Goal: Task Accomplishment & Management: Manage account settings

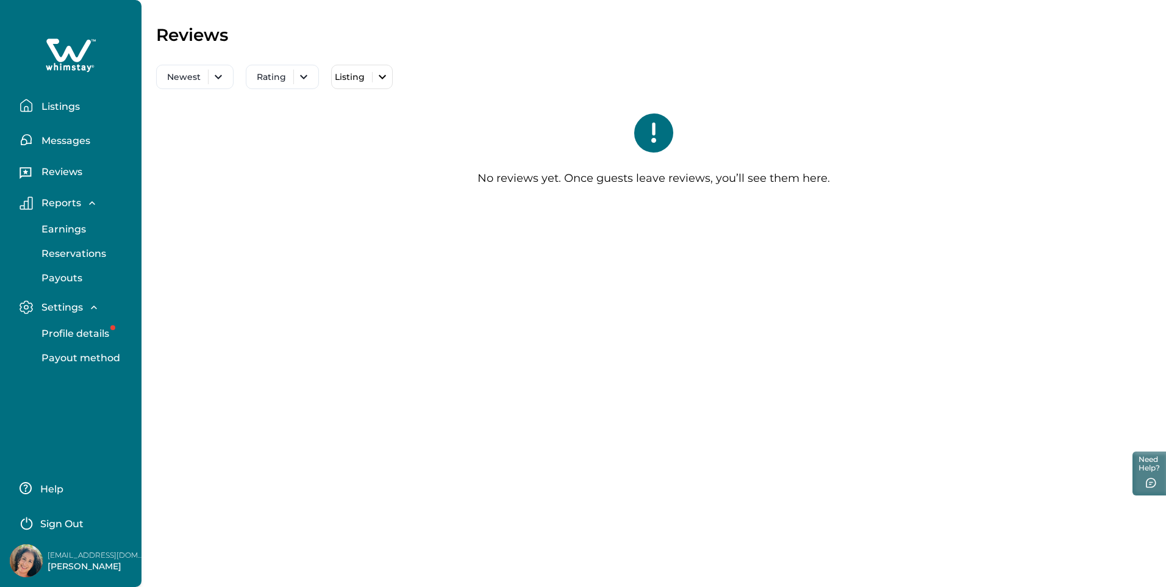
click at [66, 101] on p "Listings" at bounding box center [59, 107] width 42 height 12
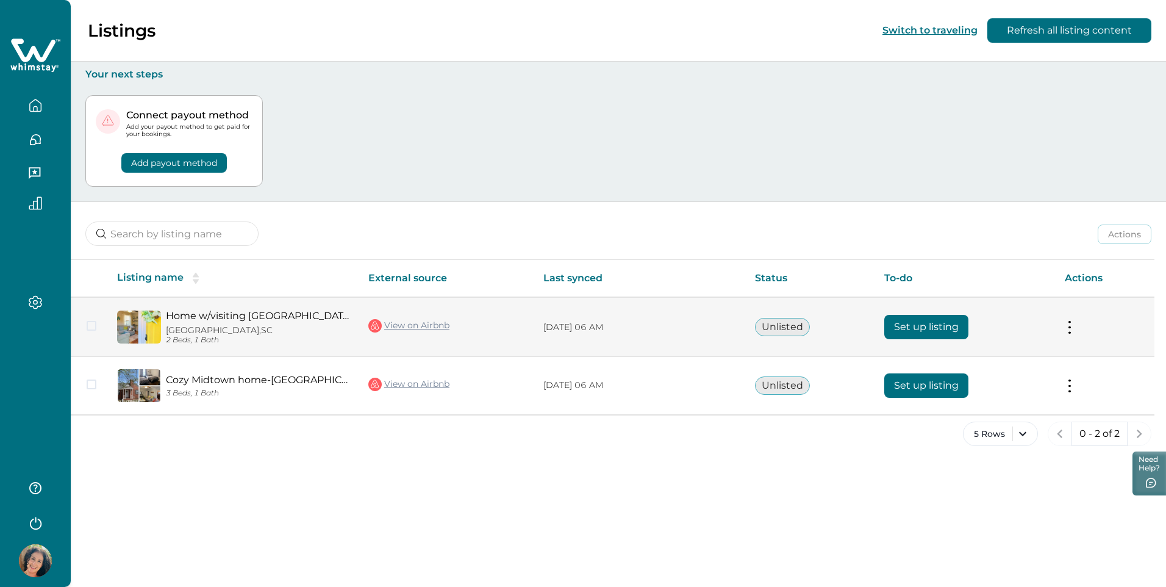
click at [957, 322] on button "Set up listing" at bounding box center [927, 327] width 84 height 24
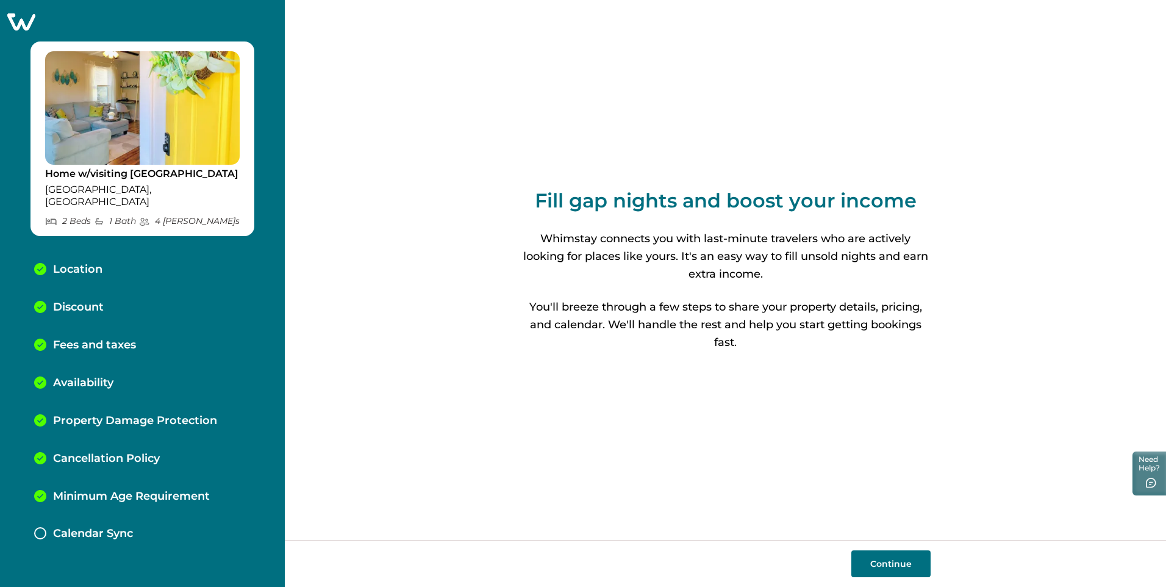
click at [885, 561] on button "Continue" at bounding box center [891, 563] width 79 height 27
select select "SC"
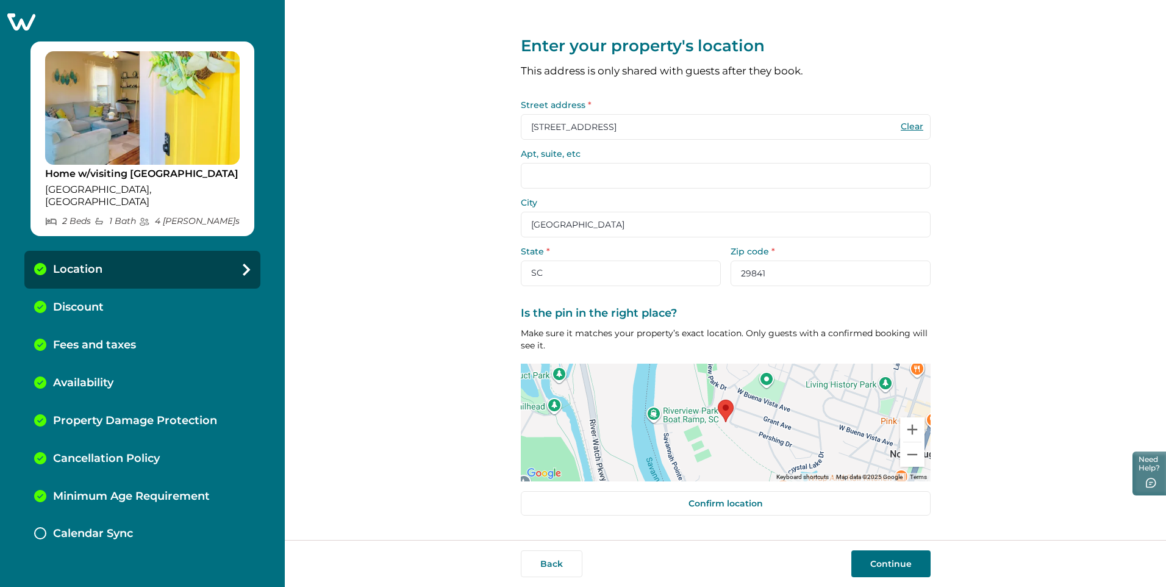
click at [886, 559] on button "Continue" at bounding box center [891, 563] width 79 height 27
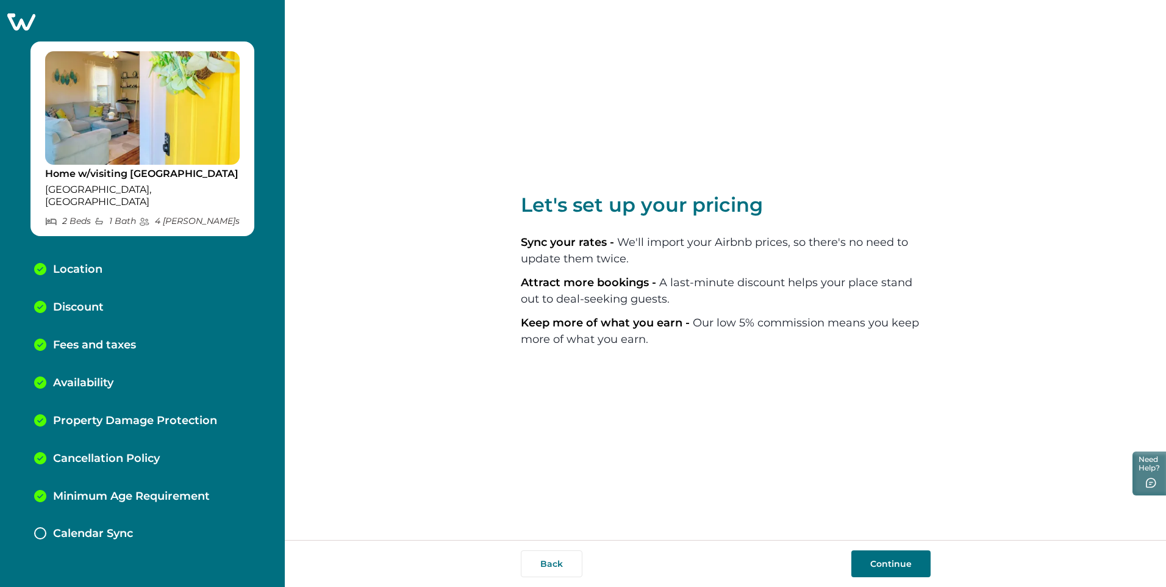
click at [886, 559] on button "Continue" at bounding box center [891, 563] width 79 height 27
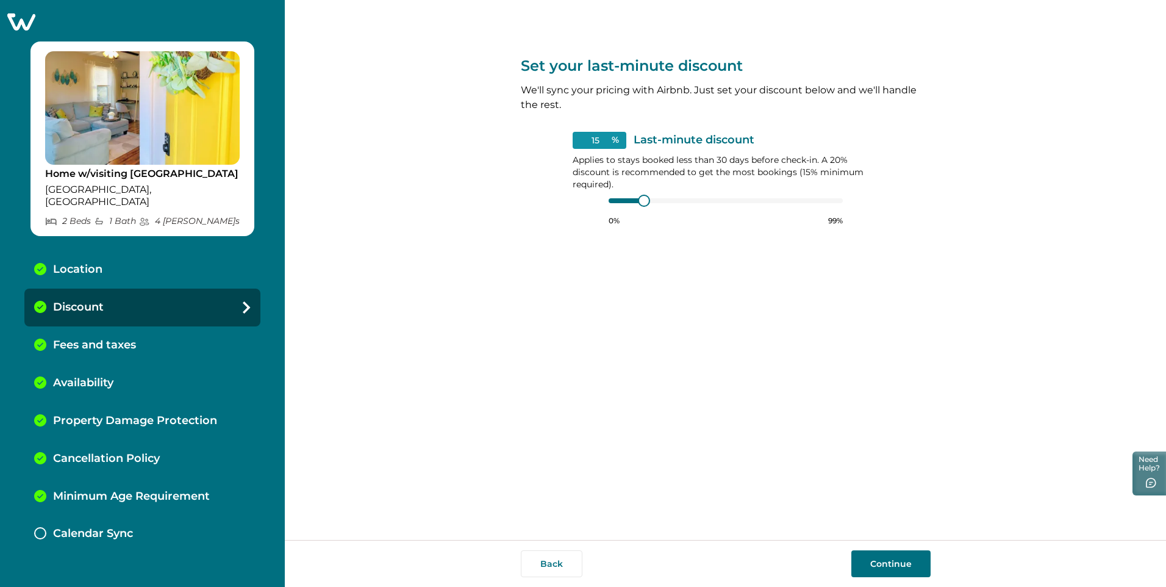
click at [886, 559] on button "Continue" at bounding box center [891, 563] width 79 height 27
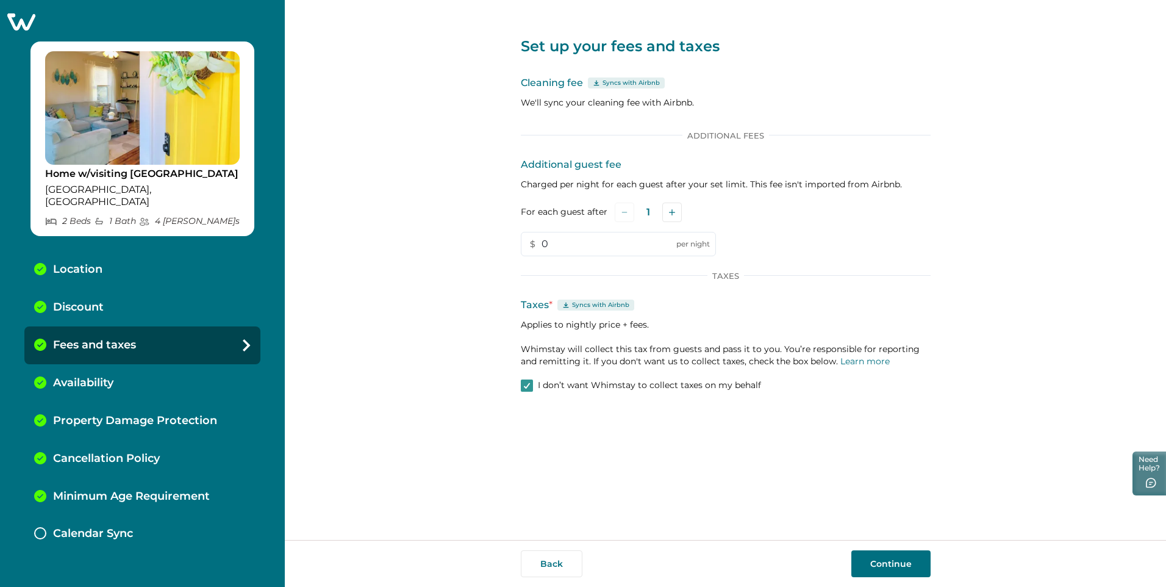
click at [883, 565] on button "Continue" at bounding box center [891, 563] width 79 height 27
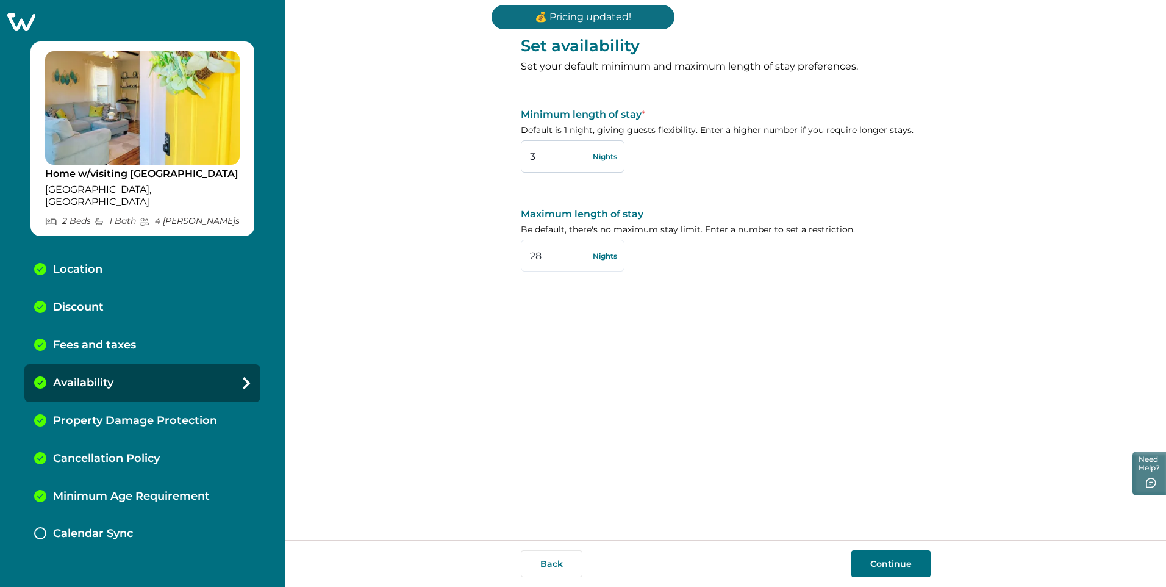
drag, startPoint x: 539, startPoint y: 160, endPoint x: 528, endPoint y: 162, distance: 11.1
click at [528, 162] on input "3" at bounding box center [573, 156] width 104 height 32
type input "30"
drag, startPoint x: 544, startPoint y: 257, endPoint x: 529, endPoint y: 260, distance: 14.8
click at [529, 260] on input "28" at bounding box center [573, 256] width 104 height 32
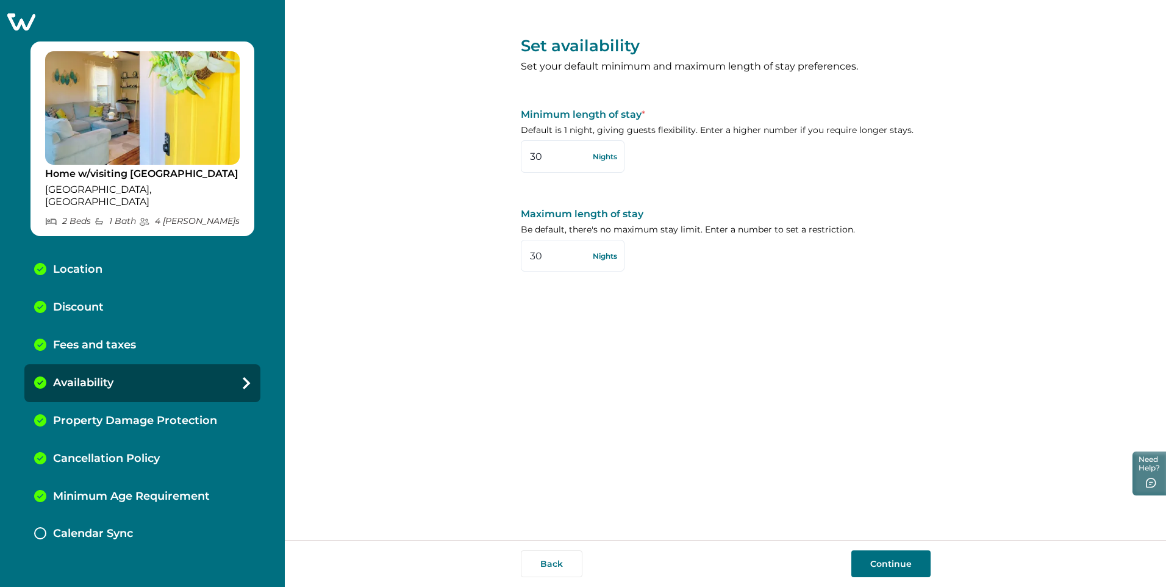
type input "30"
click at [882, 561] on button "Continue" at bounding box center [891, 563] width 79 height 27
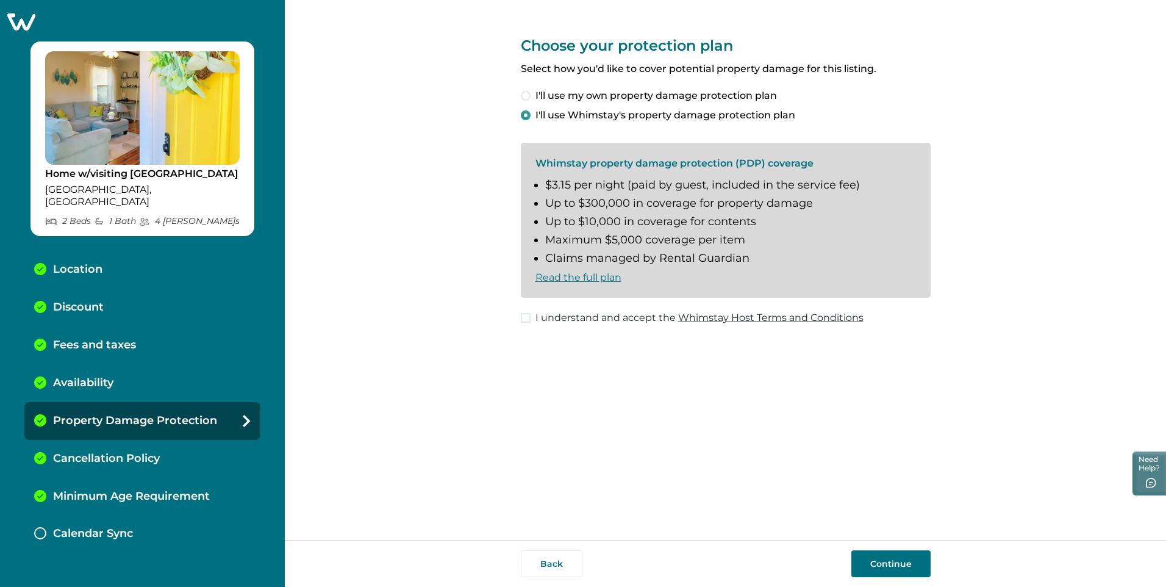
click at [525, 320] on span at bounding box center [526, 318] width 10 height 10
click at [873, 564] on button "Continue" at bounding box center [891, 563] width 79 height 27
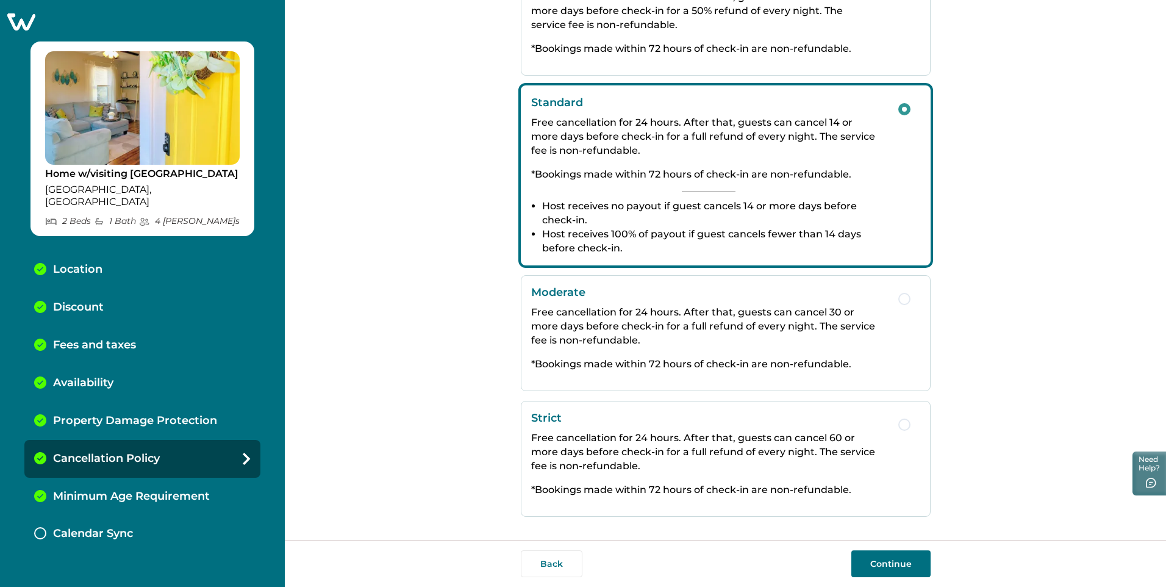
scroll to position [128, 0]
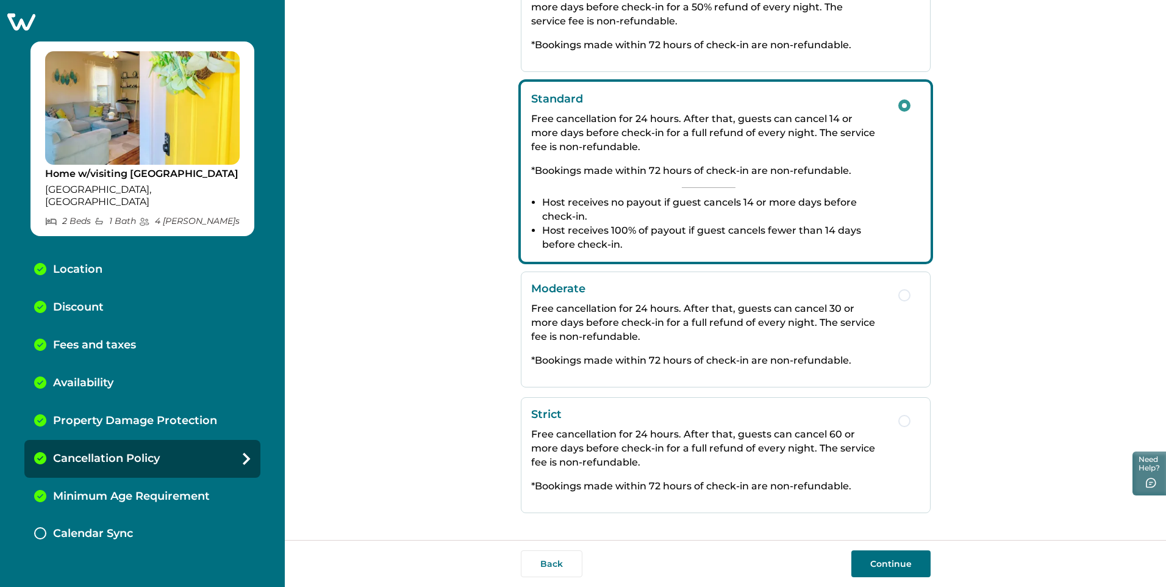
click at [889, 567] on button "Continue" at bounding box center [891, 563] width 79 height 27
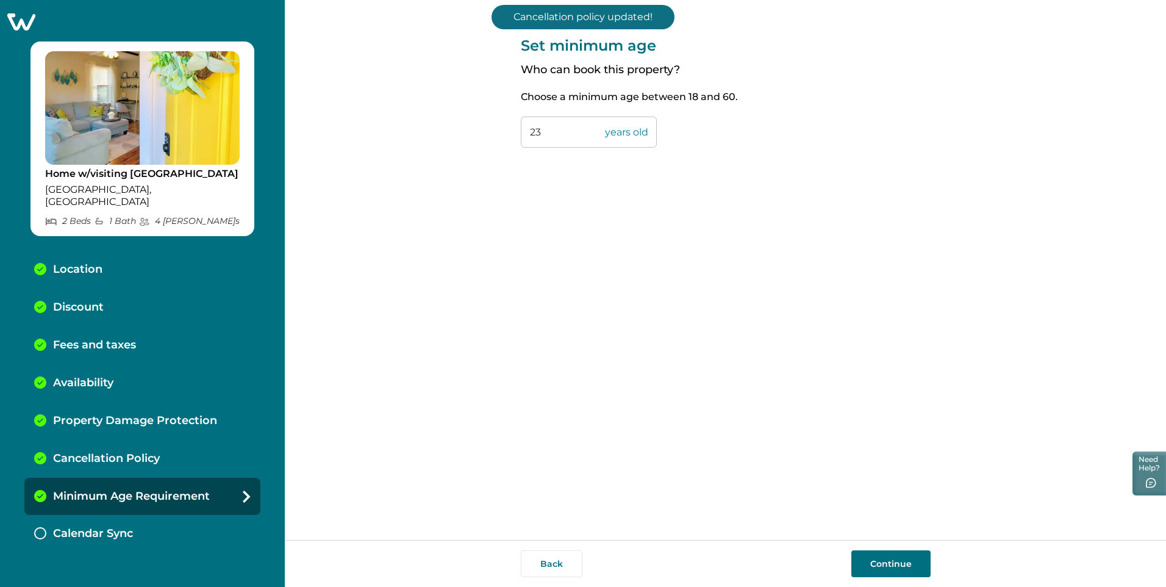
click at [885, 566] on button "Continue" at bounding box center [891, 563] width 79 height 27
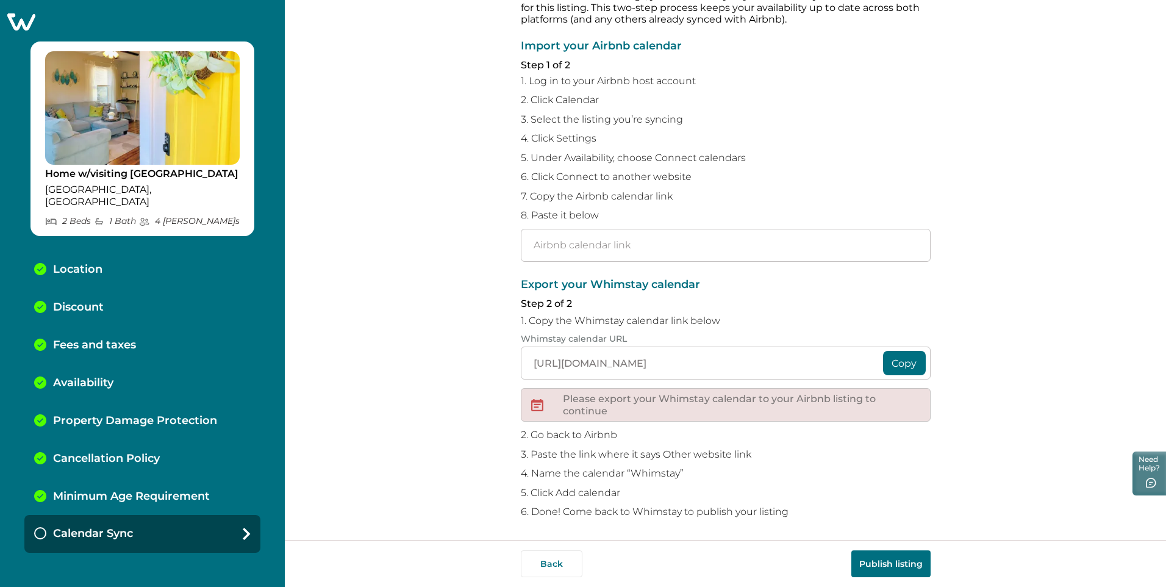
scroll to position [71, 0]
click at [896, 362] on button "Copy" at bounding box center [904, 360] width 43 height 24
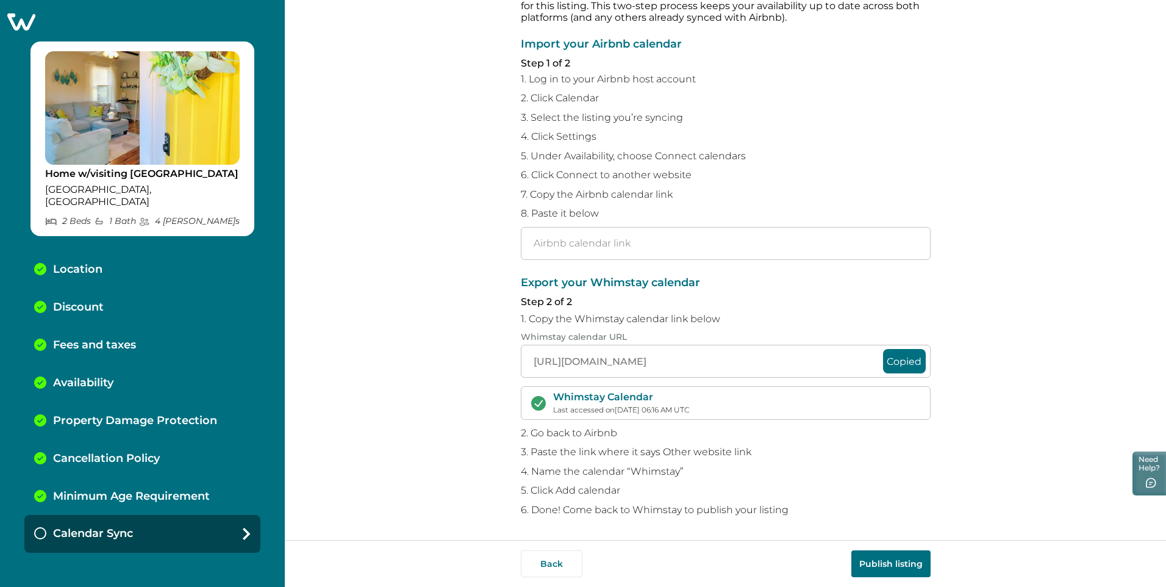
click at [895, 361] on button "Copied" at bounding box center [904, 361] width 43 height 24
click at [885, 557] on button "Publish listing" at bounding box center [891, 563] width 79 height 27
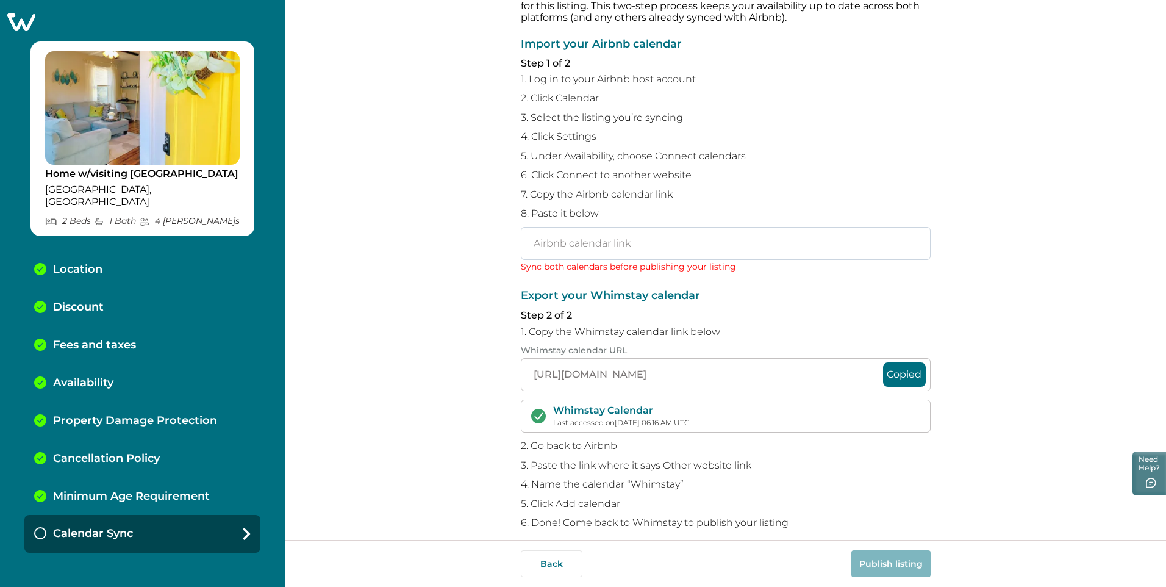
click at [554, 243] on input "text" at bounding box center [726, 243] width 410 height 33
click at [541, 245] on input "text" at bounding box center [726, 243] width 410 height 33
paste input "https://www.airbnb.com/calendar/ical/665842572790095488.ics?s=6d5c74ffaecd0a3f9…"
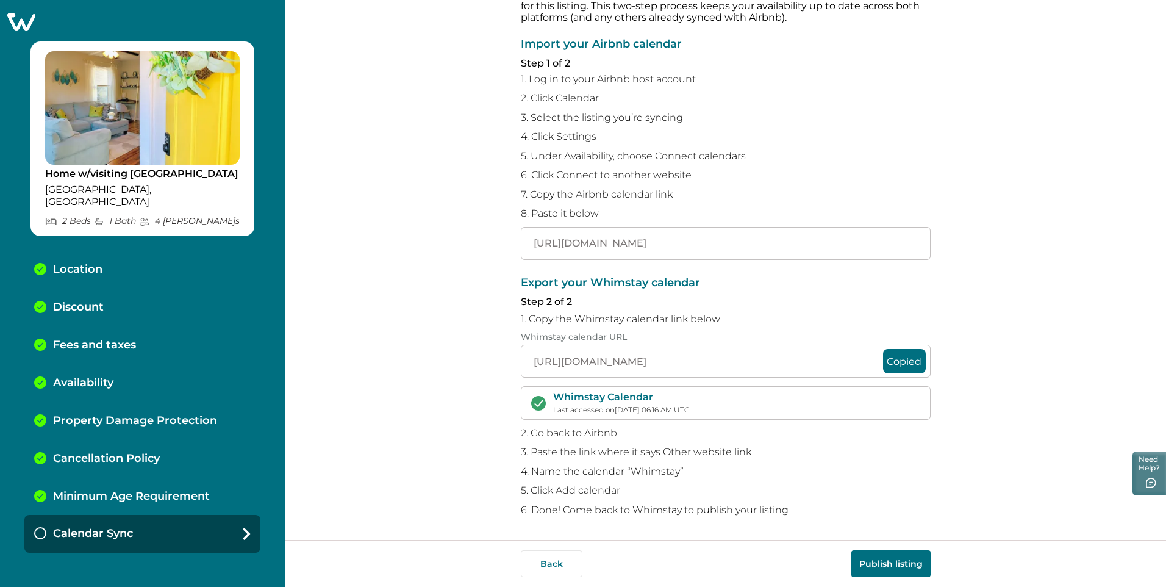
scroll to position [0, 126]
type input "https://www.airbnb.com/calendar/ical/665842572790095488.ics?s=6d5c74ffaecd0a3f9…"
click at [898, 569] on button "Publish listing" at bounding box center [891, 563] width 79 height 27
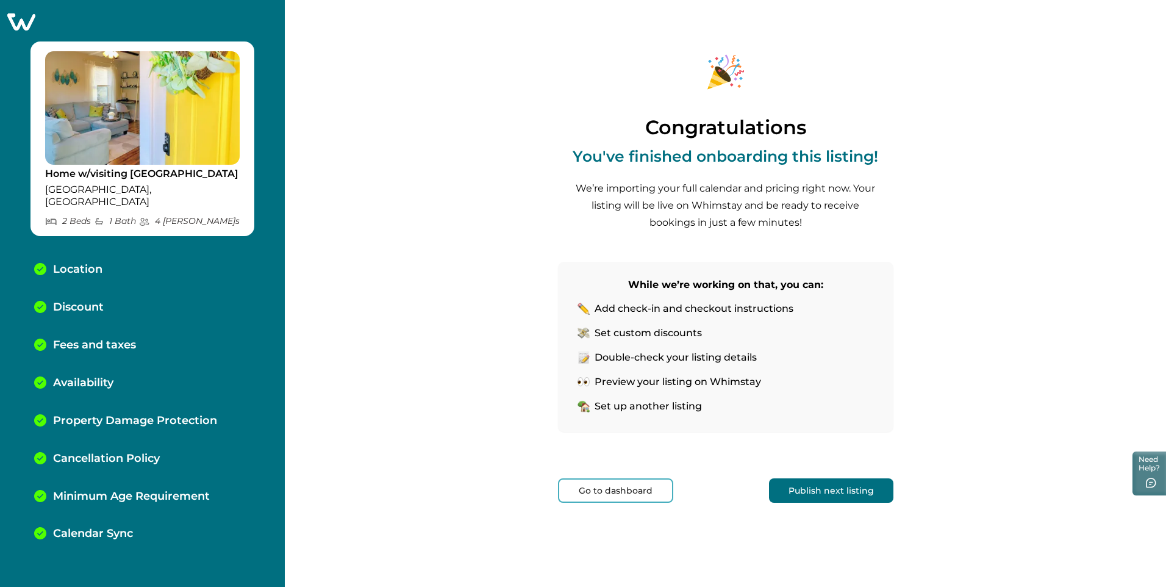
click at [588, 491] on button "Go to dashboard" at bounding box center [615, 490] width 115 height 24
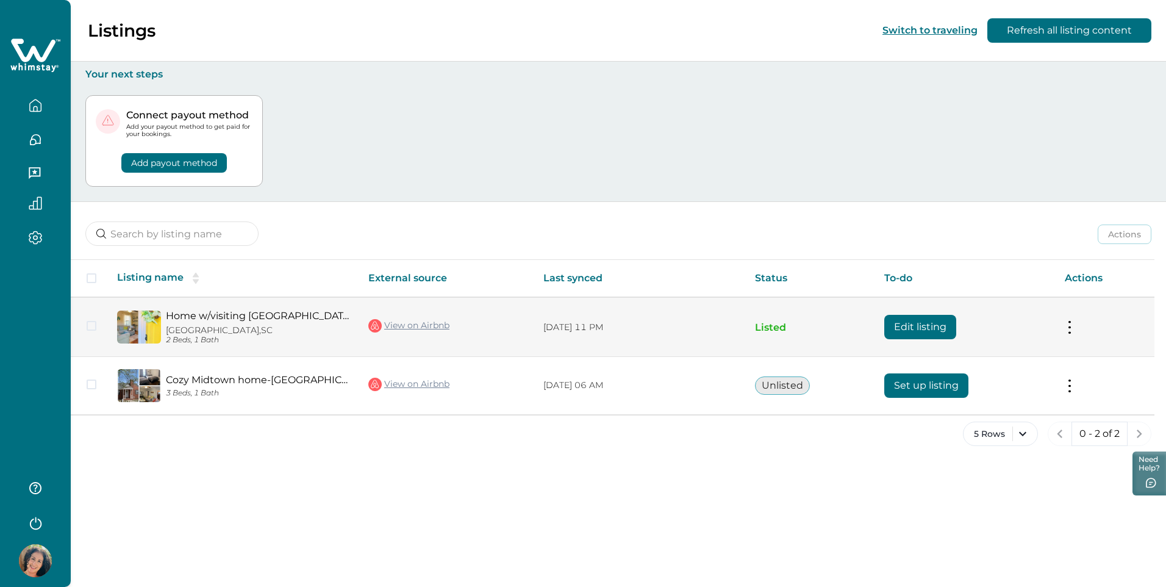
click at [940, 329] on button "Edit listing" at bounding box center [921, 327] width 72 height 24
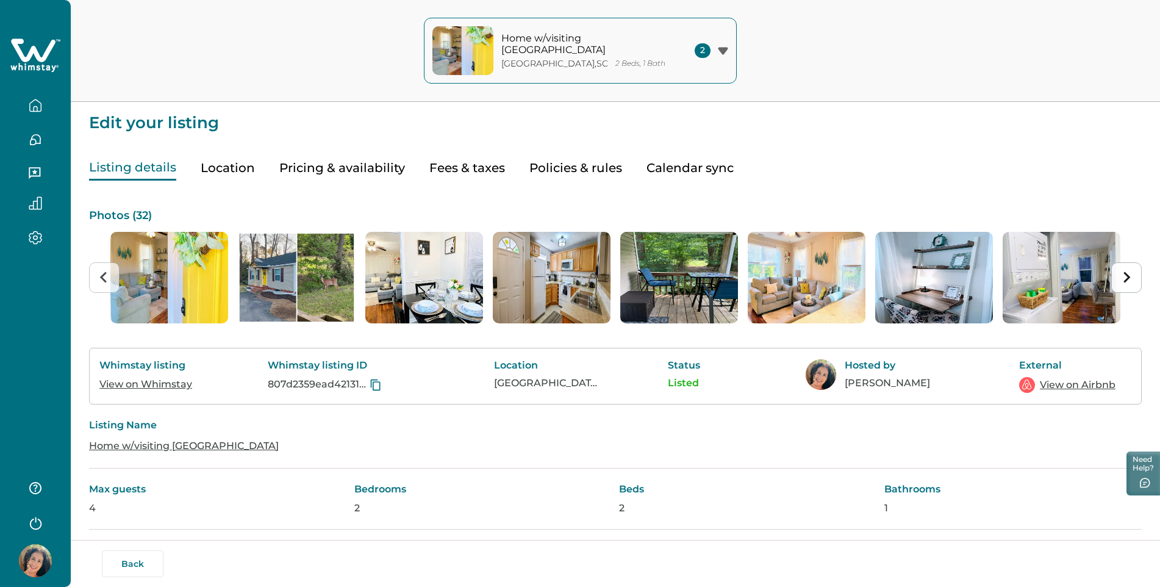
click at [1137, 275] on button "Next slide" at bounding box center [1127, 277] width 31 height 31
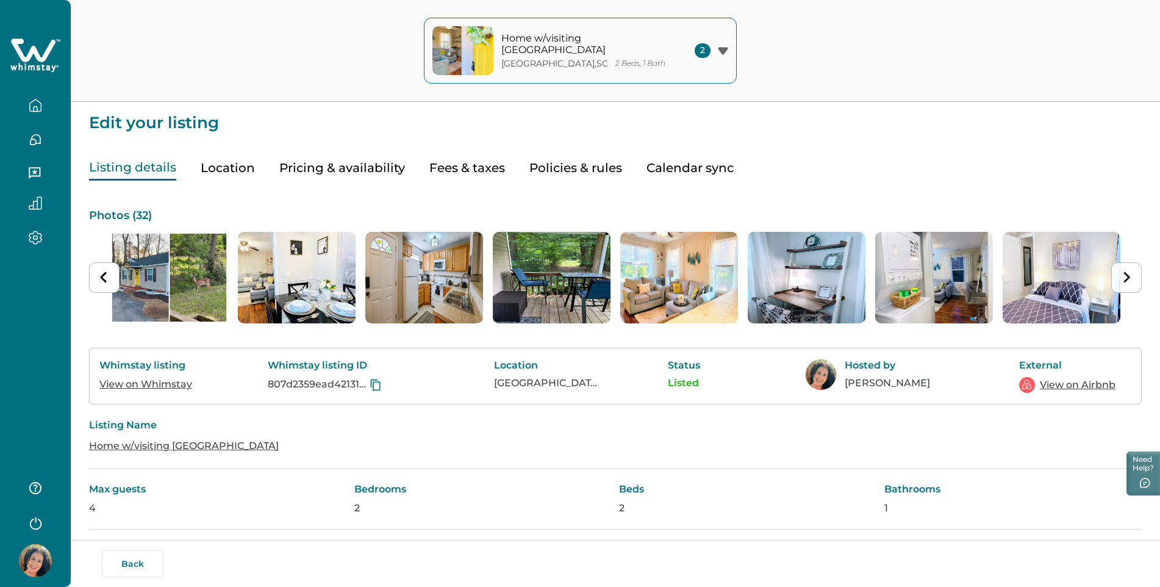
click at [1136, 275] on button "Next slide" at bounding box center [1127, 277] width 31 height 31
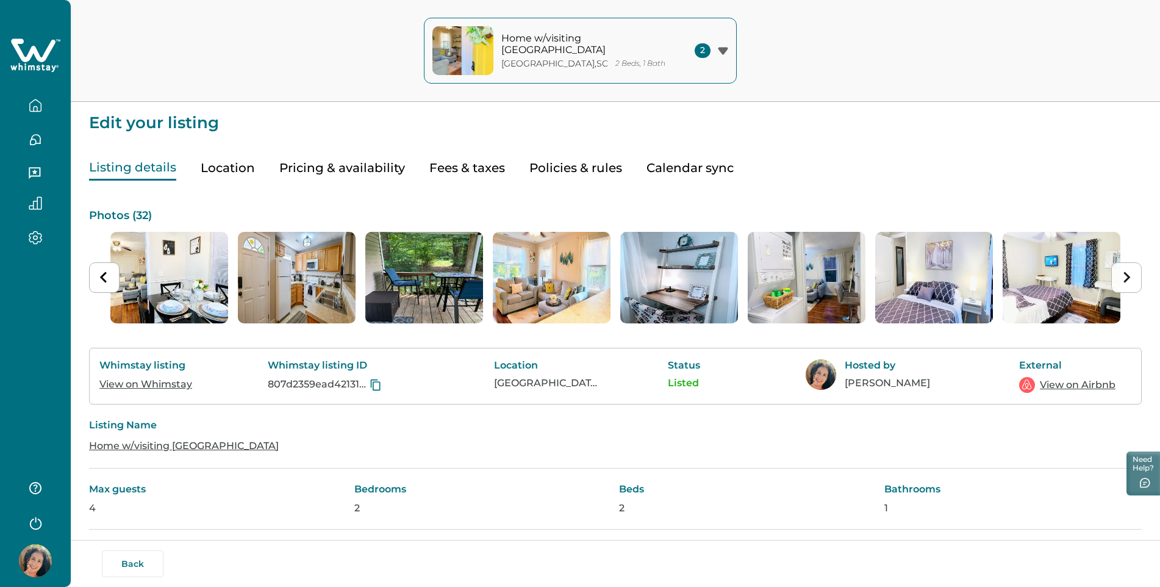
click at [1136, 275] on button "Next slide" at bounding box center [1127, 277] width 31 height 31
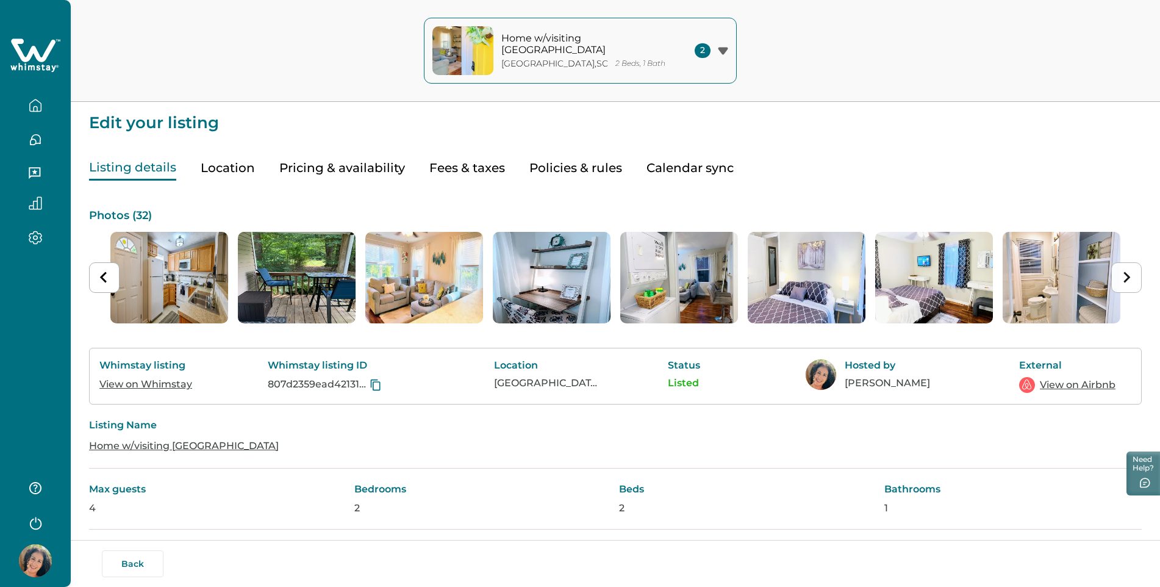
click at [1136, 275] on button "Next slide" at bounding box center [1127, 277] width 31 height 31
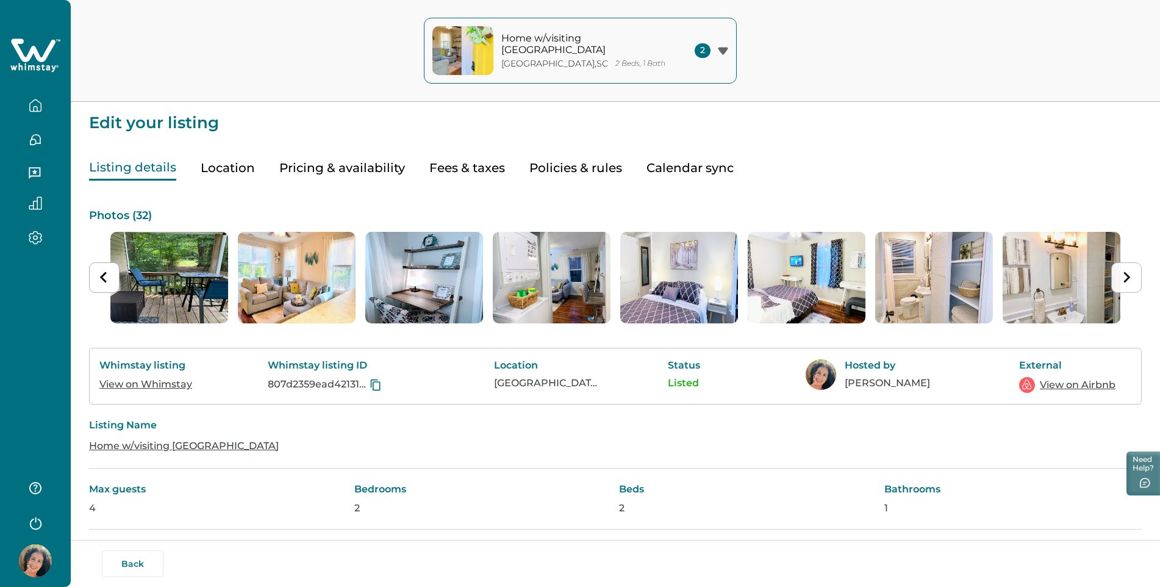
click at [1136, 275] on button "Next slide" at bounding box center [1127, 277] width 31 height 31
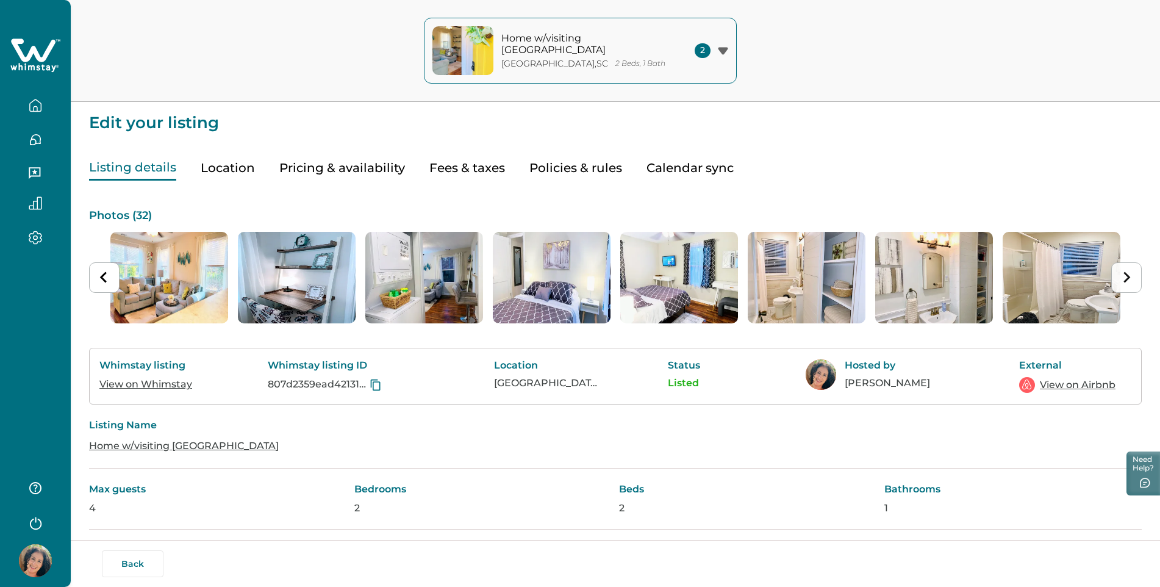
click at [1136, 275] on button "Next slide" at bounding box center [1127, 277] width 31 height 31
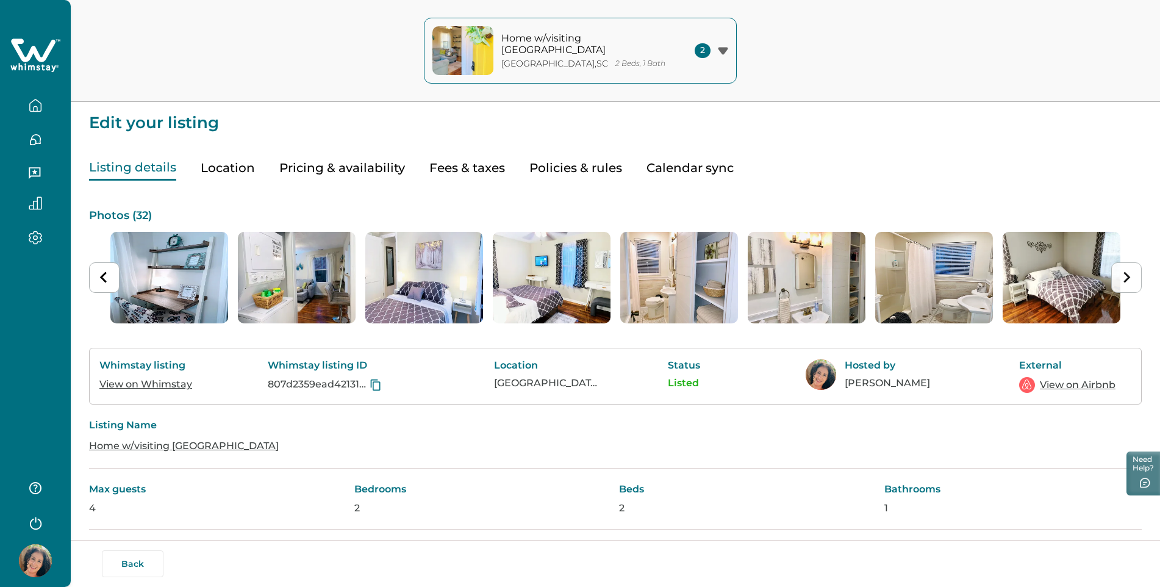
click at [1136, 275] on button "Next slide" at bounding box center [1127, 277] width 31 height 31
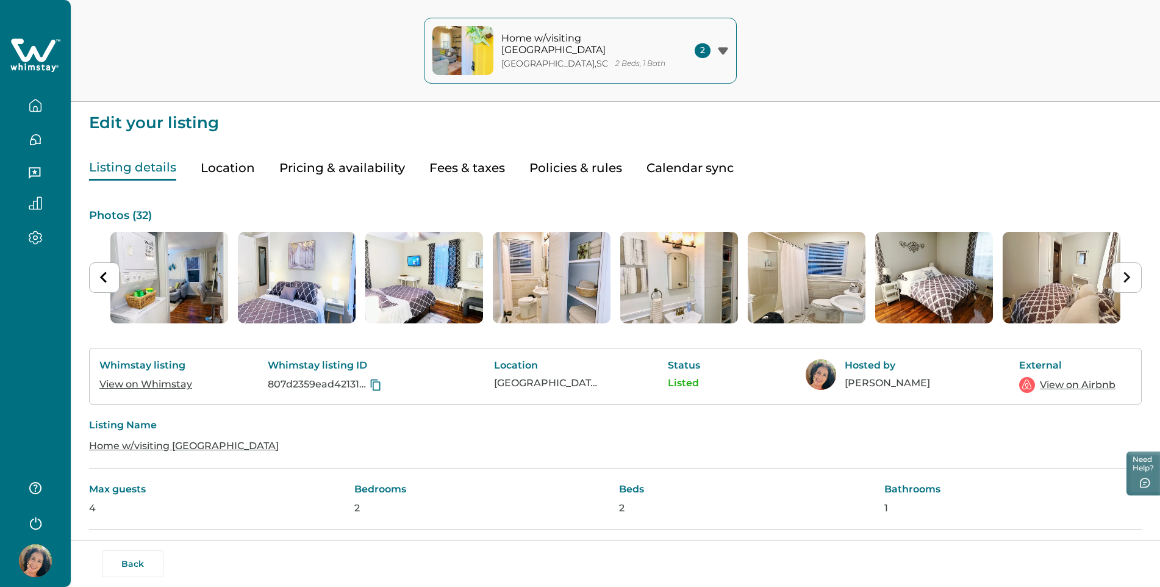
click at [1127, 277] on icon "Next slide" at bounding box center [1127, 277] width 12 height 12
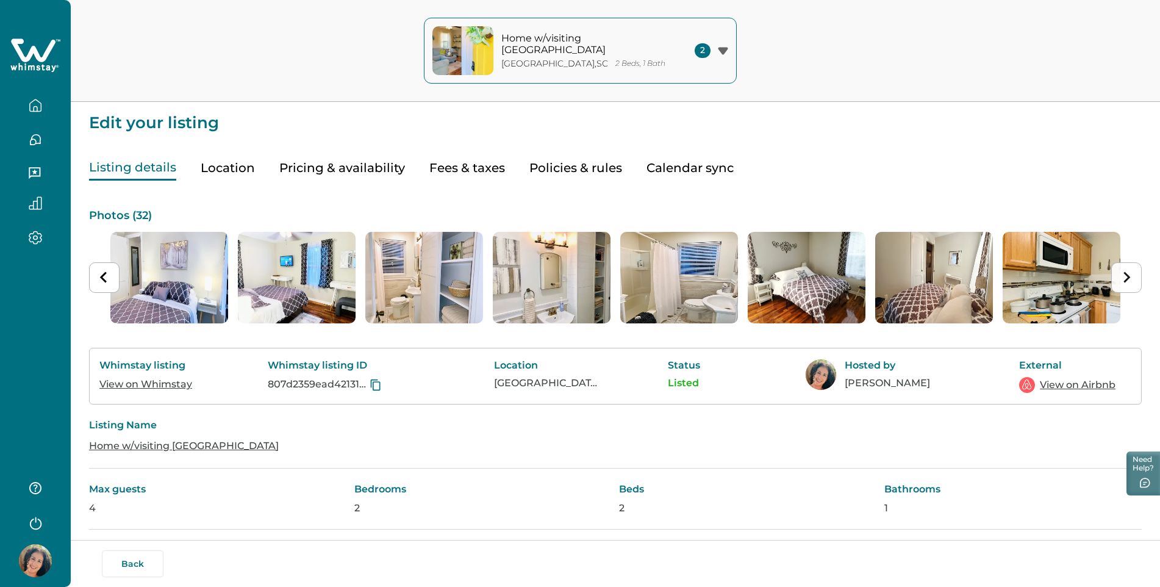
click at [1127, 277] on icon "Next slide" at bounding box center [1127, 277] width 12 height 12
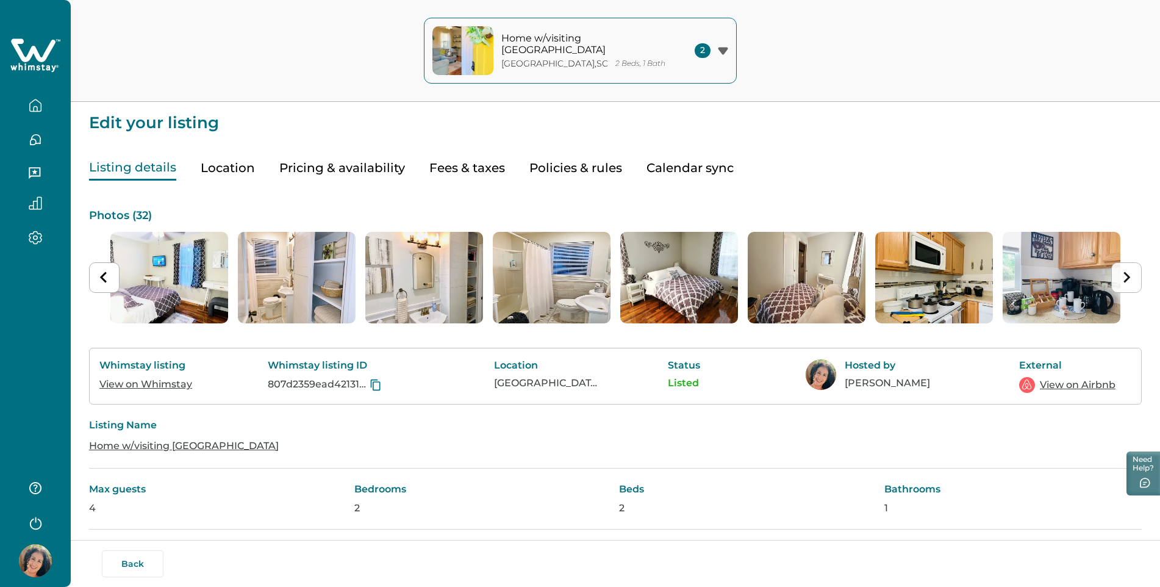
click at [1127, 277] on icon "Next slide" at bounding box center [1127, 277] width 12 height 12
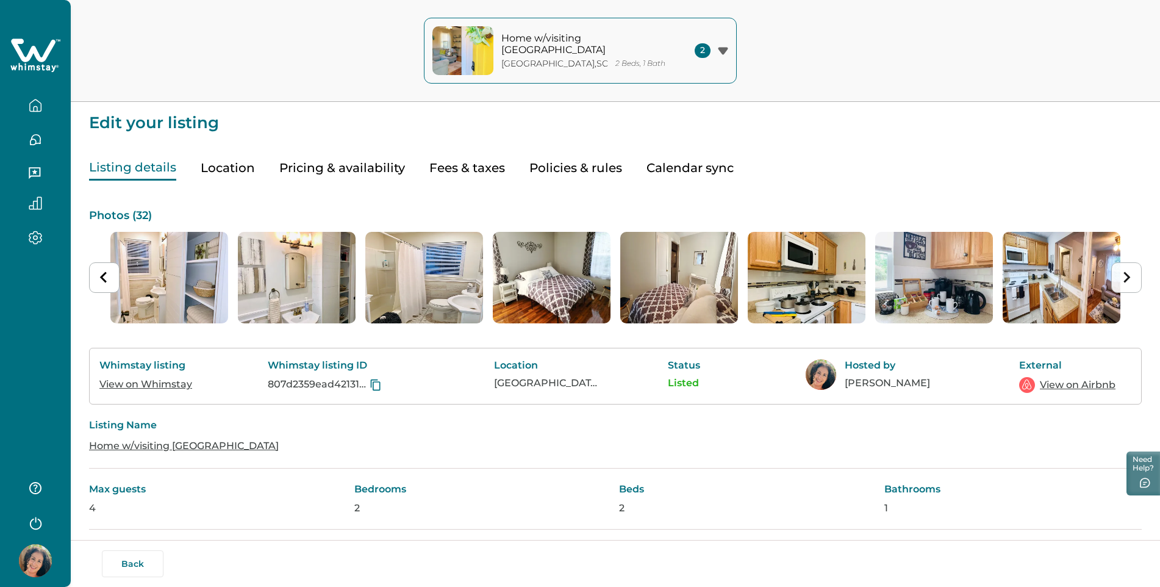
click at [1127, 277] on icon "Next slide" at bounding box center [1127, 277] width 12 height 12
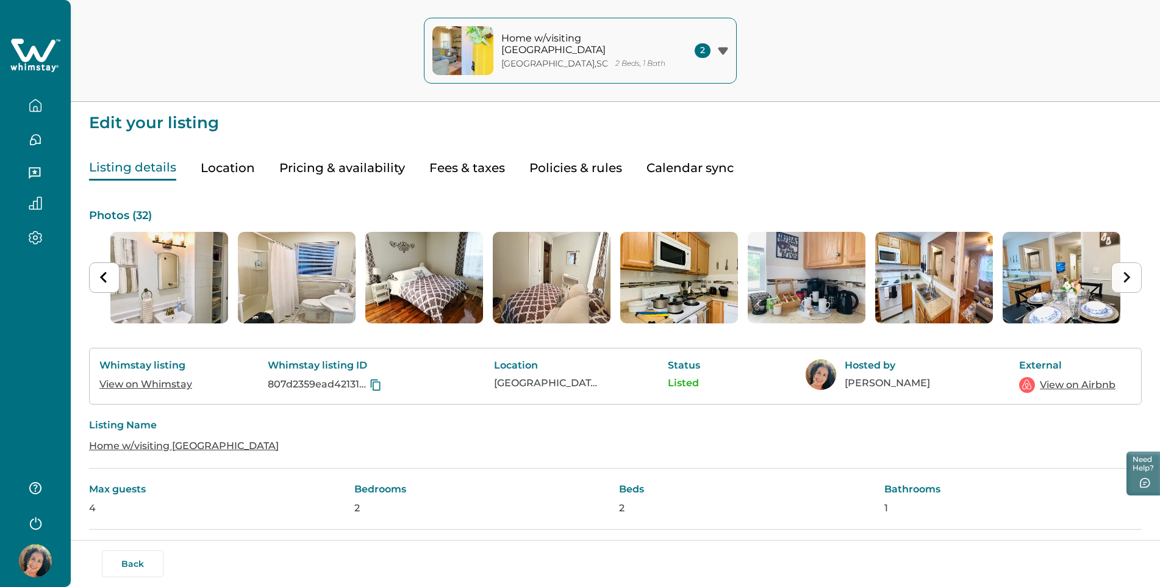
click at [1127, 277] on icon "Next slide" at bounding box center [1127, 277] width 12 height 12
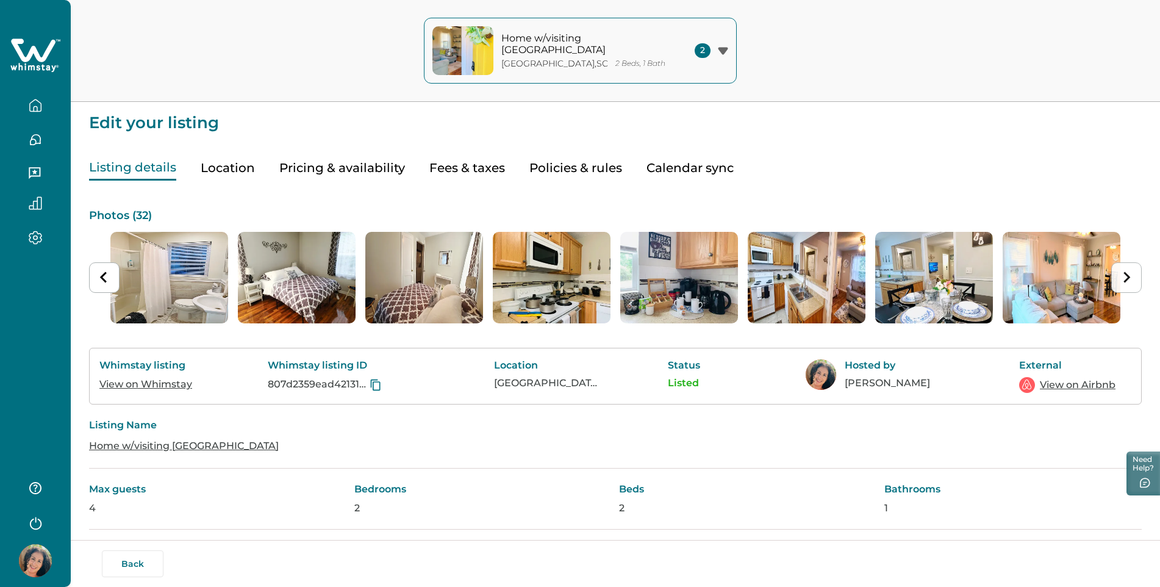
click at [1127, 277] on icon "Next slide" at bounding box center [1127, 277] width 12 height 12
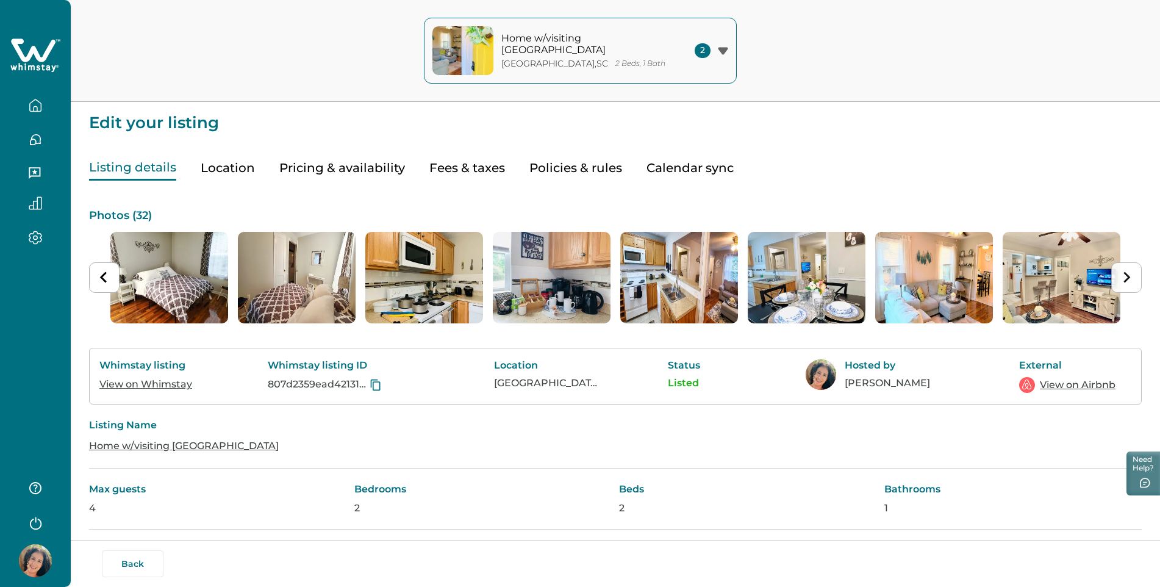
click at [1127, 277] on icon "Next slide" at bounding box center [1127, 277] width 12 height 12
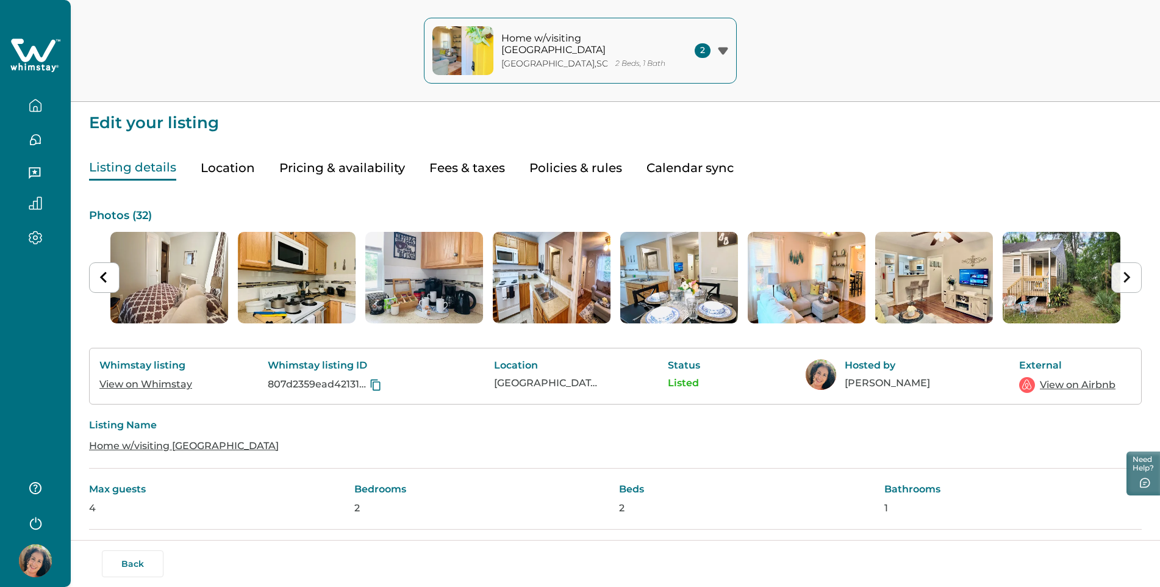
click at [1127, 277] on icon "Next slide" at bounding box center [1127, 277] width 12 height 12
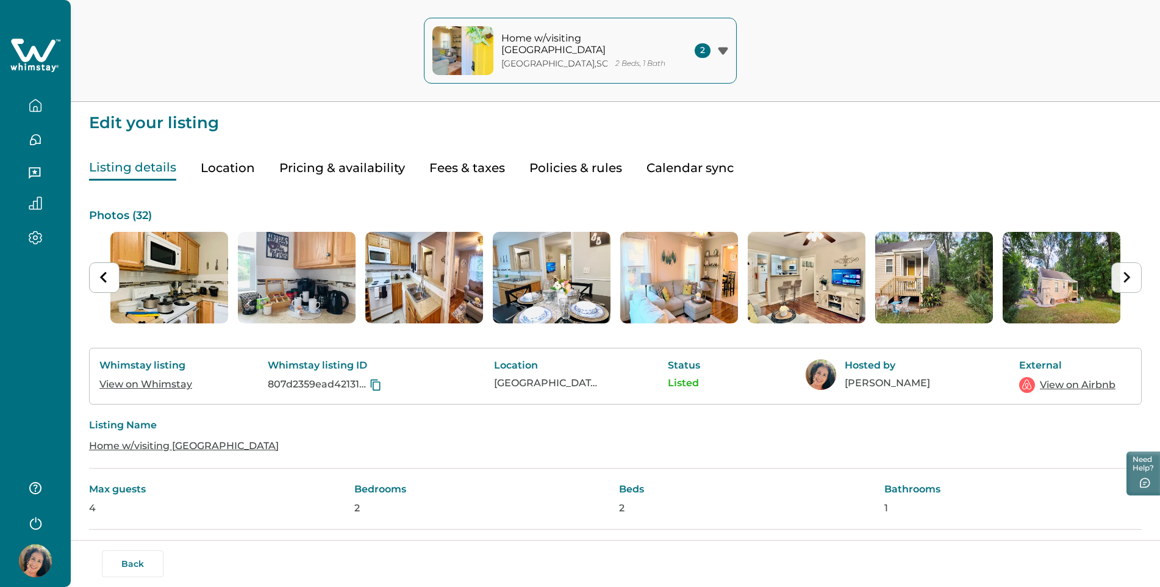
click at [1127, 277] on icon "Next slide" at bounding box center [1127, 277] width 12 height 12
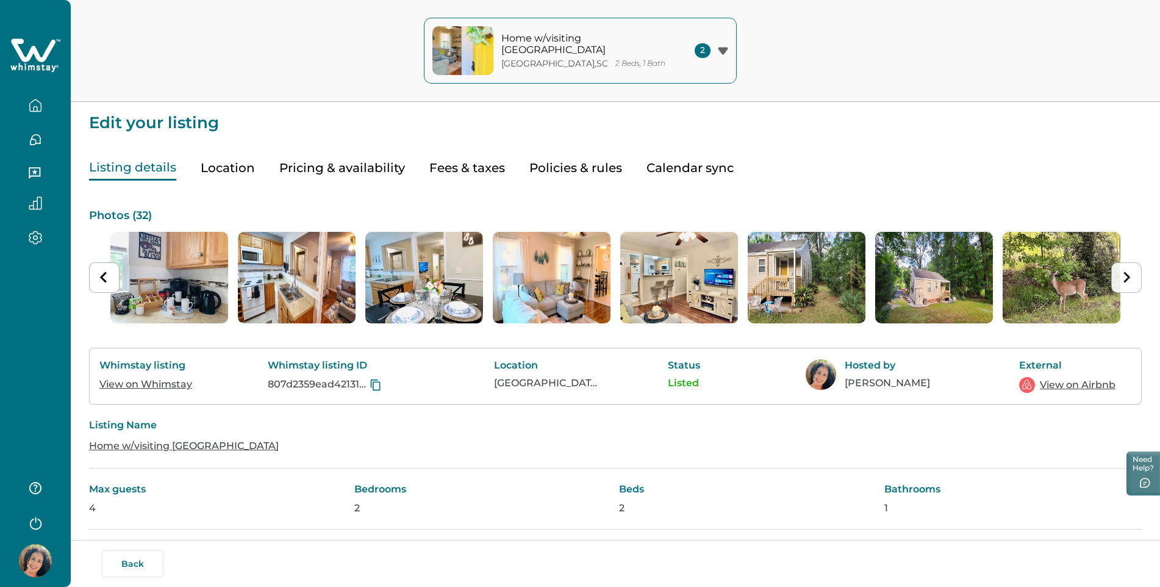
click at [1127, 277] on icon "Next slide" at bounding box center [1127, 277] width 12 height 12
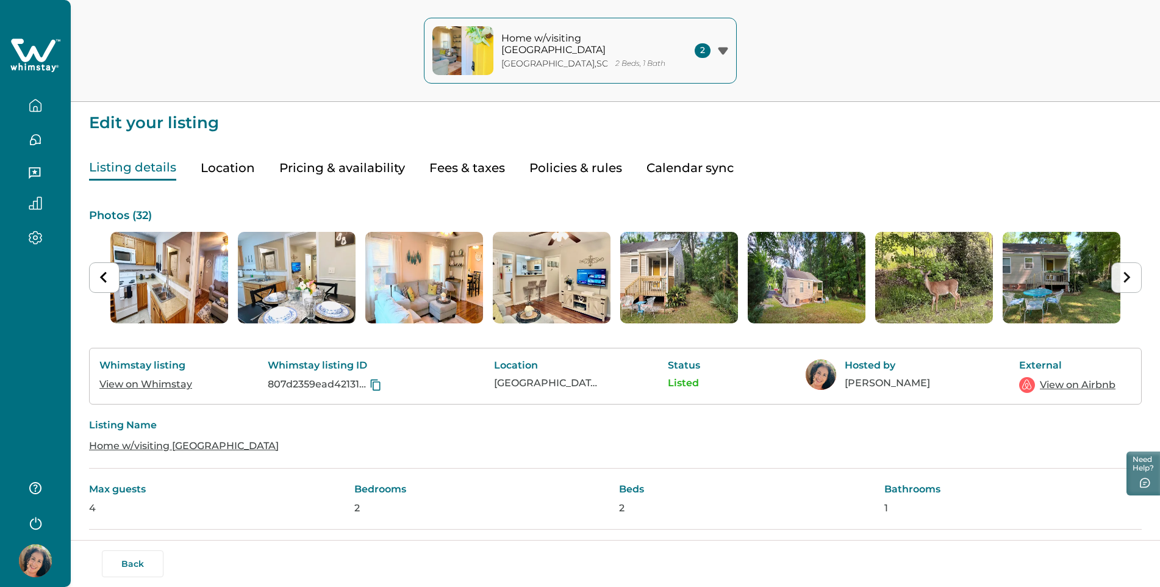
click at [1127, 277] on icon "Next slide" at bounding box center [1127, 277] width 12 height 12
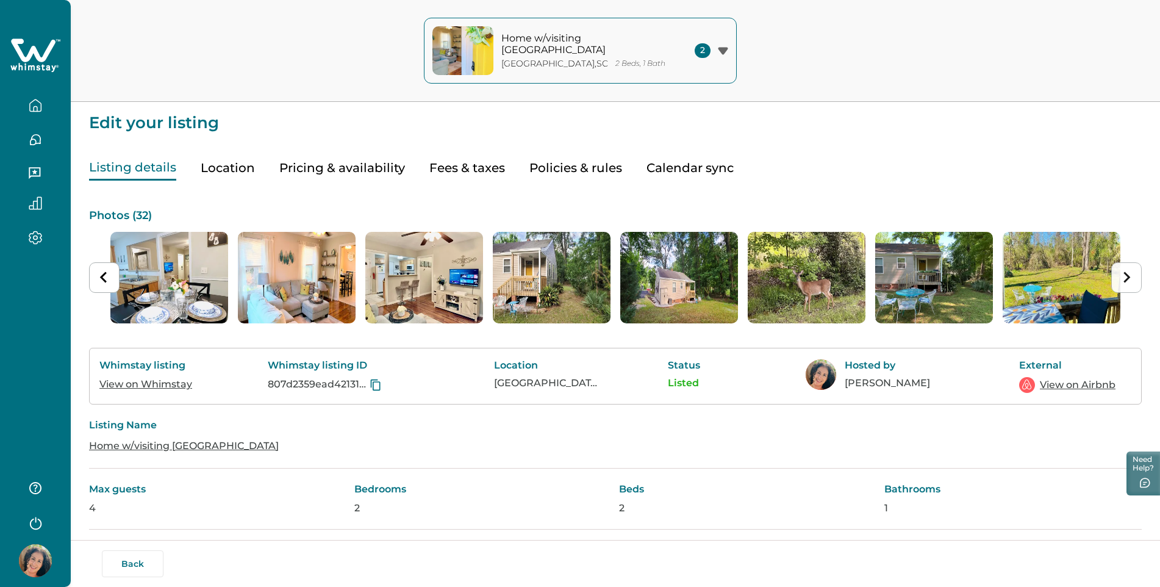
click at [1127, 277] on icon "Next slide" at bounding box center [1127, 277] width 12 height 12
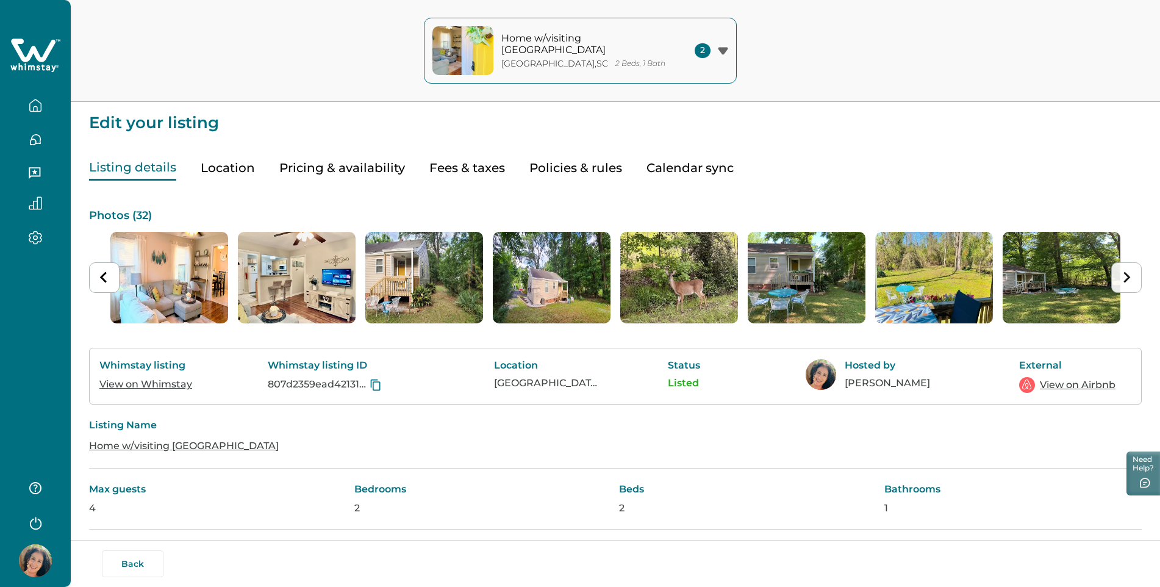
click at [1127, 277] on icon "Next slide" at bounding box center [1127, 277] width 12 height 12
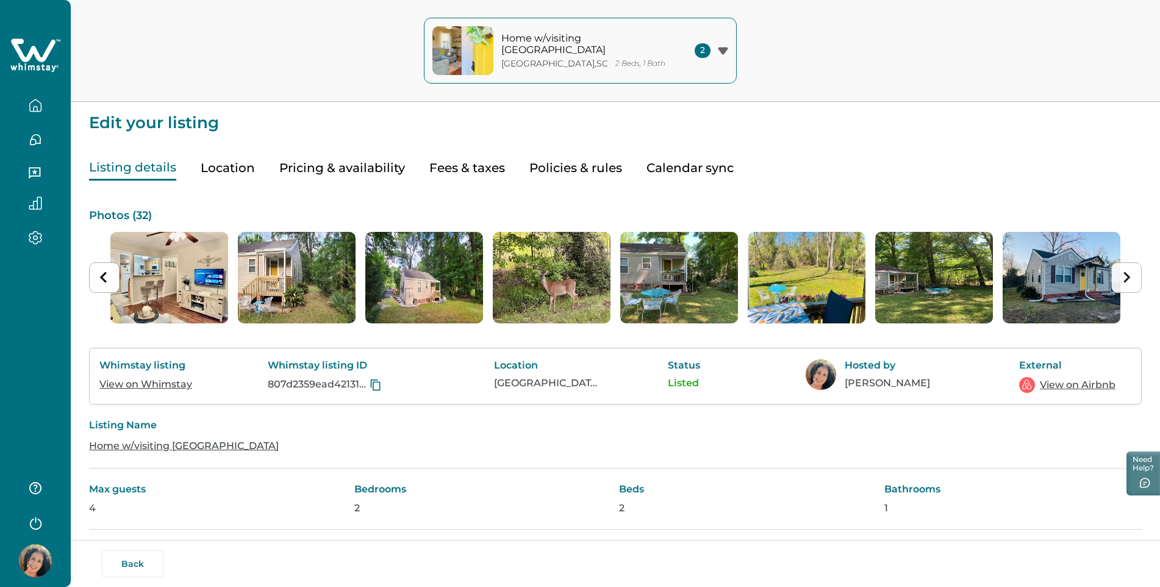
click at [1127, 277] on icon "Next slide" at bounding box center [1127, 277] width 12 height 12
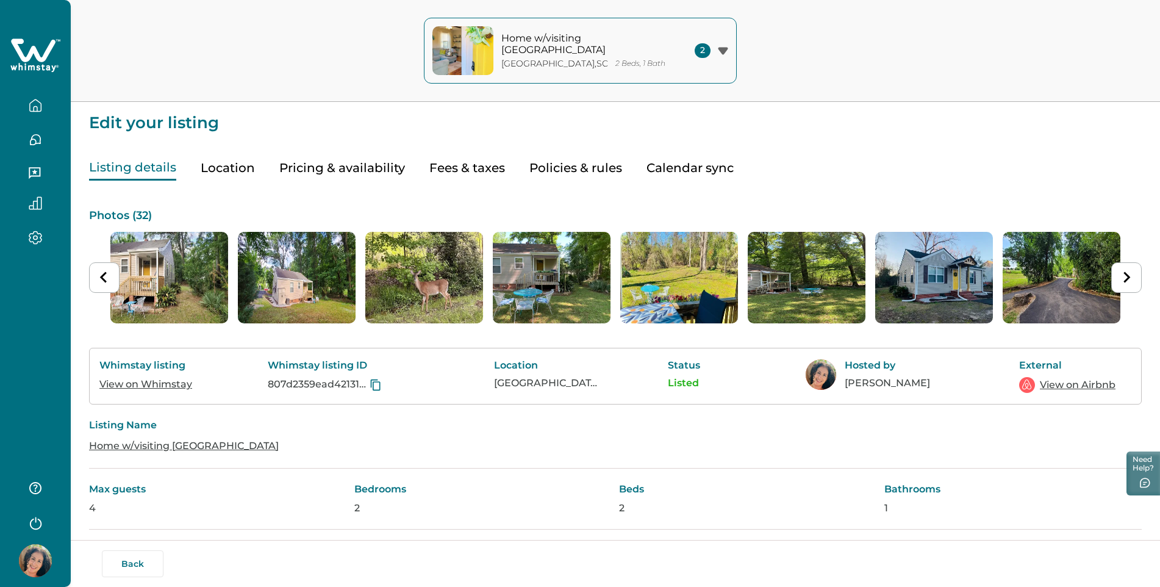
click at [221, 168] on button "Location" at bounding box center [228, 168] width 54 height 25
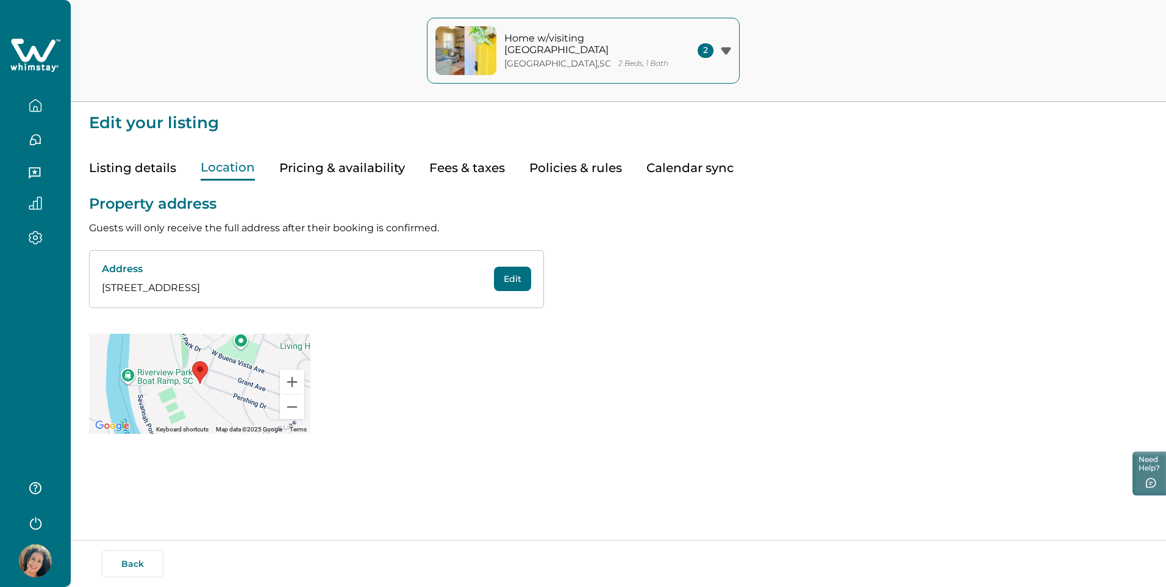
click at [323, 170] on button "Pricing & availability" at bounding box center [342, 168] width 126 height 25
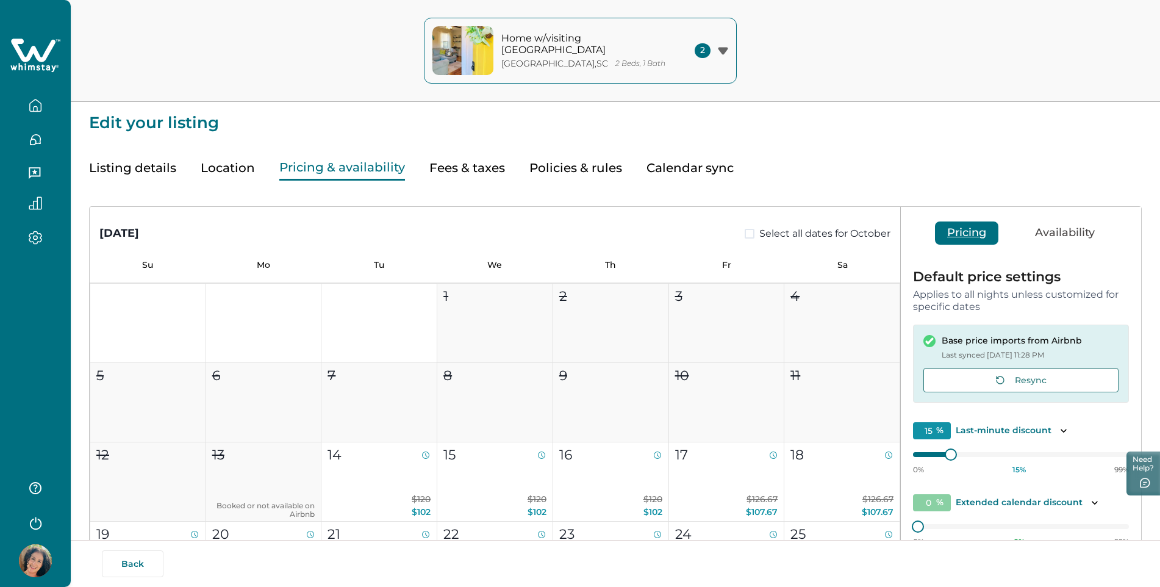
click at [448, 170] on button "Fees & taxes" at bounding box center [467, 168] width 76 height 25
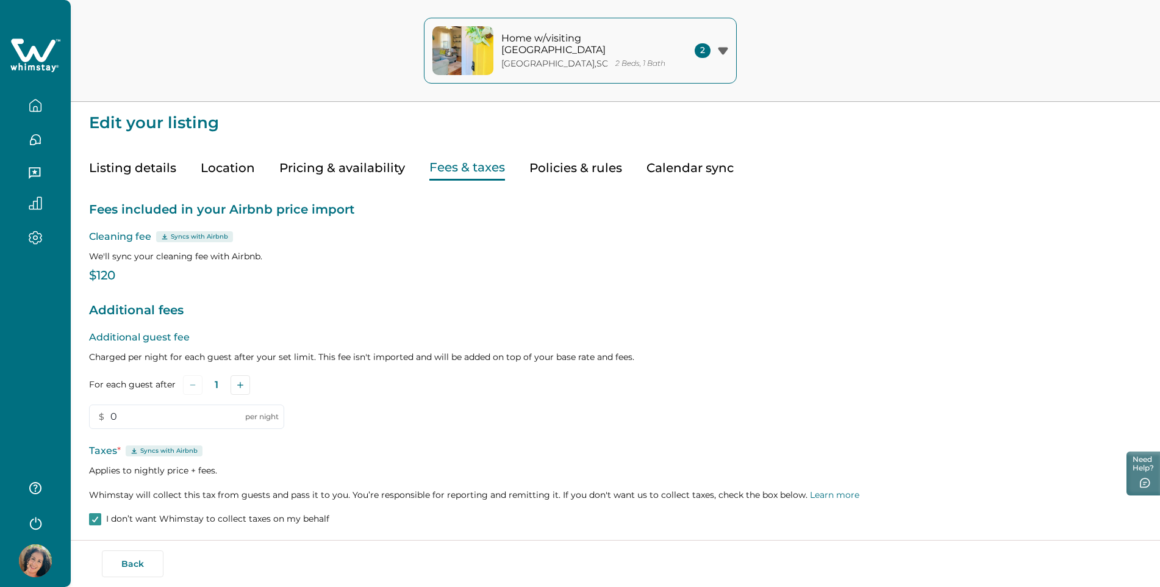
click at [548, 169] on button "Policies & rules" at bounding box center [576, 168] width 93 height 25
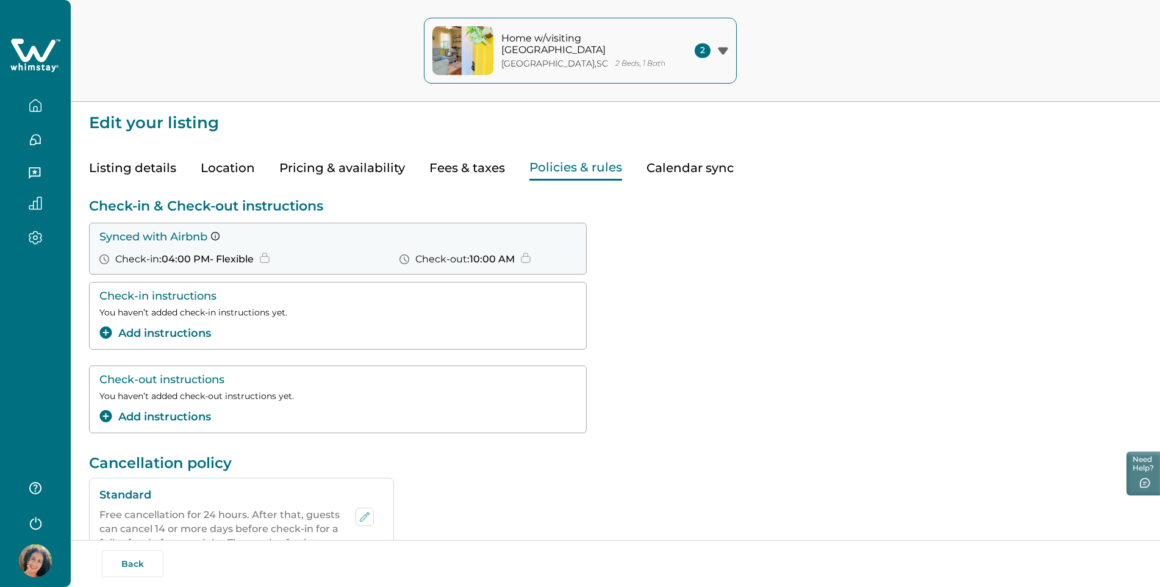
click at [674, 169] on button "Calendar sync" at bounding box center [690, 168] width 87 height 25
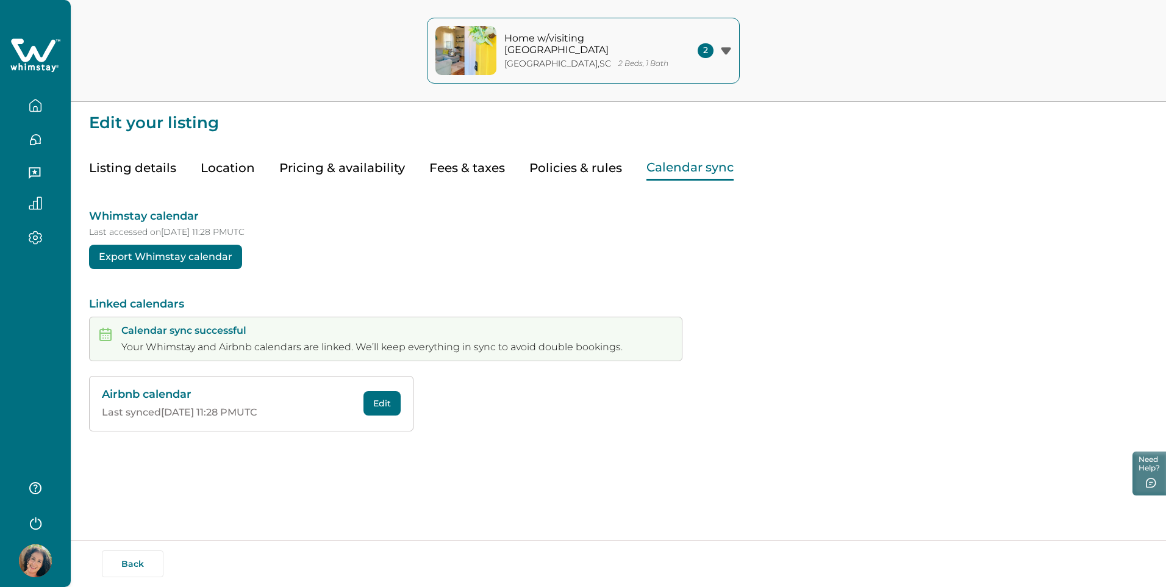
click at [345, 168] on button "Pricing & availability" at bounding box center [342, 168] width 126 height 25
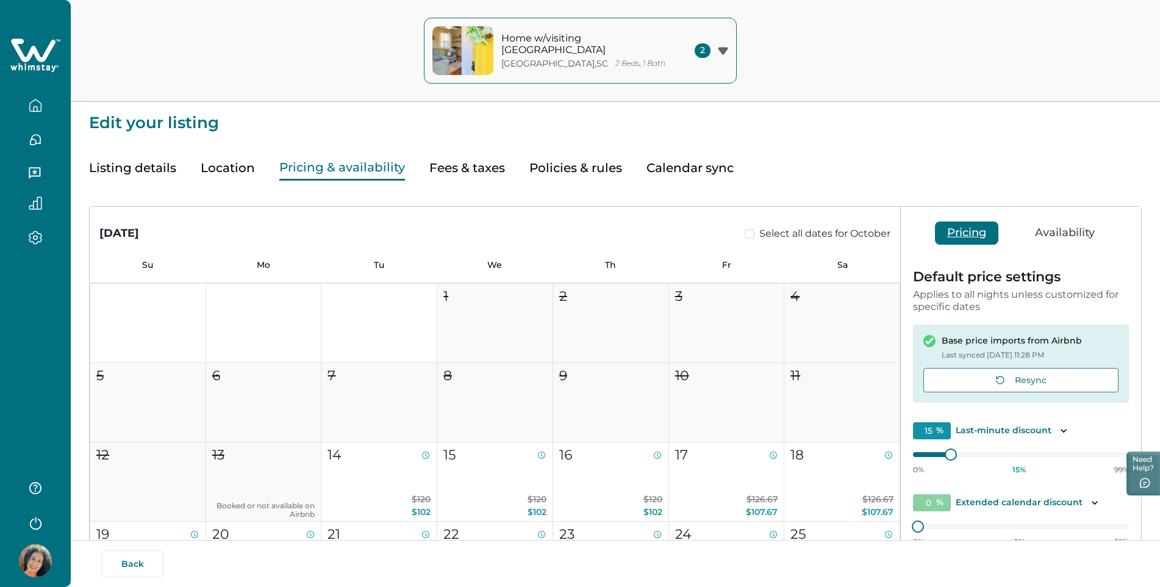
click at [1061, 235] on button "Availability" at bounding box center [1065, 232] width 84 height 23
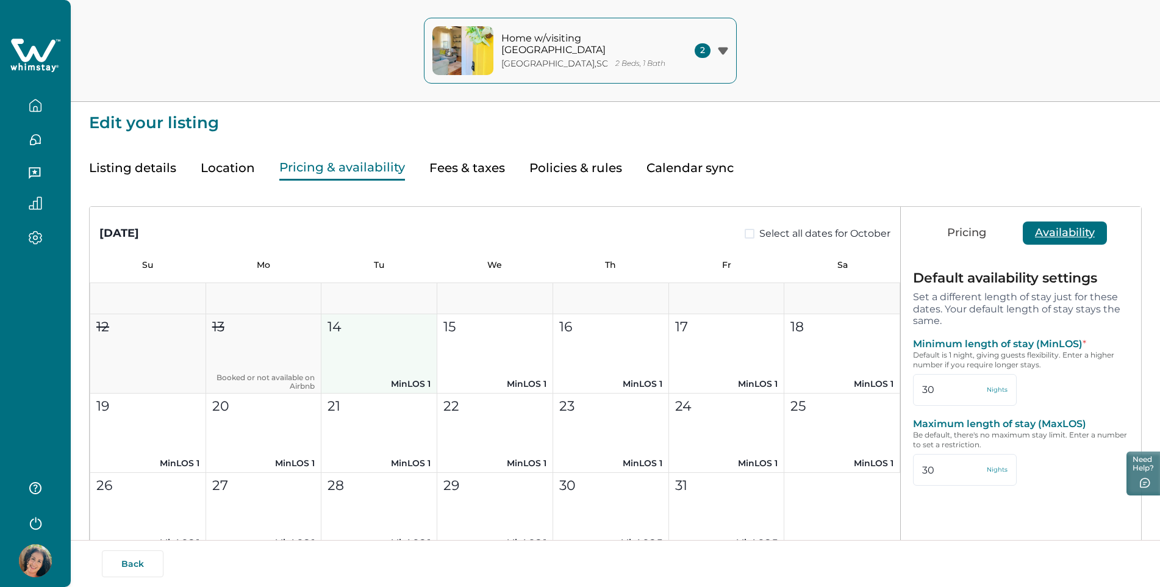
scroll to position [61, 0]
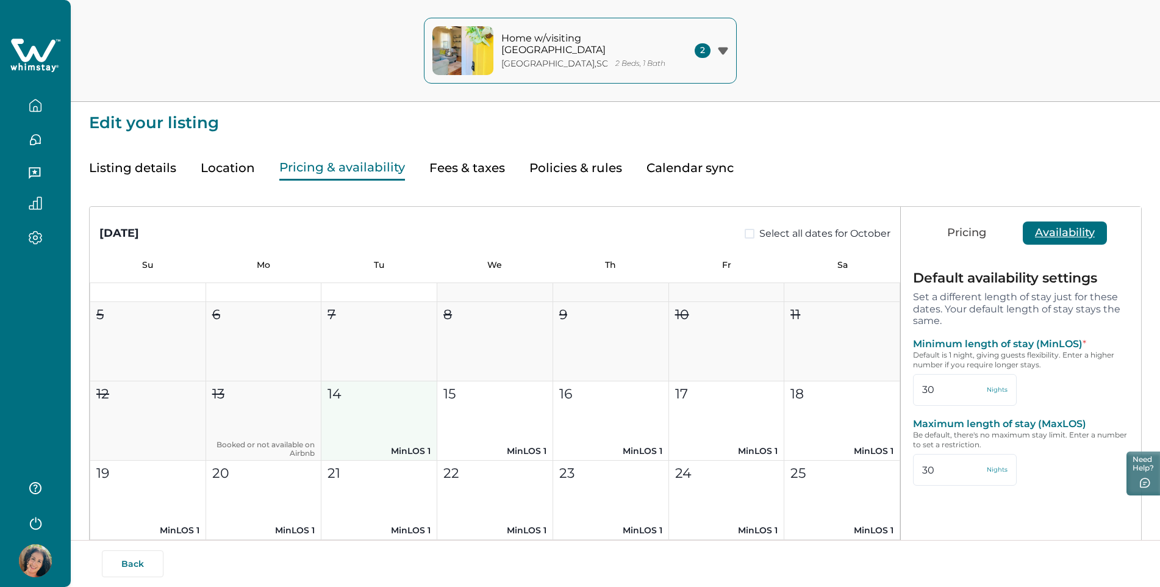
click at [387, 436] on button "14 MinLOS 1" at bounding box center [380, 420] width 116 height 79
type input "1"
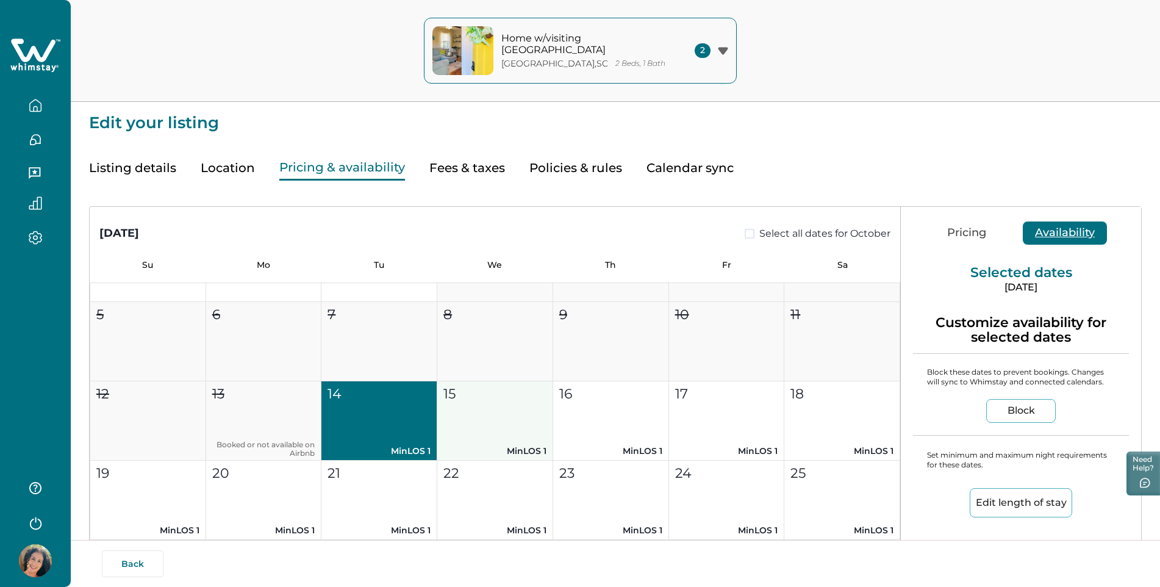
click at [542, 447] on p "MinLOS 1" at bounding box center [495, 451] width 103 height 13
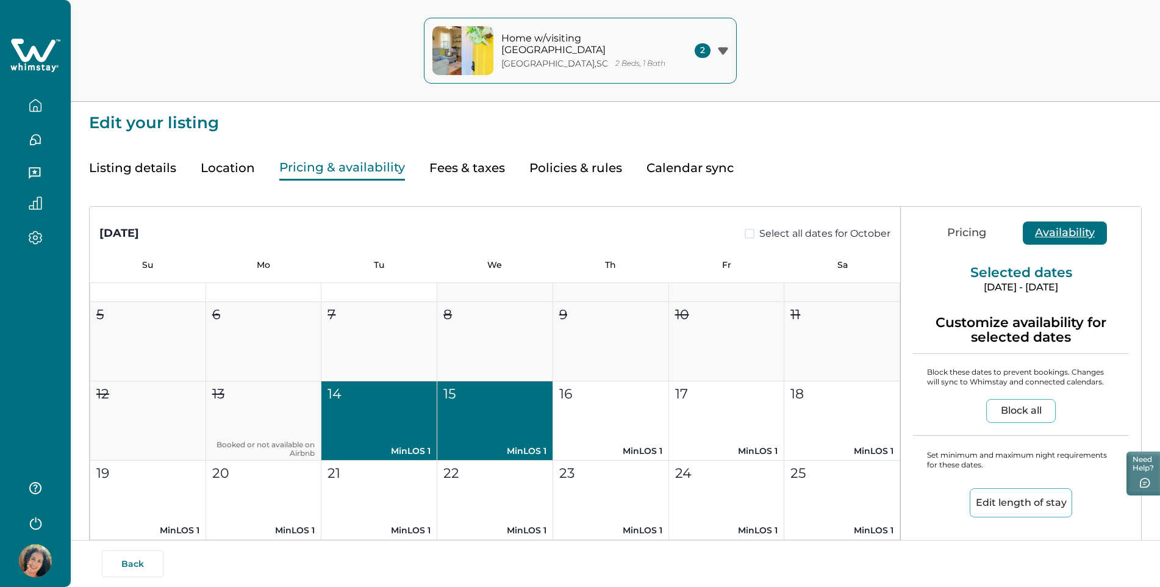
click at [397, 432] on button "14 MinLOS 1" at bounding box center [380, 420] width 116 height 79
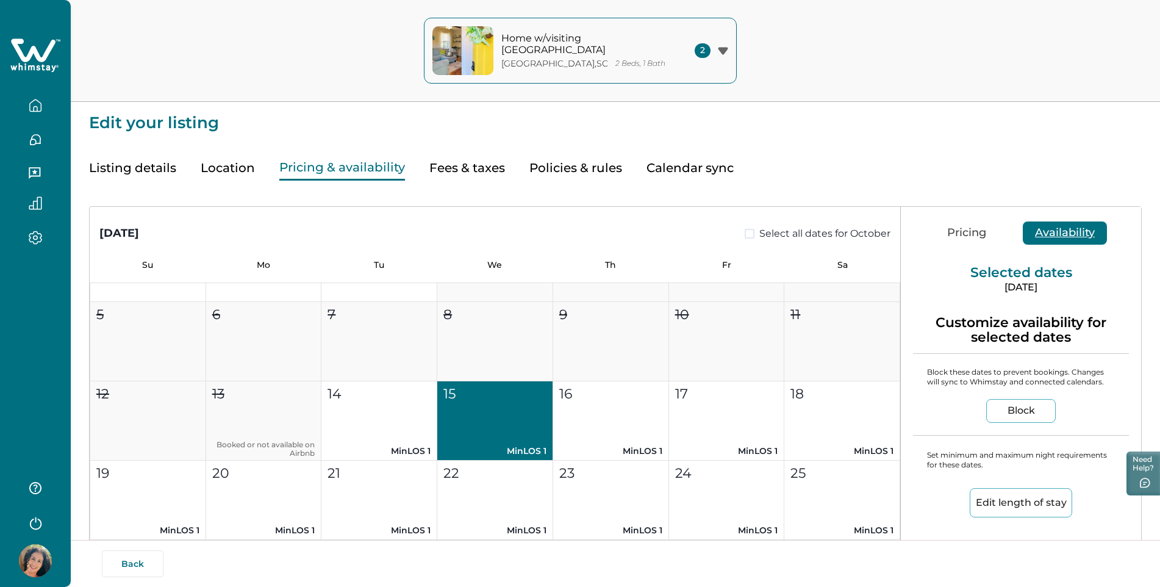
click at [487, 428] on button "15 MinLOS 1" at bounding box center [495, 420] width 116 height 79
type input "30"
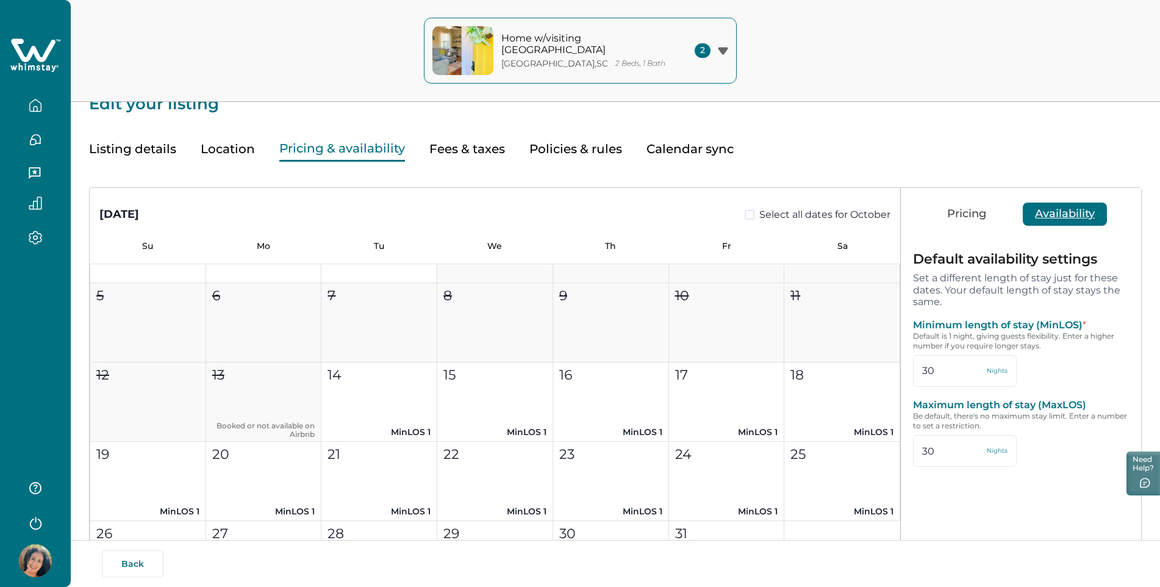
scroll to position [0, 0]
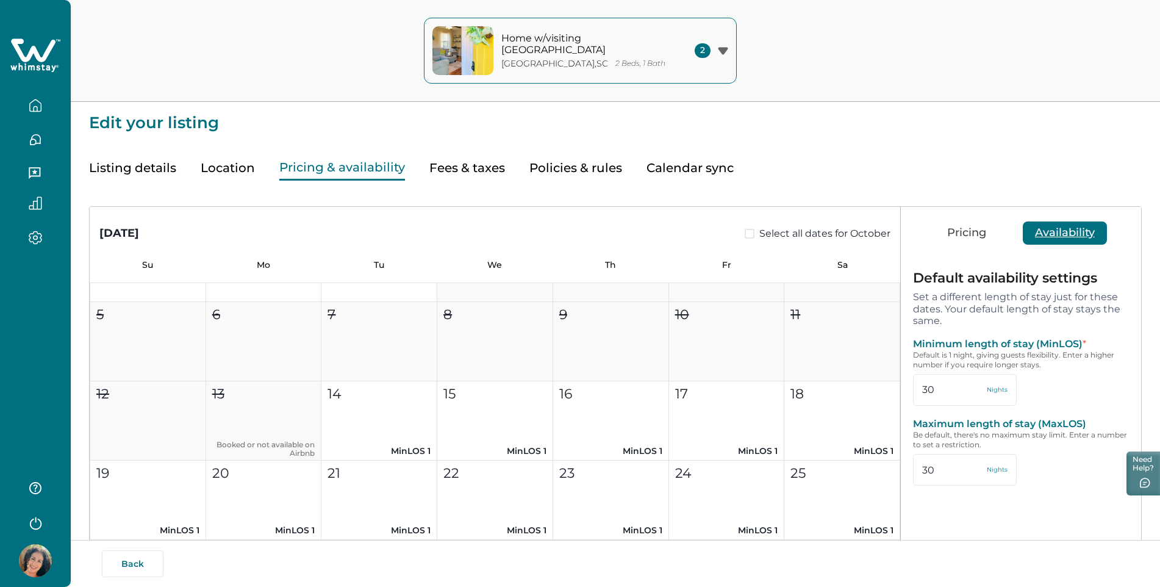
click at [1072, 231] on button "Availability" at bounding box center [1065, 232] width 84 height 23
click at [963, 229] on button "Pricing" at bounding box center [966, 232] width 63 height 23
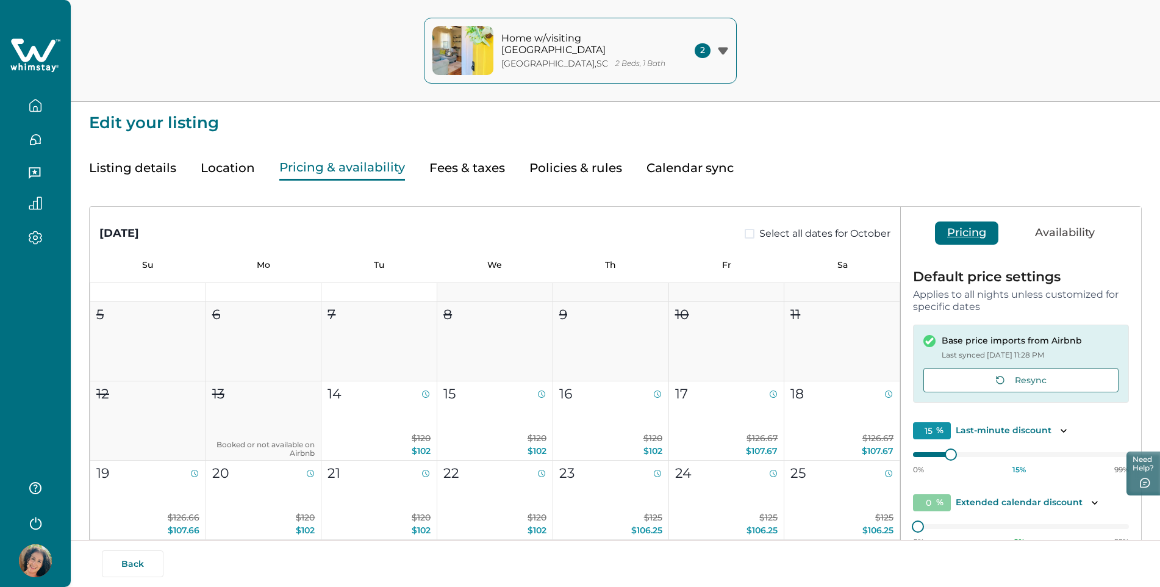
click at [677, 171] on button "Calendar sync" at bounding box center [690, 168] width 87 height 25
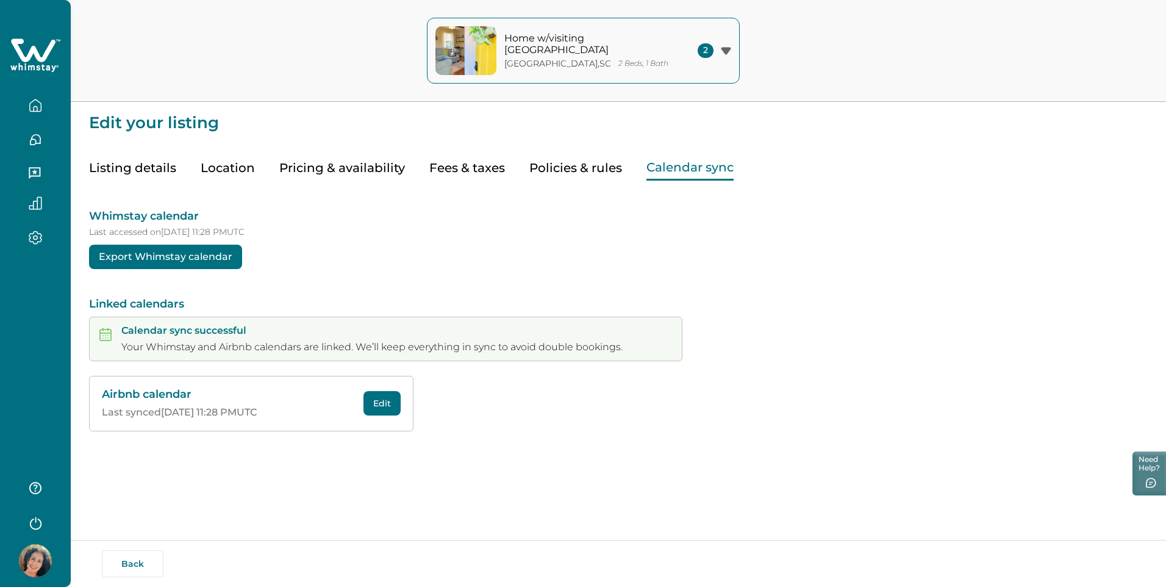
click at [393, 401] on button "Edit" at bounding box center [382, 403] width 37 height 24
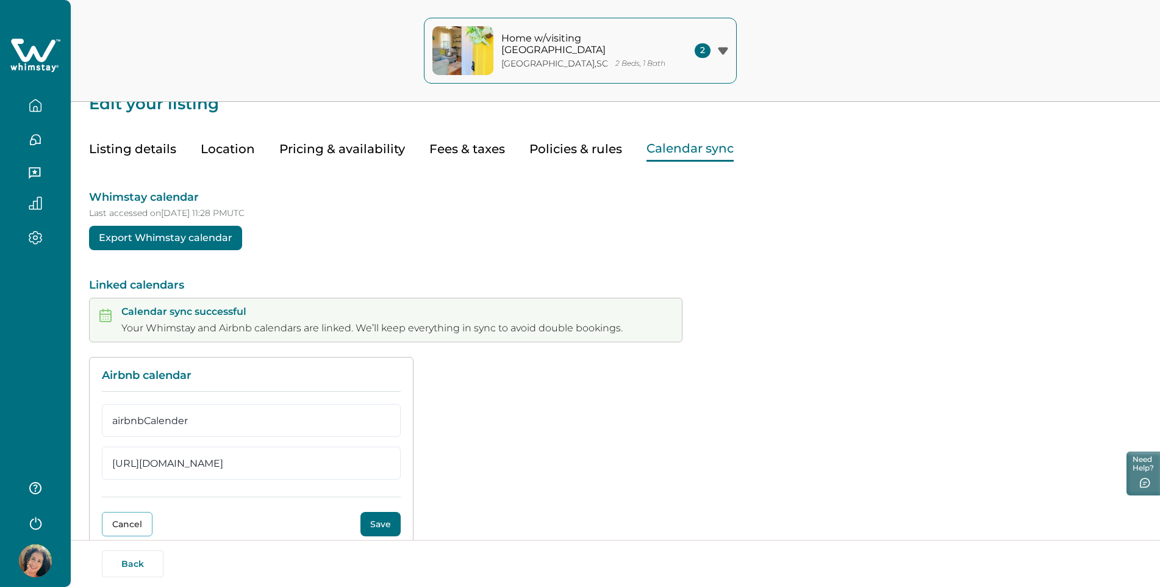
scroll to position [49, 0]
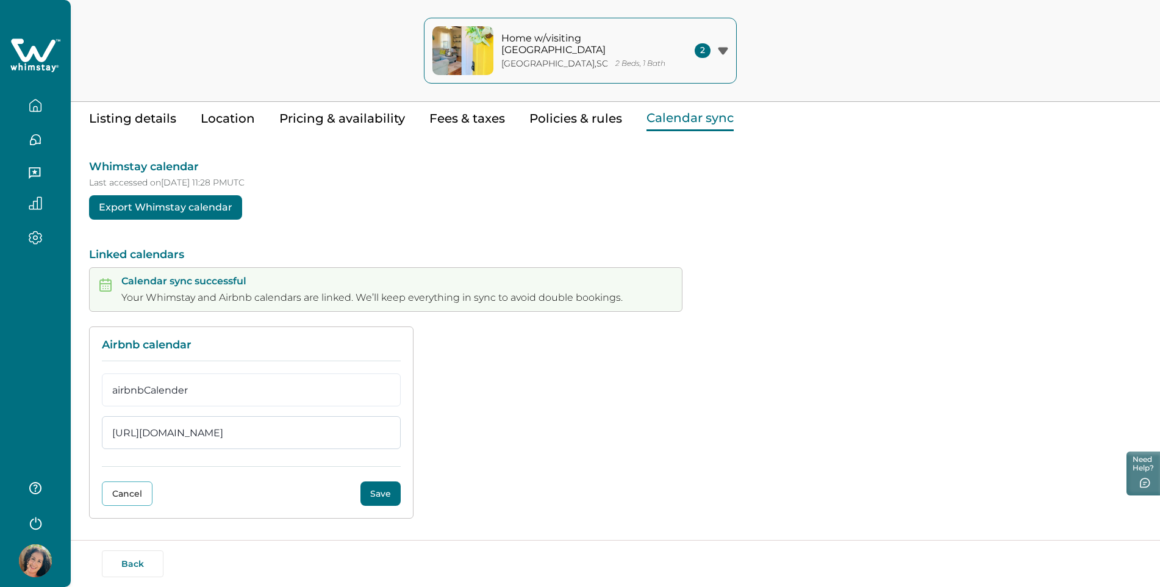
click at [106, 435] on input "https://www.airbnb.com/calendar/ical/665842572790095488.ics?s=6d5c74ffaecd0a3f9…" at bounding box center [251, 432] width 299 height 33
drag, startPoint x: 112, startPoint y: 434, endPoint x: 508, endPoint y: 408, distance: 397.4
click at [508, 408] on div "Airbnb calendar airbnbCalender https://www.airbnb.com/calendar/ical/66584257279…" at bounding box center [615, 422] width 1053 height 193
click at [393, 497] on button "Save" at bounding box center [381, 493] width 40 height 24
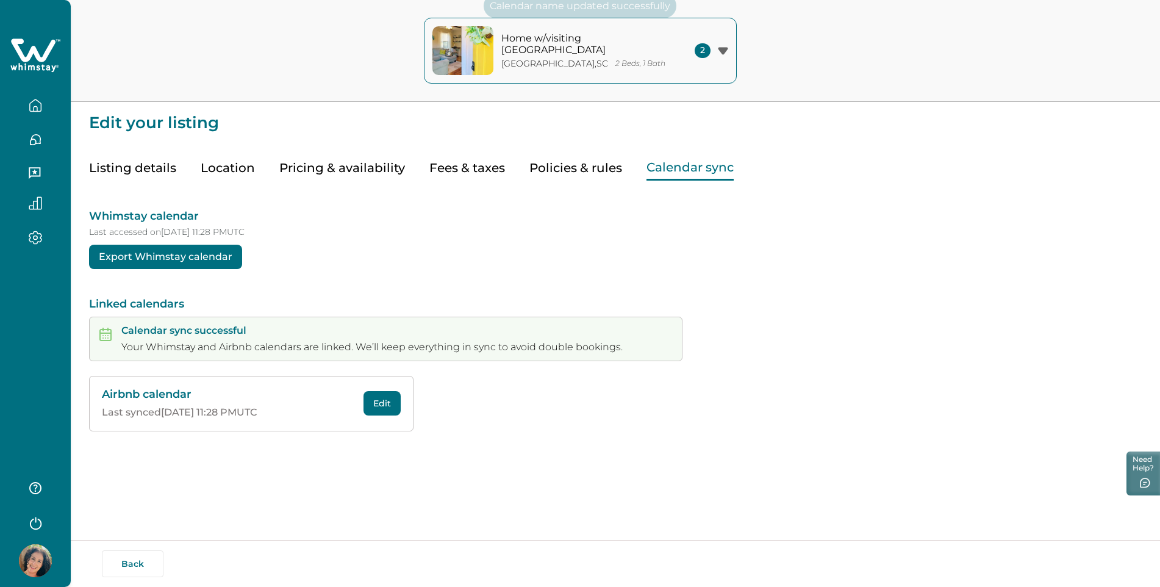
scroll to position [0, 0]
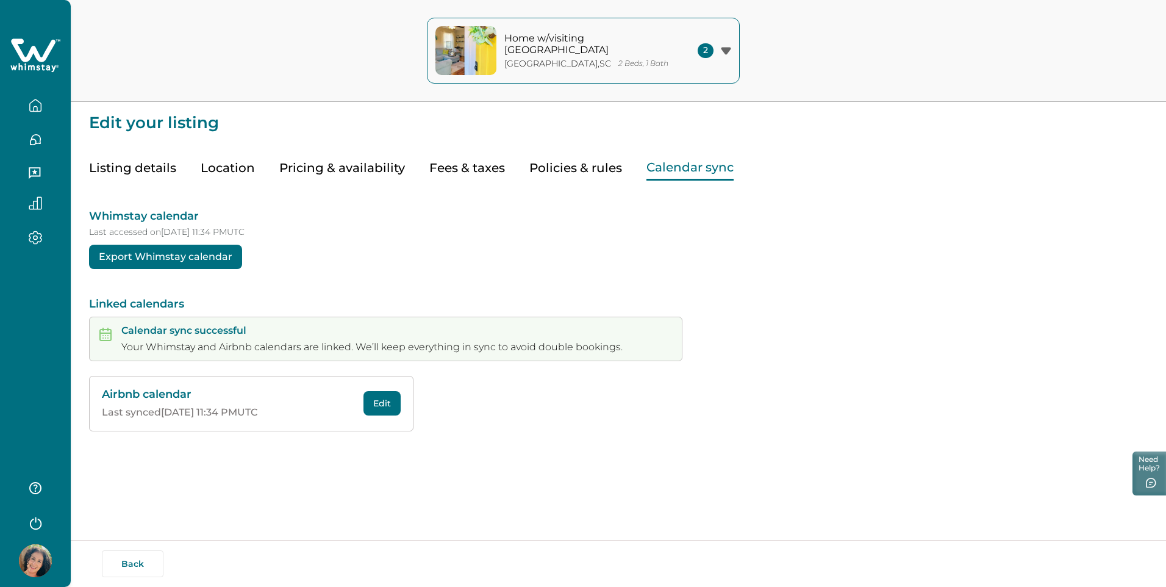
click at [724, 48] on icon "button" at bounding box center [726, 50] width 10 height 7
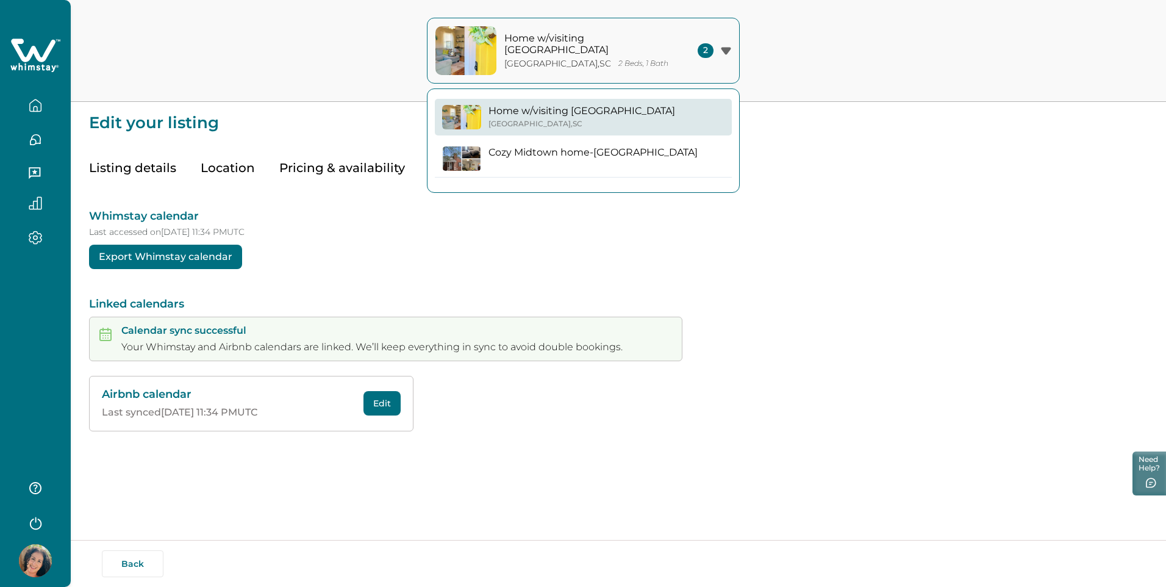
click at [724, 48] on icon "button" at bounding box center [726, 50] width 10 height 7
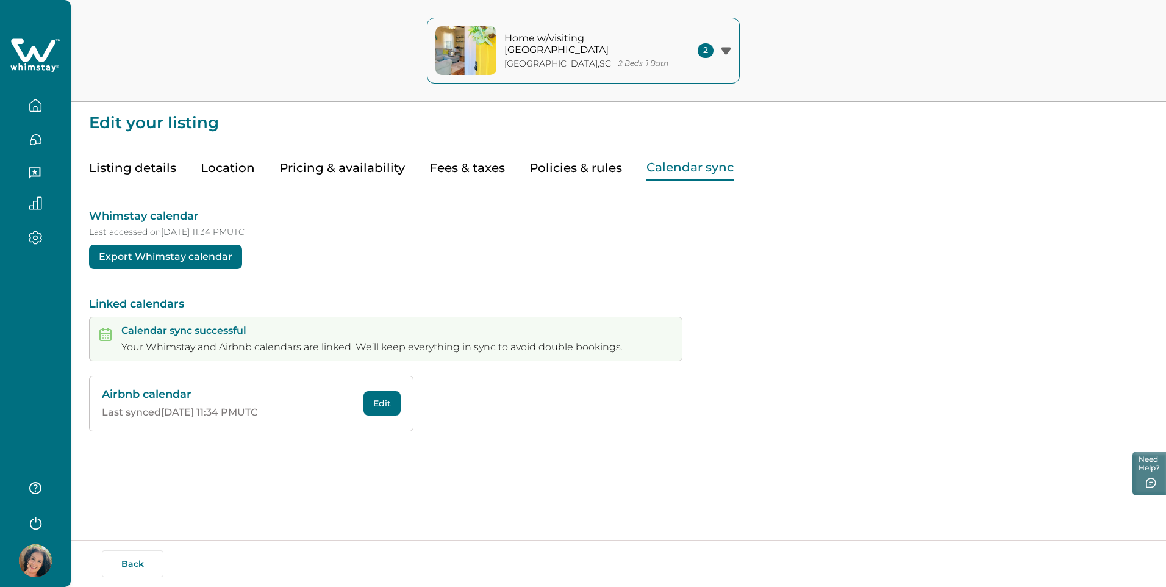
click at [583, 170] on button "Policies & rules" at bounding box center [576, 168] width 93 height 25
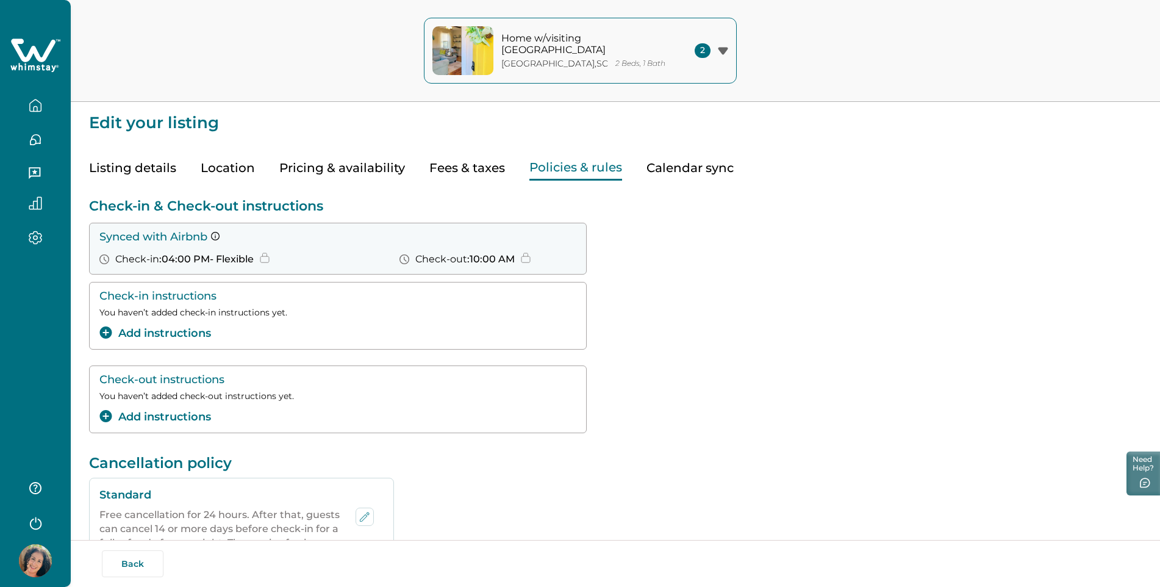
click at [458, 160] on button "Fees & taxes" at bounding box center [467, 168] width 76 height 25
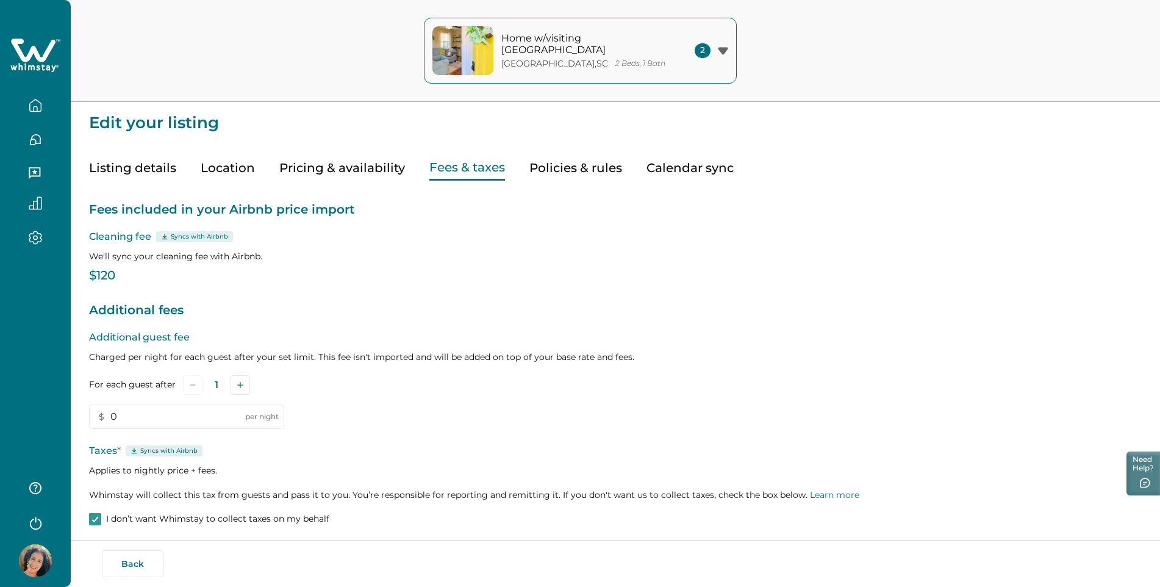
click at [358, 170] on button "Pricing & availability" at bounding box center [342, 168] width 126 height 25
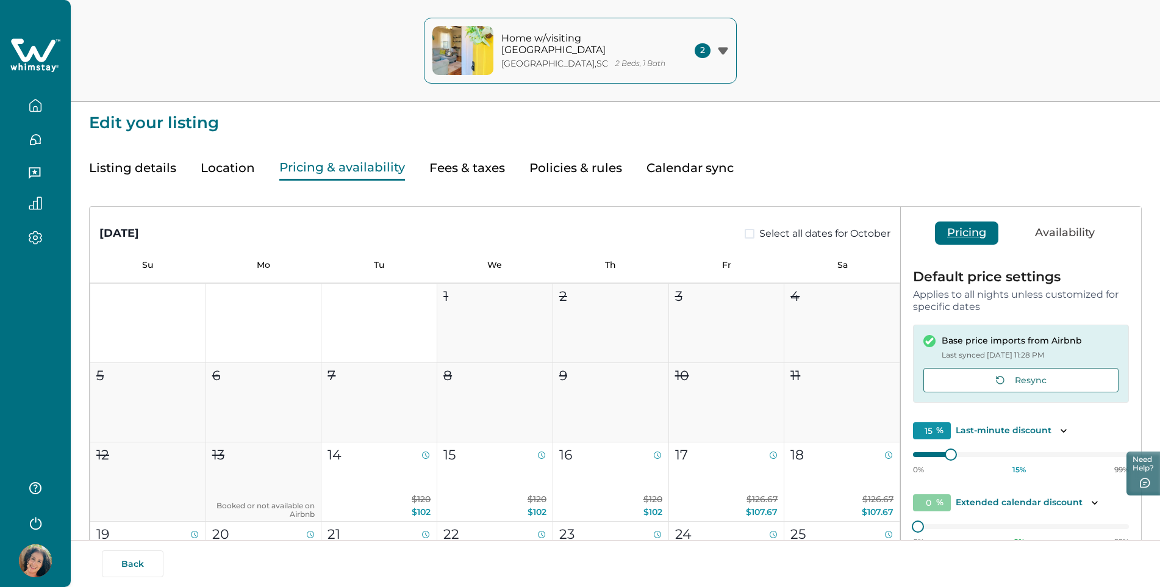
click at [128, 171] on button "Listing details" at bounding box center [132, 168] width 87 height 25
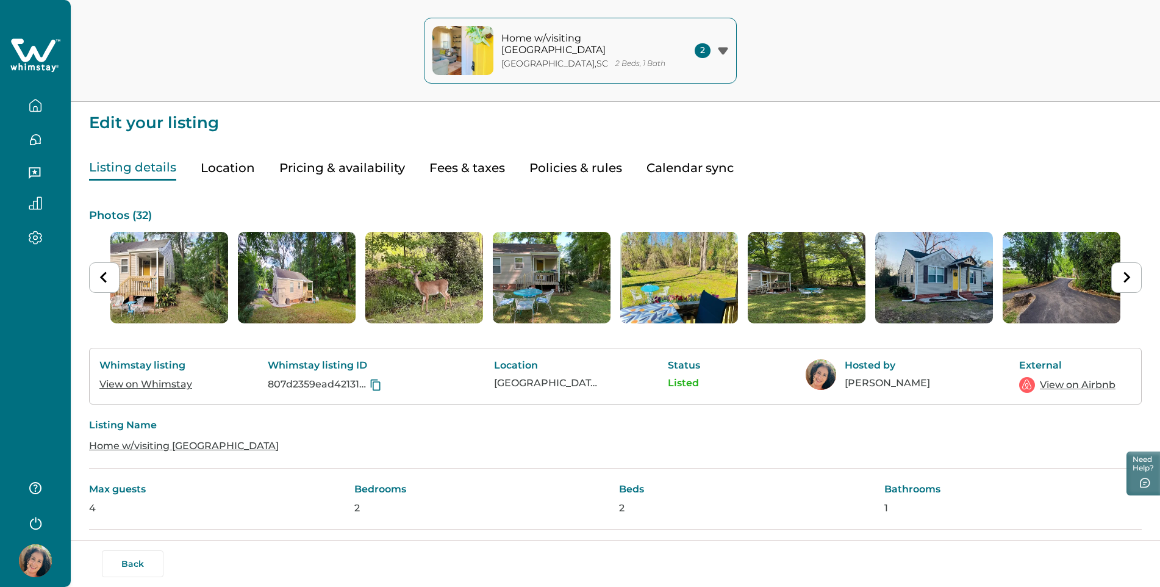
click at [210, 166] on button "Location" at bounding box center [228, 168] width 54 height 25
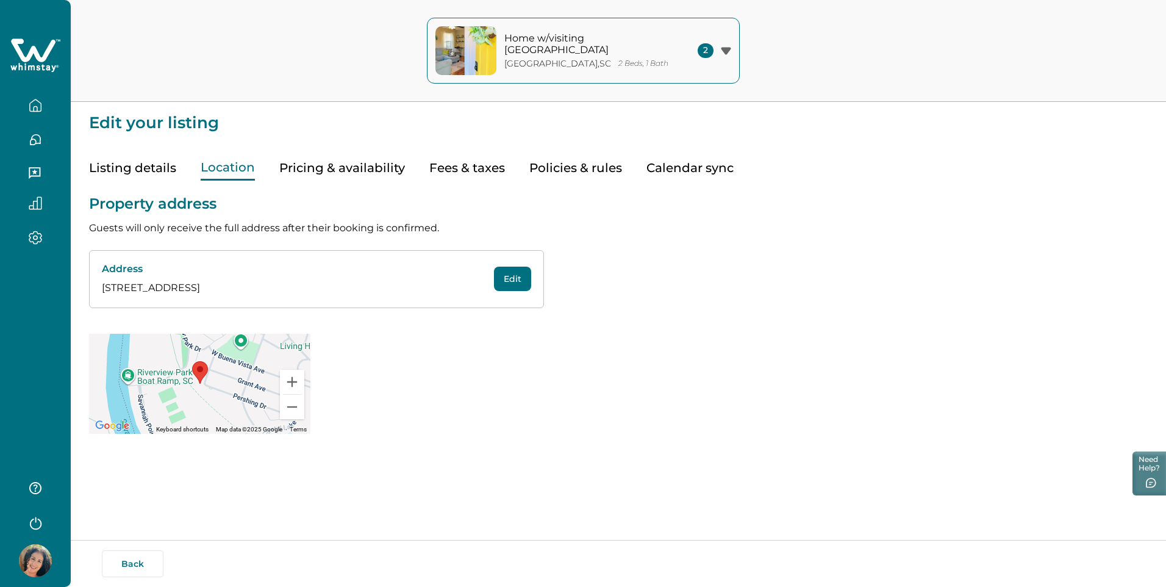
click at [318, 177] on button "Pricing & availability" at bounding box center [342, 168] width 126 height 25
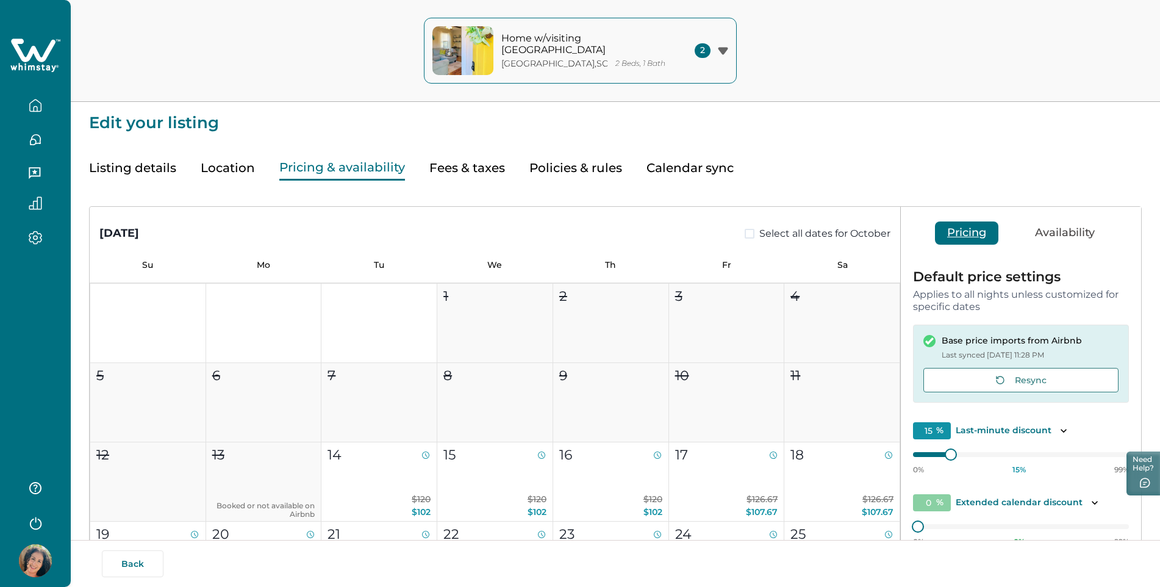
click at [747, 236] on span at bounding box center [750, 234] width 10 height 10
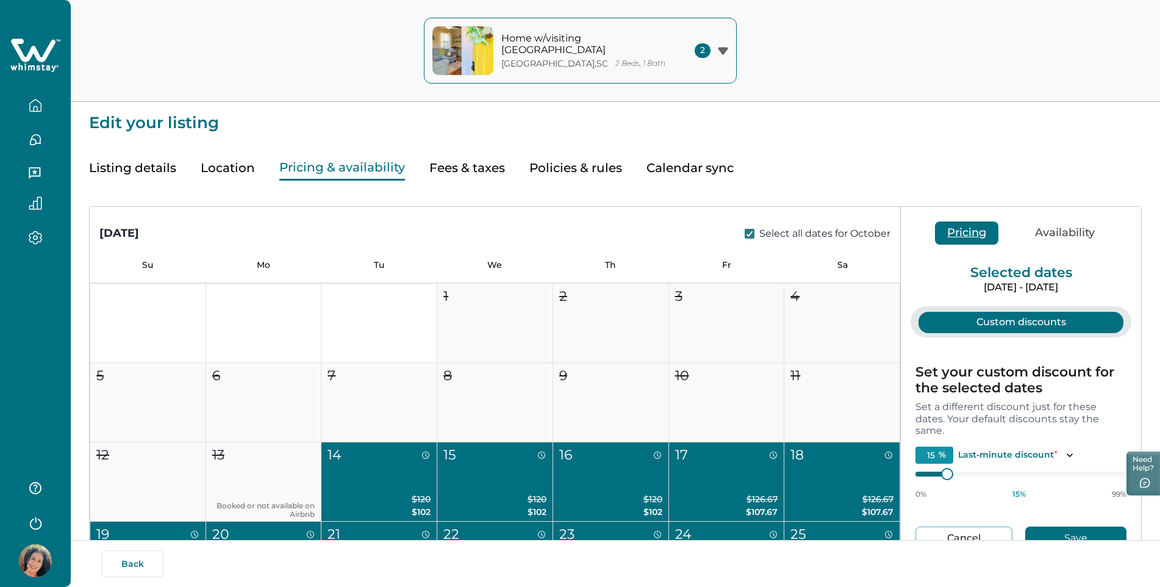
click at [747, 236] on icon at bounding box center [749, 234] width 7 height 6
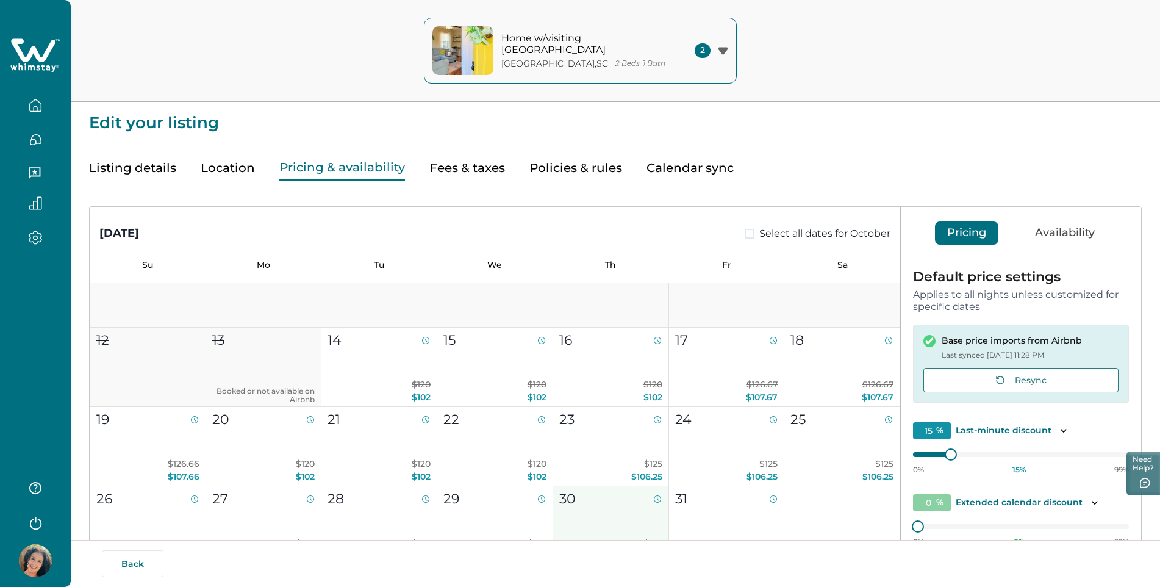
scroll to position [122, 0]
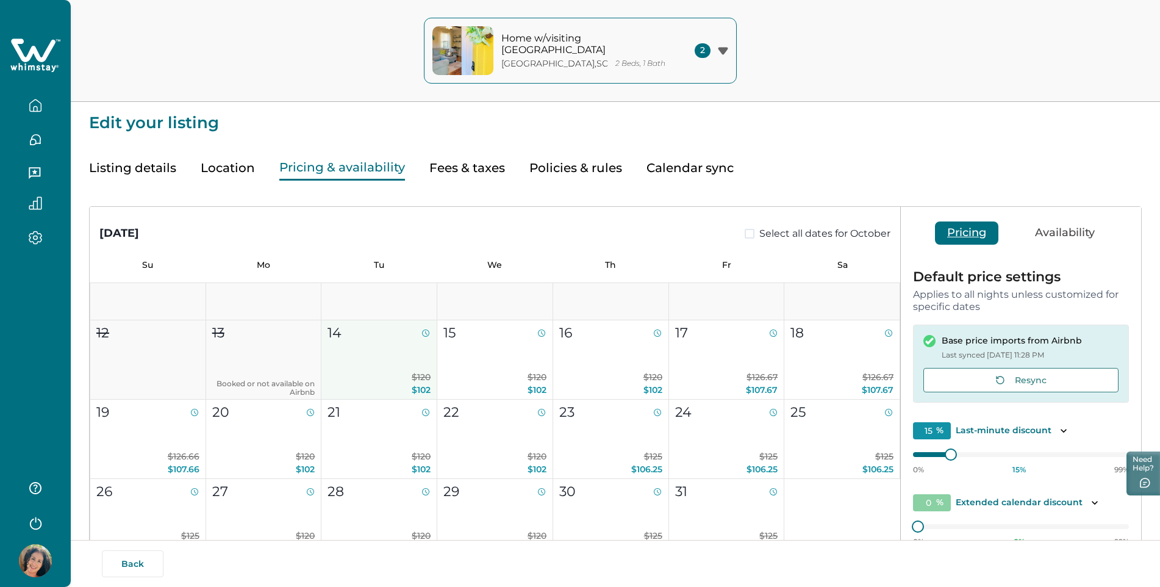
click at [425, 336] on icon "button" at bounding box center [425, 332] width 7 height 7
type input "15"
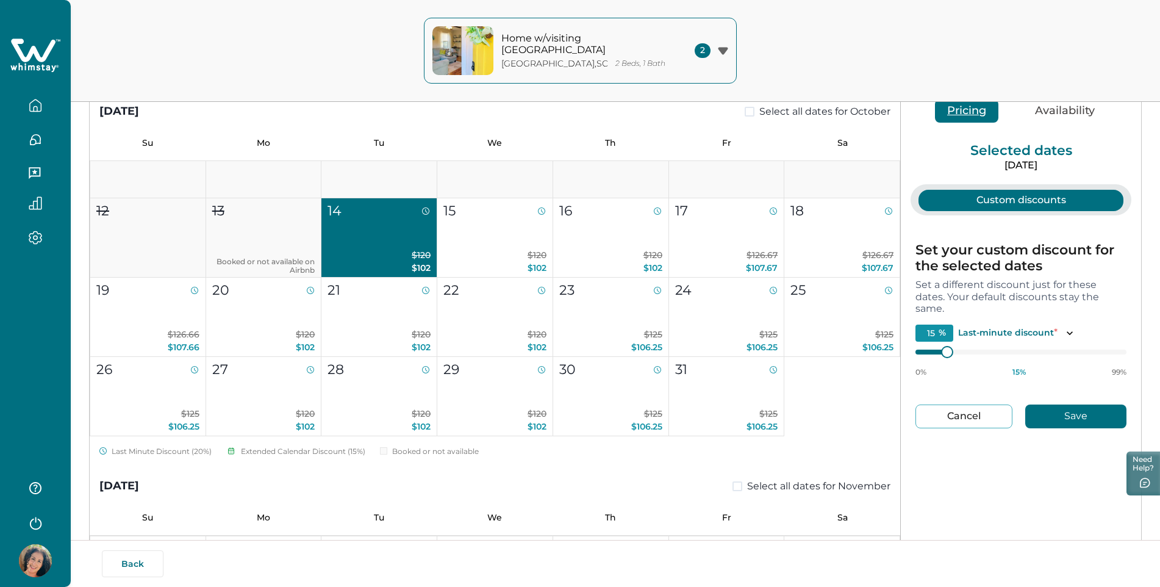
click at [1058, 106] on button "Availability" at bounding box center [1065, 110] width 84 height 23
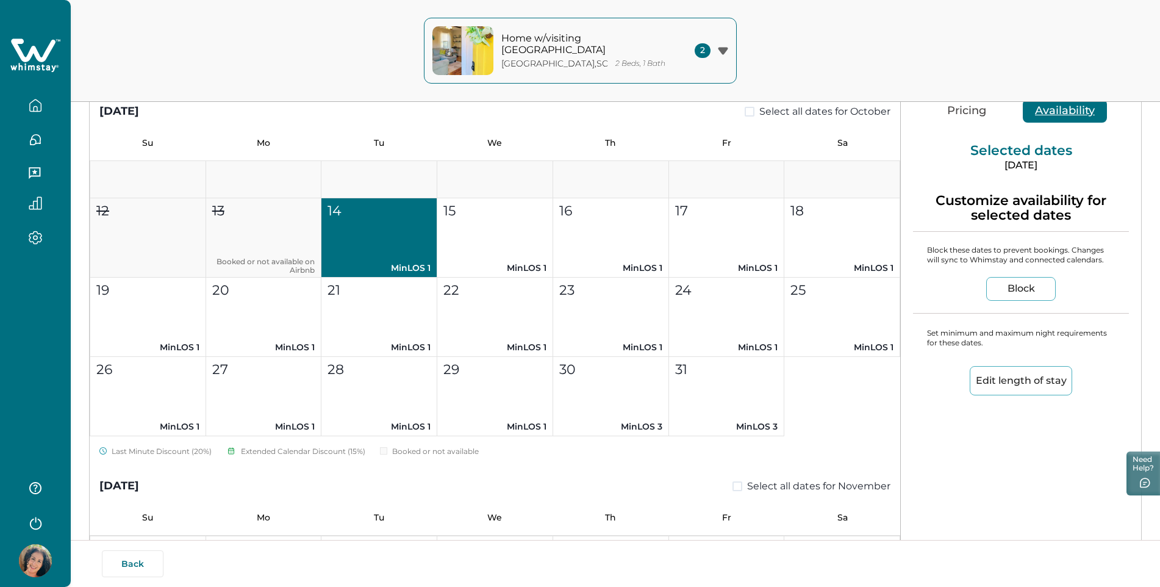
click at [1057, 450] on div "Selected dates Oct 14, 2025 Customize availability for selected dates Block the…" at bounding box center [1021, 349] width 240 height 528
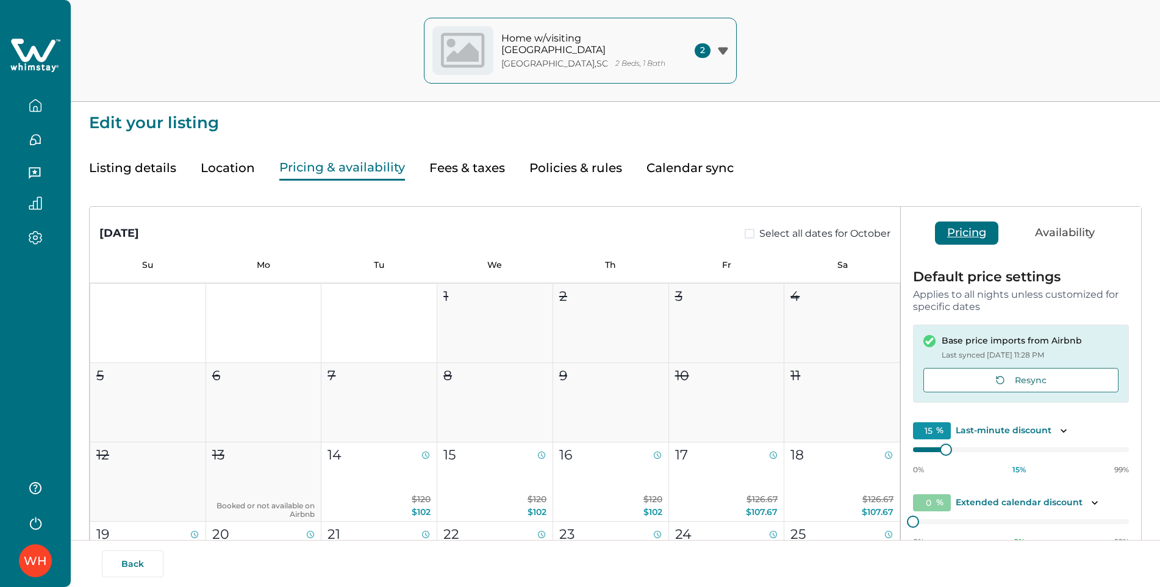
type input "15"
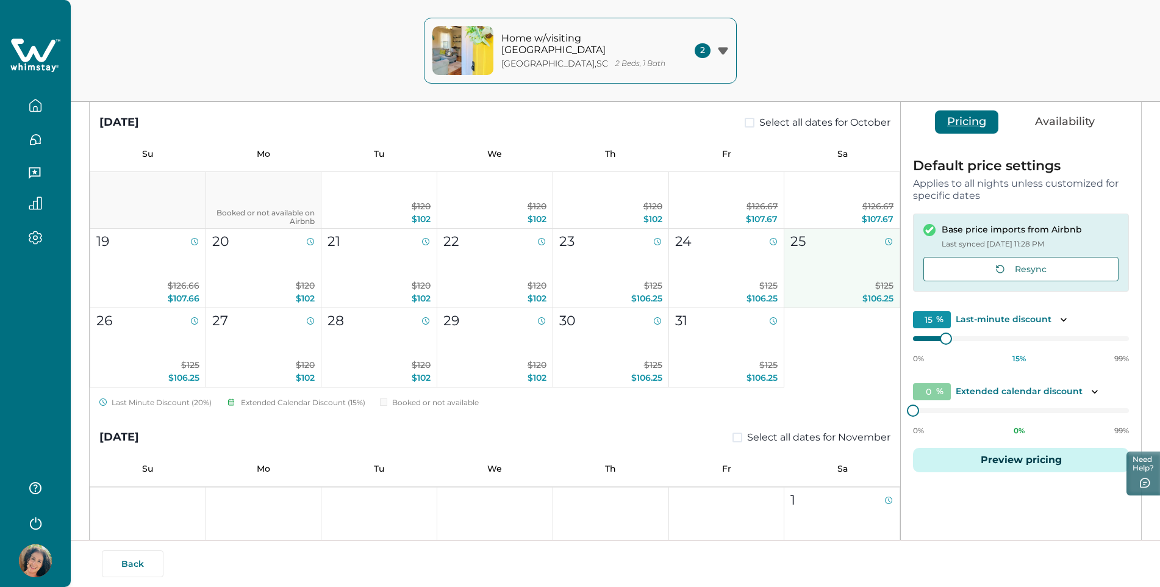
scroll to position [183, 0]
click at [386, 400] on span at bounding box center [383, 400] width 7 height 7
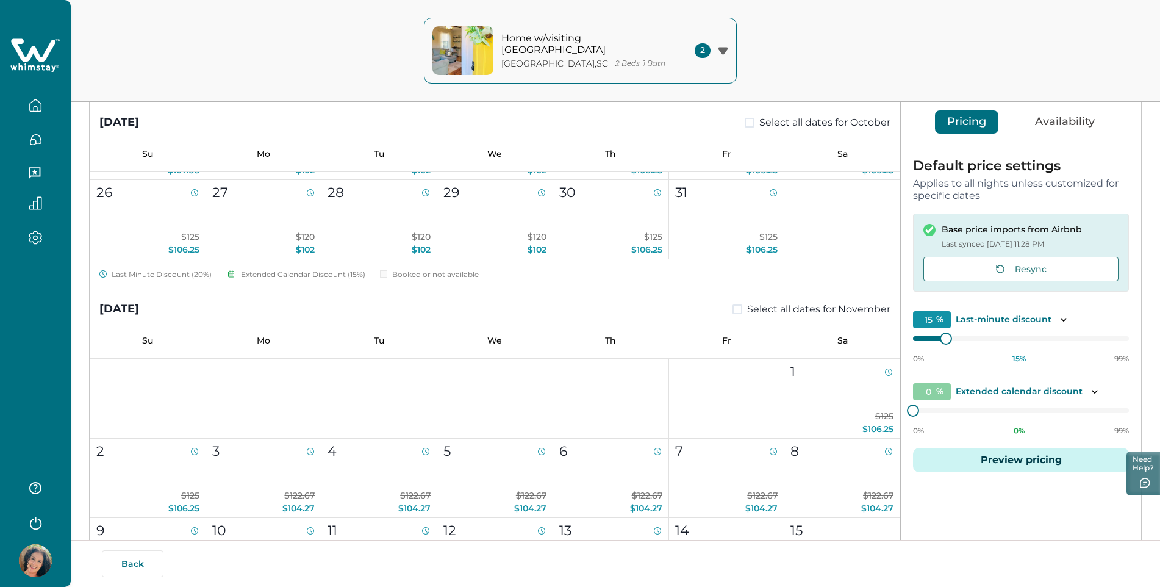
scroll to position [305, 0]
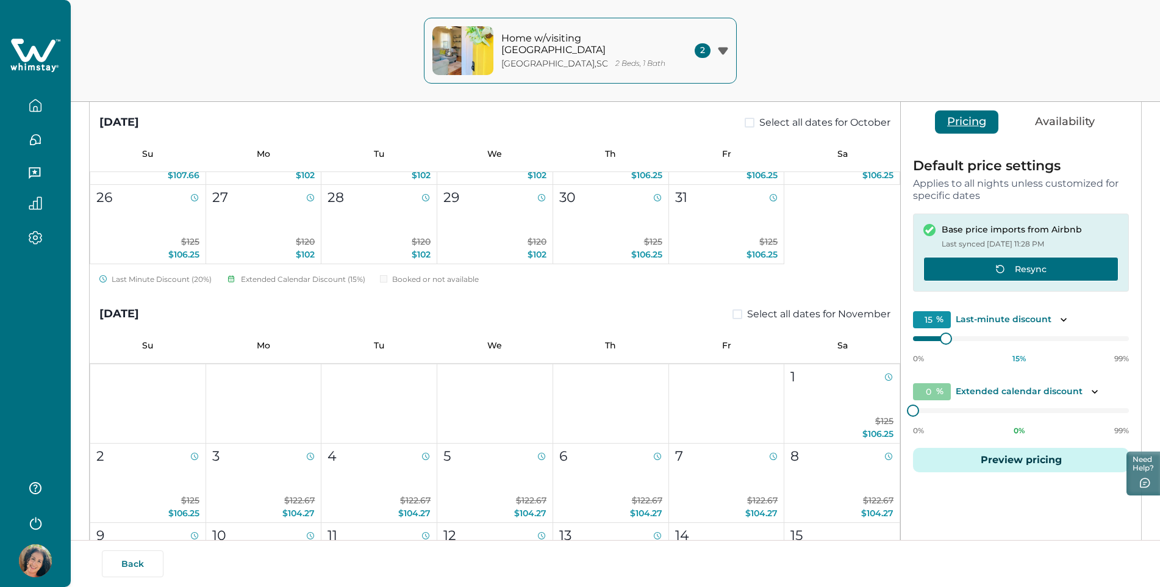
click at [1046, 262] on button "Resync" at bounding box center [1021, 269] width 195 height 24
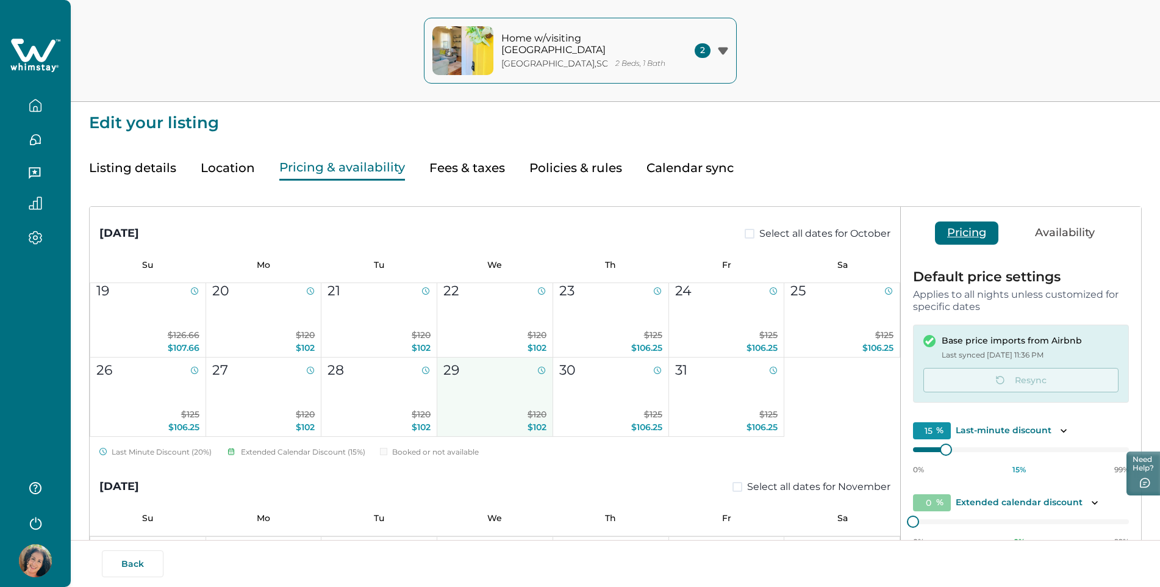
scroll to position [244, 0]
click at [1147, 481] on icon "button" at bounding box center [1143, 483] width 12 height 11
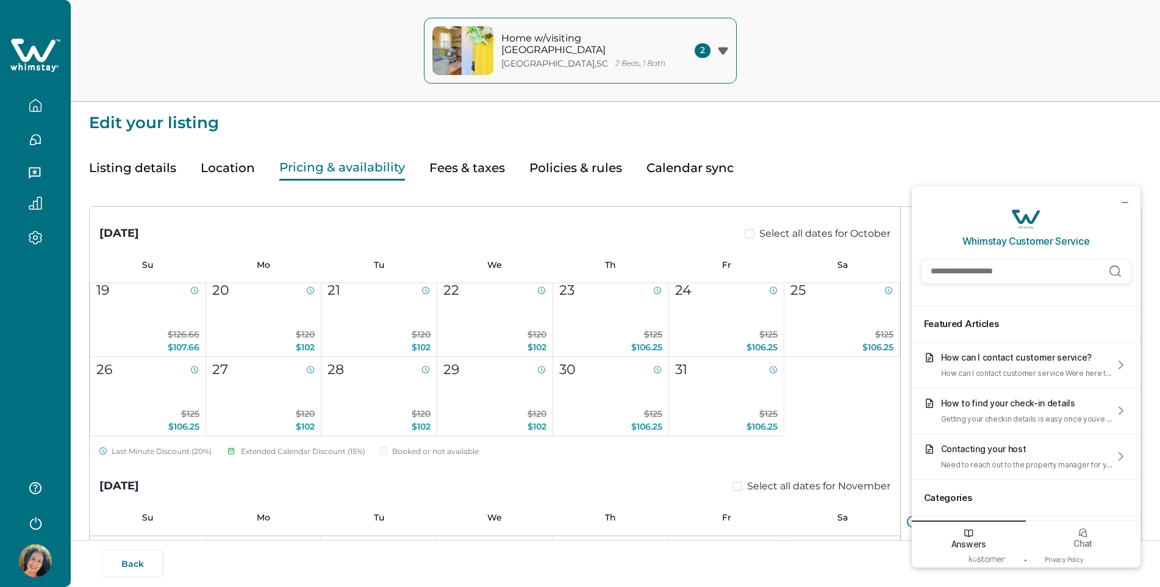
click at [984, 271] on input "Search Help Articles" at bounding box center [1026, 271] width 210 height 24
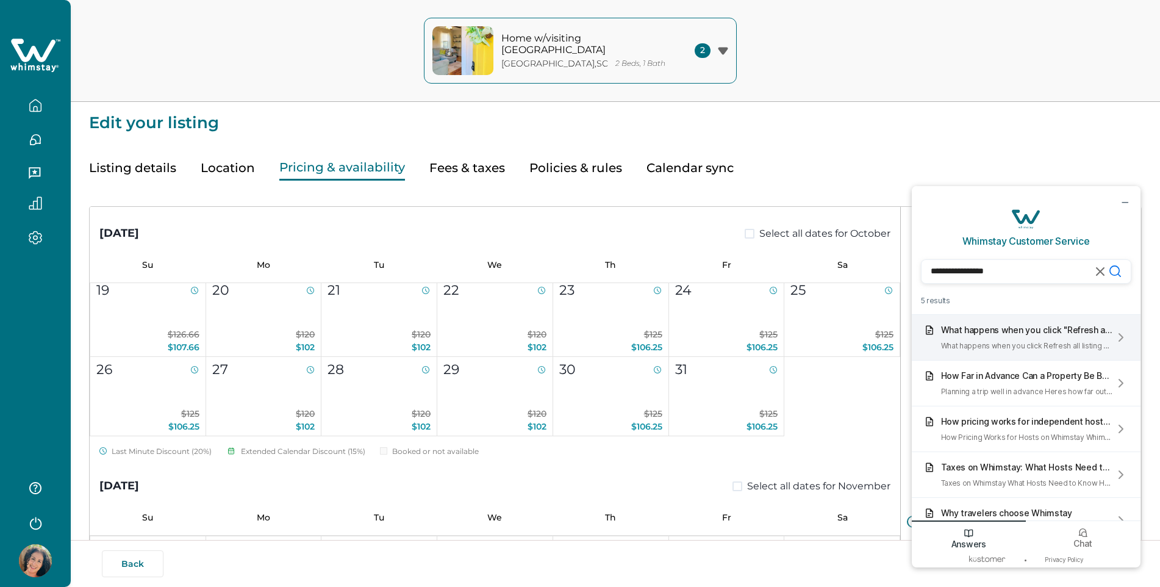
type input "**********"
click at [1022, 339] on div "What happens when you click "Refresh all listing content"? What happens when yo…" at bounding box center [1027, 338] width 173 height 26
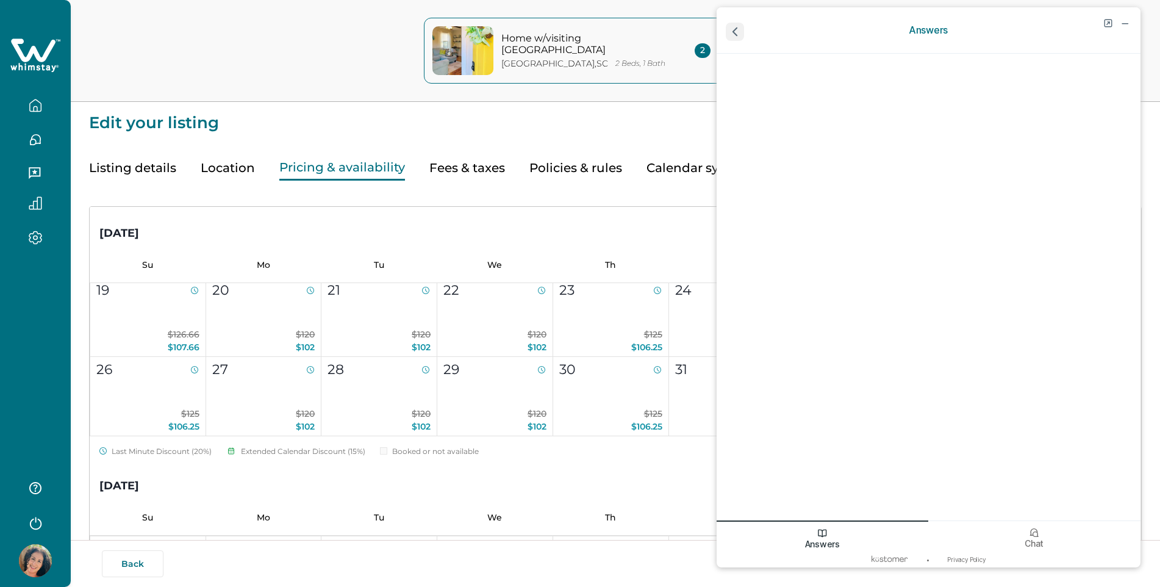
click at [734, 32] on icon "go back" at bounding box center [735, 32] width 4 height 8
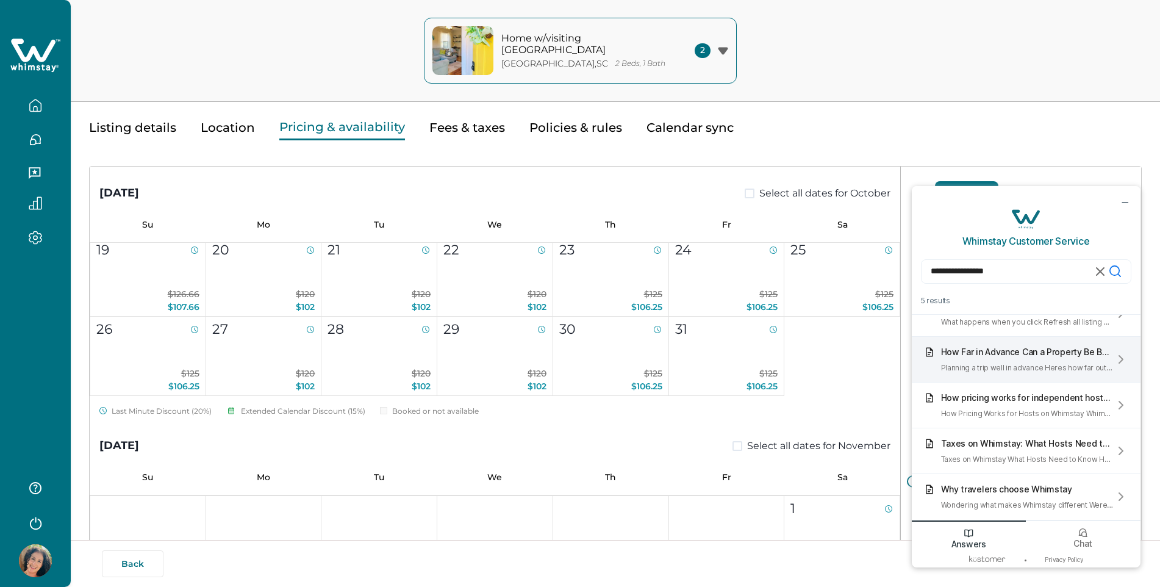
scroll to position [61, 0]
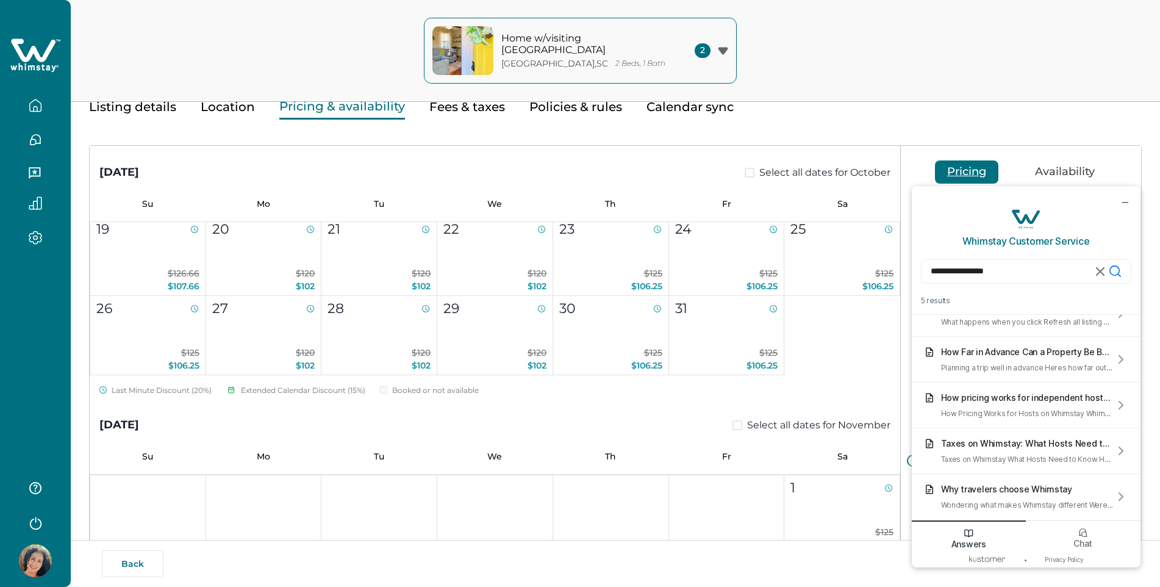
click at [26, 110] on button "button" at bounding box center [35, 105] width 51 height 24
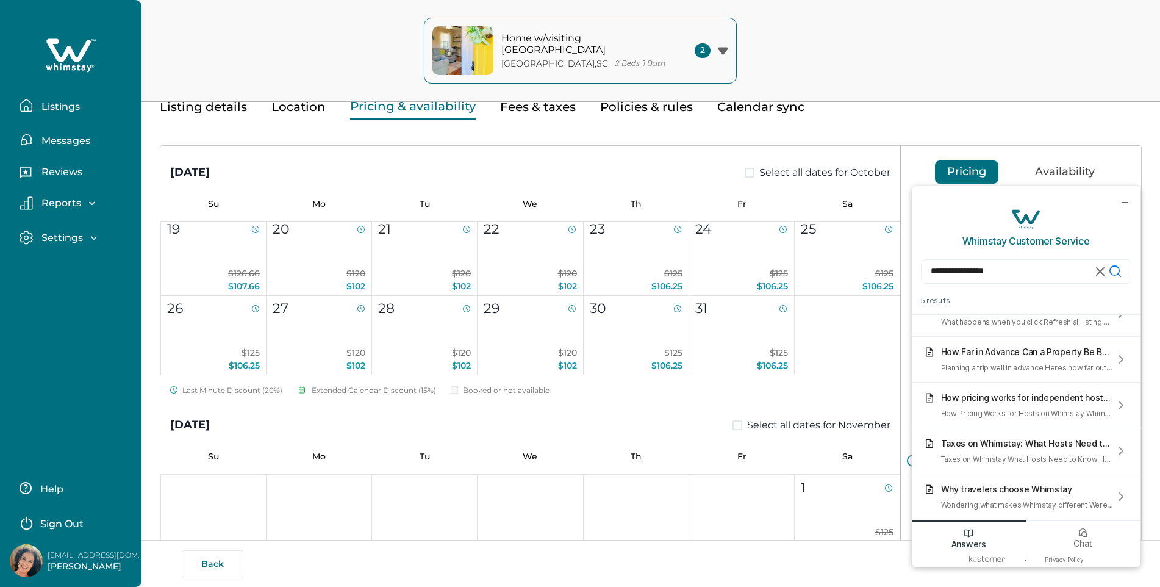
click at [62, 108] on p "Listings" at bounding box center [59, 107] width 42 height 12
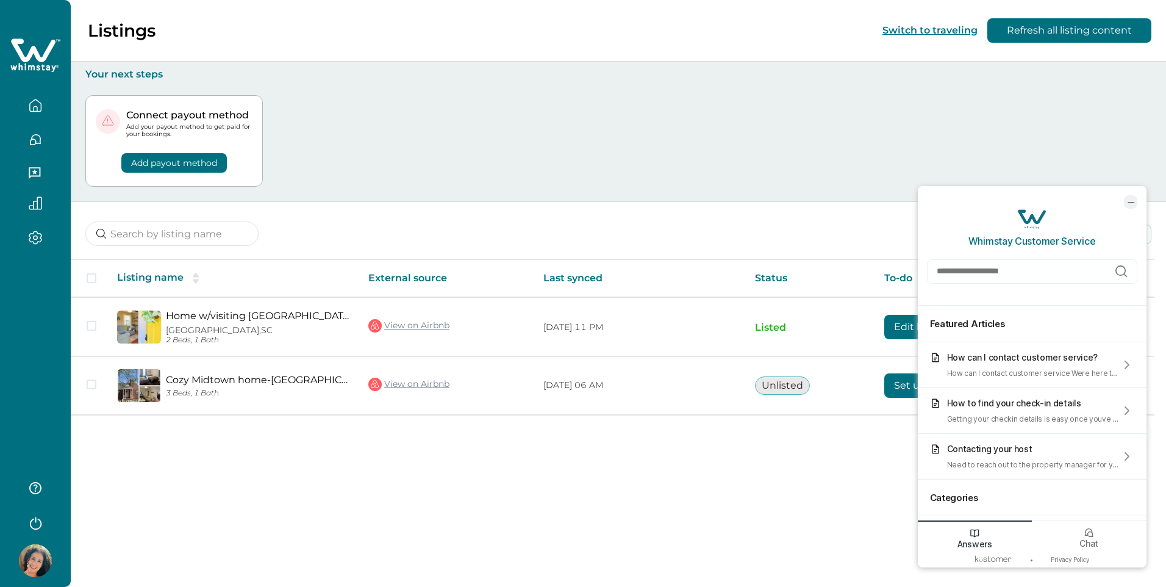
drag, startPoint x: 1130, startPoint y: 200, endPoint x: 2041, endPoint y: 378, distance: 928.1
click at [1130, 200] on icon "minimize chat widget" at bounding box center [1131, 201] width 11 height 11
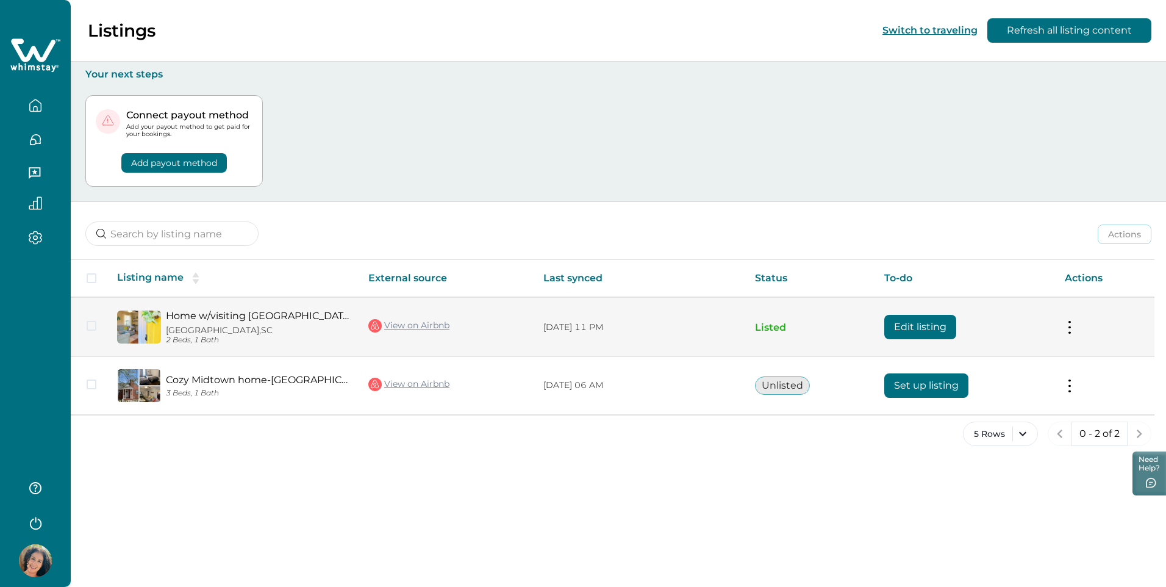
click at [1070, 329] on button at bounding box center [1070, 327] width 10 height 13
click at [89, 326] on span at bounding box center [92, 326] width 10 height 10
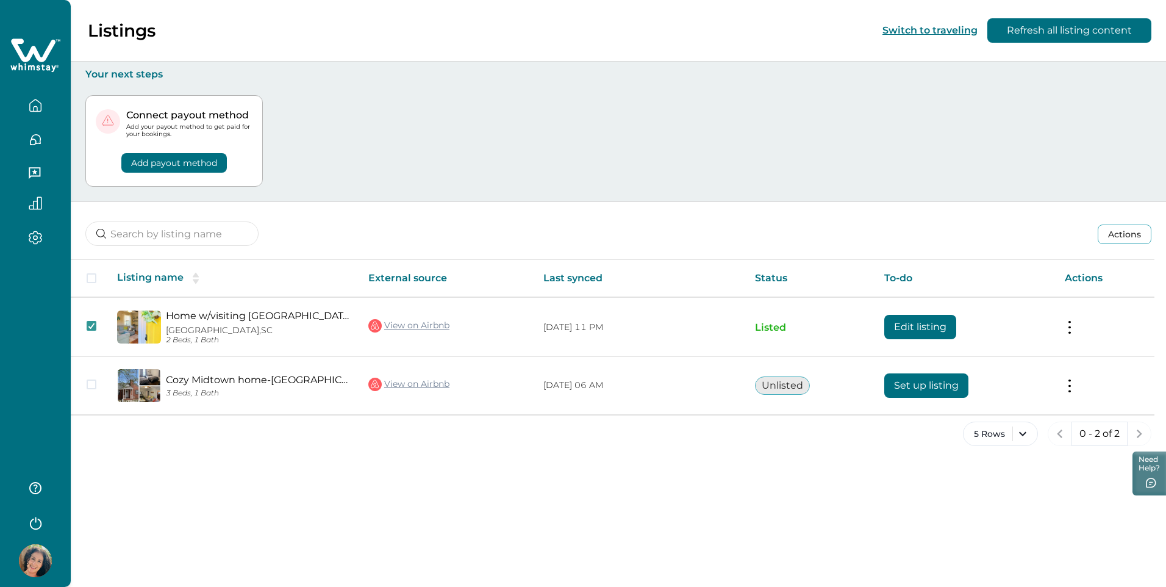
click at [1126, 232] on button "Actions" at bounding box center [1125, 235] width 54 height 20
click at [1063, 27] on button "Refresh all listing content" at bounding box center [1070, 30] width 164 height 24
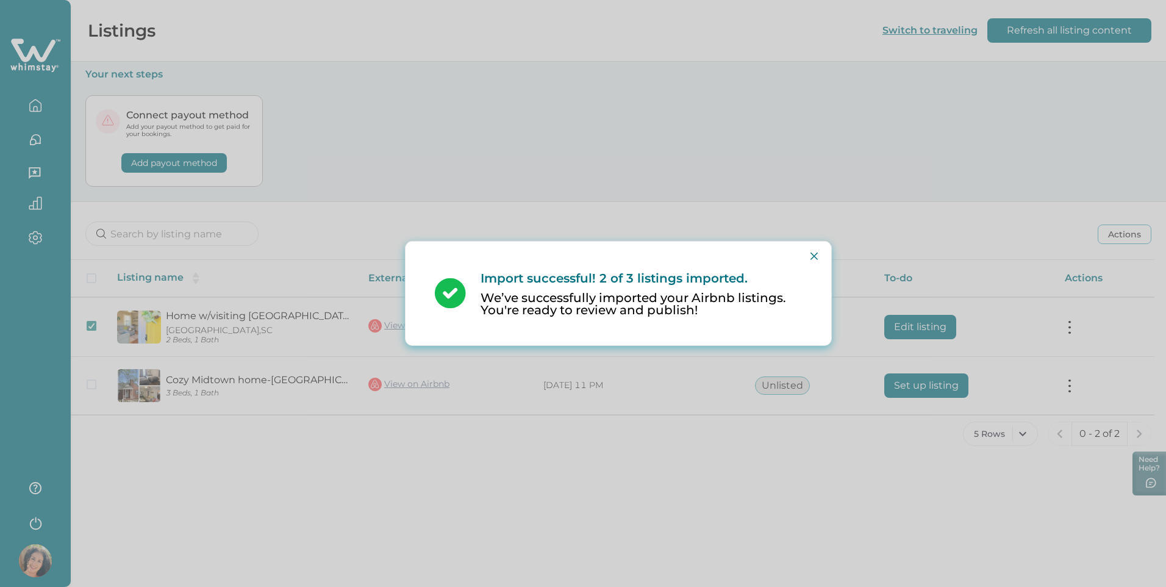
click at [373, 479] on div "Import successful! 2 of 3 listings imported. We’ve successfully imported your A…" at bounding box center [583, 293] width 1166 height 587
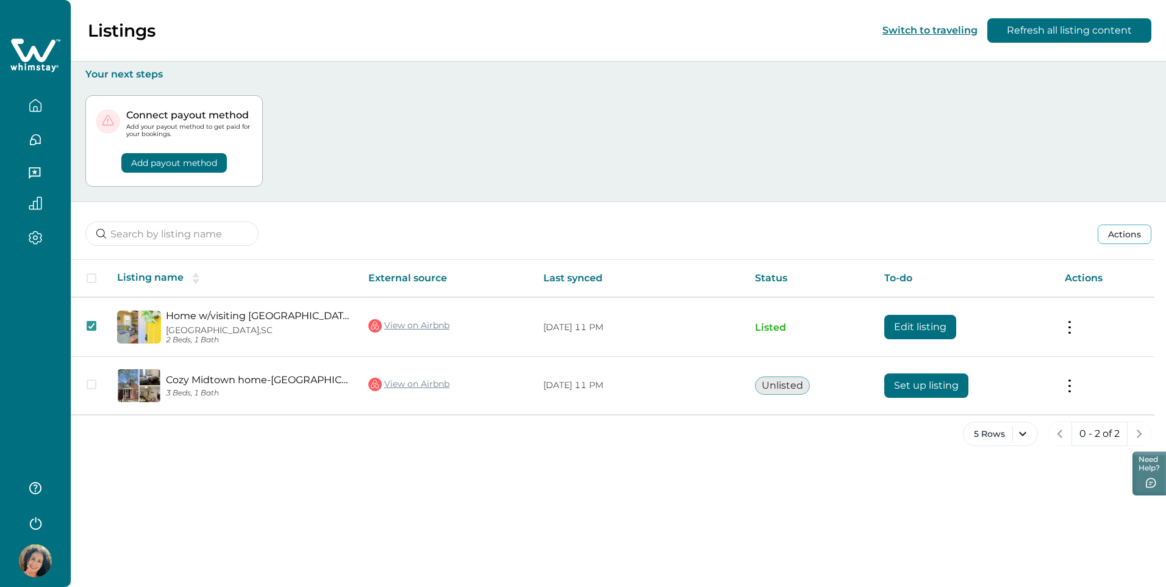
click at [392, 467] on div "Listings Switch to traveling Refresh all listing content Your next steps Connec…" at bounding box center [619, 293] width 1096 height 587
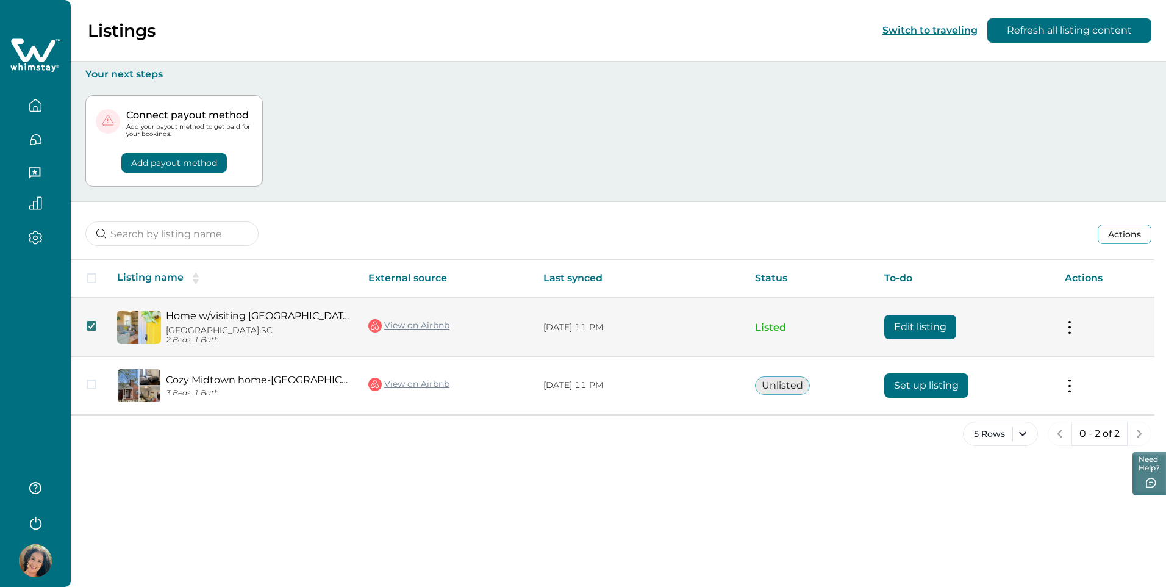
click at [96, 326] on span at bounding box center [92, 326] width 10 height 10
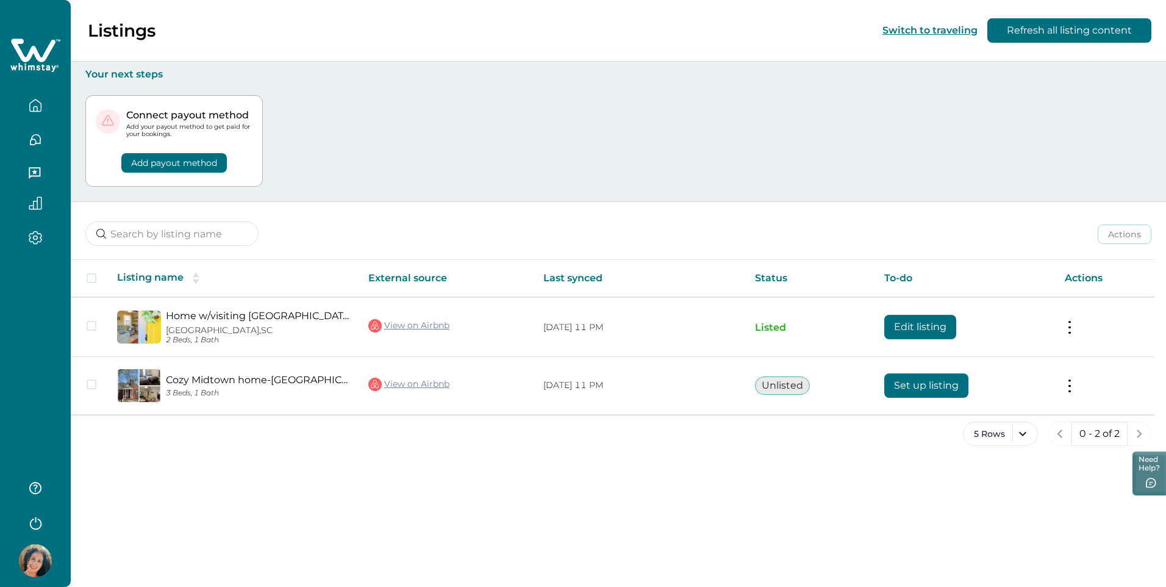
click at [32, 102] on icon "button" at bounding box center [35, 105] width 11 height 12
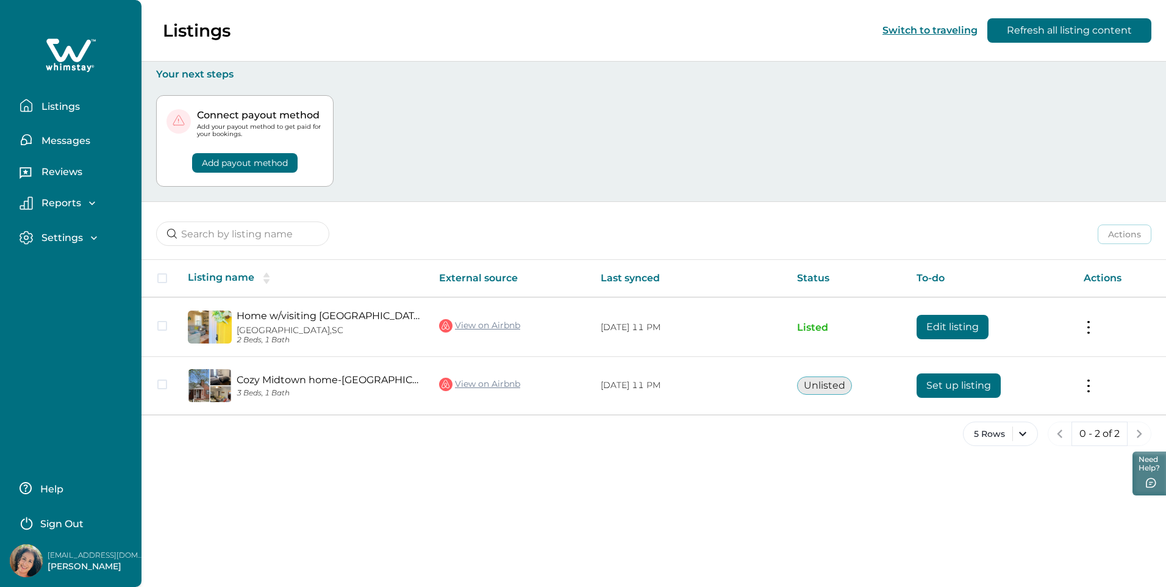
click at [40, 137] on p "Messages" at bounding box center [64, 141] width 52 height 12
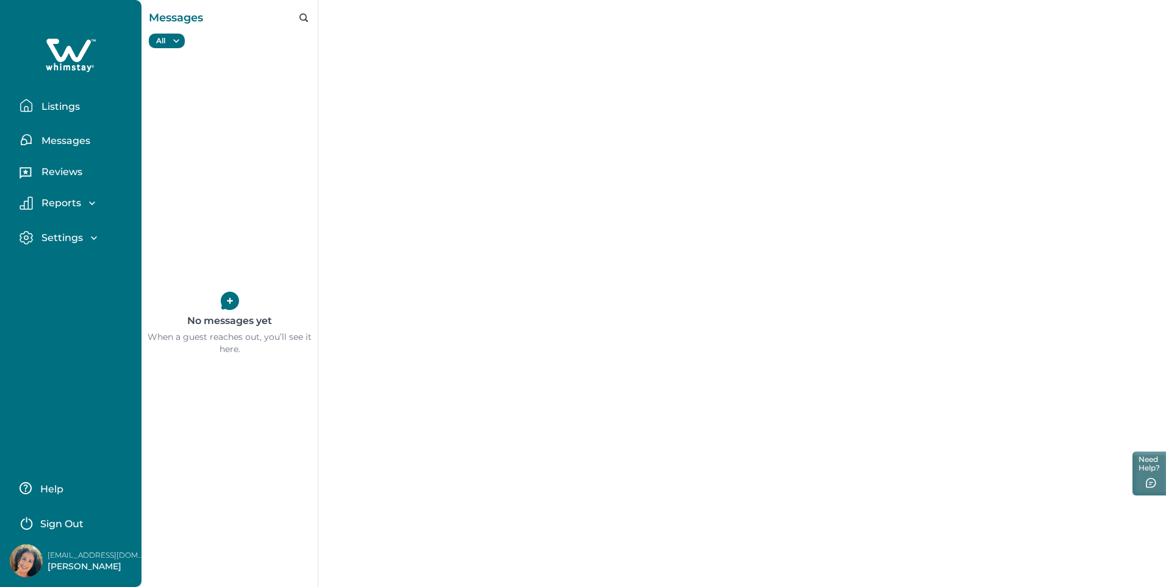
click at [56, 168] on p "Reviews" at bounding box center [60, 172] width 45 height 12
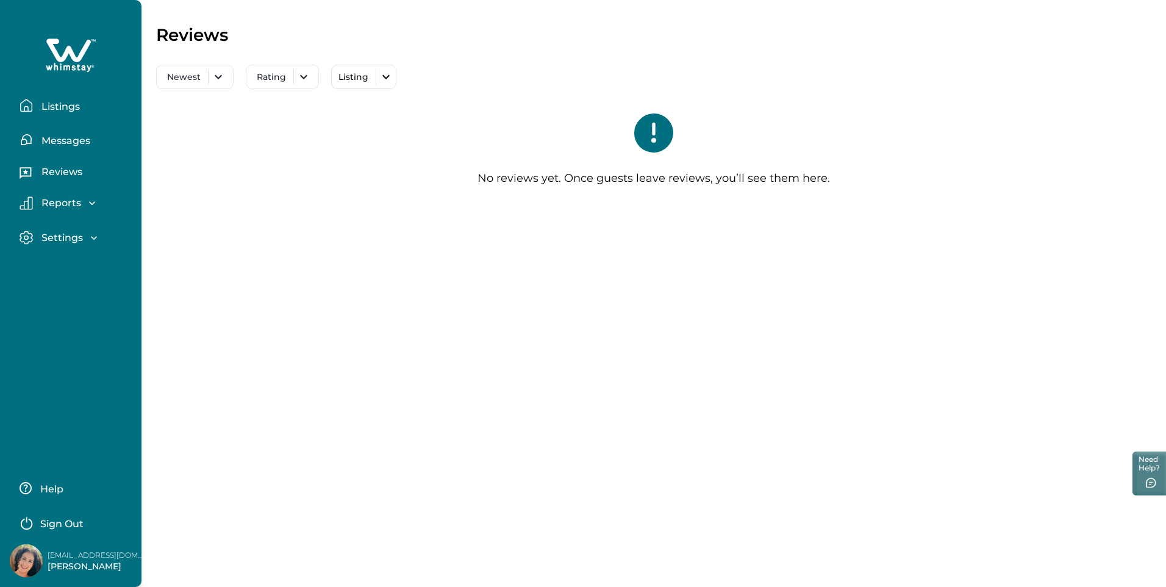
click at [57, 110] on p "Listings" at bounding box center [59, 107] width 42 height 12
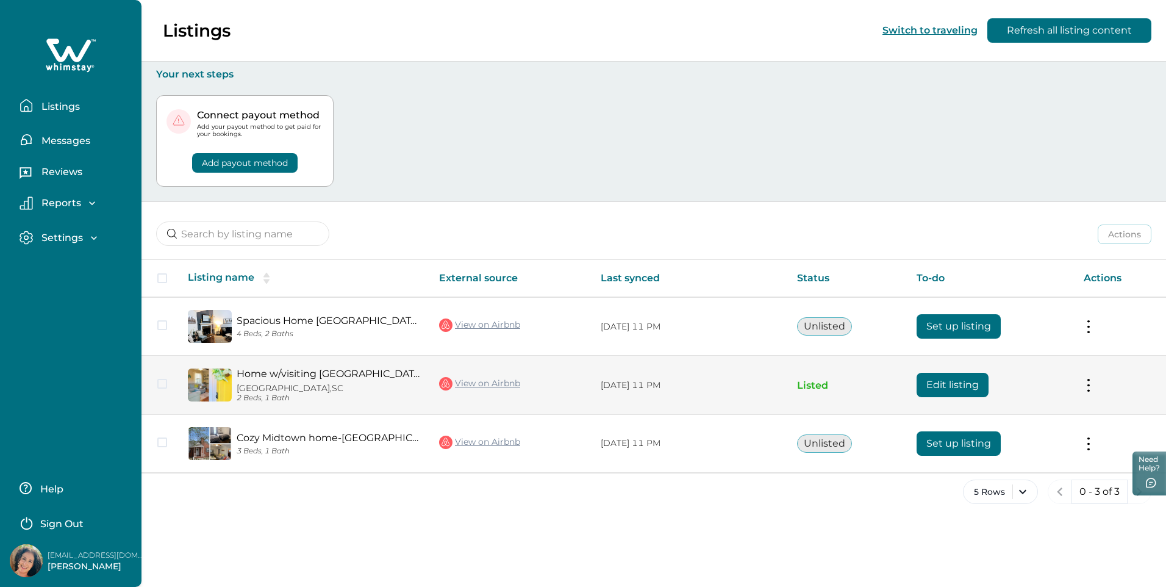
click at [287, 389] on p "North Augusta, SC" at bounding box center [328, 388] width 183 height 10
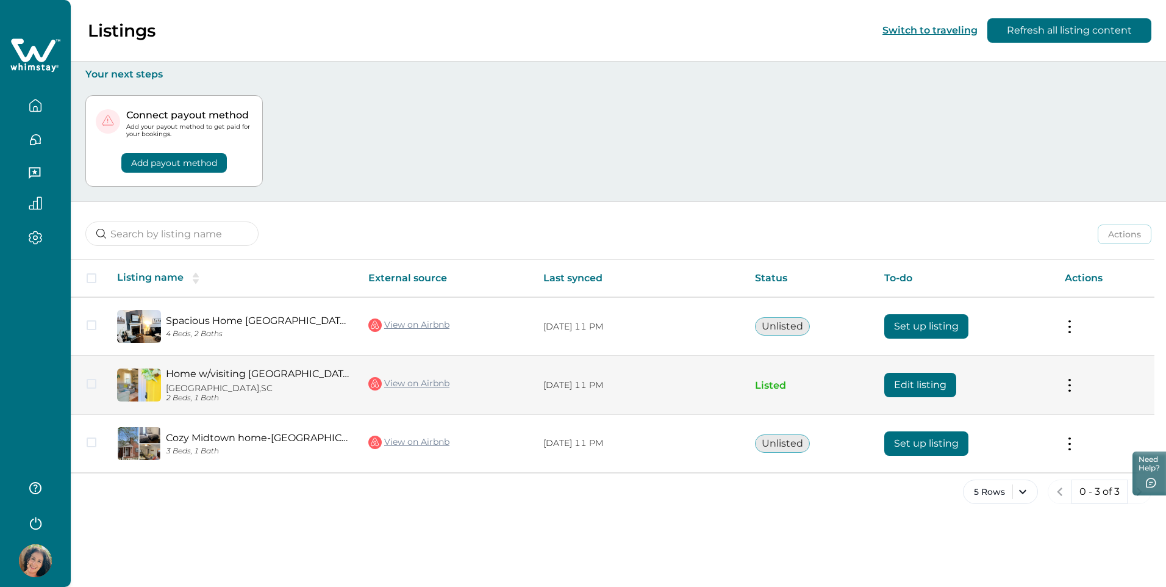
click at [193, 388] on p "North Augusta, SC" at bounding box center [257, 388] width 183 height 10
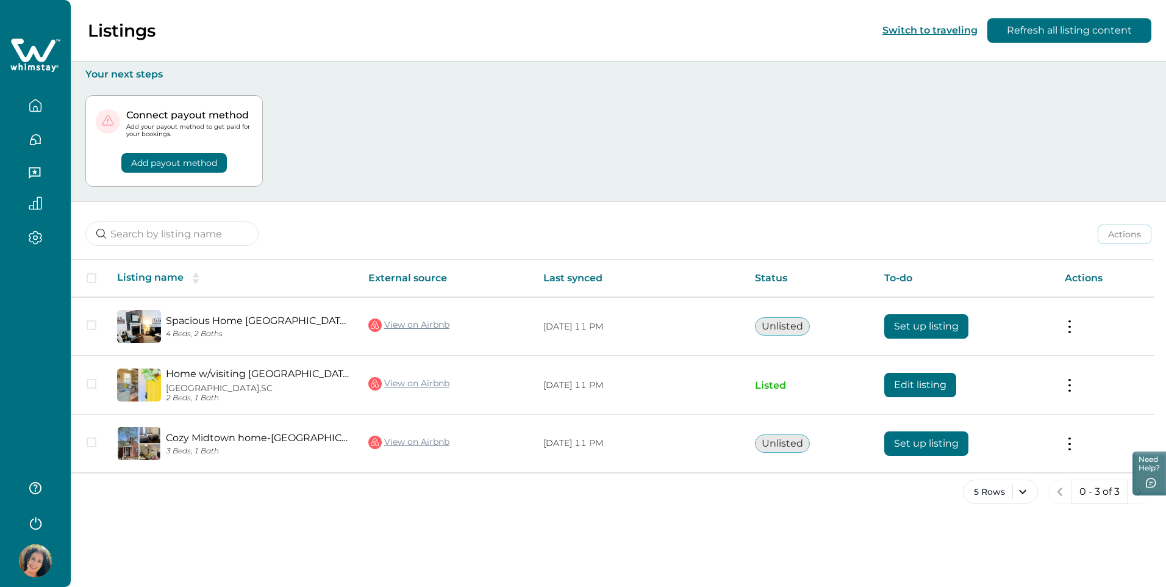
click at [30, 99] on icon "button" at bounding box center [35, 105] width 13 height 13
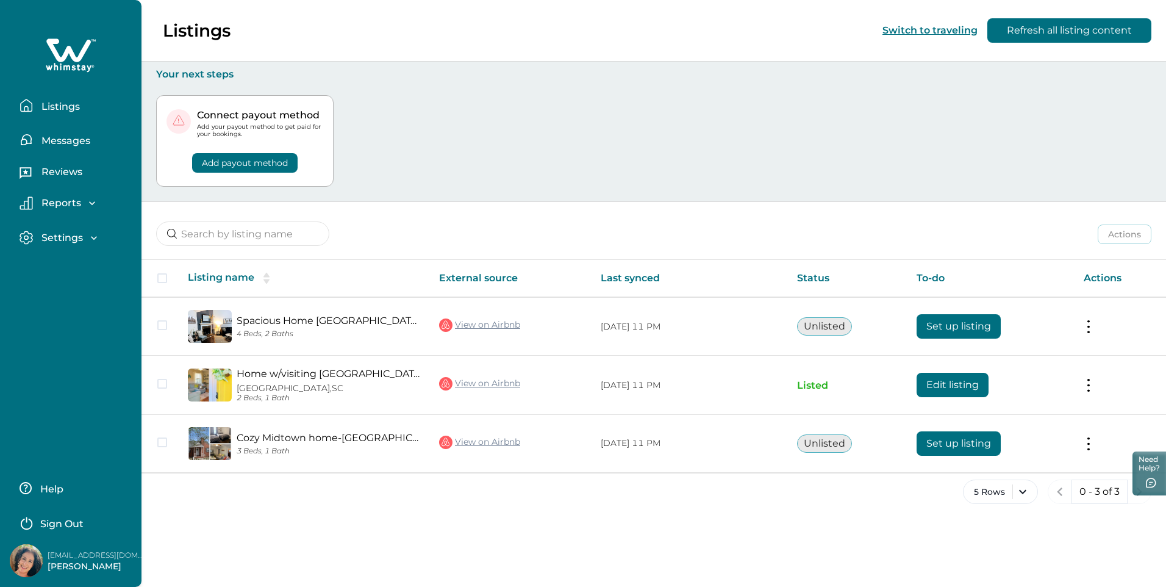
click at [86, 203] on icon "button" at bounding box center [92, 203] width 12 height 12
click at [85, 203] on div "Reports" at bounding box center [65, 203] width 65 height 12
click at [88, 239] on icon "button" at bounding box center [94, 238] width 12 height 12
click at [86, 232] on div "Settings" at bounding box center [66, 238] width 67 height 12
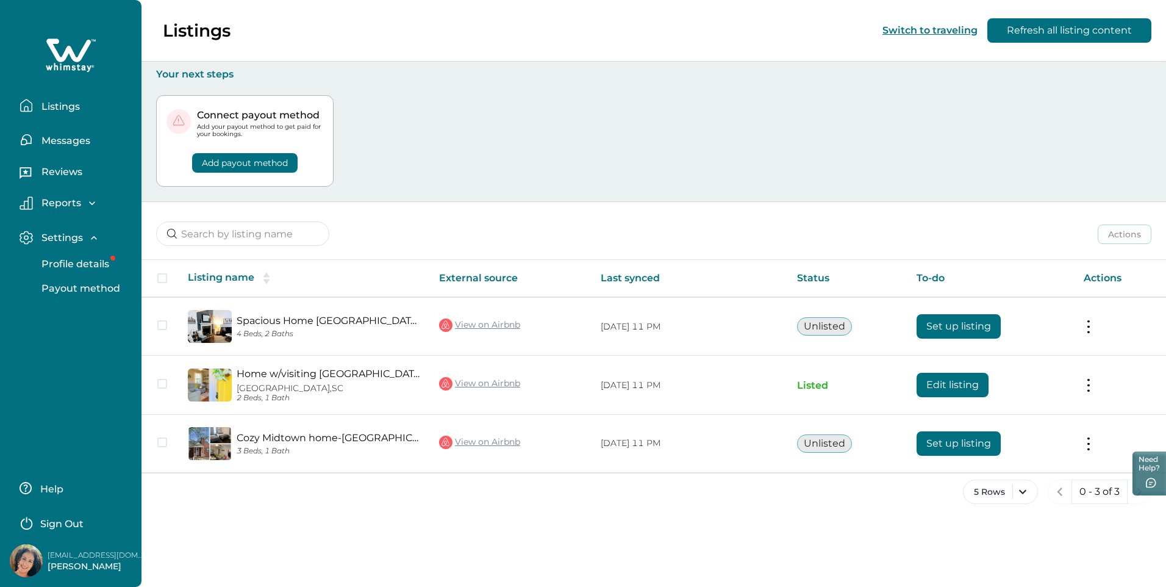
click at [93, 259] on p "Profile details" at bounding box center [73, 264] width 71 height 12
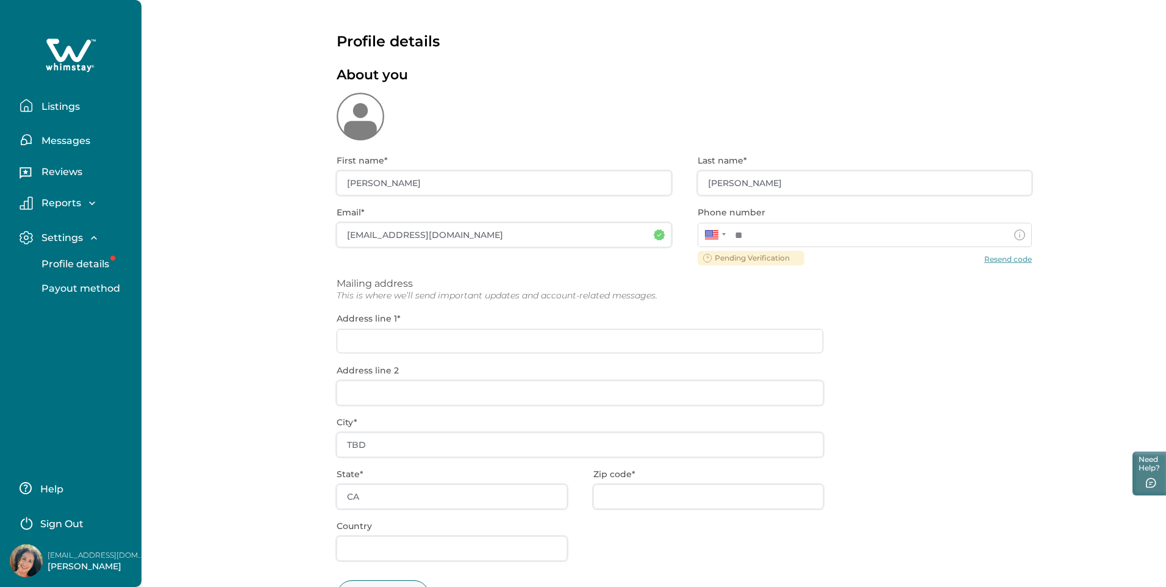
type input "**********"
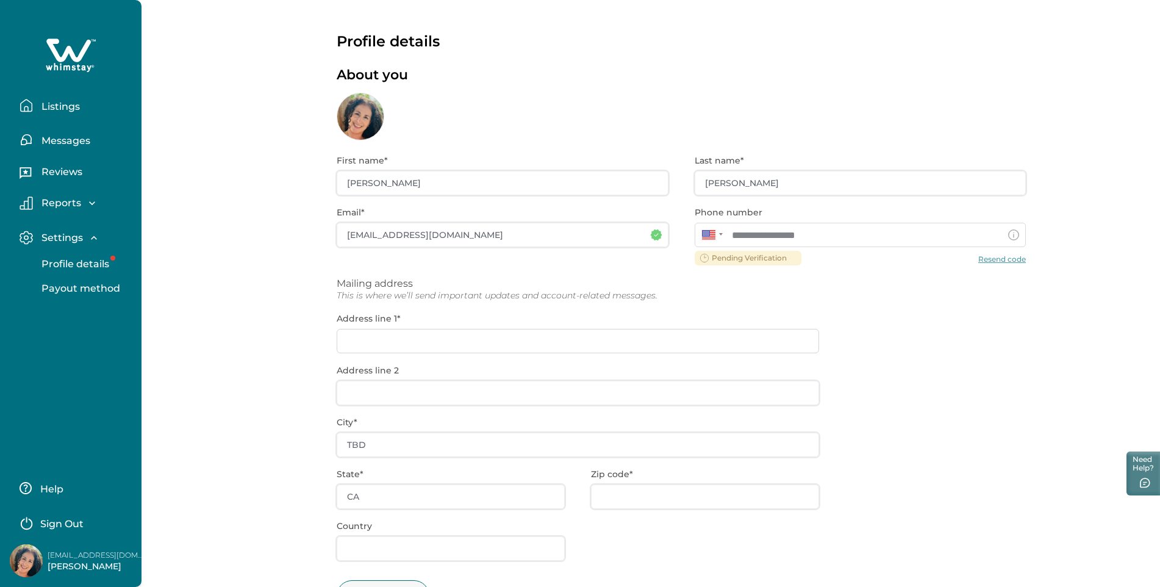
scroll to position [56, 0]
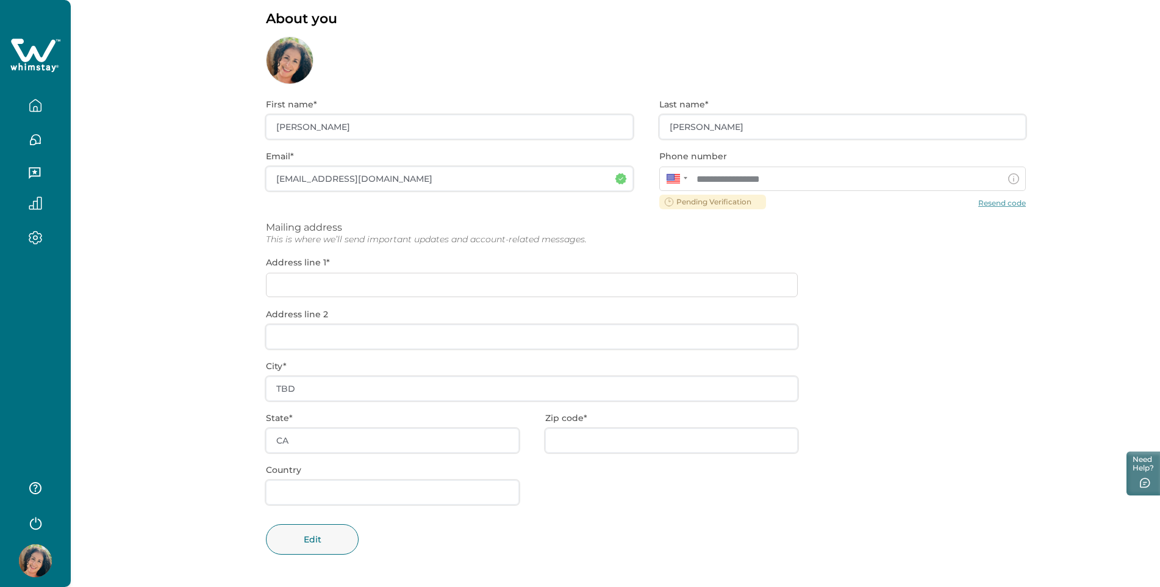
click at [369, 277] on div "**********" at bounding box center [646, 335] width 760 height 503
click at [325, 286] on div "**********" at bounding box center [646, 335] width 760 height 503
click at [319, 284] on div "**********" at bounding box center [646, 335] width 760 height 503
click at [323, 281] on div "**********" at bounding box center [646, 335] width 760 height 503
click at [356, 338] on div "**********" at bounding box center [646, 335] width 760 height 503
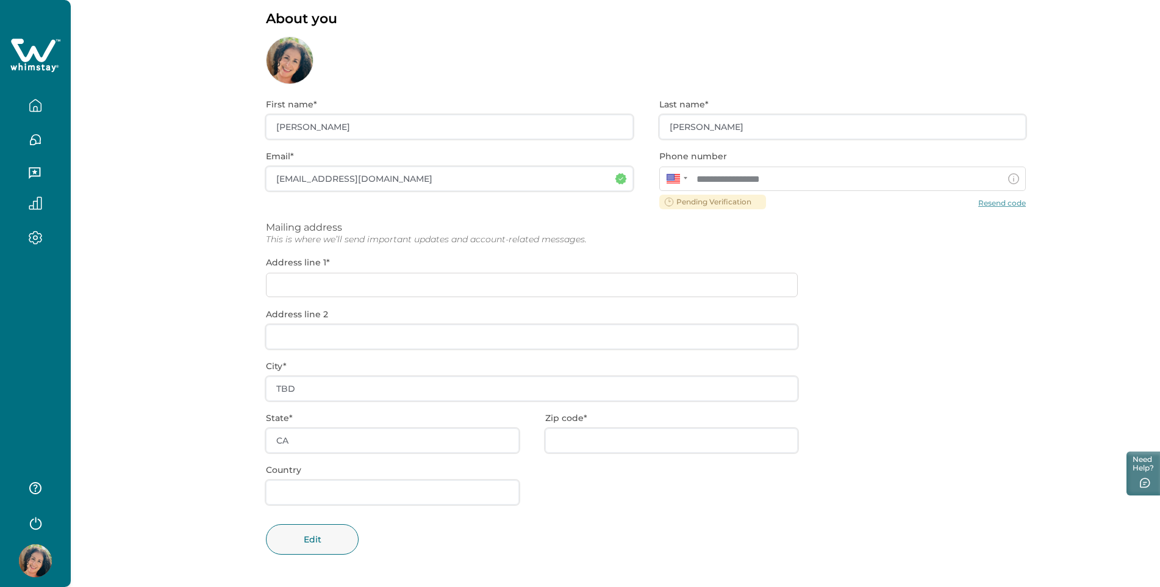
click at [359, 273] on div "**********" at bounding box center [646, 335] width 760 height 503
click at [1015, 205] on div "**********" at bounding box center [646, 335] width 760 height 503
click at [997, 203] on div "**********" at bounding box center [646, 335] width 760 height 503
click at [998, 204] on div "**********" at bounding box center [646, 335] width 760 height 503
click at [312, 541] on button "Edit" at bounding box center [312, 539] width 93 height 31
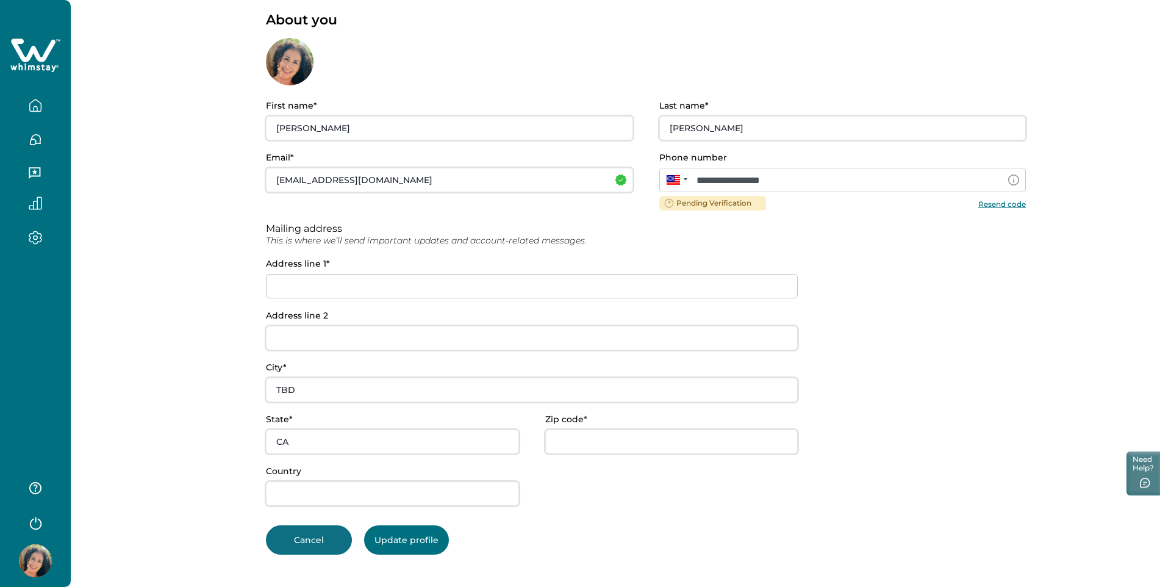
scroll to position [55, 0]
click at [318, 284] on input at bounding box center [532, 286] width 532 height 24
type input "5"
type input "PO Box 2351"
click at [295, 390] on input "TBD" at bounding box center [532, 390] width 532 height 24
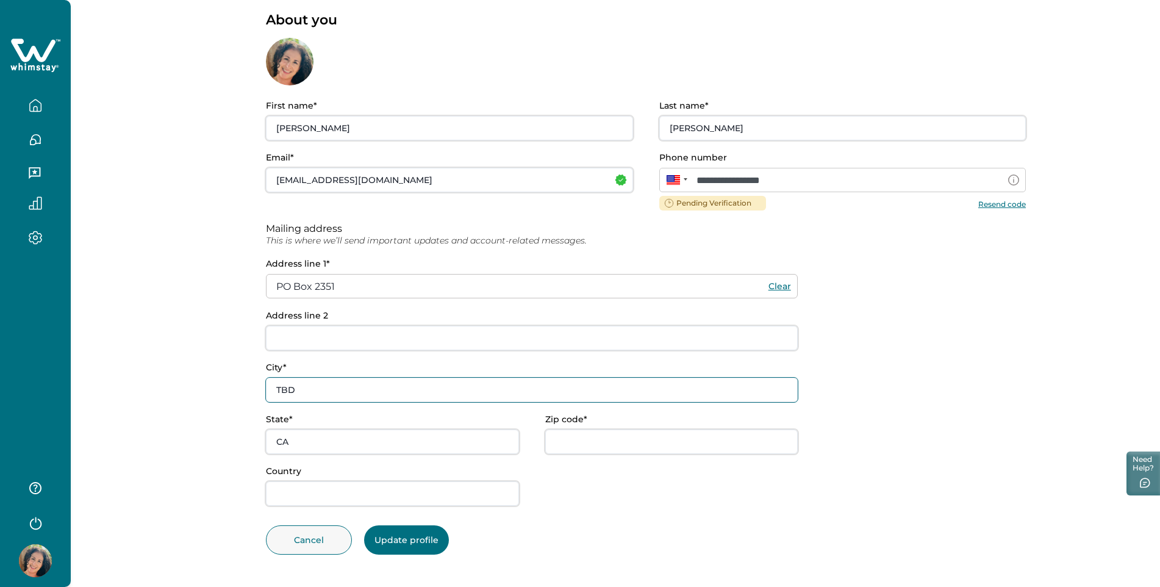
drag, startPoint x: 255, startPoint y: 389, endPoint x: 245, endPoint y: 387, distance: 10.4
click at [245, 387] on div "**********" at bounding box center [616, 266] width 1090 height 642
type input "[PERSON_NAME]"
drag, startPoint x: 251, startPoint y: 446, endPoint x: 221, endPoint y: 448, distance: 29.9
click at [221, 448] on div "**********" at bounding box center [616, 266] width 1090 height 642
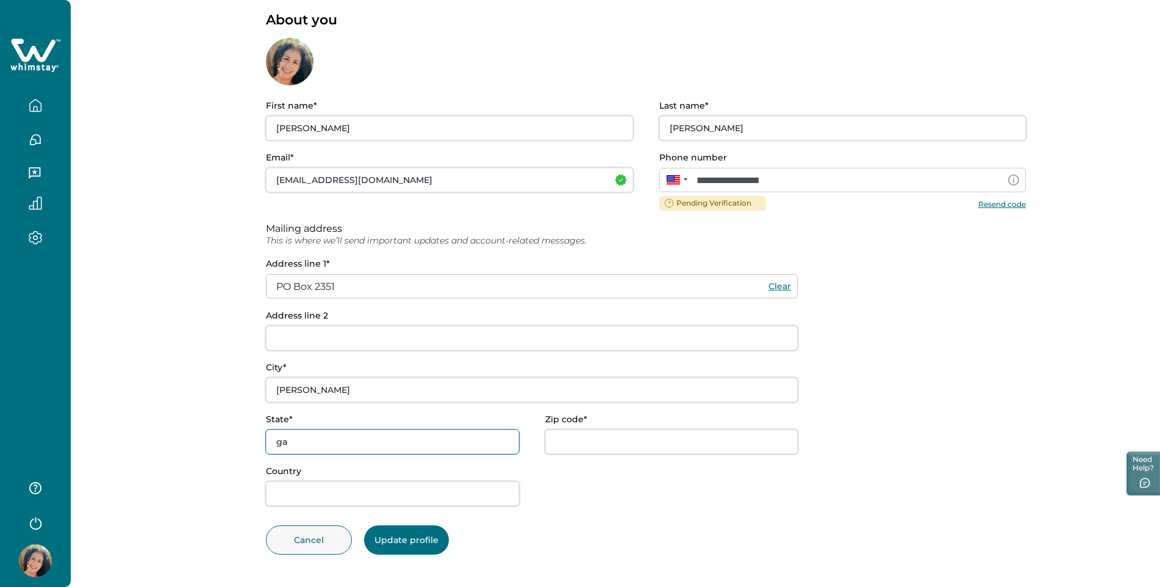
drag, startPoint x: 292, startPoint y: 442, endPoint x: 258, endPoint y: 436, distance: 34.7
click at [258, 434] on div "**********" at bounding box center [616, 266] width 1090 height 642
type input "GA"
click at [650, 442] on input "Zip code*" at bounding box center [671, 441] width 253 height 24
type input "30809"
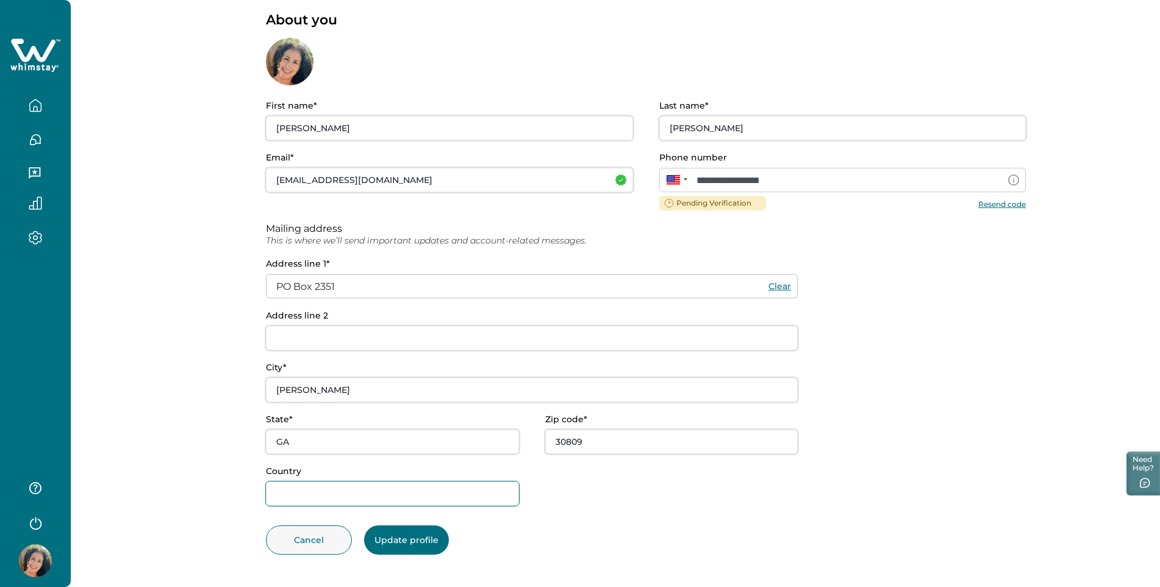
click at [350, 503] on input "Country" at bounding box center [392, 493] width 253 height 24
type input "u"
type input "United States"
click at [432, 547] on button "Update profile" at bounding box center [406, 539] width 85 height 29
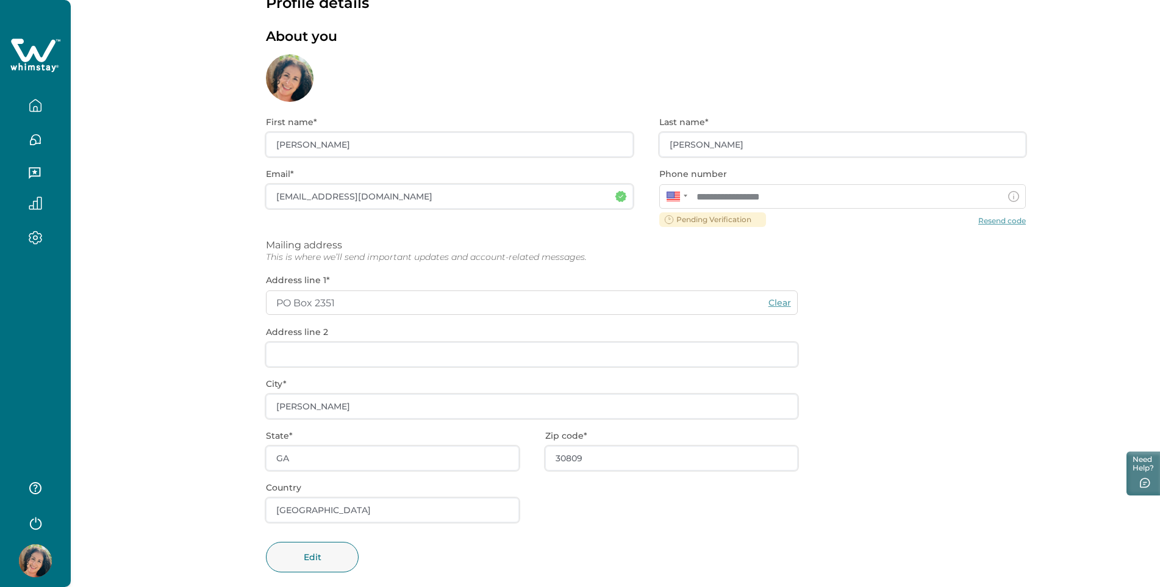
scroll to position [56, 0]
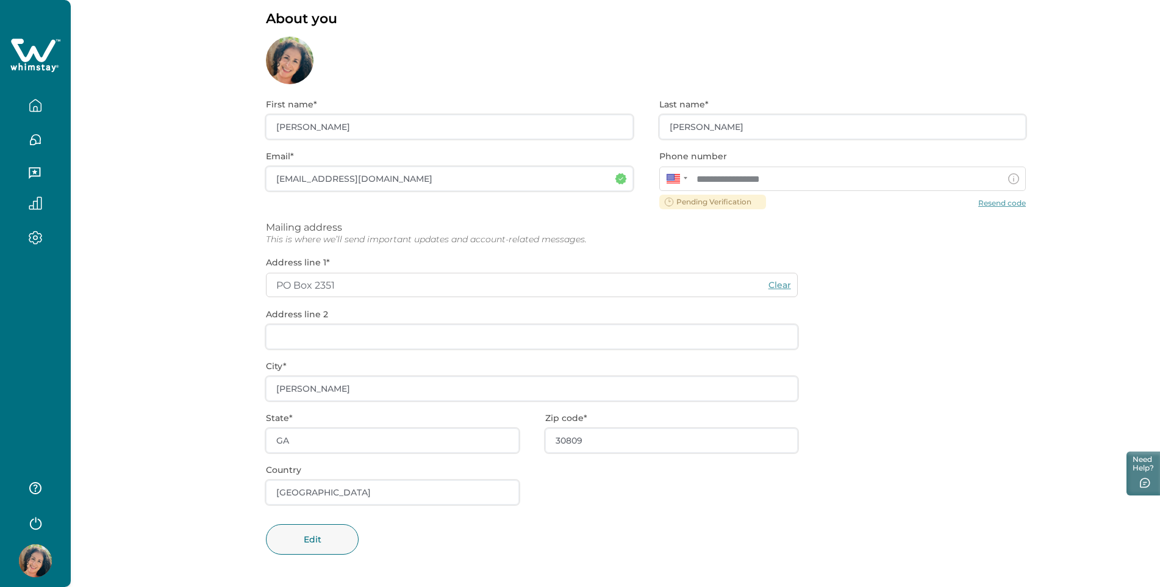
click at [1014, 204] on div "**********" at bounding box center [646, 335] width 760 height 503
click at [316, 539] on button "Edit" at bounding box center [312, 539] width 93 height 31
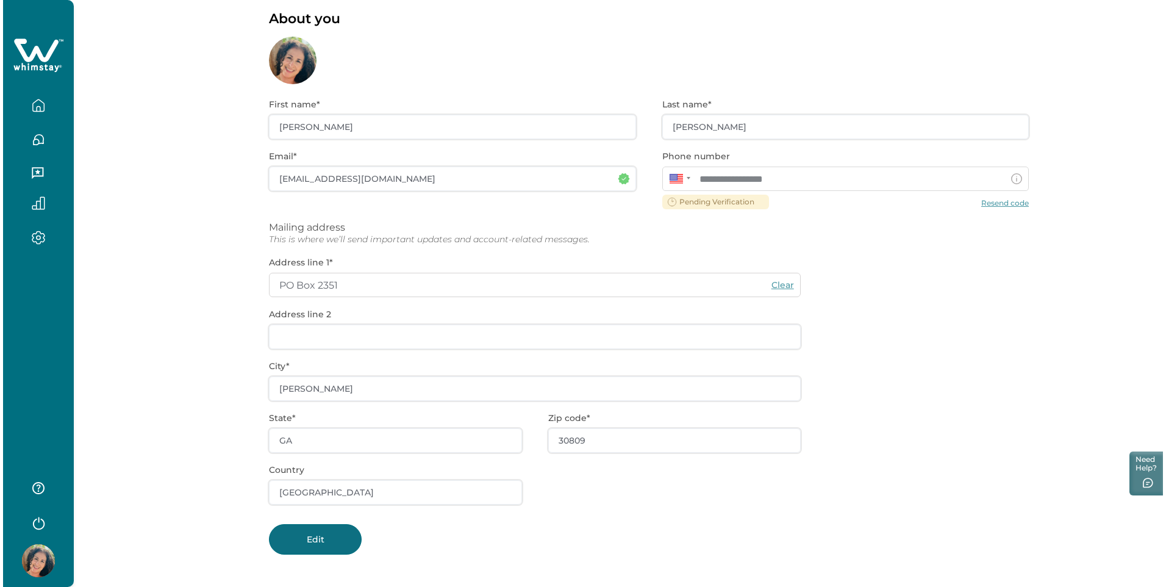
scroll to position [55, 0]
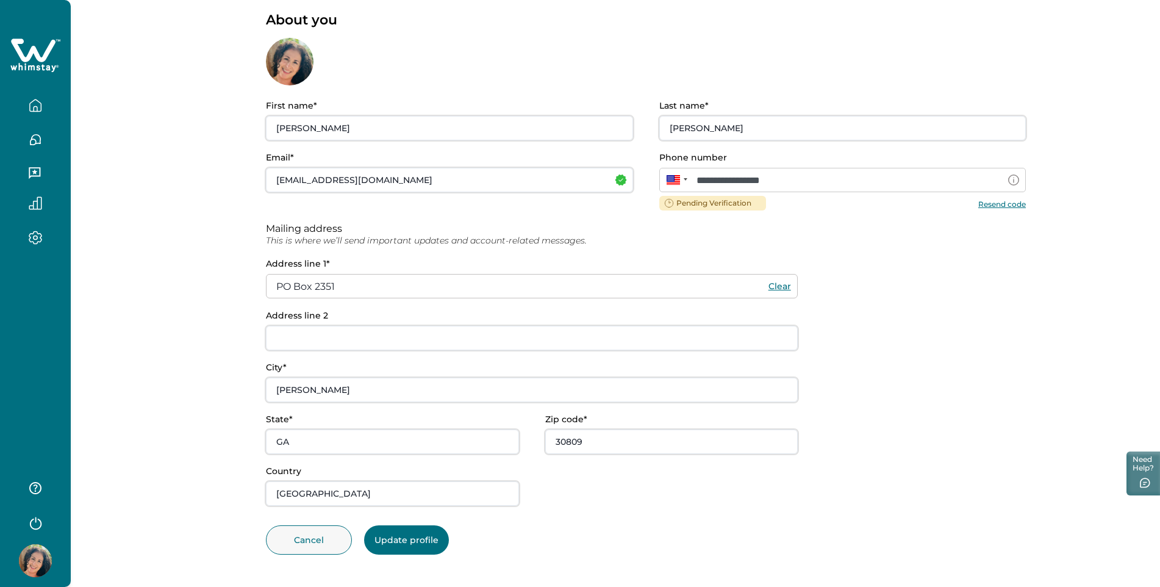
click at [1011, 202] on button "Resend code" at bounding box center [1003, 203] width 48 height 9
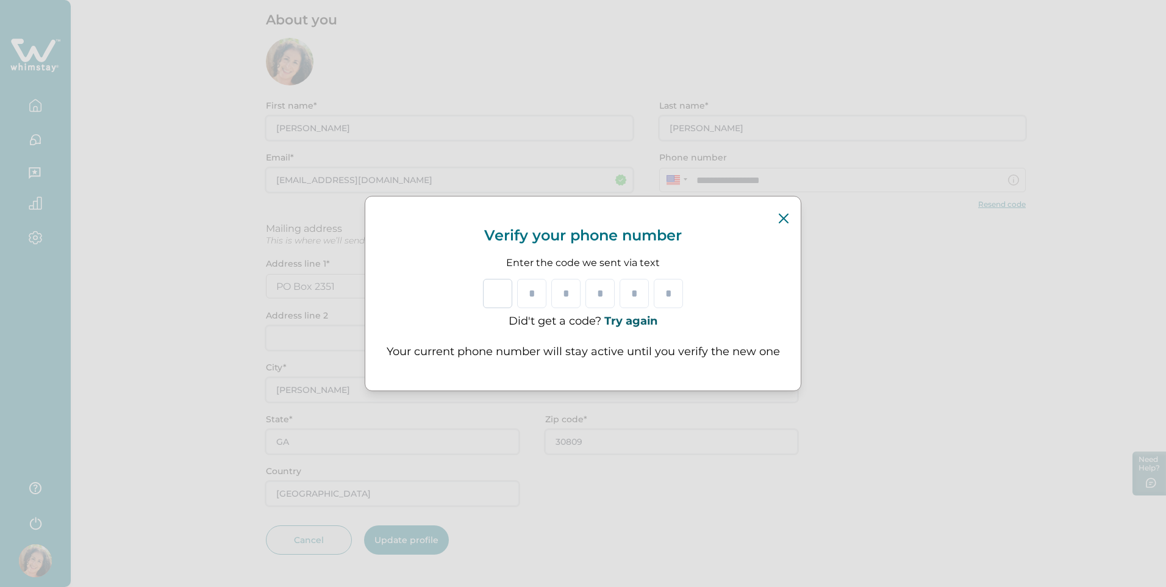
type input "*"
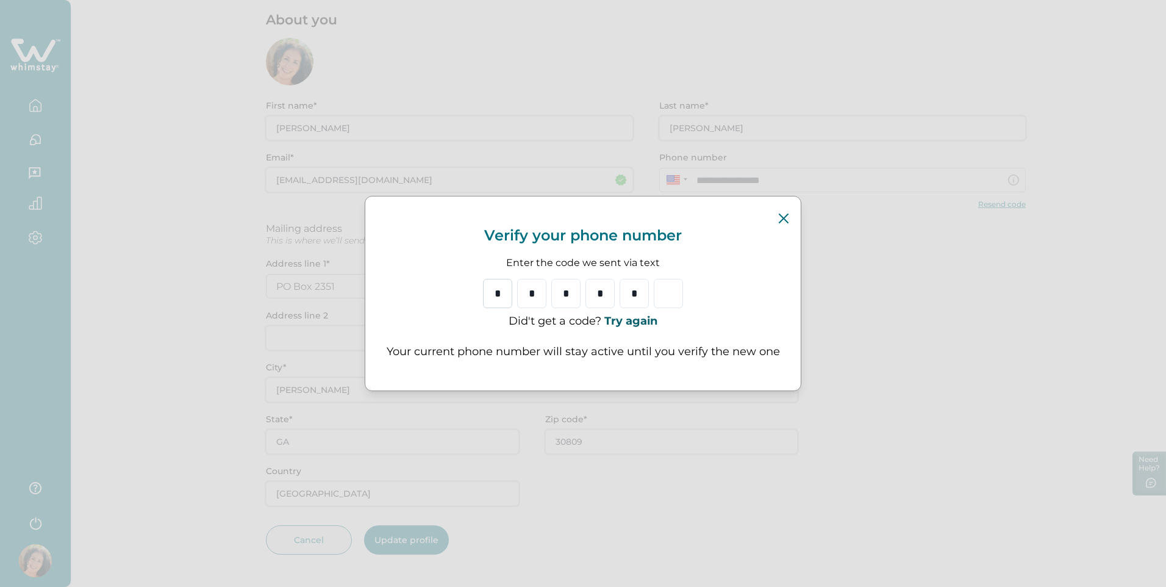
type input "*"
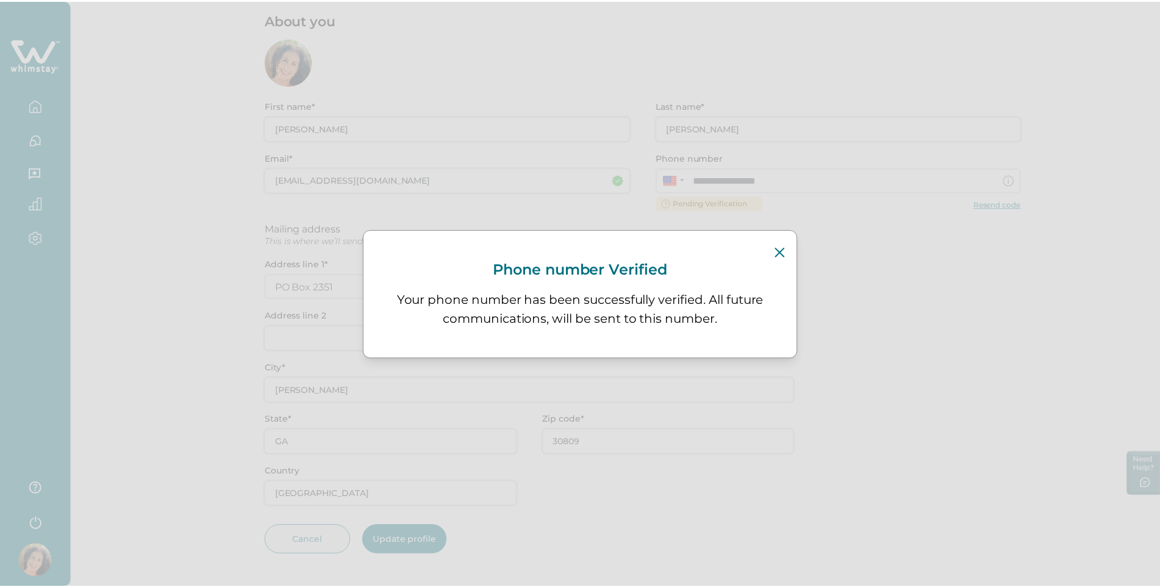
scroll to position [37, 0]
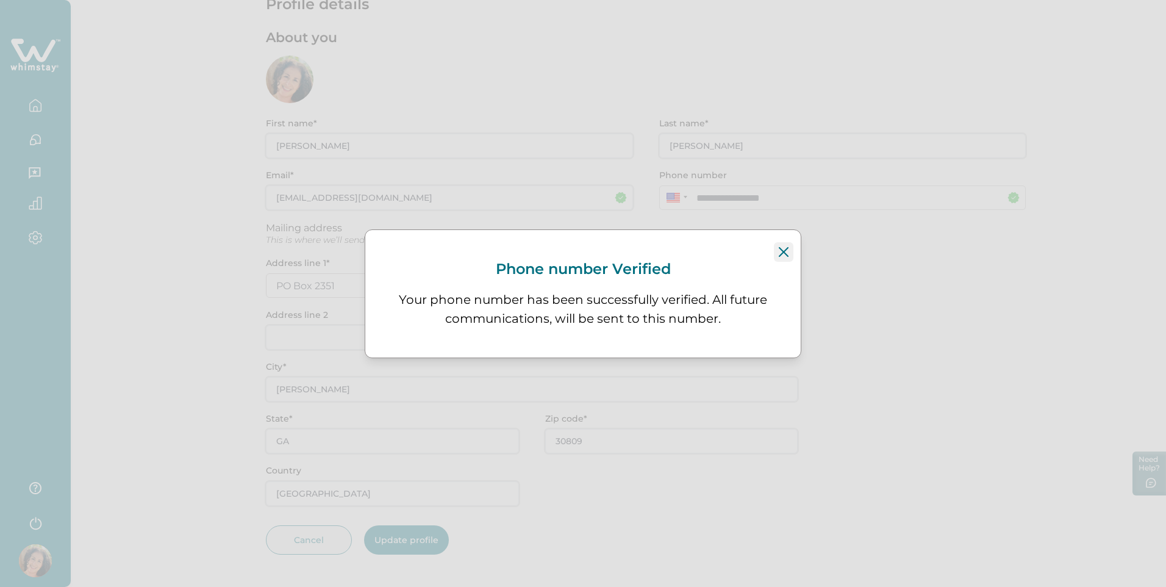
click at [783, 254] on icon "Close" at bounding box center [784, 252] width 10 height 10
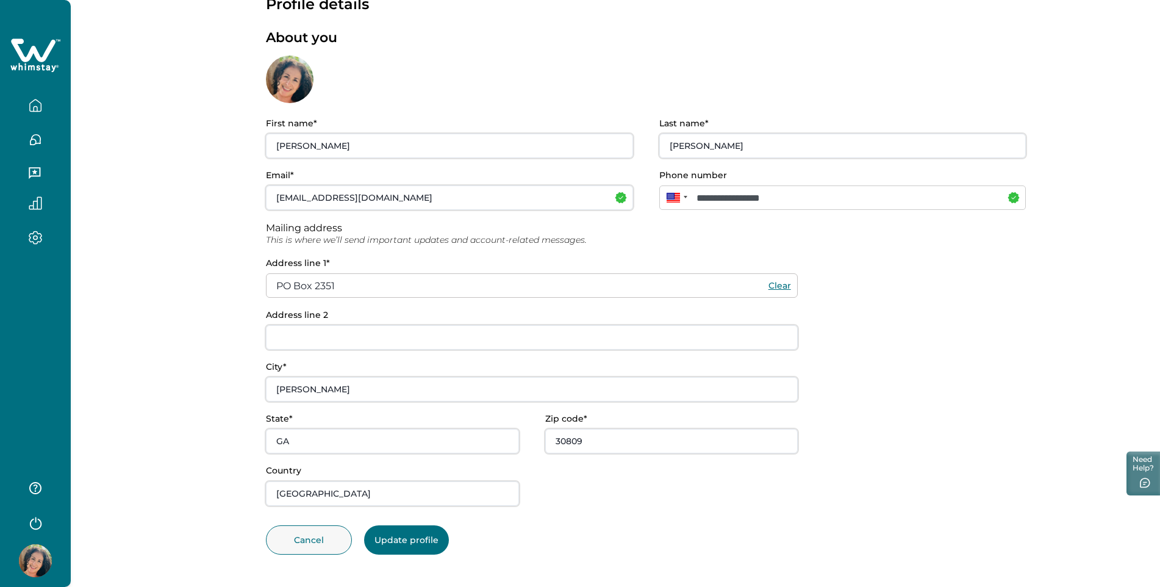
click at [381, 544] on button "Update profile" at bounding box center [406, 539] width 85 height 29
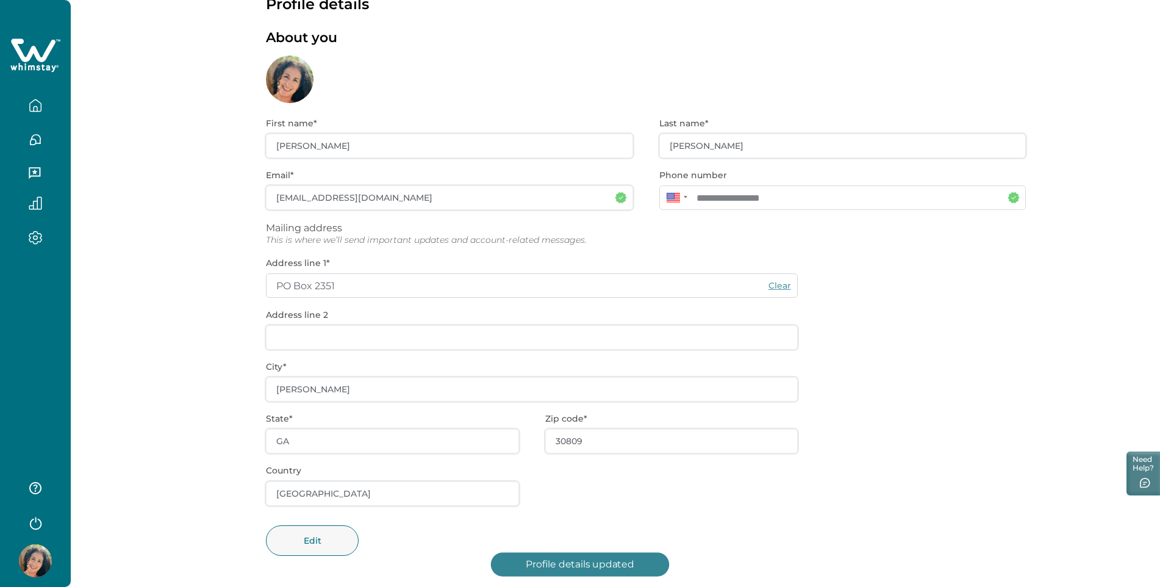
click at [34, 142] on icon "button" at bounding box center [35, 139] width 13 height 13
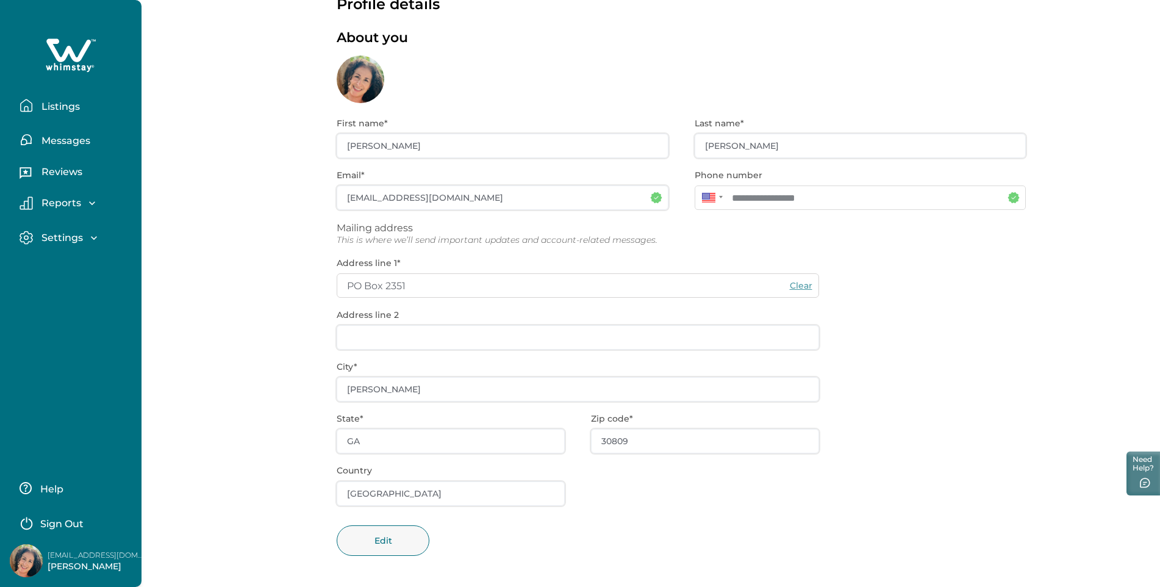
click at [57, 170] on p "Reviews" at bounding box center [60, 172] width 45 height 12
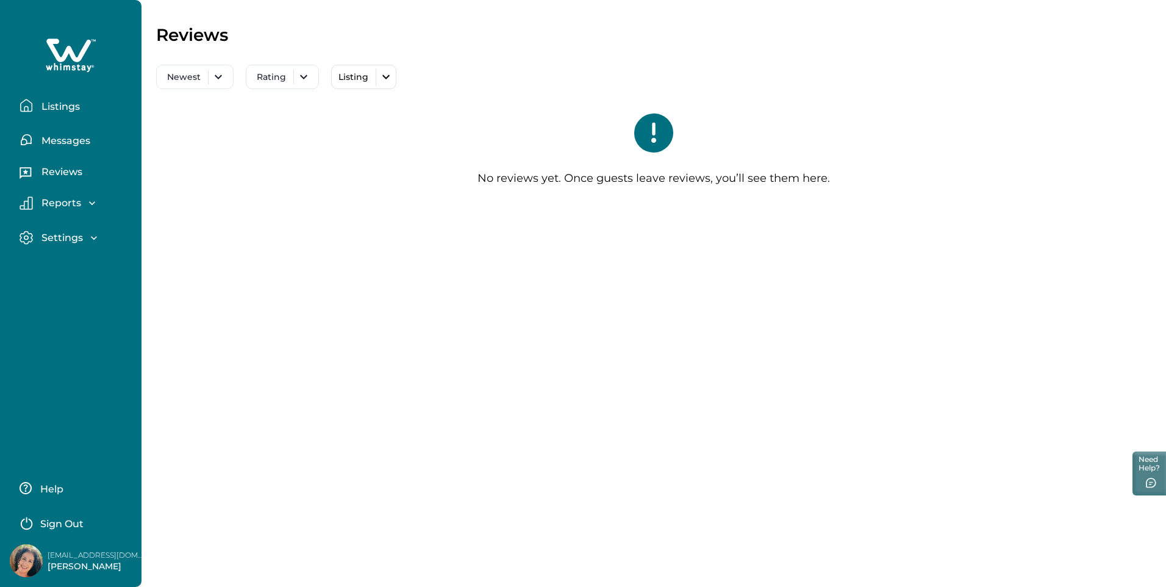
click at [58, 236] on p "Settings" at bounding box center [60, 238] width 45 height 12
click at [61, 264] on p "Profile details" at bounding box center [73, 264] width 71 height 12
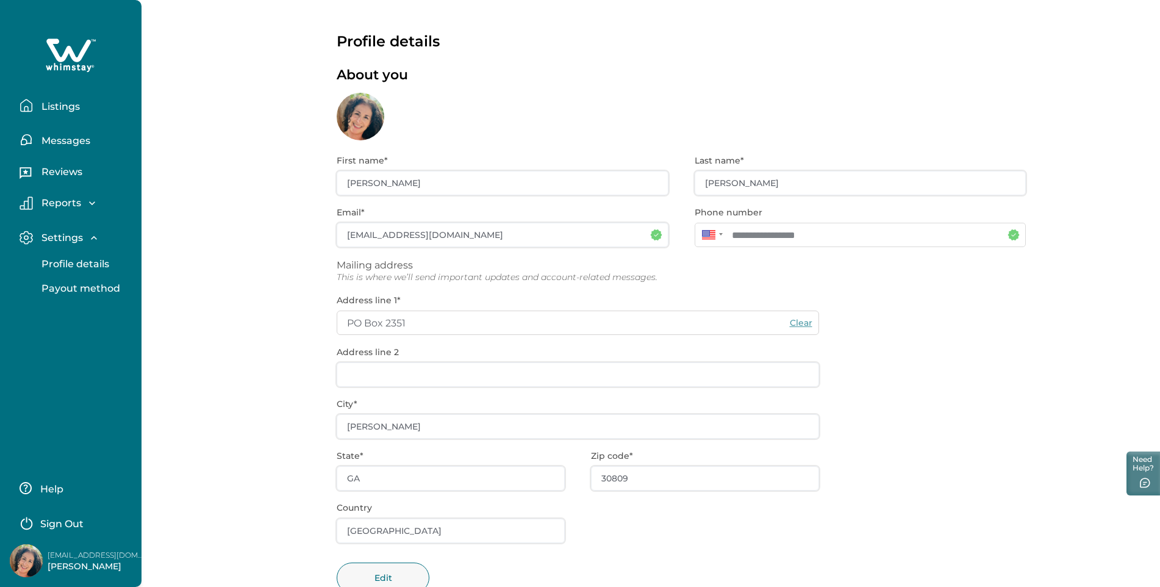
click at [65, 286] on p "Payout method" at bounding box center [79, 288] width 82 height 12
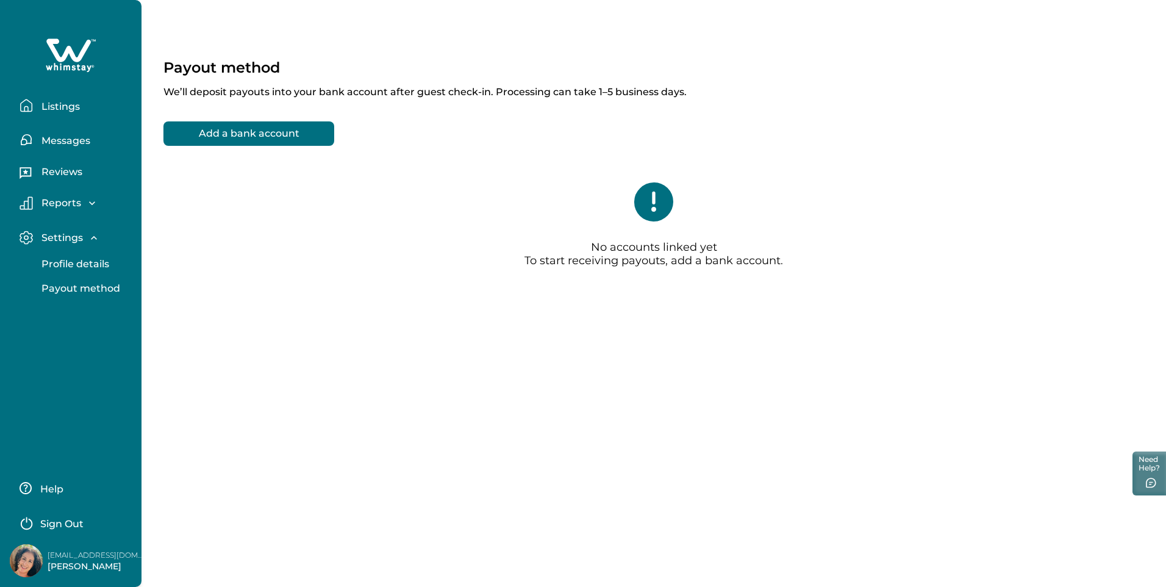
click at [54, 103] on p "Listings" at bounding box center [59, 107] width 42 height 12
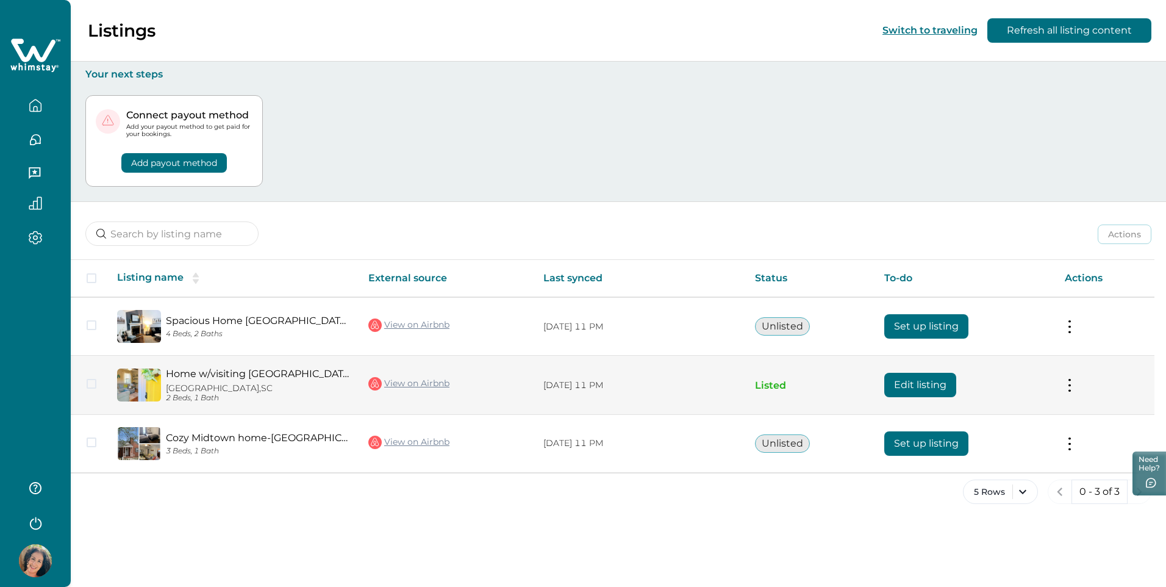
click at [165, 386] on tr "Home w/visiting Deer- AU & Medical District North Augusta, SC 2 Beds, 1 Bath Vi…" at bounding box center [613, 385] width 1084 height 59
click at [93, 387] on span at bounding box center [92, 384] width 10 height 10
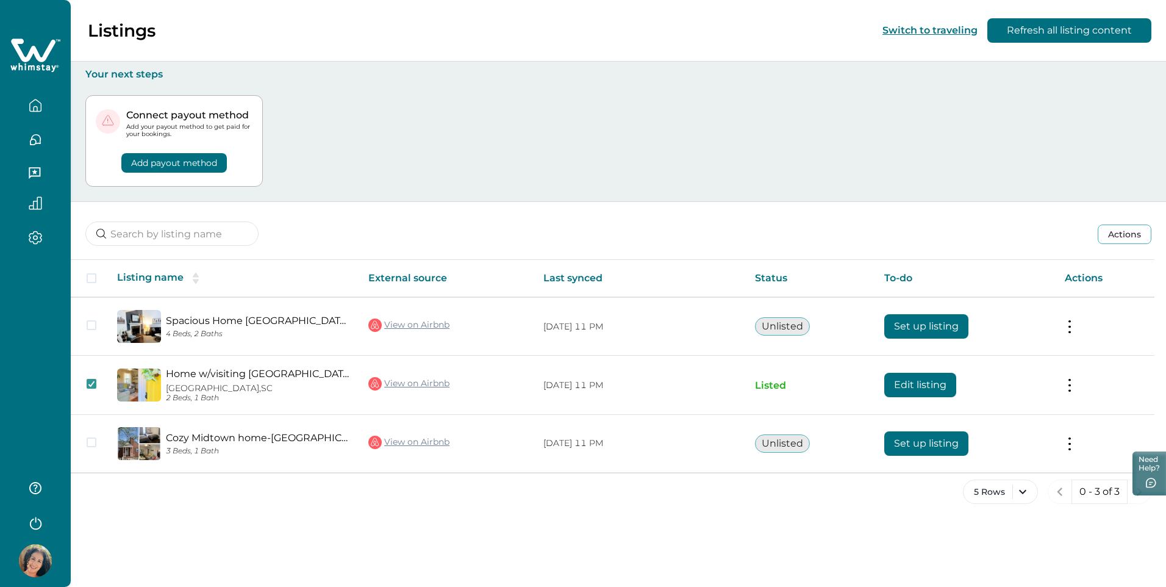
click at [1085, 42] on button "Refresh all listing content" at bounding box center [1070, 30] width 164 height 24
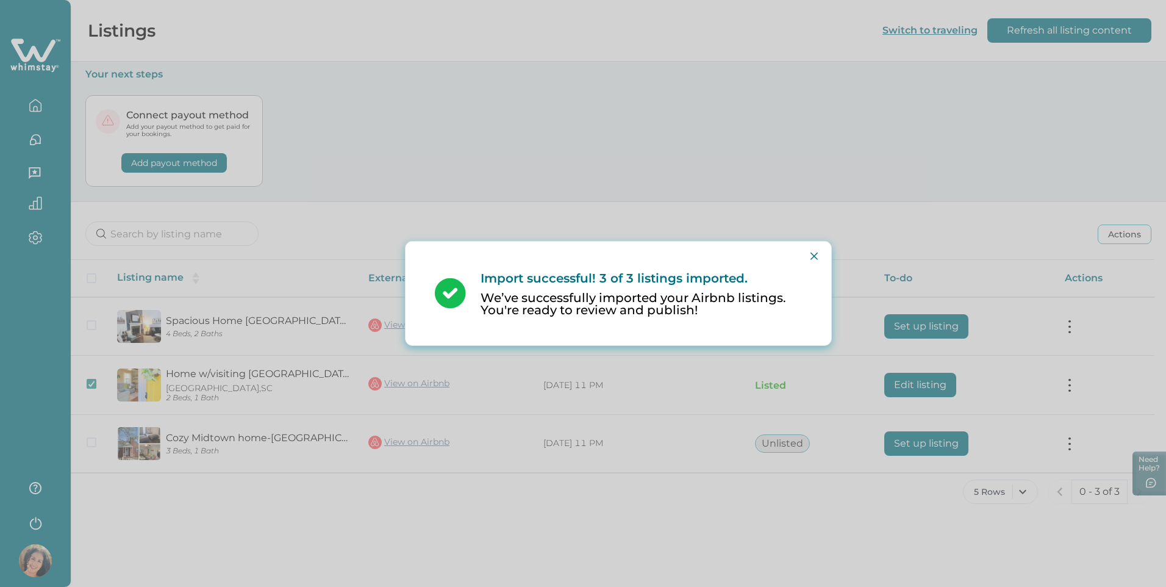
click at [814, 252] on button "Close" at bounding box center [815, 256] width 20 height 20
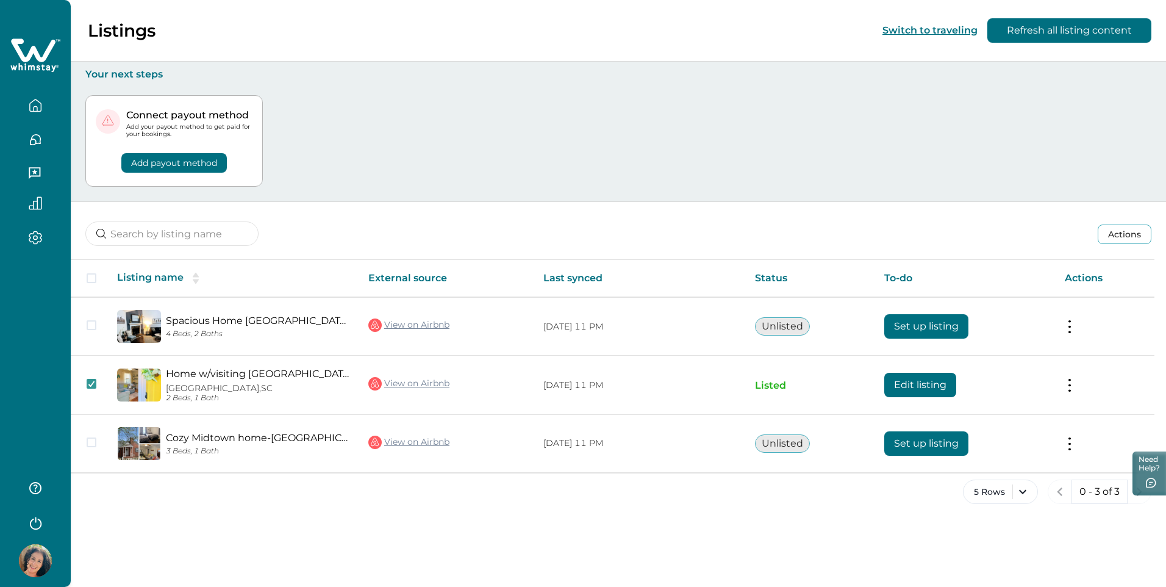
click at [401, 483] on div "5 Rows 0 - 3 of 3" at bounding box center [619, 502] width 1096 height 44
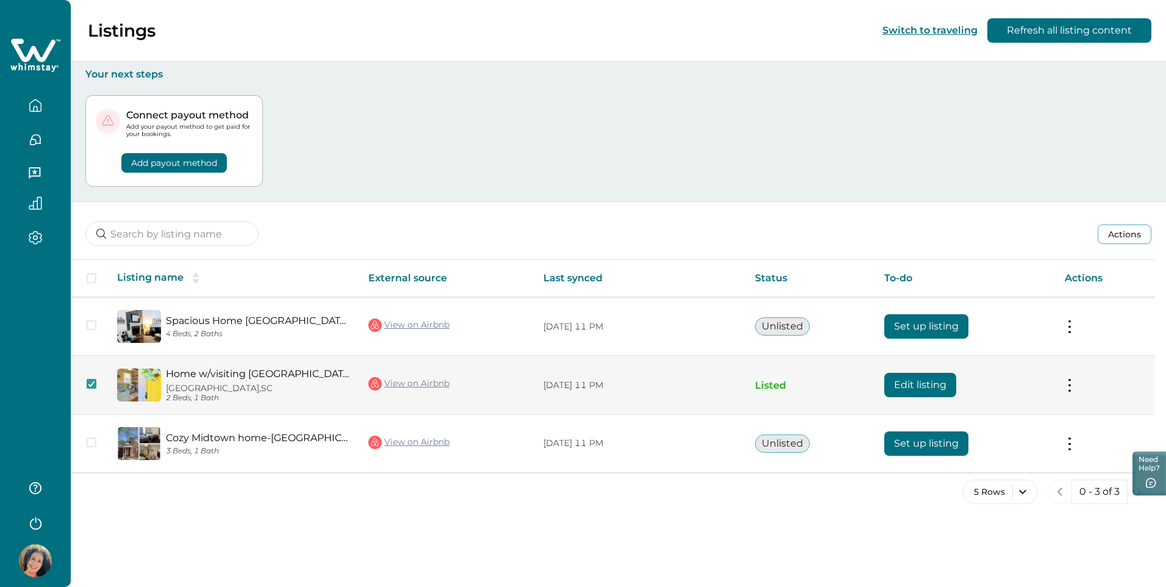
click at [209, 383] on p "North Augusta, SC" at bounding box center [257, 388] width 183 height 10
click at [91, 383] on icon at bounding box center [91, 384] width 7 height 6
click at [191, 374] on link "Home w/visiting [GEOGRAPHIC_DATA]" at bounding box center [257, 374] width 183 height 12
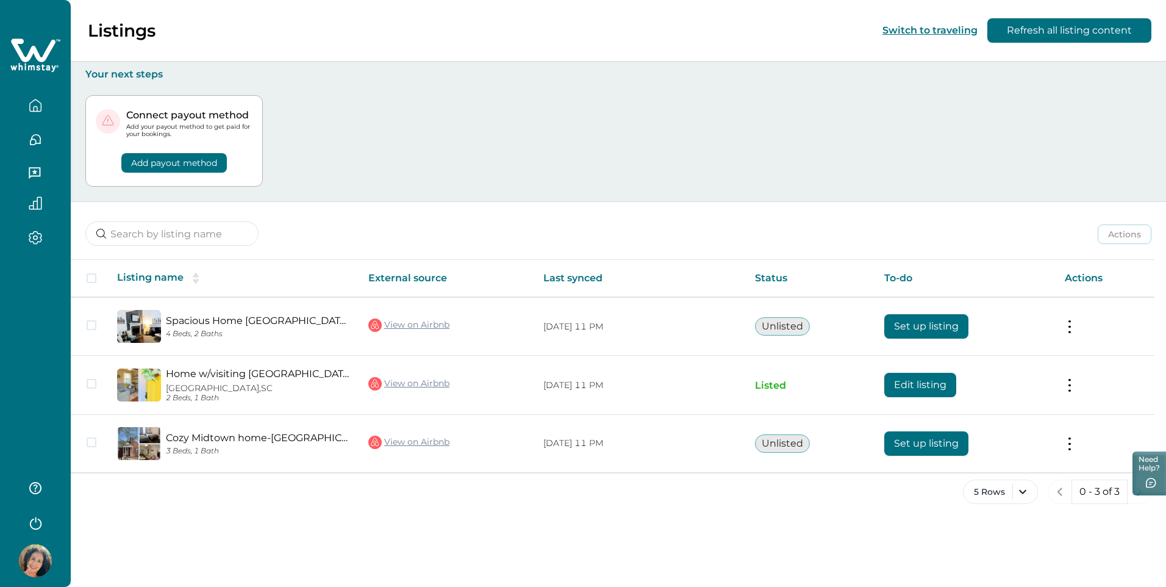
click at [924, 26] on button "Switch to traveling" at bounding box center [930, 30] width 95 height 12
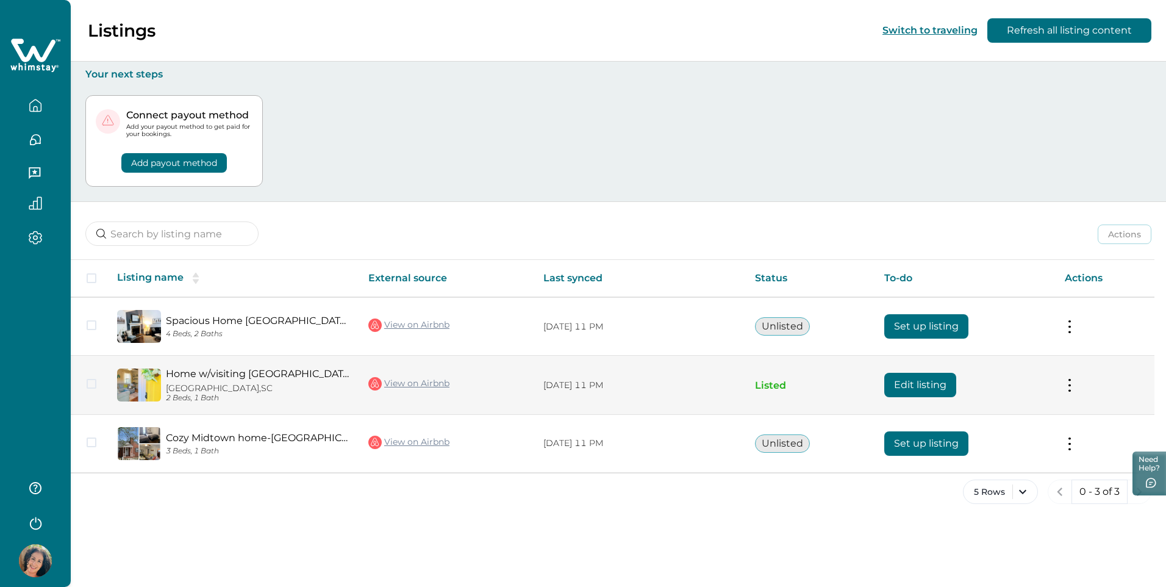
click at [903, 381] on button "Edit listing" at bounding box center [921, 385] width 72 height 24
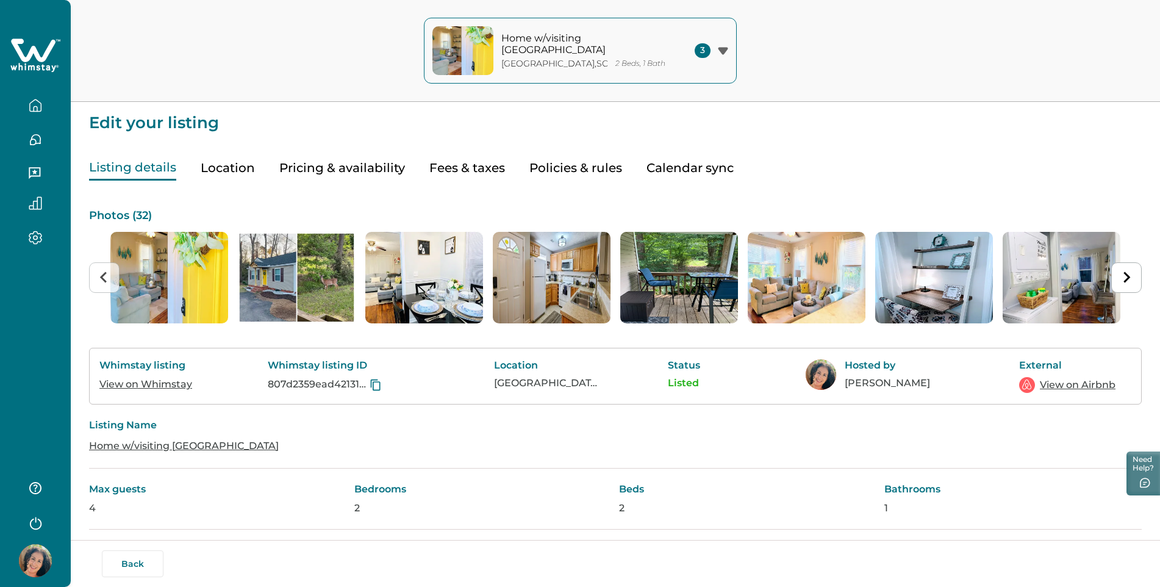
click at [689, 167] on button "Calendar sync" at bounding box center [690, 168] width 87 height 25
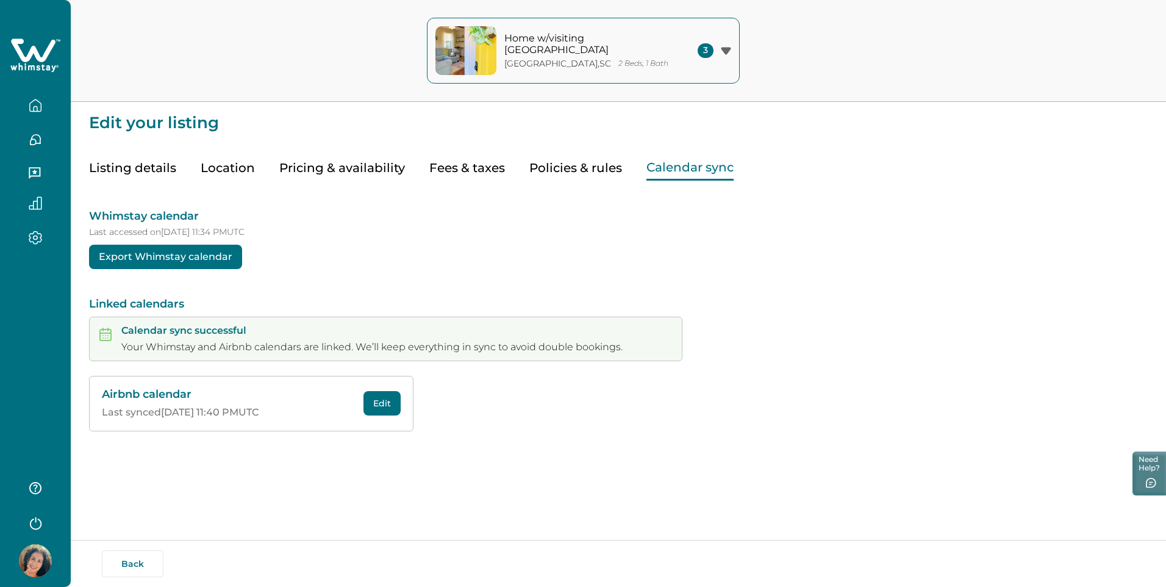
click at [134, 555] on button "Back" at bounding box center [133, 563] width 62 height 27
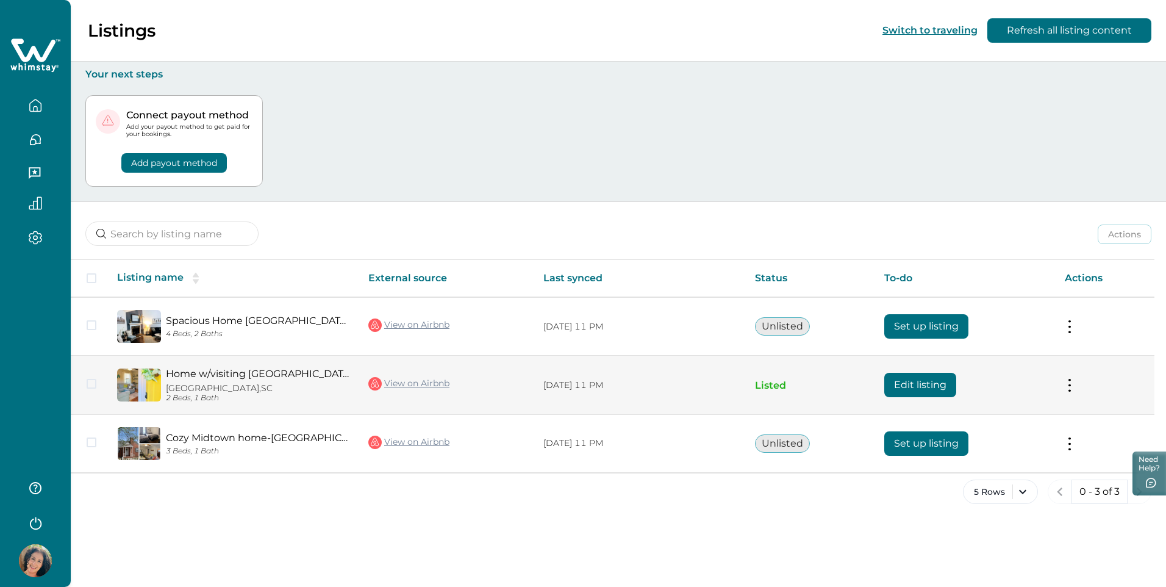
click at [221, 377] on link "Home w/visiting [GEOGRAPHIC_DATA]" at bounding box center [257, 374] width 183 height 12
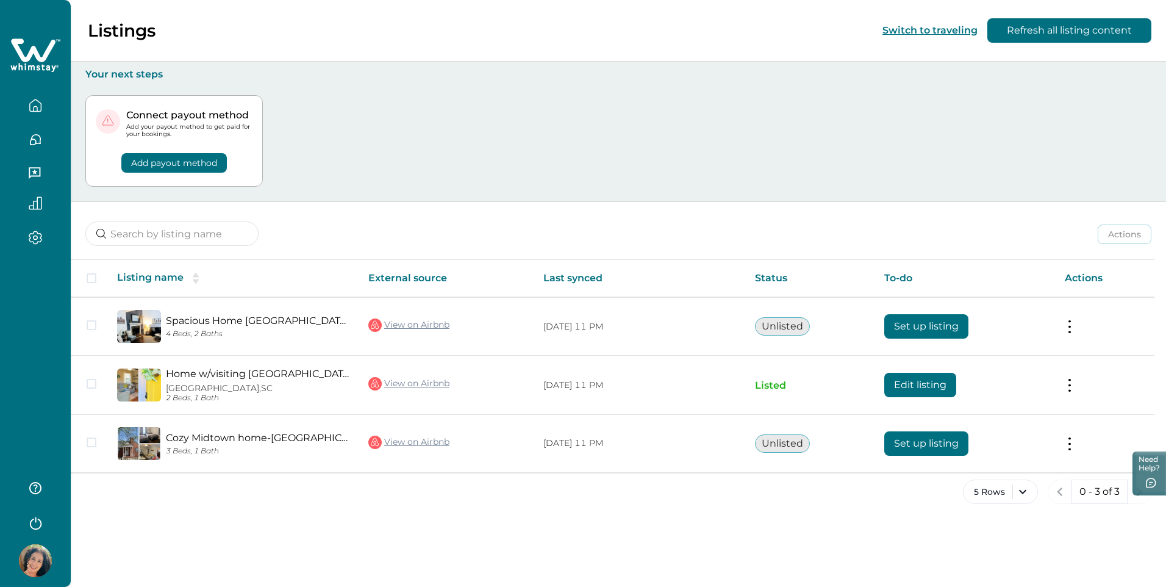
drag, startPoint x: 141, startPoint y: 35, endPoint x: 151, endPoint y: 32, distance: 10.8
click at [142, 35] on p "Listings" at bounding box center [122, 30] width 68 height 21
click at [938, 34] on button "Switch to traveling" at bounding box center [930, 30] width 95 height 12
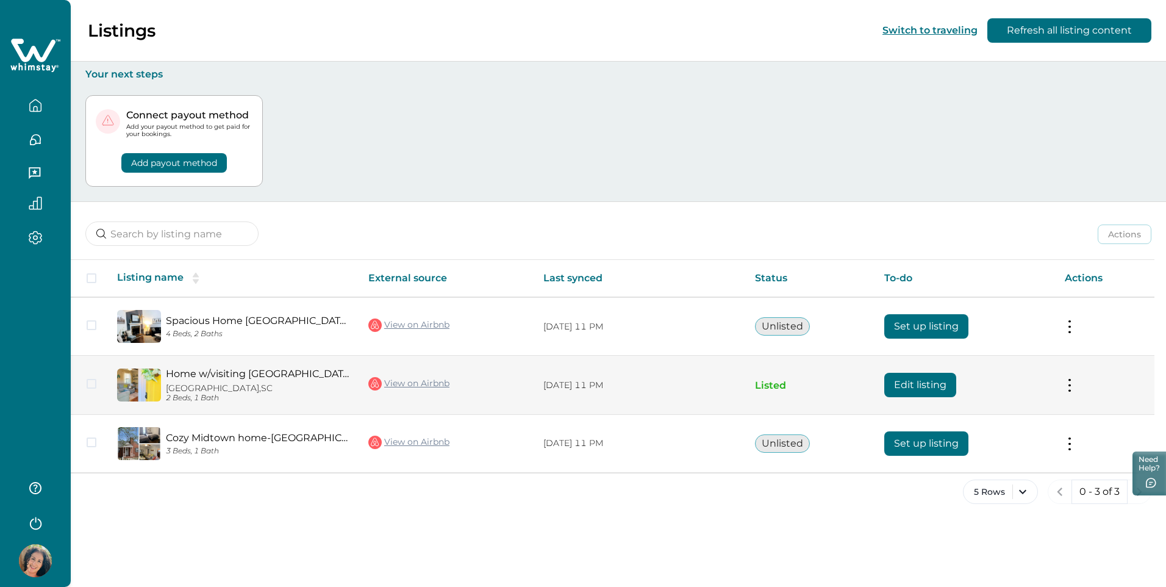
click at [1073, 387] on button at bounding box center [1070, 385] width 10 height 13
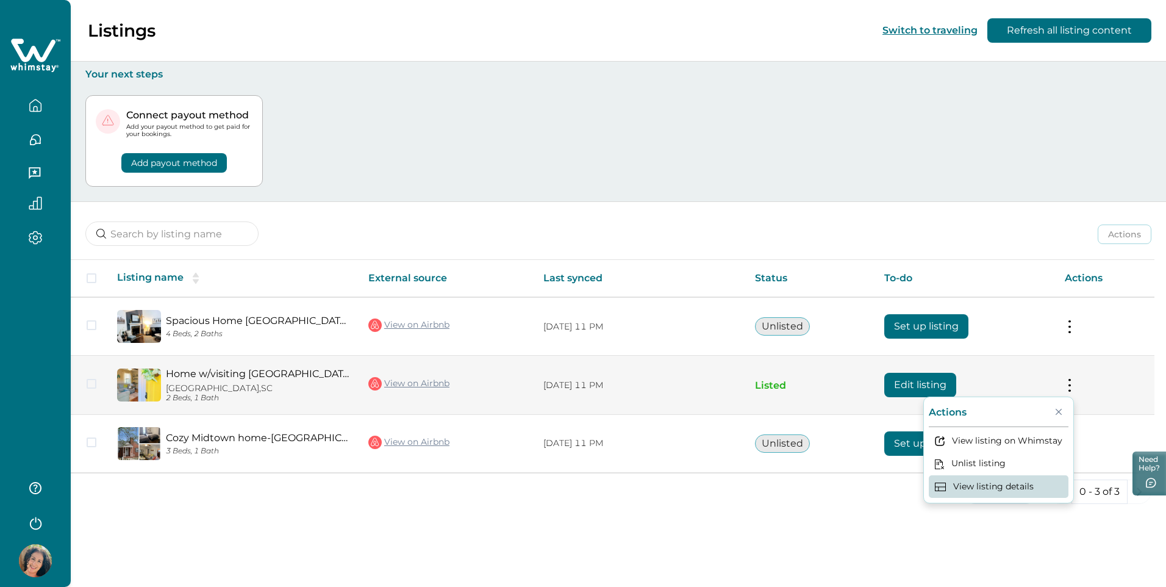
click at [1001, 484] on button "View listing details" at bounding box center [999, 486] width 140 height 23
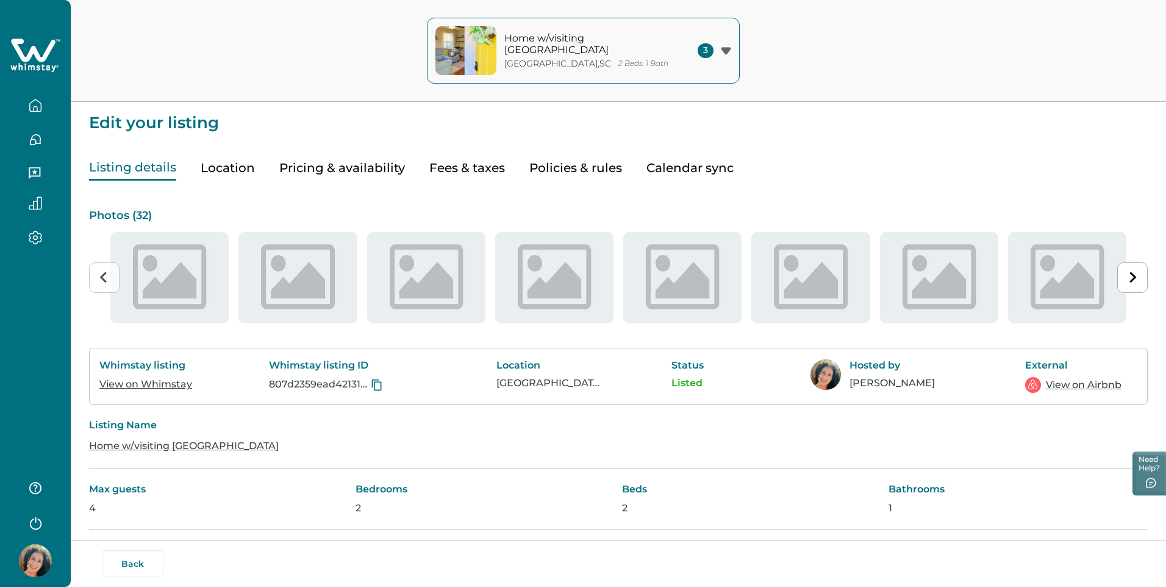
click at [325, 168] on button "Pricing & availability" at bounding box center [342, 168] width 126 height 25
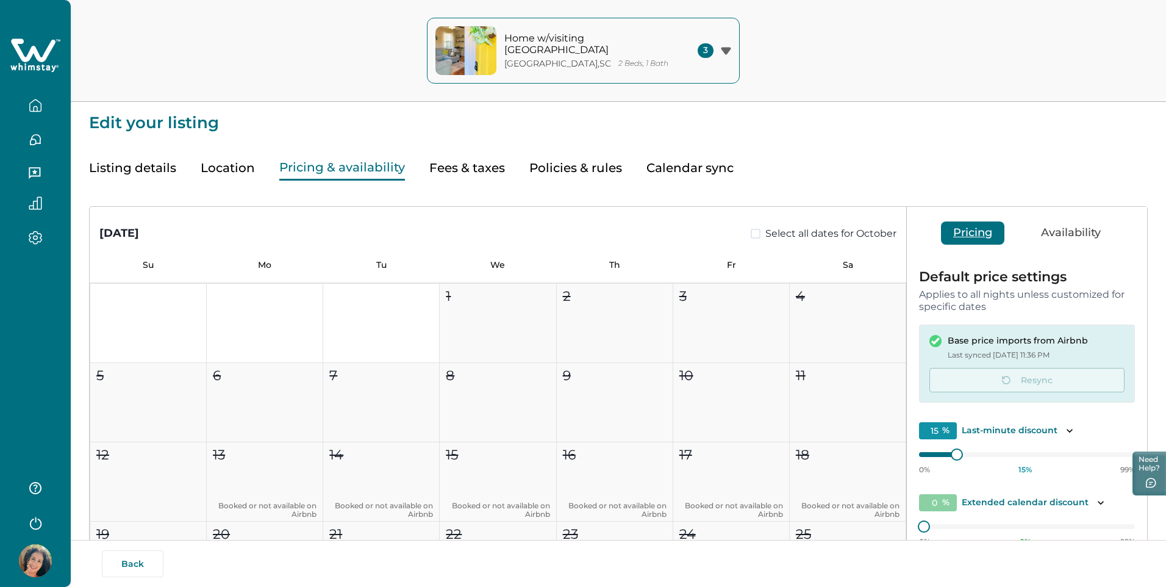
type input "15"
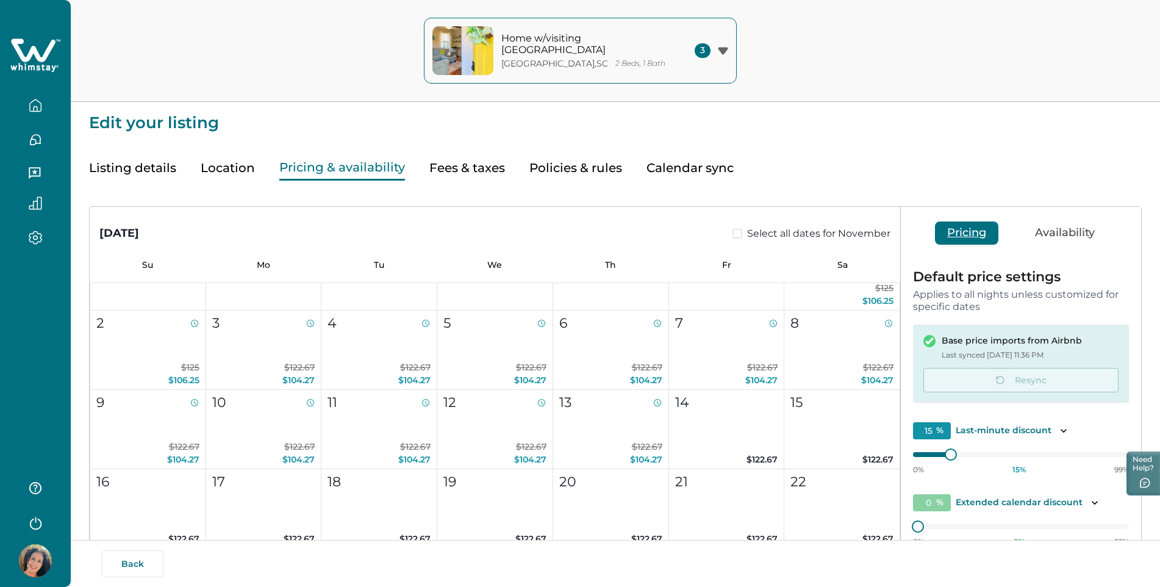
click at [560, 168] on button "Policies & rules" at bounding box center [576, 168] width 93 height 25
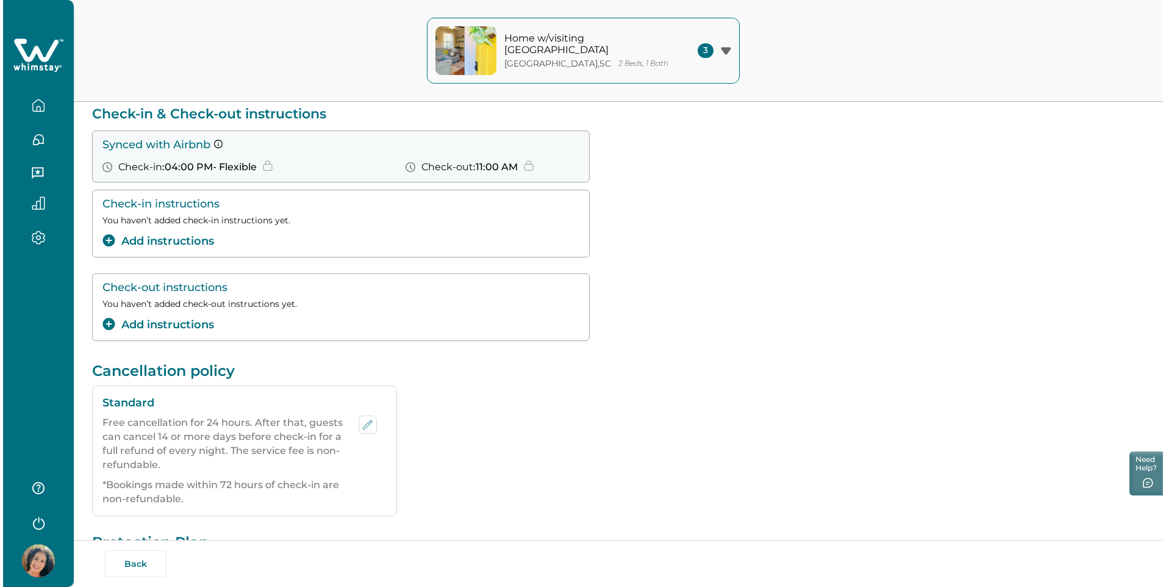
scroll to position [122, 0]
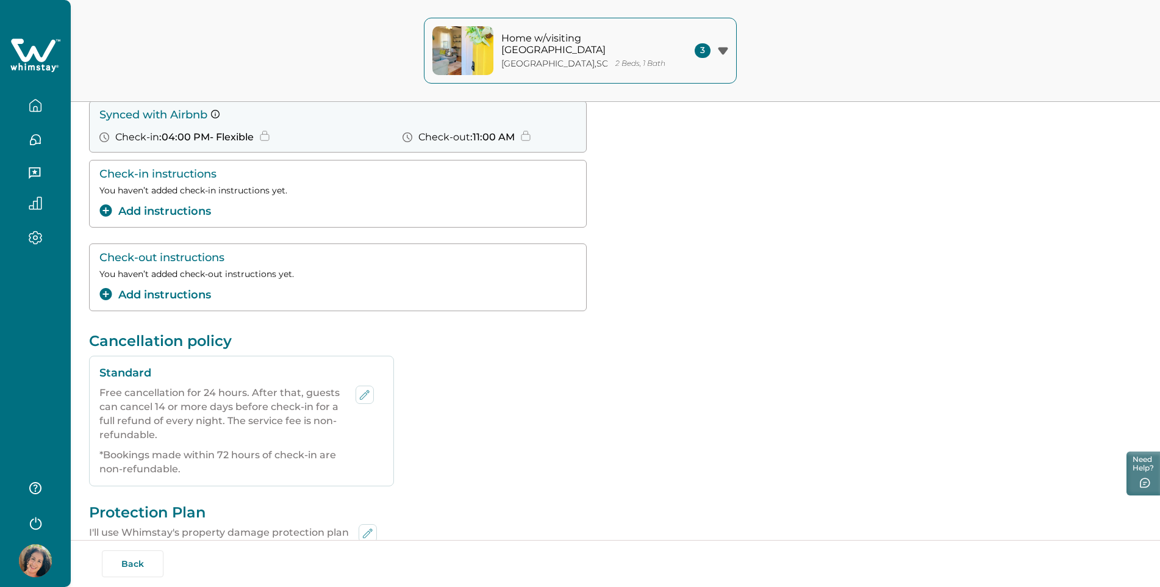
click at [107, 293] on icon "add-instructions" at bounding box center [105, 294] width 12 height 12
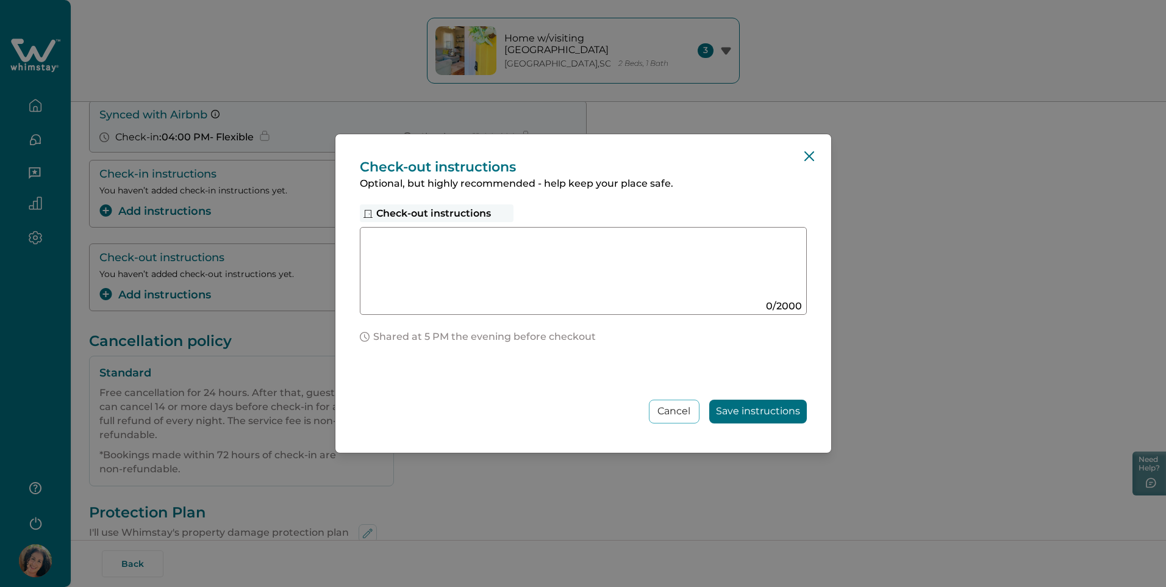
click at [419, 245] on textarea at bounding box center [572, 266] width 410 height 65
paste textarea "**********"
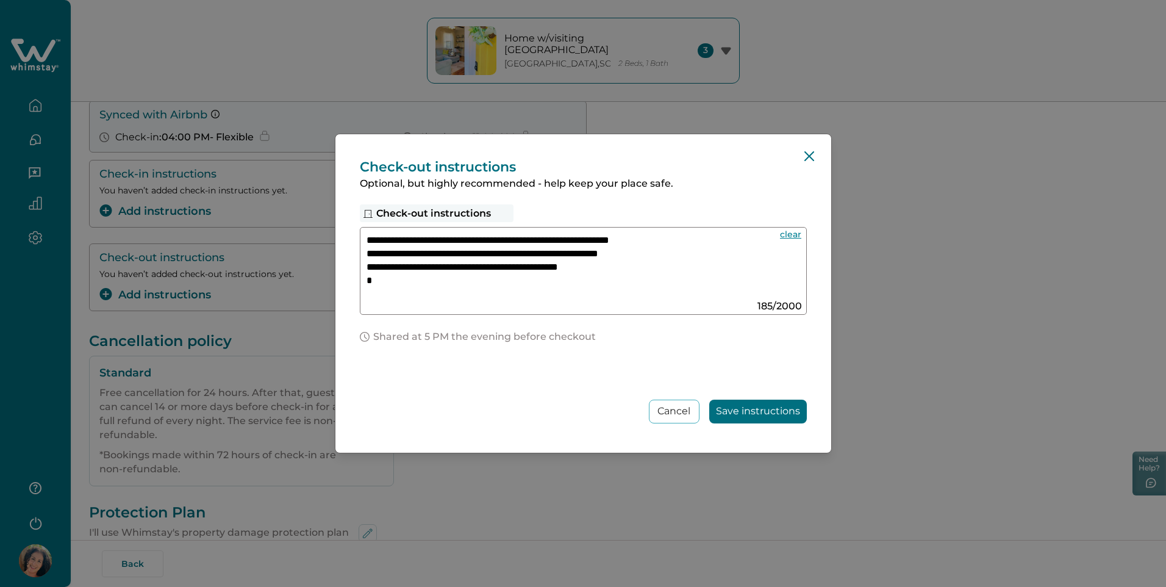
paste textarea "**********"
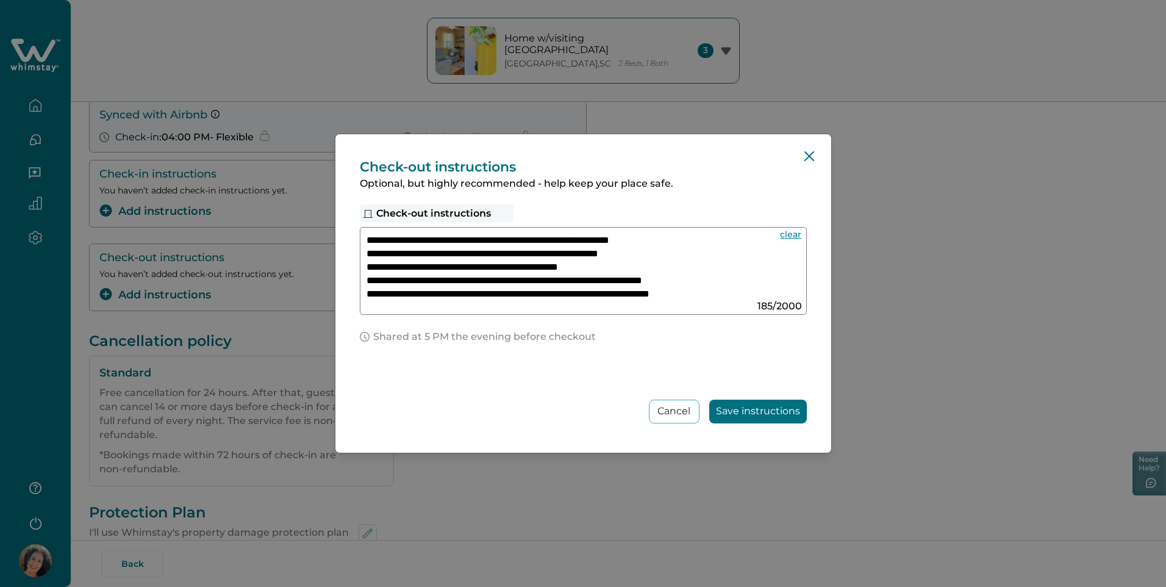
scroll to position [27, 0]
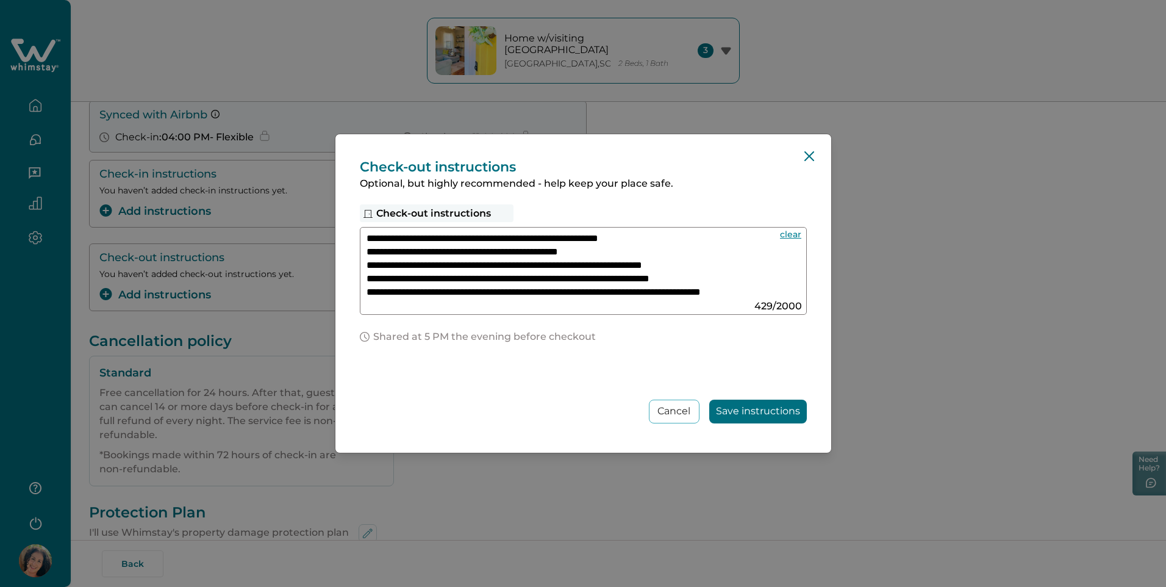
click at [376, 254] on textarea "**********" at bounding box center [572, 266] width 410 height 65
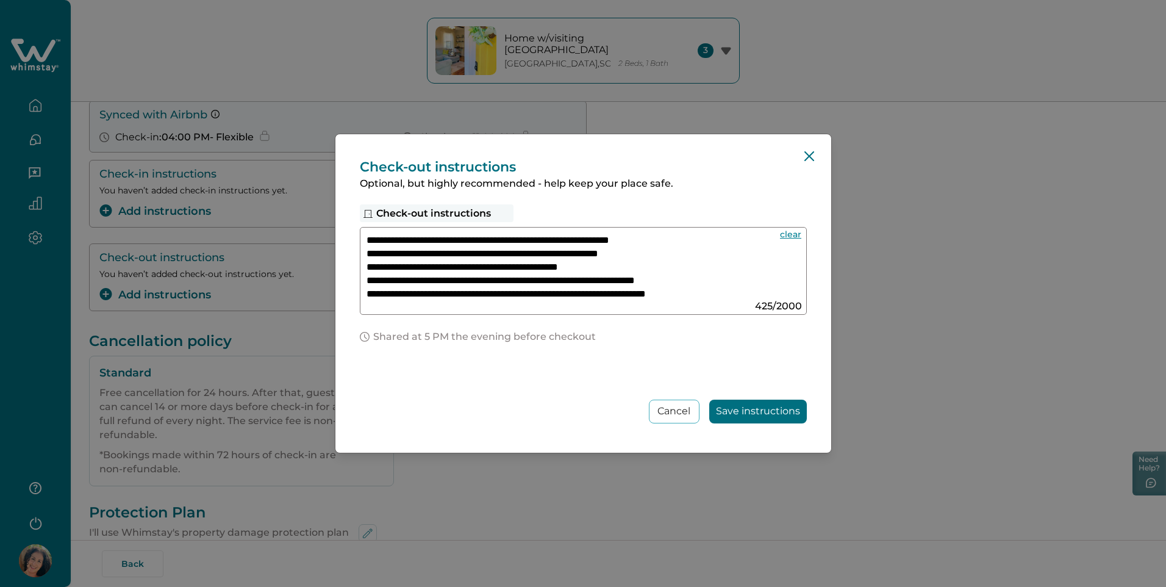
type textarea "**********"
click at [739, 411] on button "Save instructions" at bounding box center [759, 412] width 98 height 24
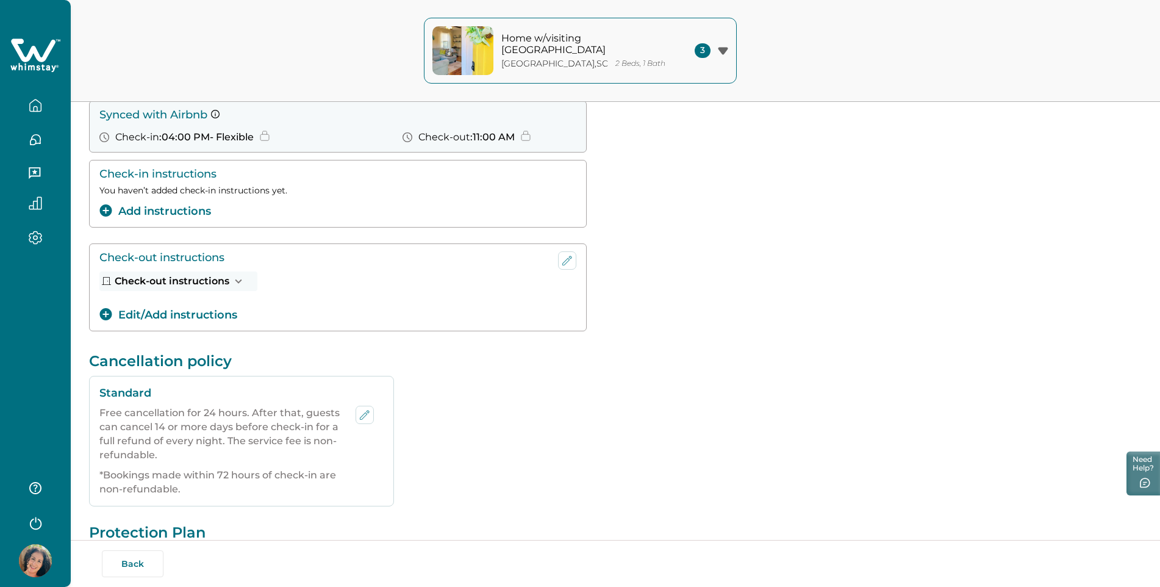
click at [139, 210] on button "Add instructions" at bounding box center [155, 211] width 112 height 16
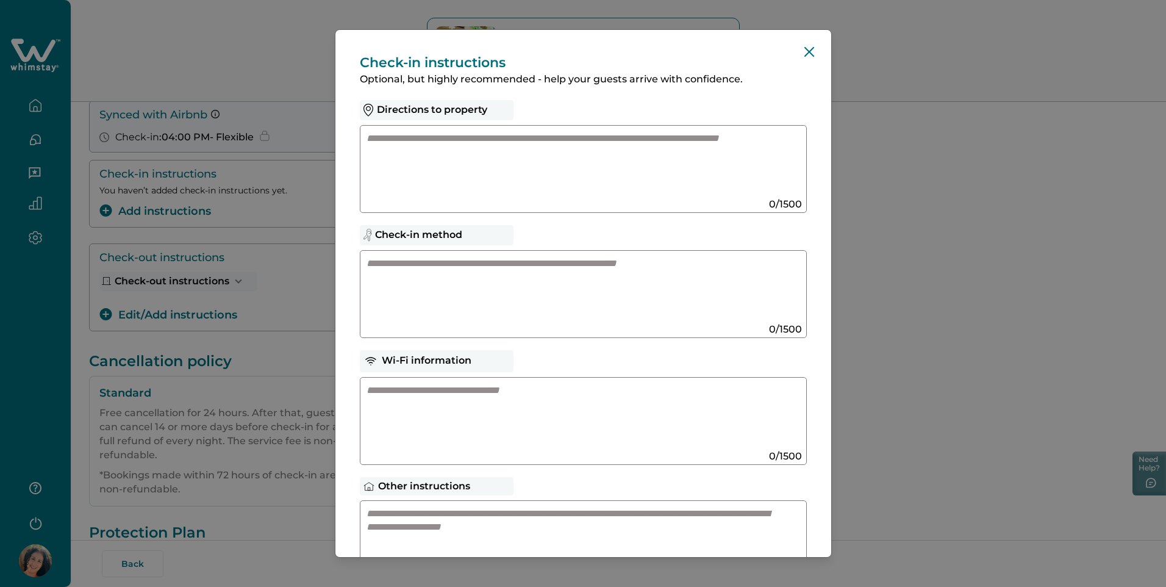
click at [375, 142] on textarea at bounding box center [572, 164] width 410 height 65
paste textarea "**********"
type textarea "**********"
click at [393, 265] on textarea at bounding box center [572, 289] width 410 height 65
click at [396, 270] on textarea at bounding box center [572, 289] width 410 height 65
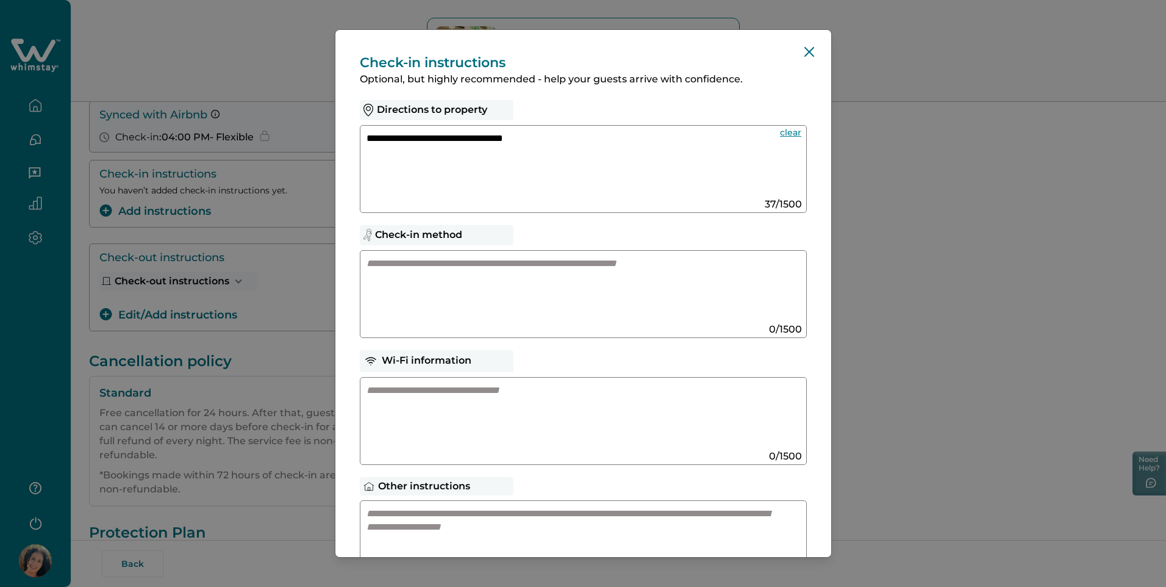
paste textarea "**********"
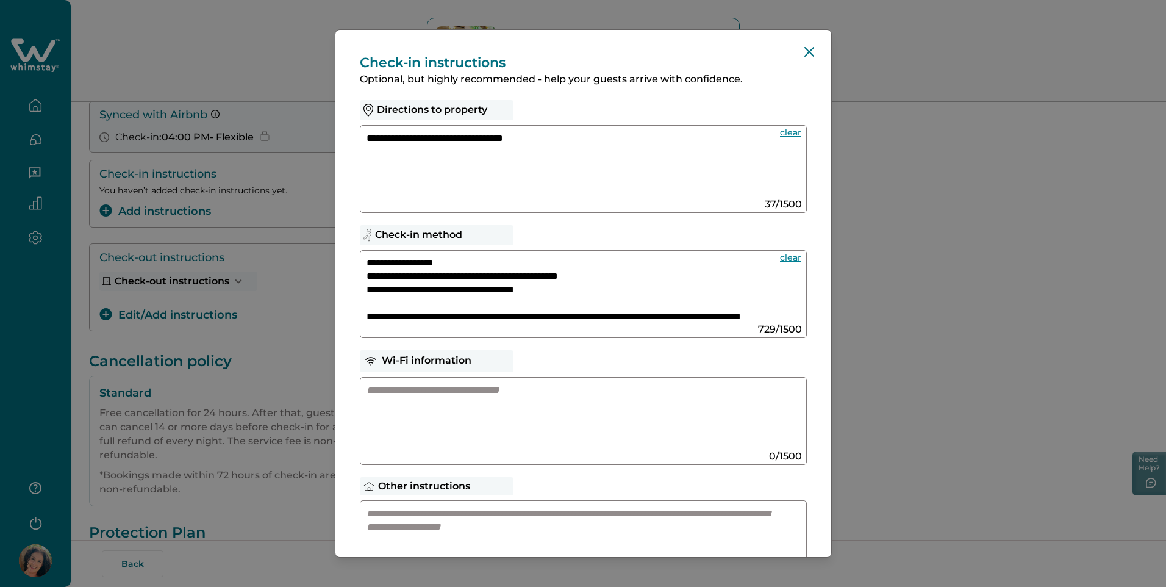
scroll to position [148, 0]
type textarea "**********"
click at [395, 398] on textarea at bounding box center [572, 416] width 410 height 65
paste textarea "**********"
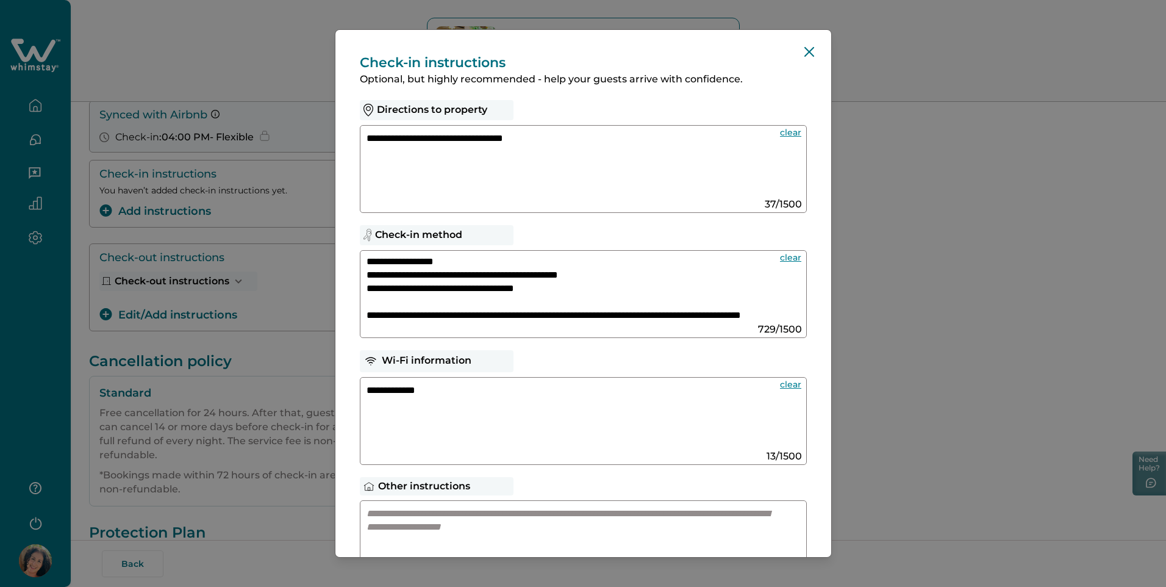
paste textarea "**********"
click at [367, 403] on textarea "**********" at bounding box center [569, 416] width 404 height 65
click at [367, 389] on textarea "**********" at bounding box center [569, 416] width 404 height 65
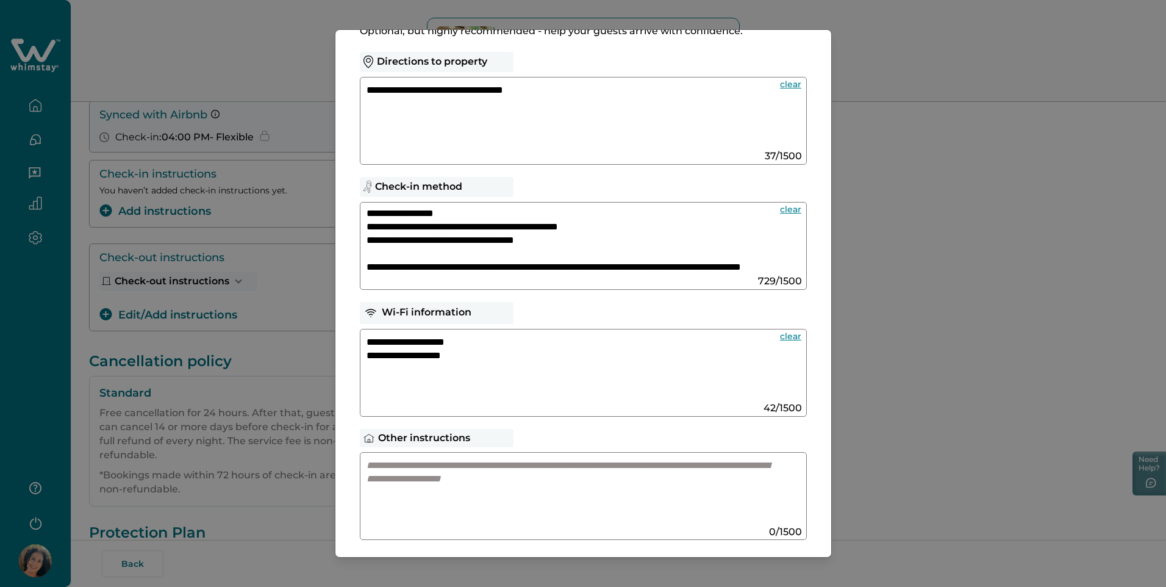
scroll to position [47, 0]
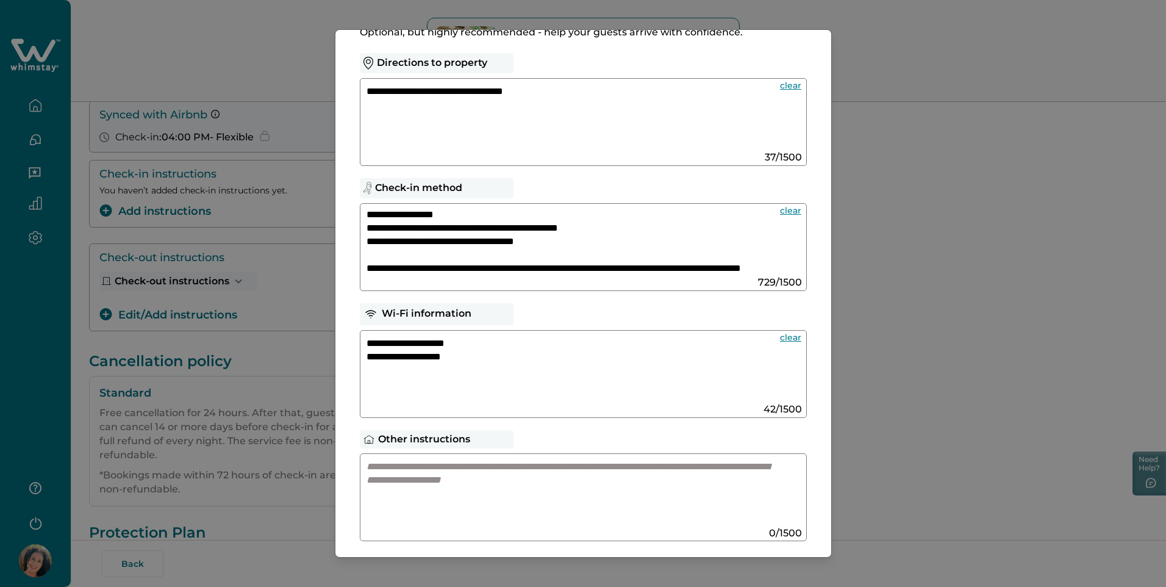
type textarea "**********"
click at [374, 466] on textarea at bounding box center [572, 492] width 410 height 65
paste textarea "**********"
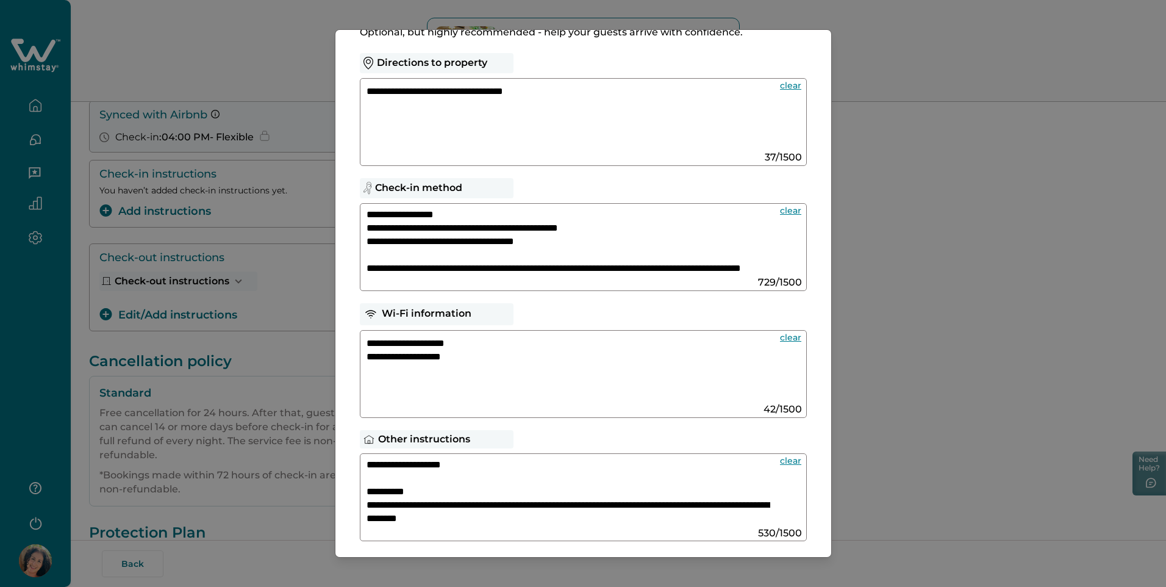
scroll to position [135, 0]
paste textarea
click at [368, 508] on textarea "**********" at bounding box center [569, 492] width 404 height 65
paste textarea
click at [375, 505] on textarea "**********" at bounding box center [569, 492] width 404 height 65
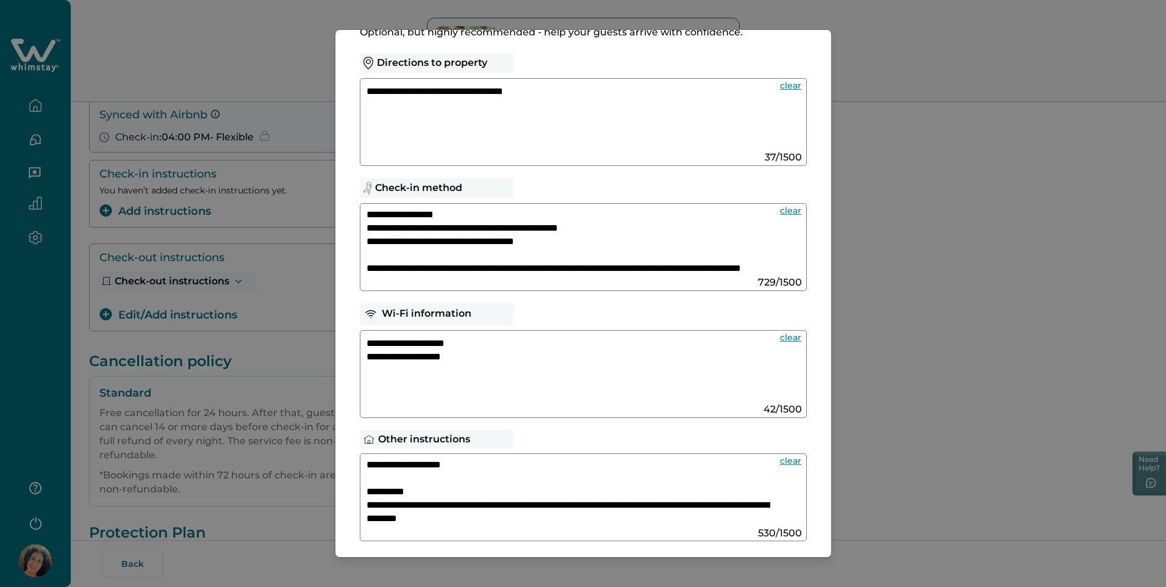
paste textarea "**********"
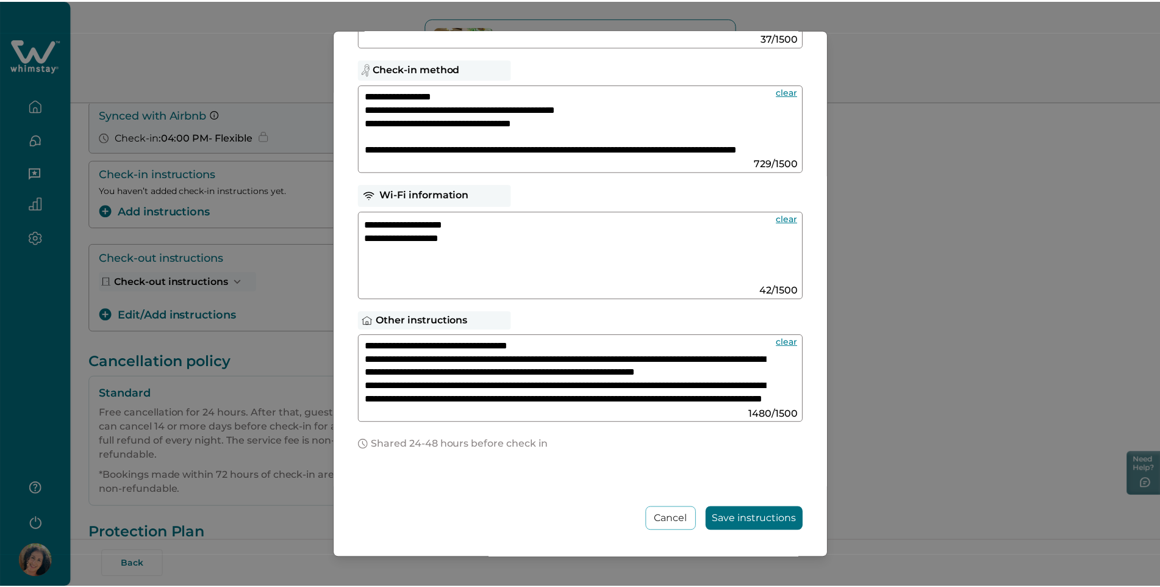
scroll to position [169, 0]
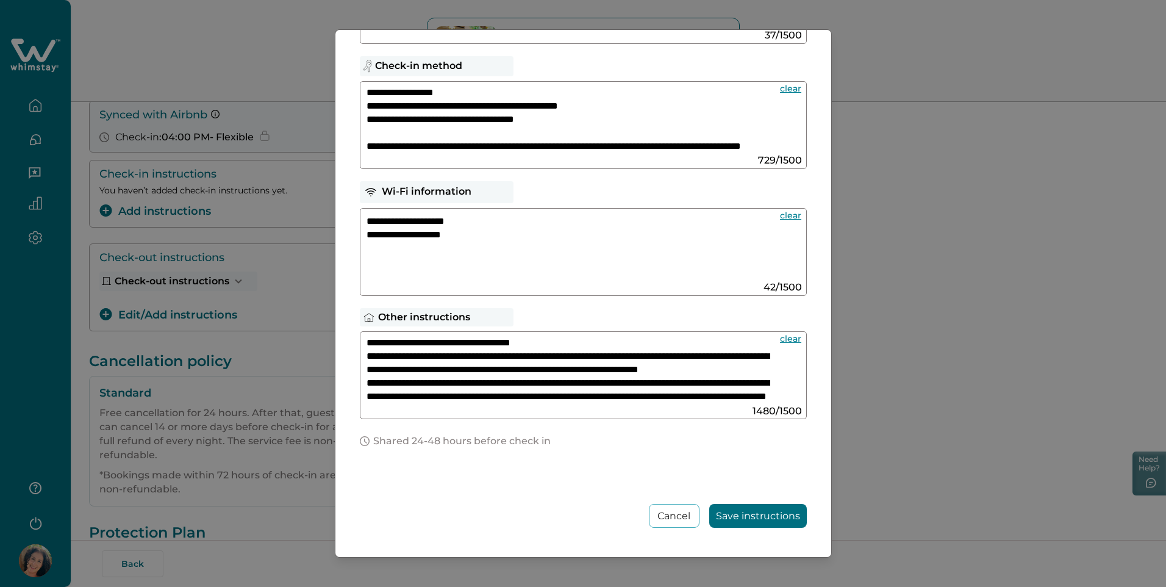
type textarea "**********"
click at [729, 516] on button "Save instructions" at bounding box center [759, 516] width 98 height 24
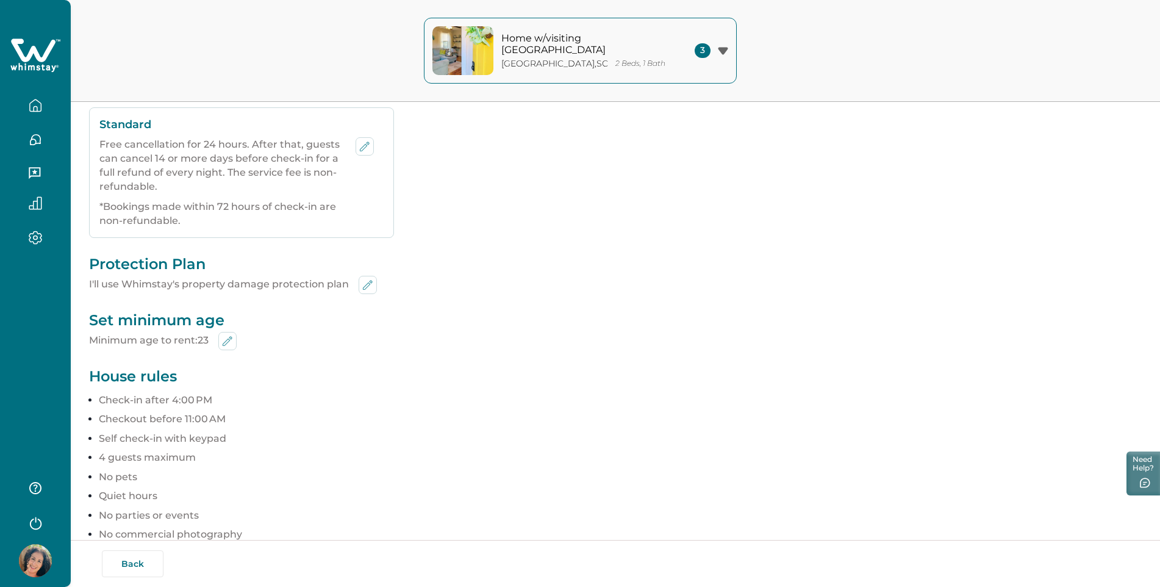
scroll to position [455, 0]
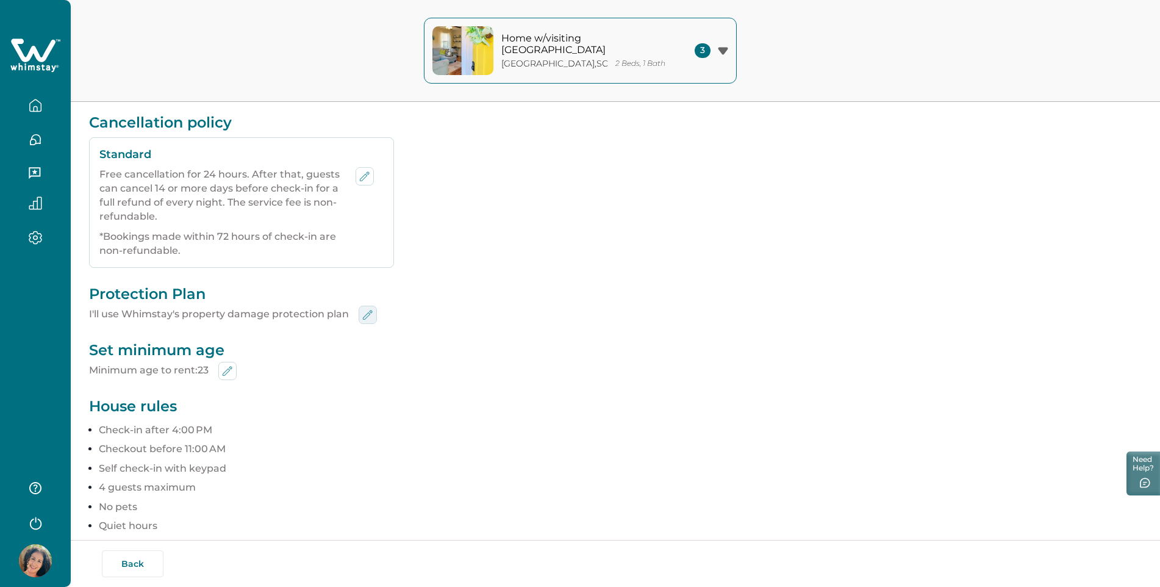
click at [363, 313] on icon "edit-min-age" at bounding box center [368, 314] width 15 height 15
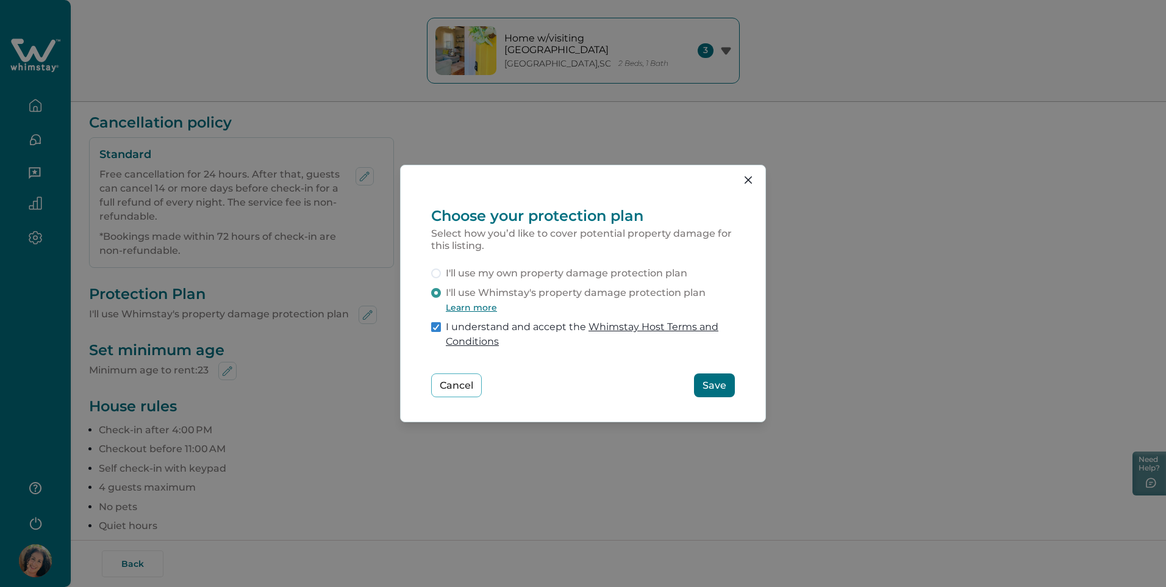
click at [470, 312] on button "Learn more" at bounding box center [471, 307] width 51 height 11
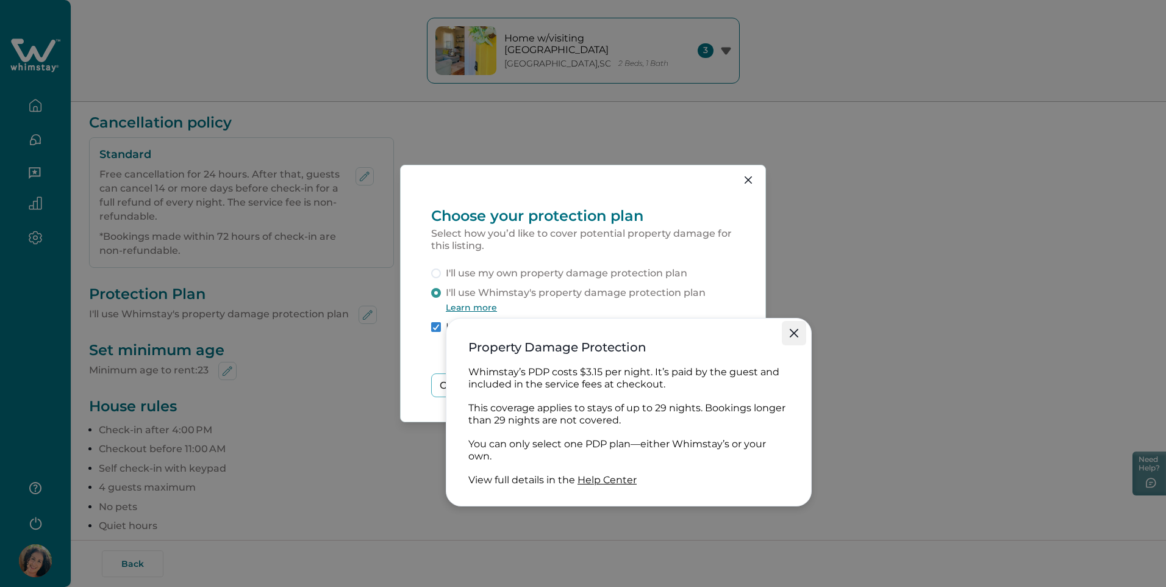
click at [801, 329] on button "Close" at bounding box center [794, 333] width 24 height 24
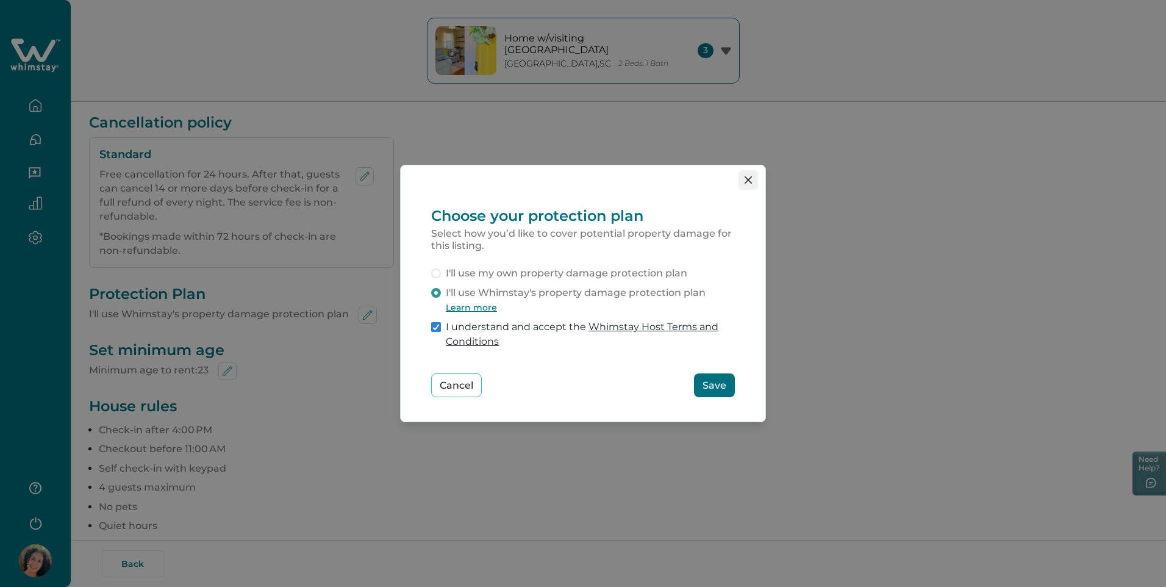
click at [751, 181] on icon "Close" at bounding box center [748, 179] width 7 height 7
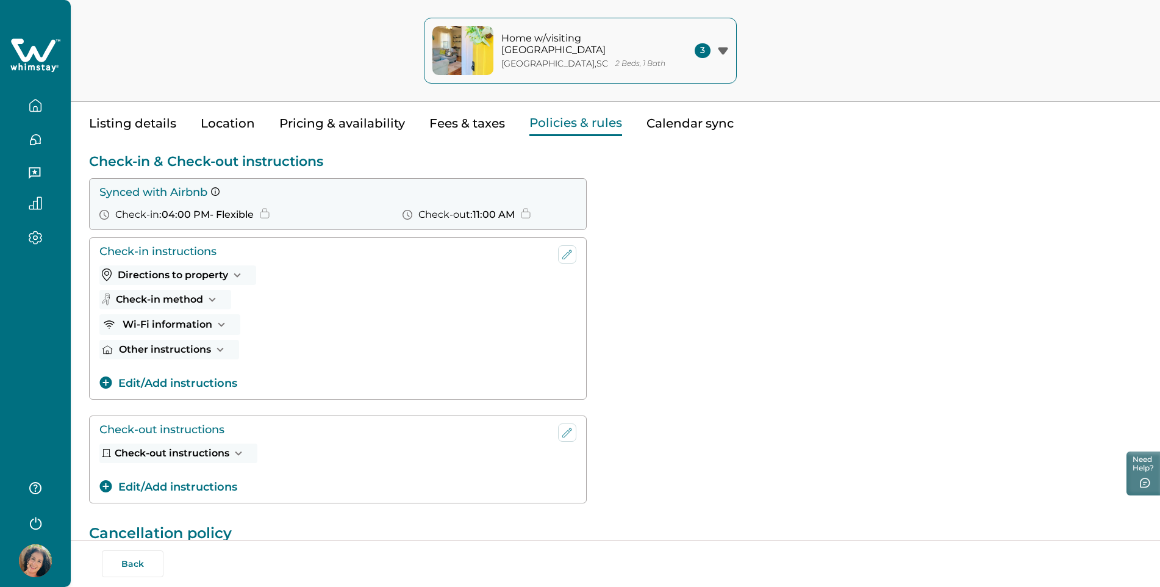
scroll to position [0, 0]
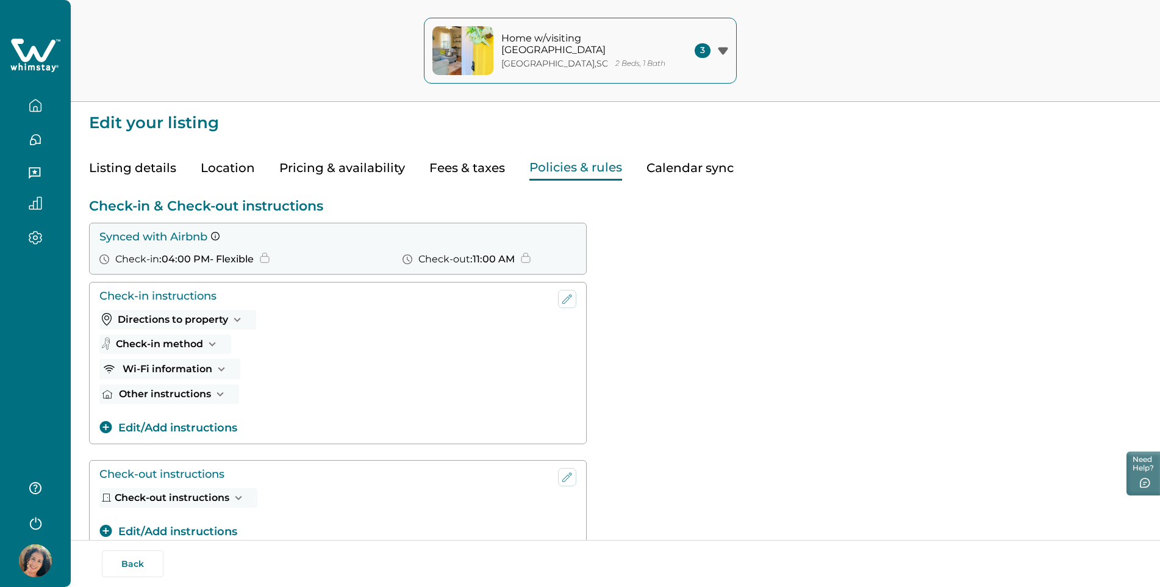
click at [674, 163] on button "Calendar sync" at bounding box center [690, 168] width 87 height 25
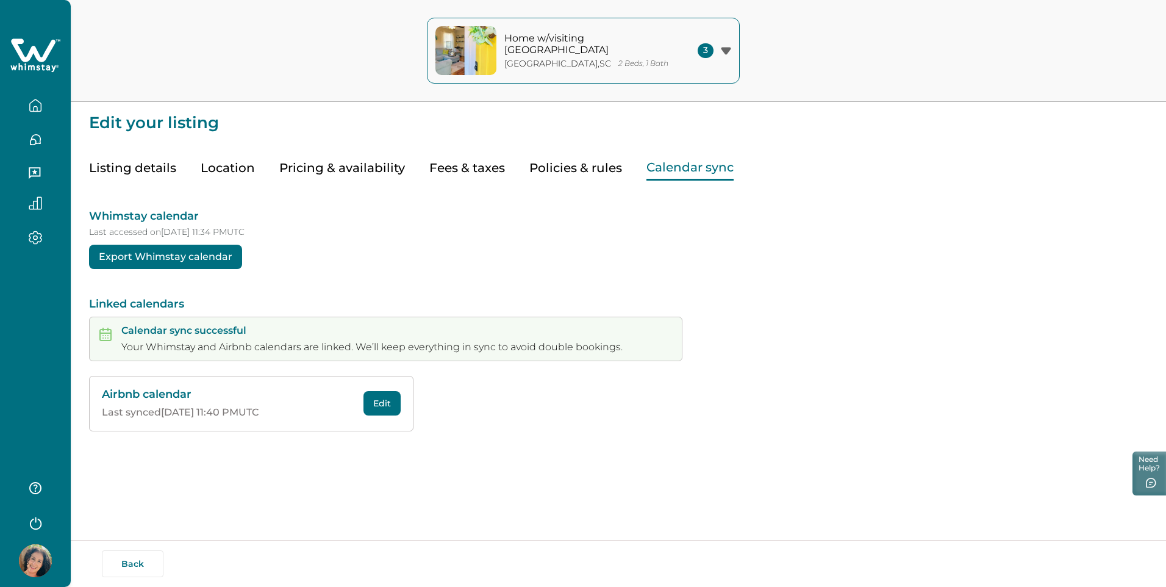
click at [461, 168] on button "Fees & taxes" at bounding box center [467, 168] width 76 height 25
type input "0"
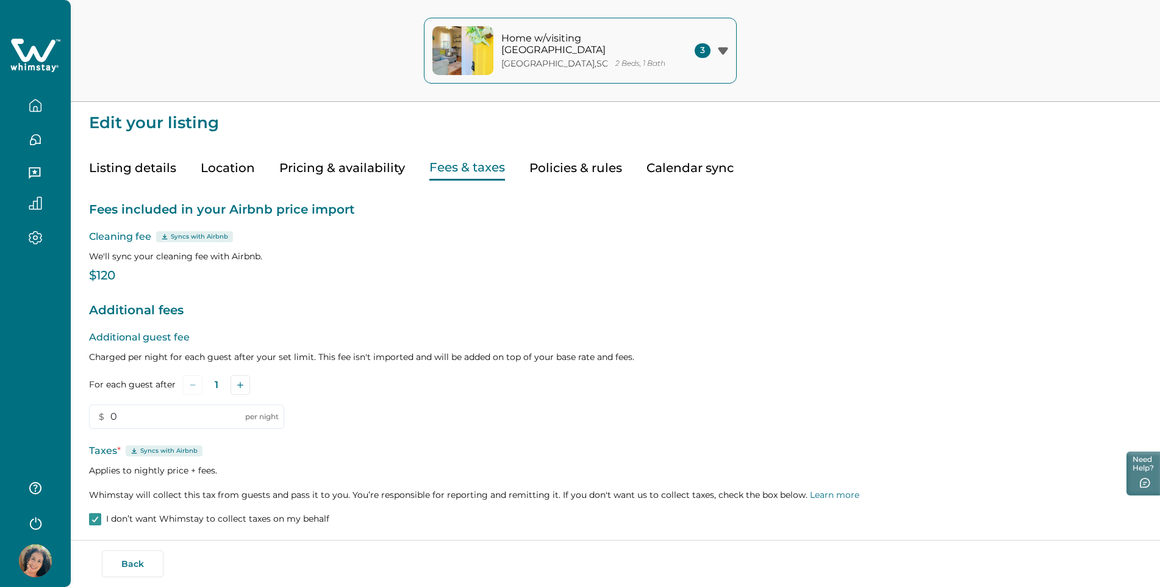
click at [115, 275] on p "$120" at bounding box center [615, 276] width 1053 height 12
drag, startPoint x: 117, startPoint y: 275, endPoint x: 74, endPoint y: 276, distance: 42.7
click at [74, 276] on div "Edit your listing Listing details Location Pricing & availability Fees & taxes …" at bounding box center [616, 320] width 1090 height 640
drag, startPoint x: 74, startPoint y: 276, endPoint x: 212, endPoint y: 269, distance: 138.0
click at [212, 270] on p "$120" at bounding box center [615, 276] width 1053 height 12
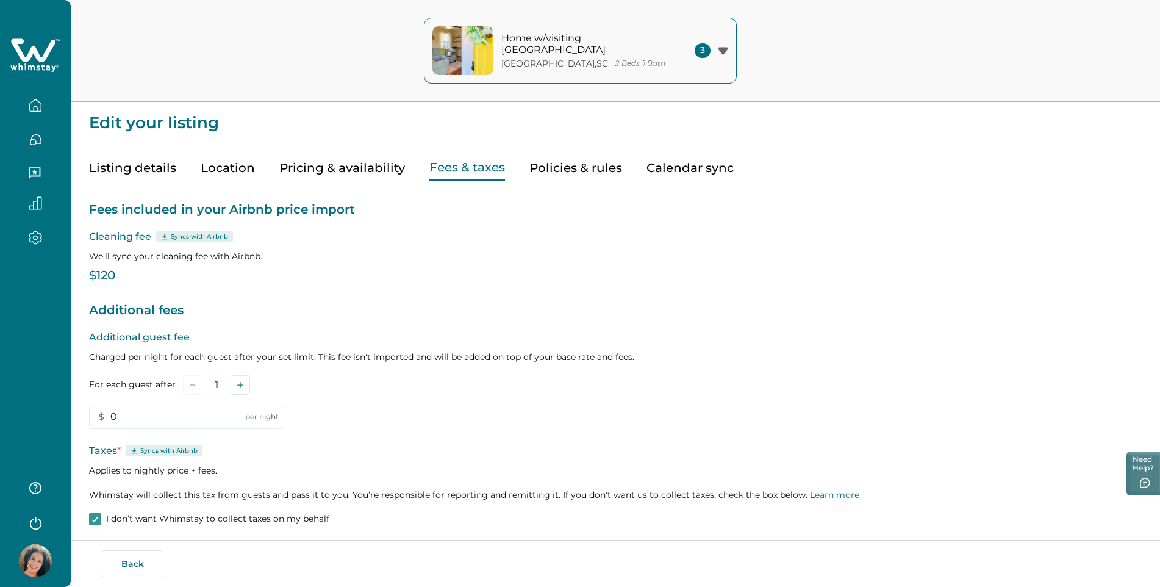
click at [101, 273] on p "$120" at bounding box center [615, 276] width 1053 height 12
click at [185, 236] on p "Syncs with Airbnb" at bounding box center [199, 237] width 57 height 10
click at [164, 236] on icon at bounding box center [164, 237] width 7 height 6
click at [139, 270] on p "$120" at bounding box center [615, 276] width 1053 height 12
click at [340, 164] on button "Pricing & availability" at bounding box center [342, 168] width 126 height 25
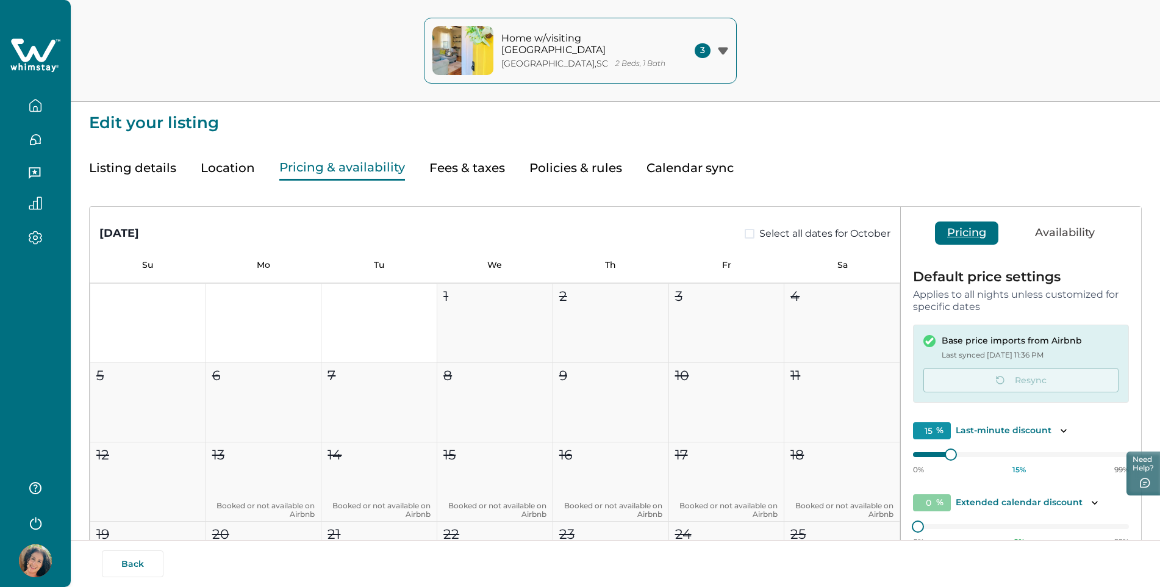
click at [1062, 228] on button "Availability" at bounding box center [1065, 232] width 84 height 23
type input "30"
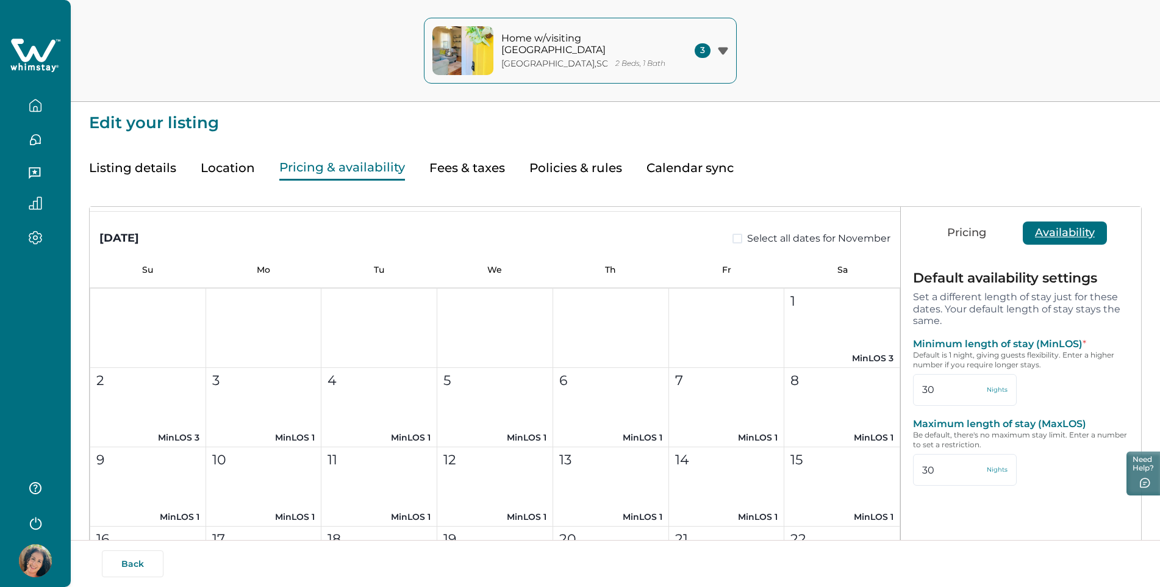
scroll to position [427, 0]
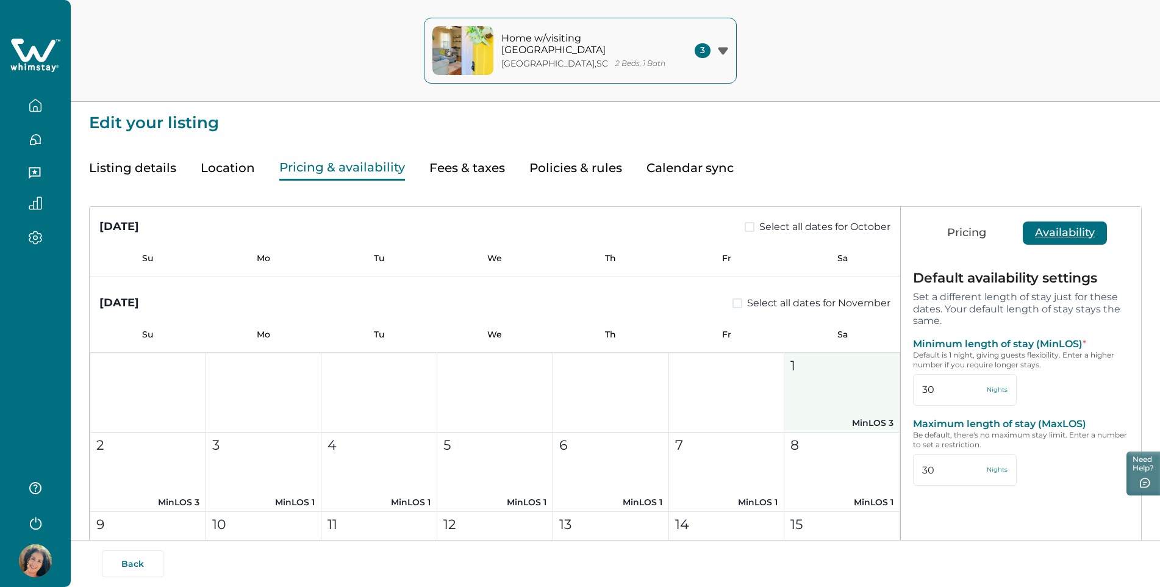
click at [864, 418] on p "MinLOS 3" at bounding box center [842, 423] width 103 height 13
type input "3"
type input "28"
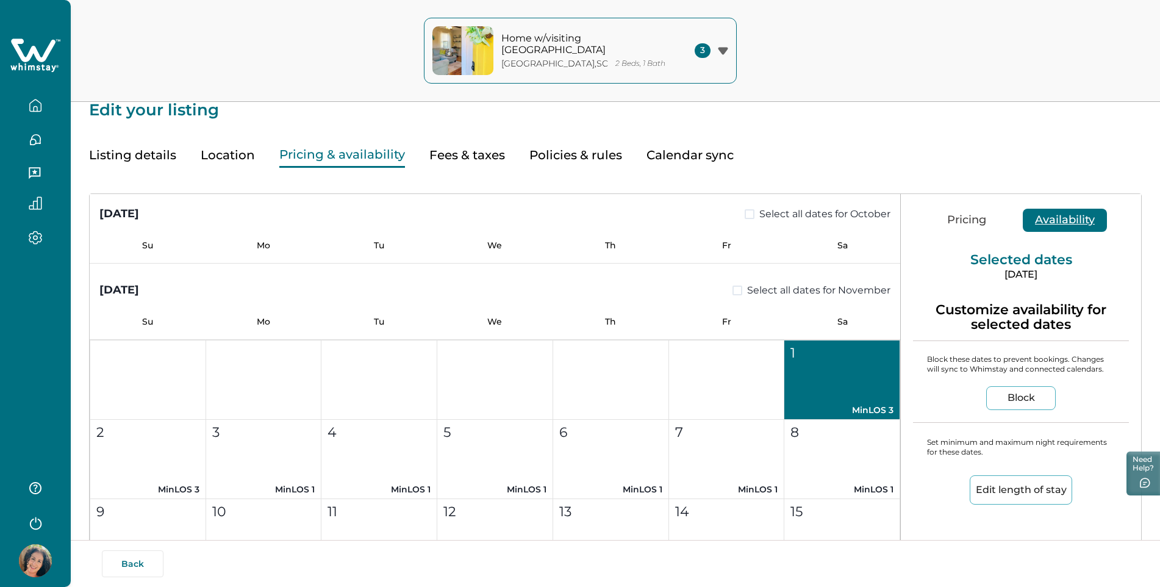
scroll to position [0, 0]
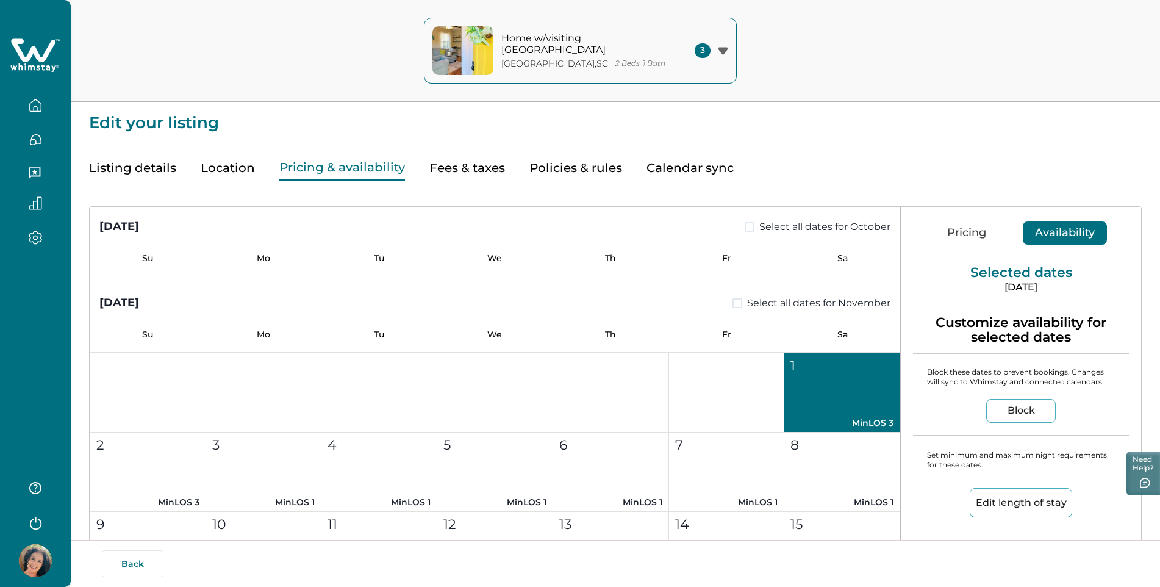
click at [853, 150] on div "Listing details Location Pricing & availability Fees & taxes Policies & rules C…" at bounding box center [615, 155] width 1053 height 49
click at [963, 236] on button "Pricing" at bounding box center [966, 232] width 63 height 23
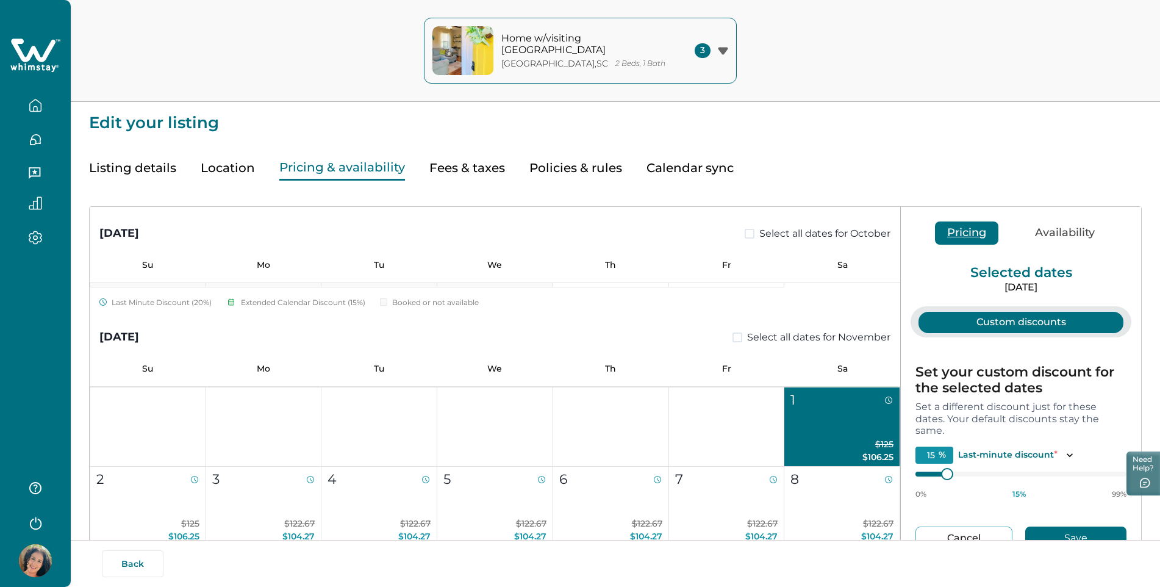
scroll to position [366, 0]
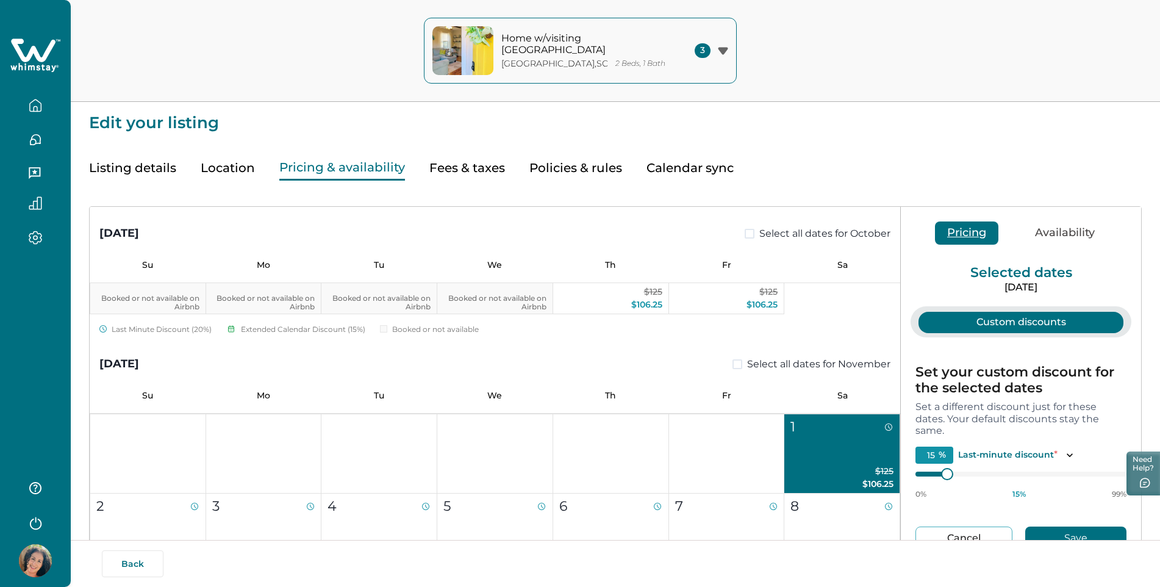
click at [219, 162] on button "Location" at bounding box center [228, 168] width 54 height 25
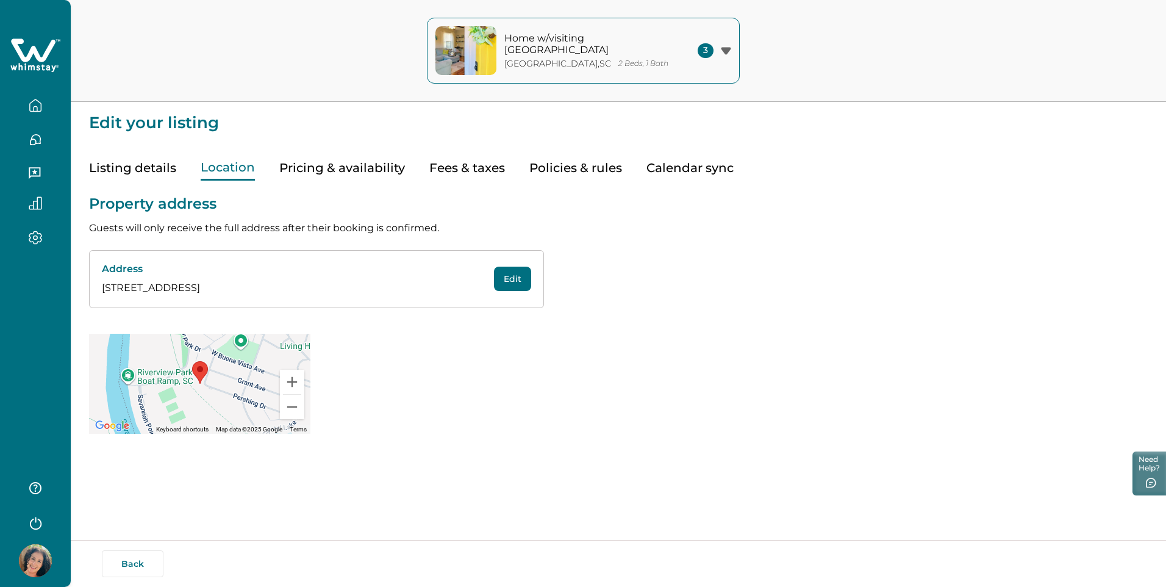
click at [117, 171] on button "Listing details" at bounding box center [132, 168] width 87 height 25
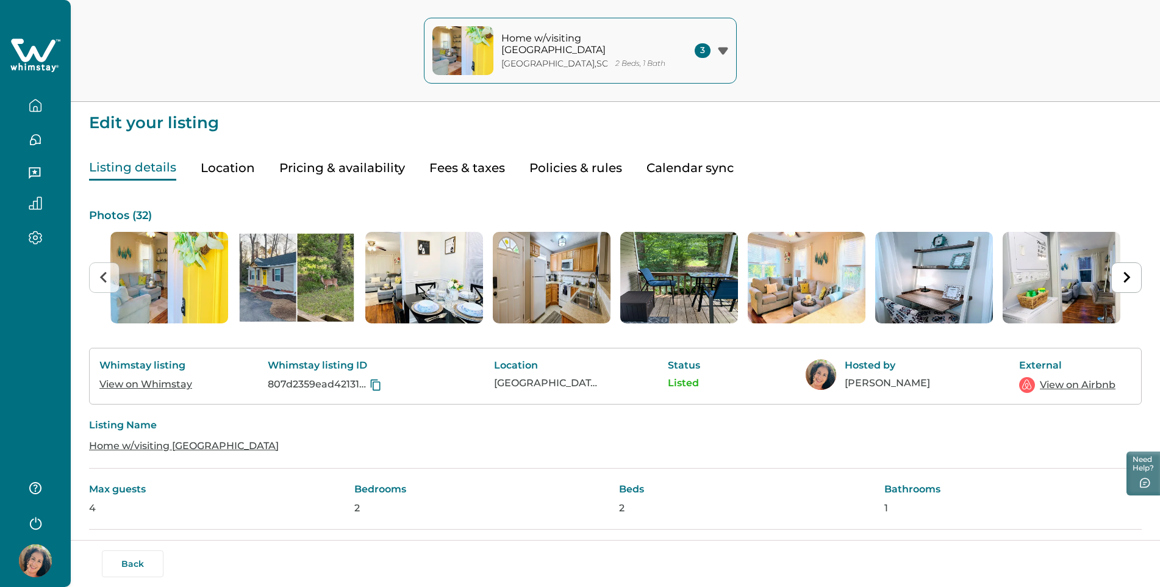
click at [230, 164] on button "Location" at bounding box center [228, 168] width 54 height 25
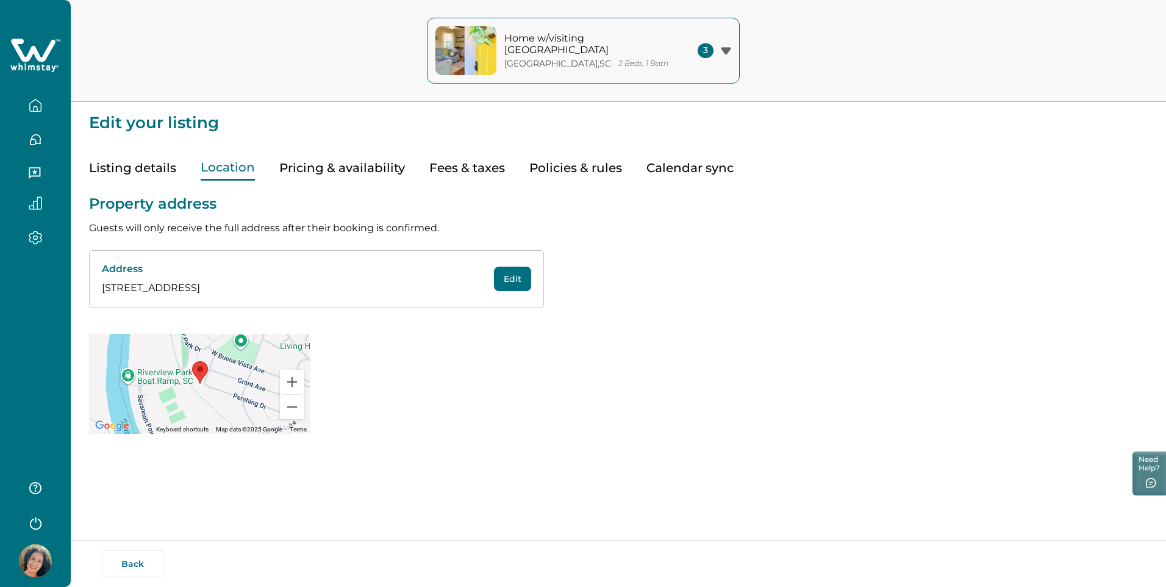
click at [300, 166] on button "Pricing & availability" at bounding box center [342, 168] width 126 height 25
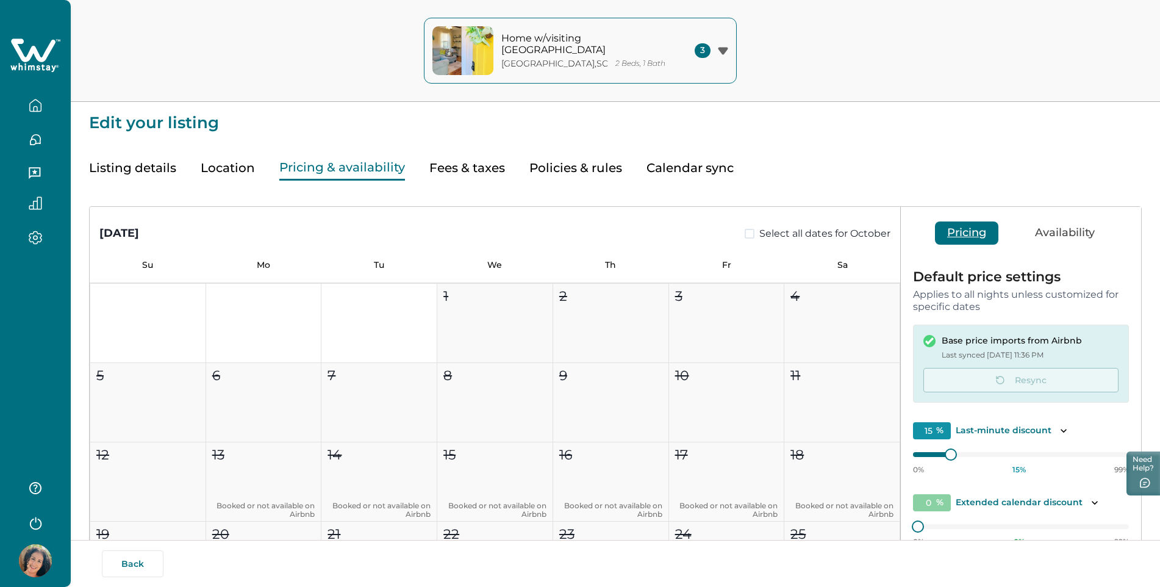
click at [450, 168] on button "Fees & taxes" at bounding box center [467, 168] width 76 height 25
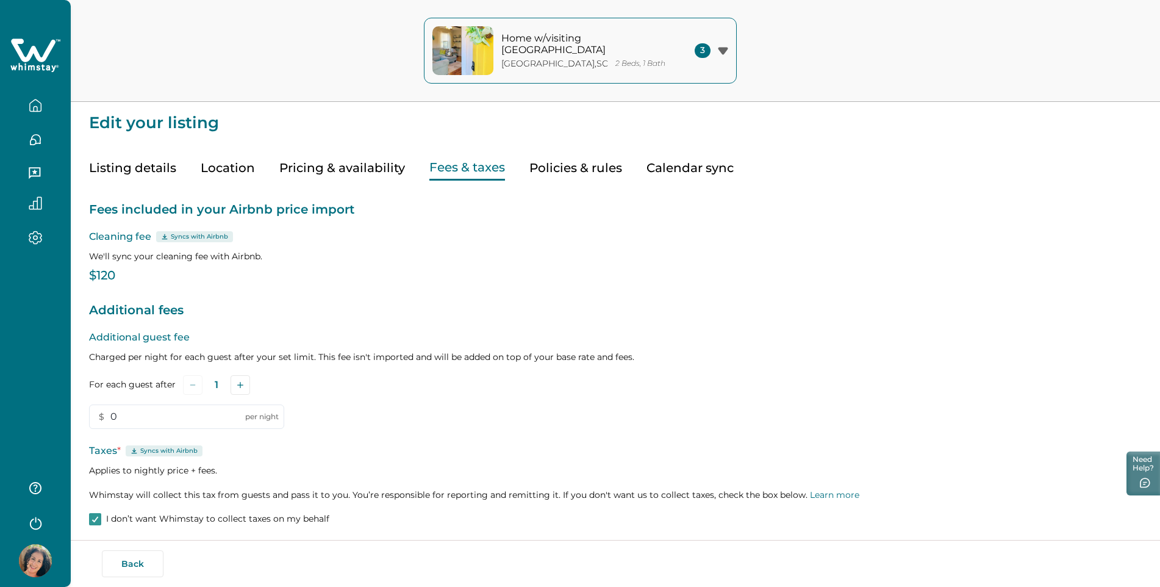
click at [585, 168] on button "Policies & rules" at bounding box center [576, 168] width 93 height 25
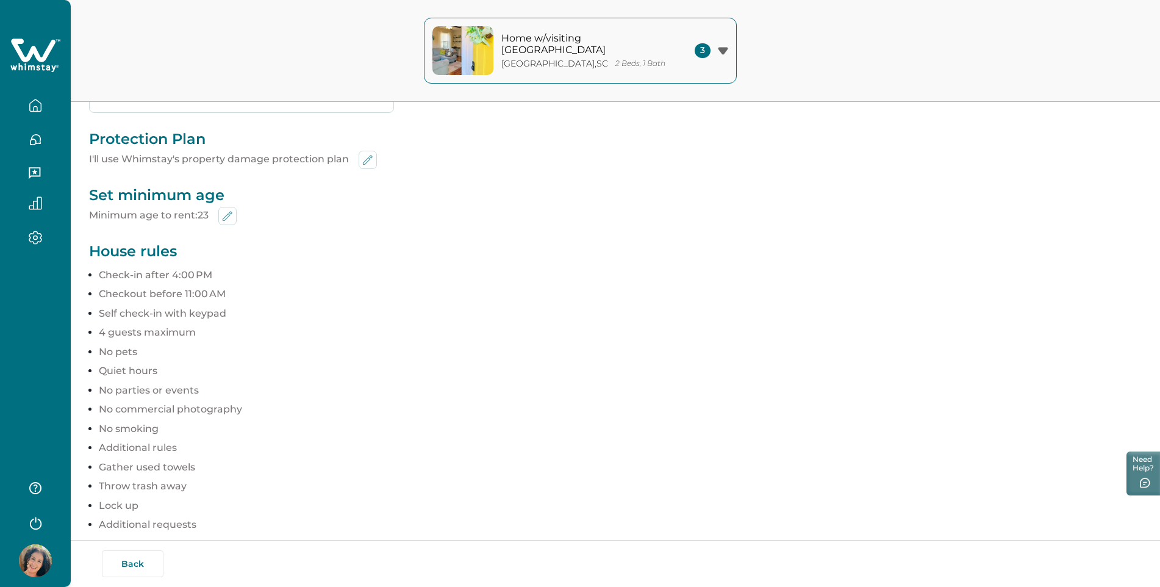
scroll to position [638, 0]
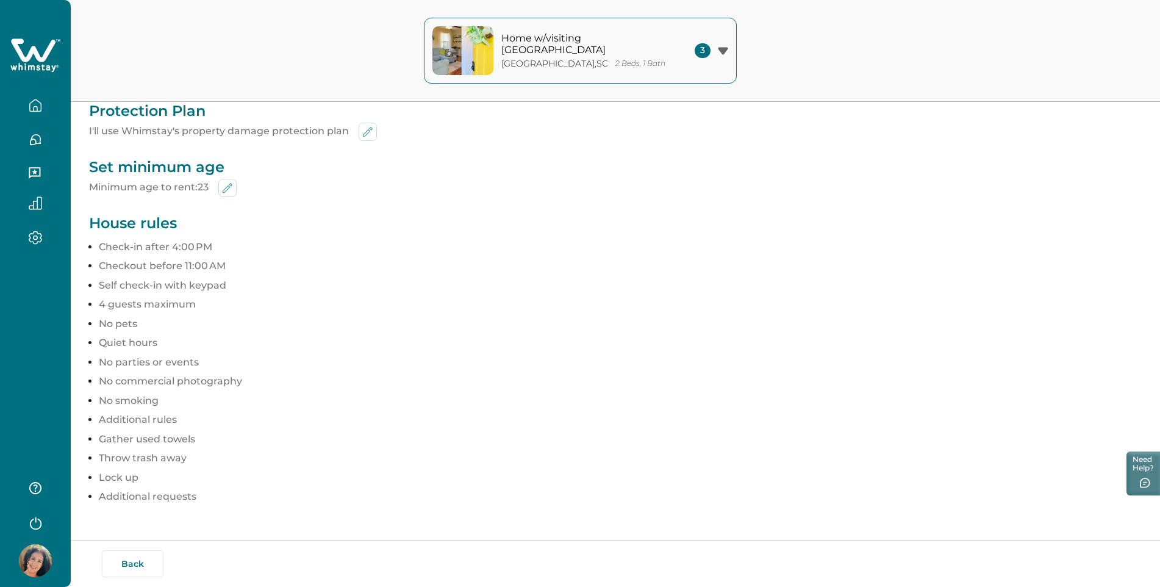
click at [118, 226] on p "House rules" at bounding box center [615, 223] width 1053 height 18
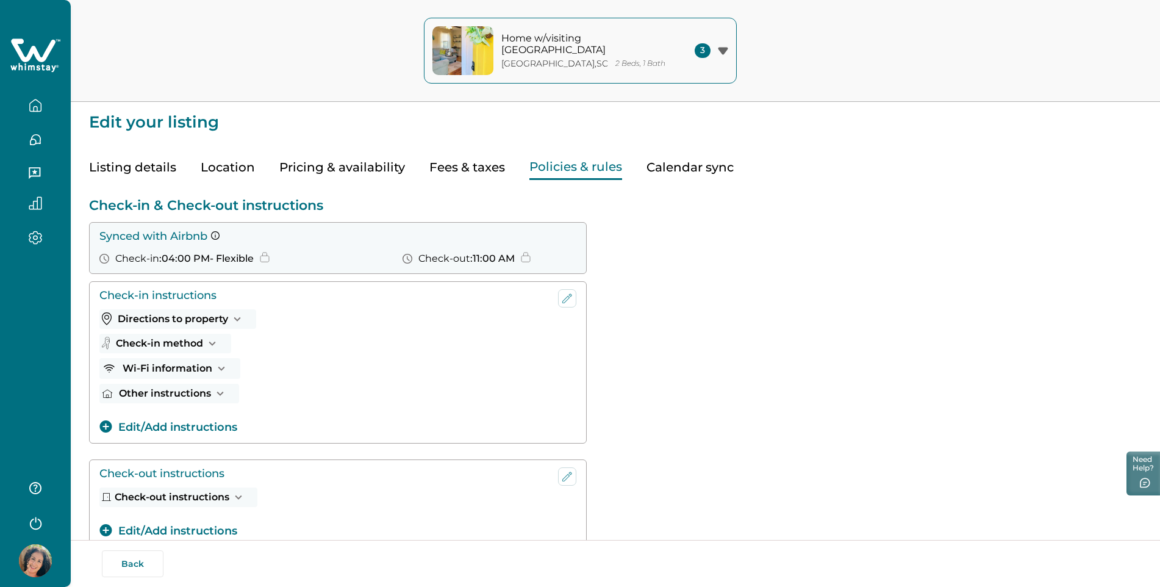
scroll to position [0, 0]
click at [142, 164] on button "Listing details" at bounding box center [132, 168] width 87 height 25
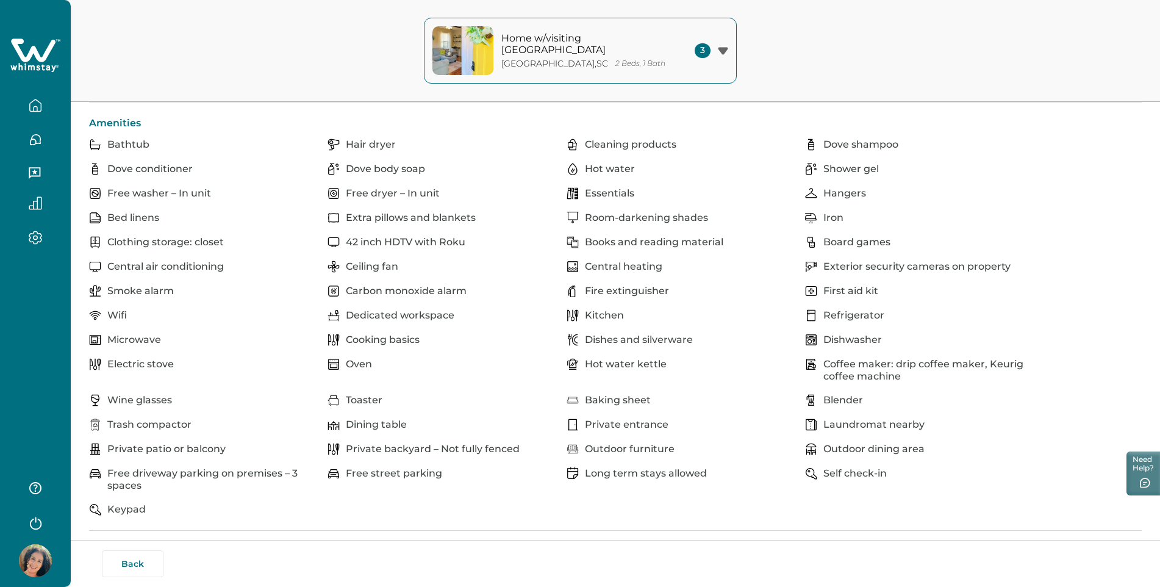
scroll to position [61, 0]
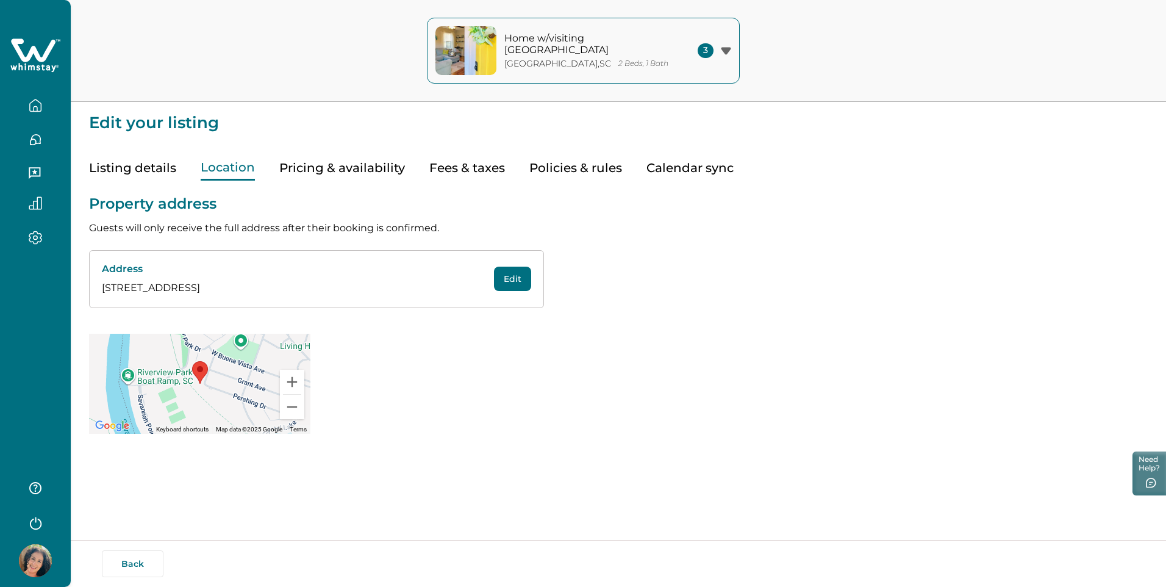
click at [360, 162] on button "Pricing & availability" at bounding box center [342, 168] width 126 height 25
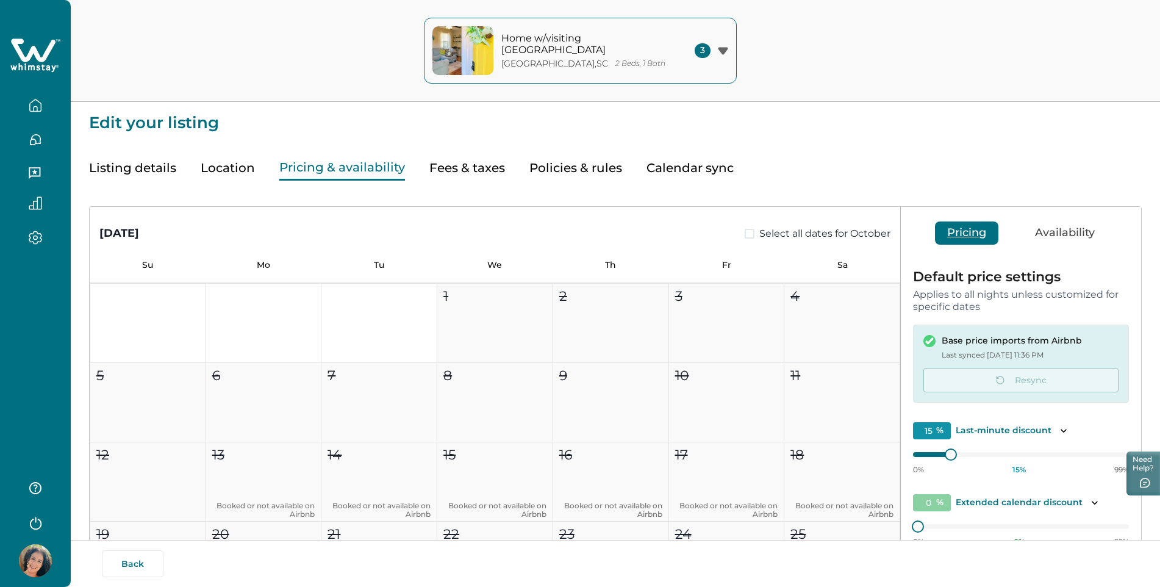
click at [444, 162] on button "Fees & taxes" at bounding box center [467, 168] width 76 height 25
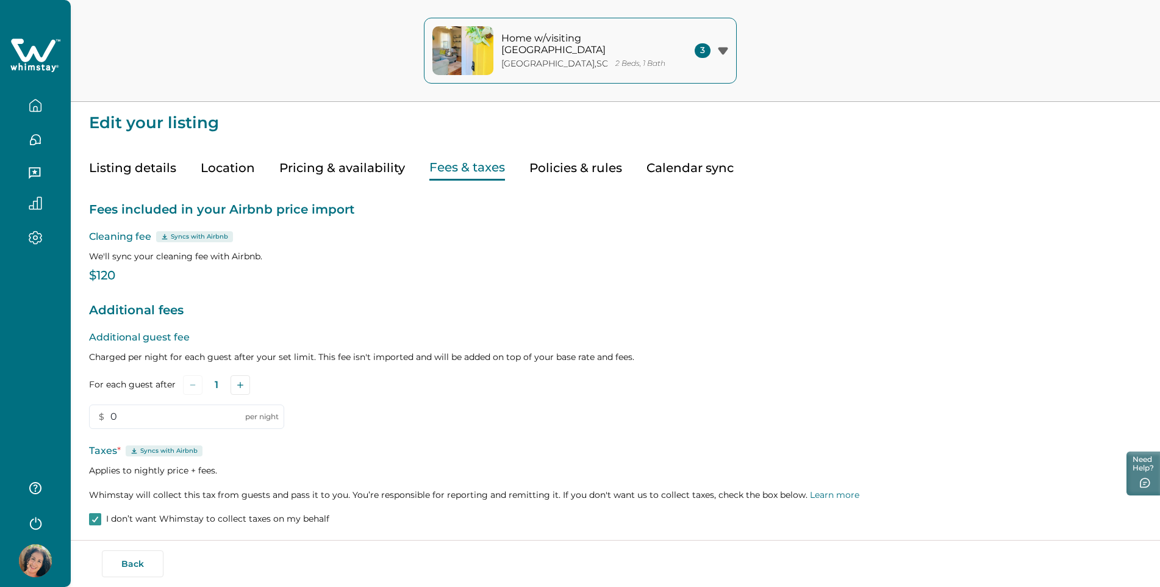
click at [575, 168] on button "Policies & rules" at bounding box center [576, 168] width 93 height 25
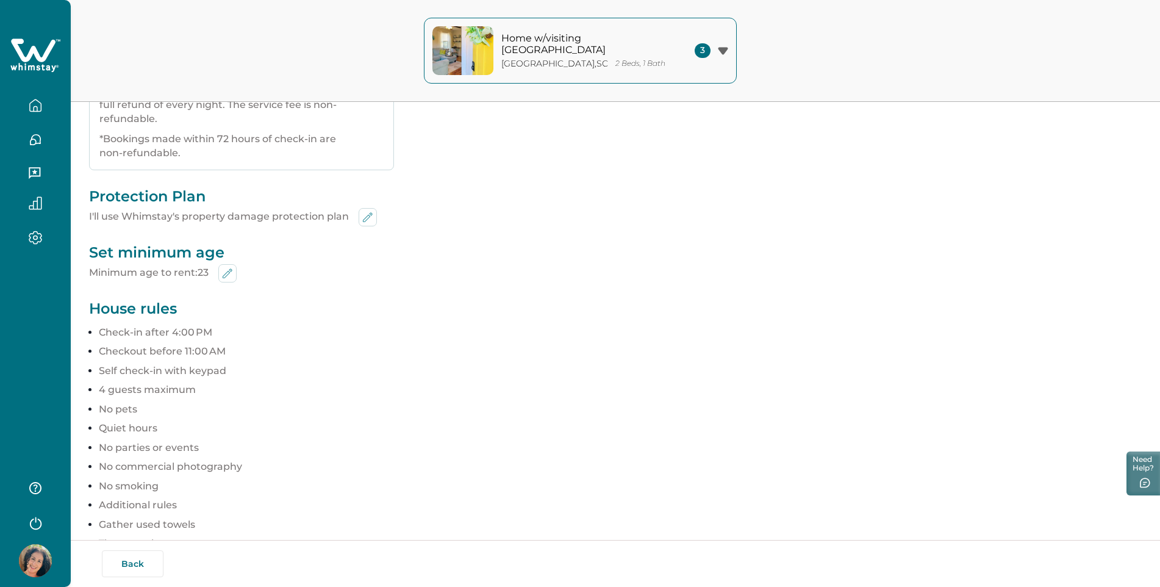
scroll to position [638, 0]
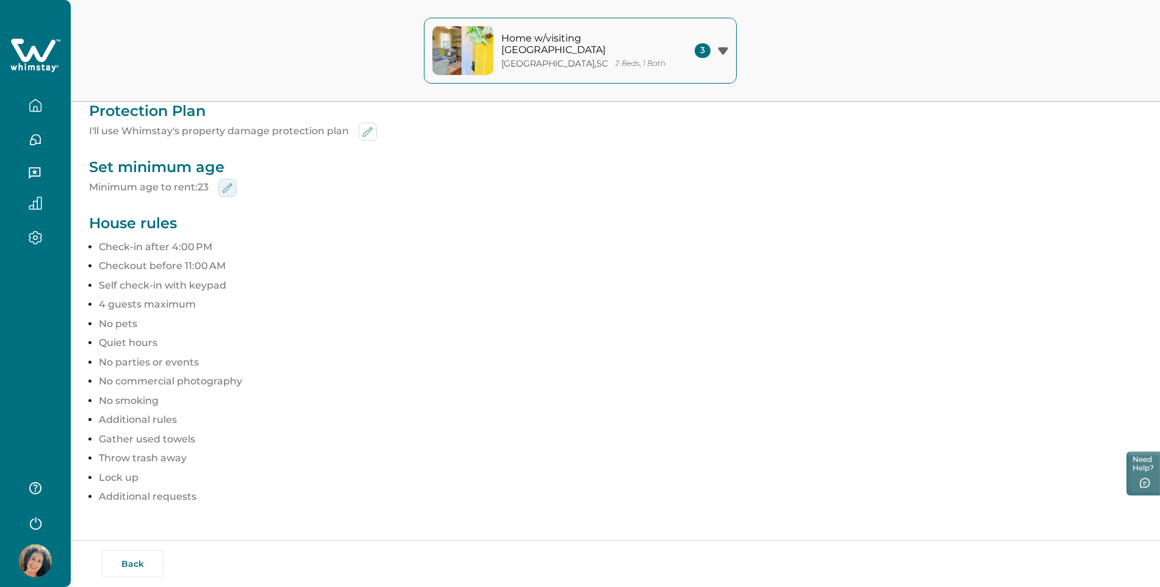
click at [228, 191] on icon "edit-min-age" at bounding box center [227, 188] width 15 height 15
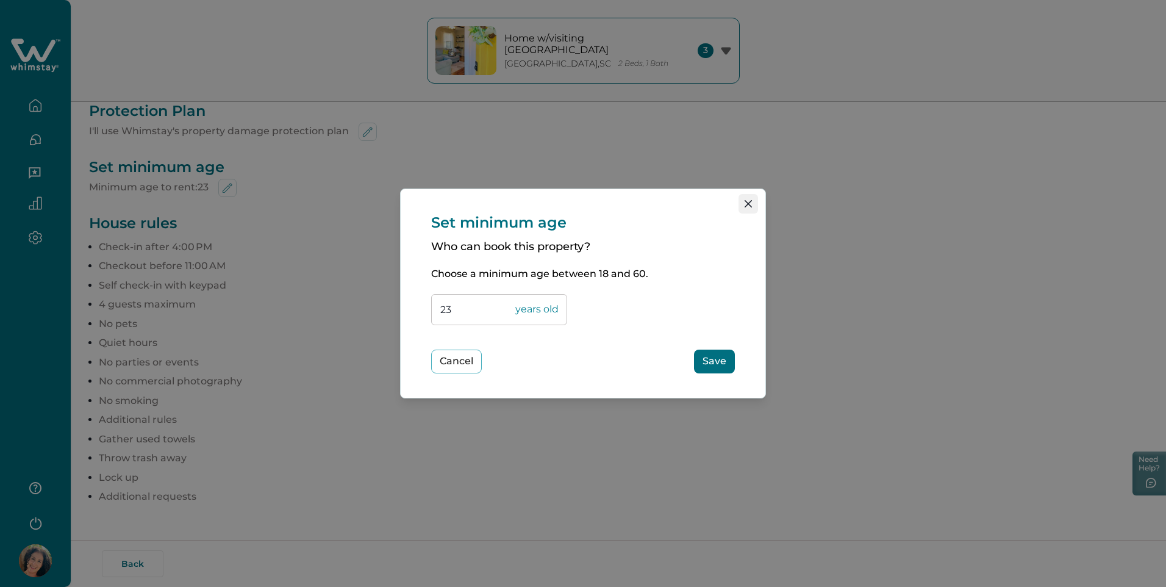
click at [749, 200] on icon "Close" at bounding box center [748, 203] width 7 height 7
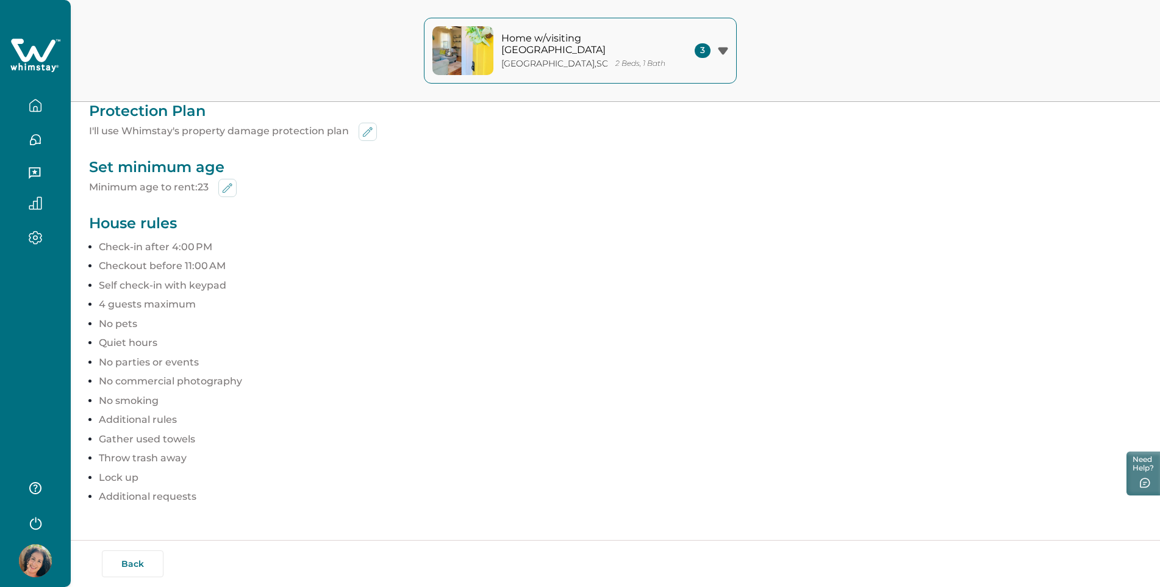
click at [167, 218] on p "House rules" at bounding box center [615, 223] width 1053 height 18
drag, startPoint x: 159, startPoint y: 257, endPoint x: 159, endPoint y: 309, distance: 52.5
click at [159, 309] on div "Check-in & Check-out instructions Synced with Airbnb Check-in : 04:00 PM - Flex…" at bounding box center [615, 30] width 1053 height 976
drag, startPoint x: 159, startPoint y: 309, endPoint x: 159, endPoint y: 389, distance: 79.3
click at [159, 389] on ul "4 guests maximum No pets Quiet hours No parties or events No commercial photogr…" at bounding box center [620, 361] width 1043 height 129
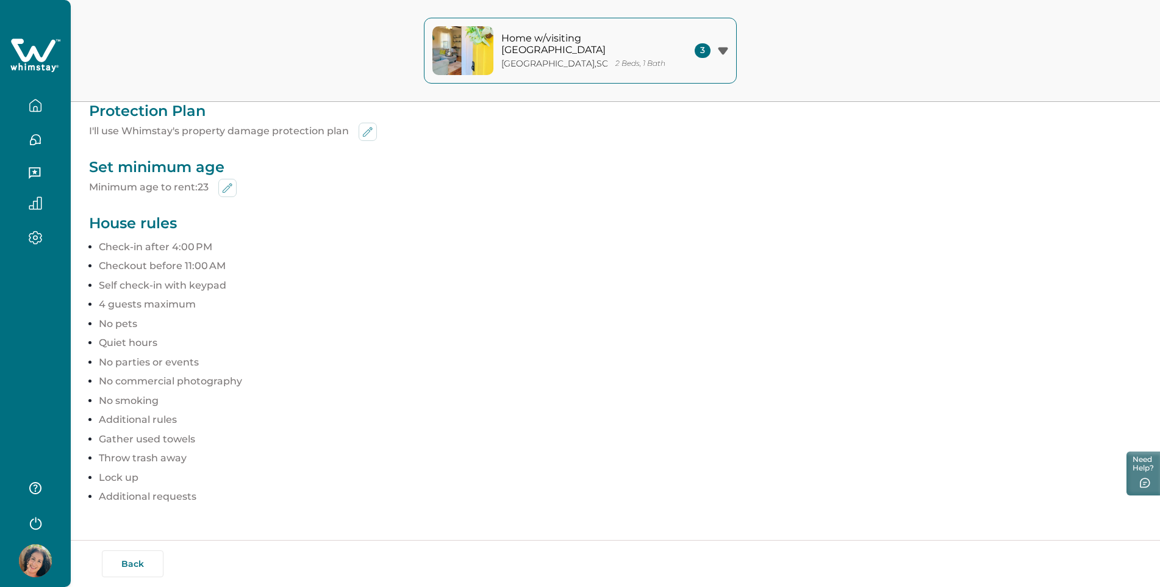
click at [156, 406] on p "No smoking" at bounding box center [620, 401] width 1043 height 12
drag, startPoint x: 156, startPoint y: 406, endPoint x: 157, endPoint y: 462, distance: 56.2
click at [157, 461] on p "Throw trash away" at bounding box center [620, 458] width 1043 height 12
click at [166, 492] on p "Additional requests" at bounding box center [620, 496] width 1043 height 12
click at [254, 495] on p "Additional requests" at bounding box center [620, 496] width 1043 height 12
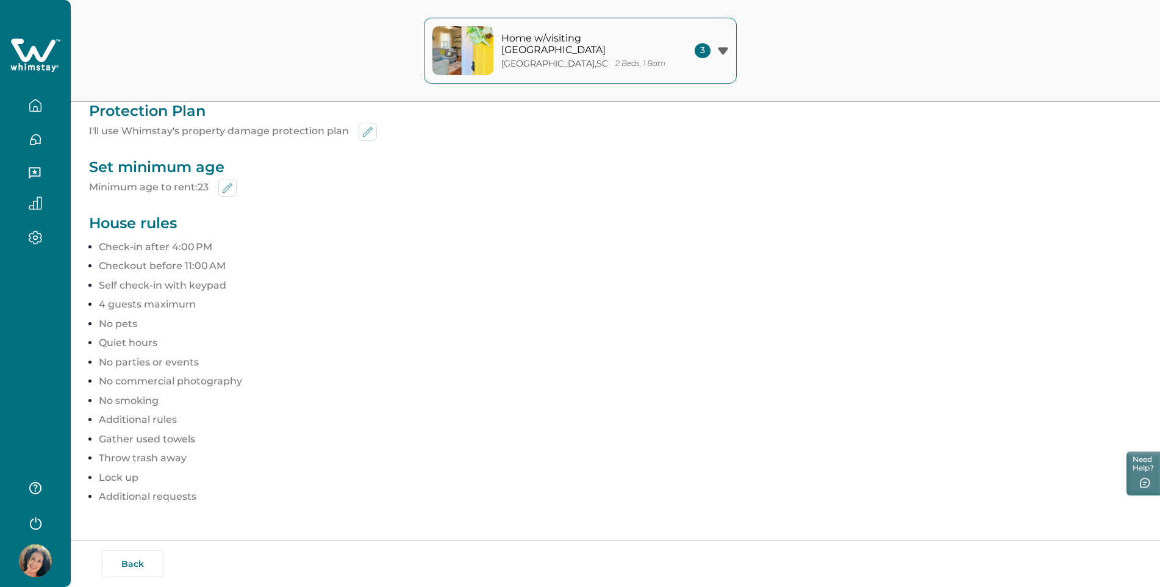
click at [196, 496] on p "Additional requests" at bounding box center [620, 496] width 1043 height 12
drag, startPoint x: 99, startPoint y: 496, endPoint x: 210, endPoint y: 501, distance: 111.2
click at [210, 501] on p "Additional requests" at bounding box center [620, 496] width 1043 height 12
click at [211, 501] on p "Additional requests" at bounding box center [620, 496] width 1043 height 12
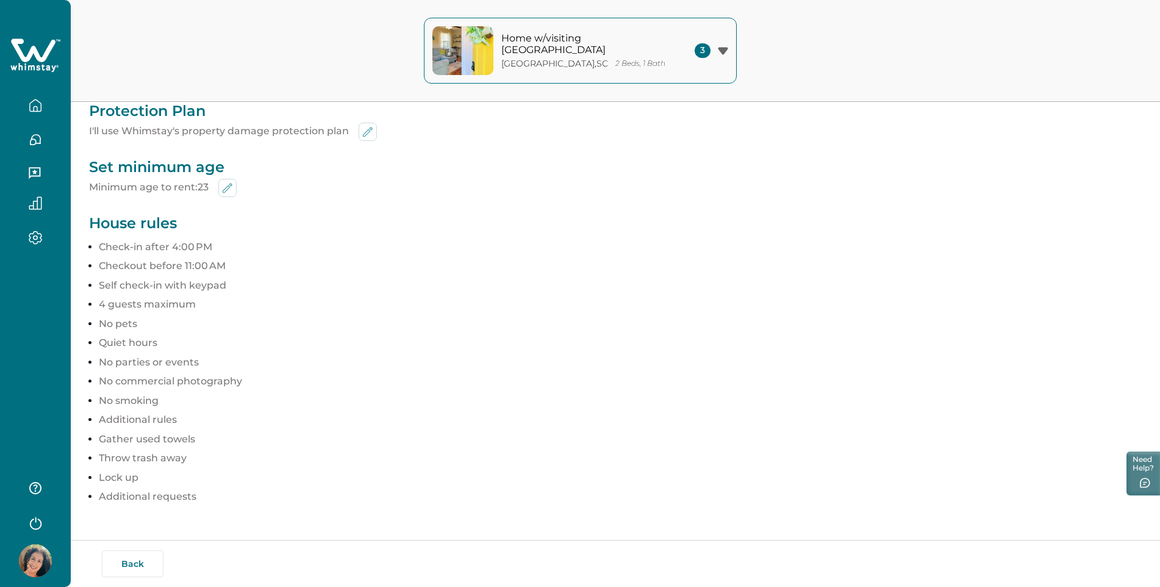
click at [211, 501] on p "Additional requests" at bounding box center [620, 496] width 1043 height 12
drag, startPoint x: 211, startPoint y: 501, endPoint x: 192, endPoint y: 496, distance: 20.3
click at [192, 500] on p "Additional requests" at bounding box center [620, 496] width 1043 height 12
click at [190, 496] on p "Additional requests" at bounding box center [620, 496] width 1043 height 12
drag, startPoint x: 198, startPoint y: 494, endPoint x: 85, endPoint y: 494, distance: 112.9
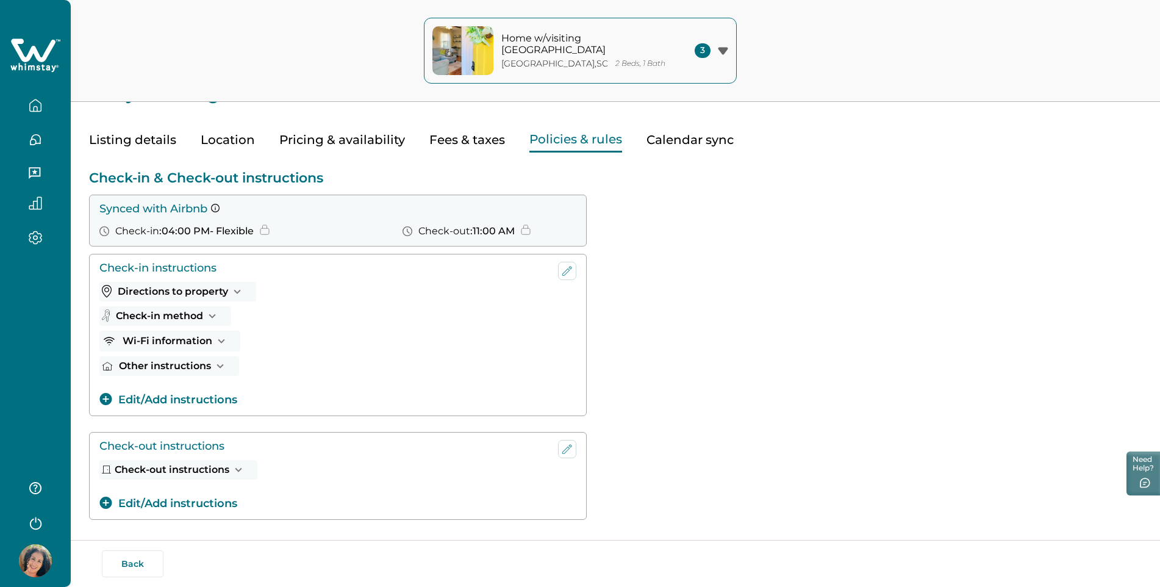
scroll to position [0, 0]
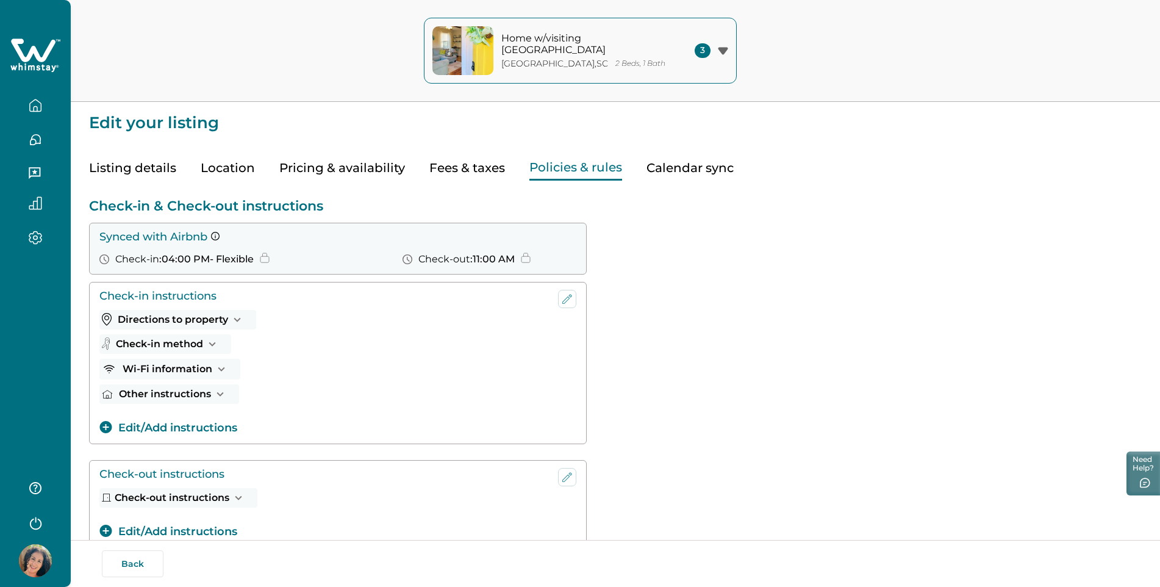
click at [121, 165] on button "Listing details" at bounding box center [132, 168] width 87 height 25
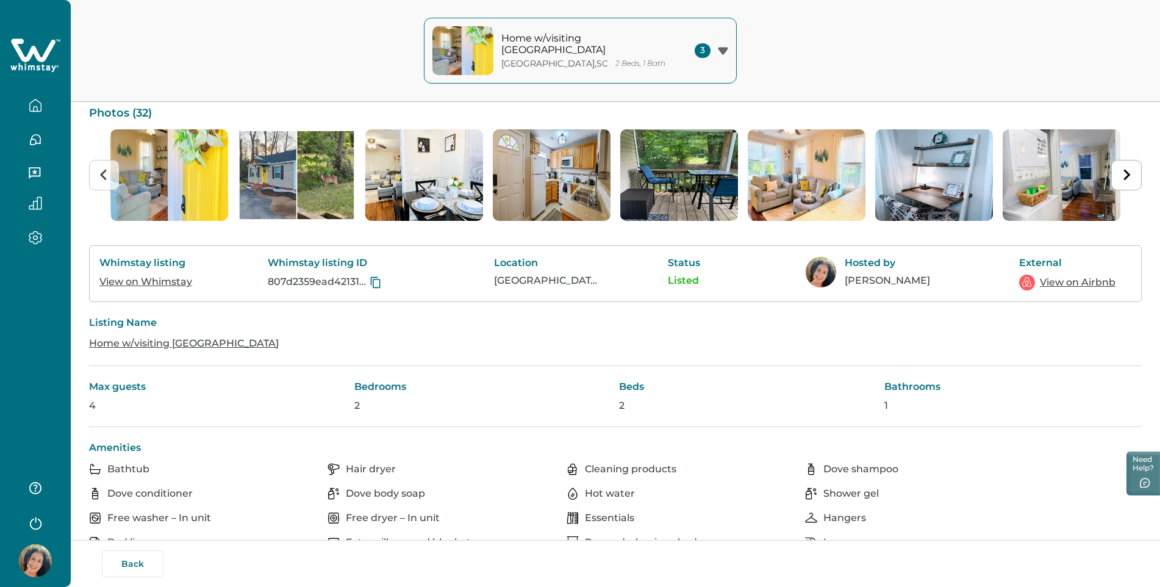
scroll to position [122, 0]
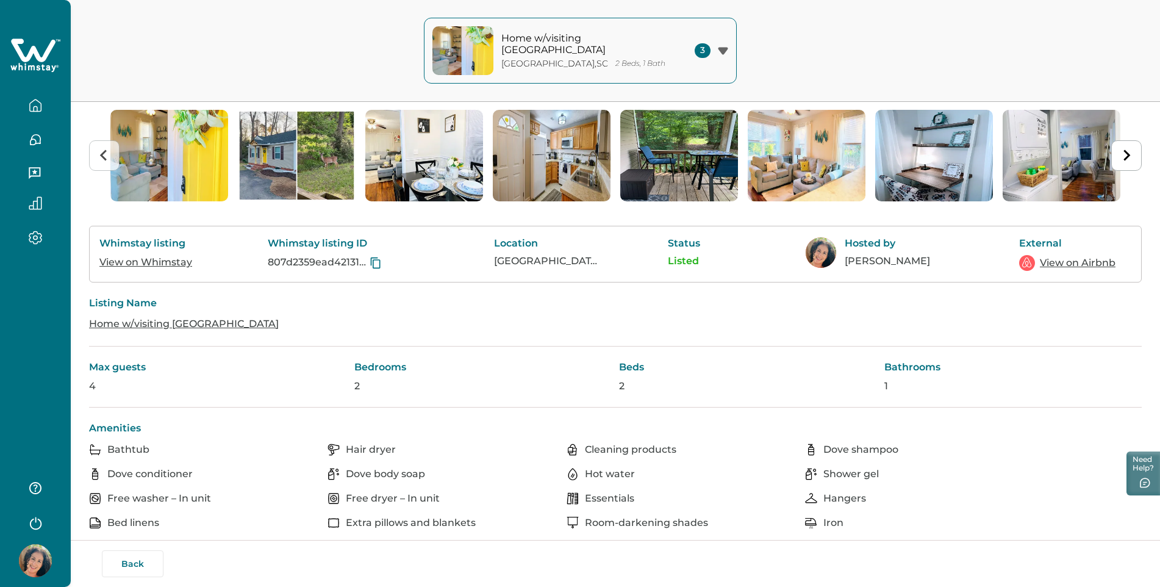
click at [232, 318] on link "Home w/visiting [GEOGRAPHIC_DATA]" at bounding box center [184, 324] width 190 height 12
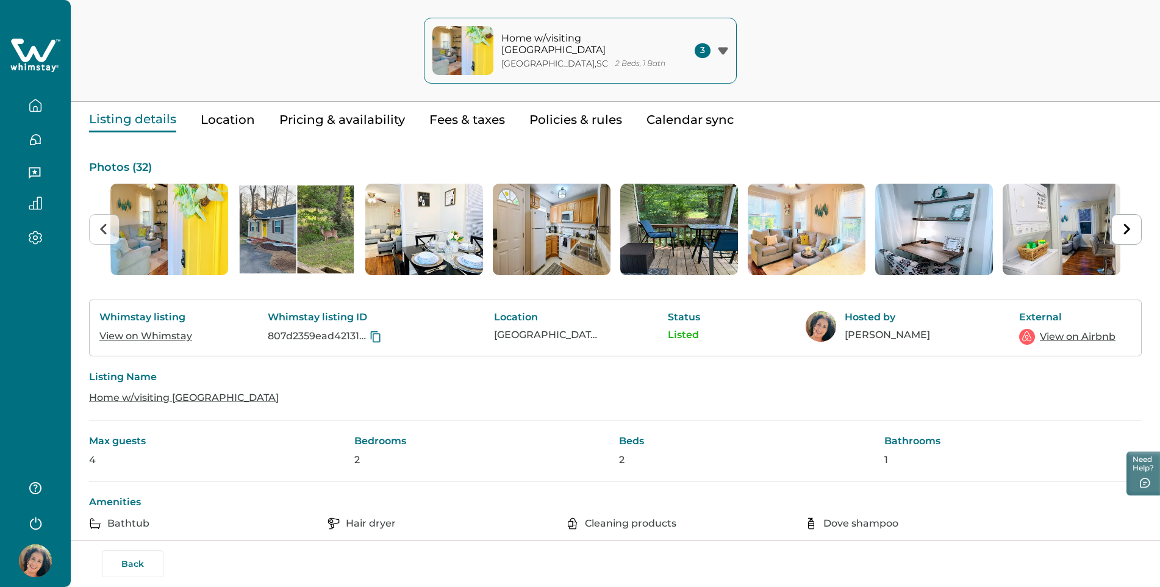
scroll to position [0, 0]
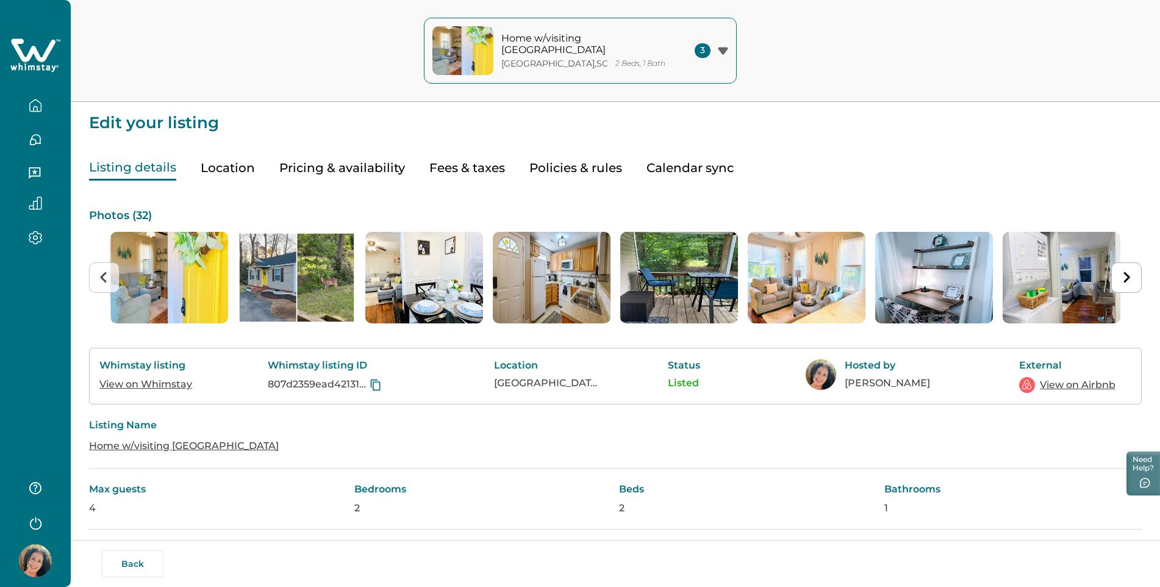
click at [33, 104] on icon "button" at bounding box center [35, 105] width 13 height 13
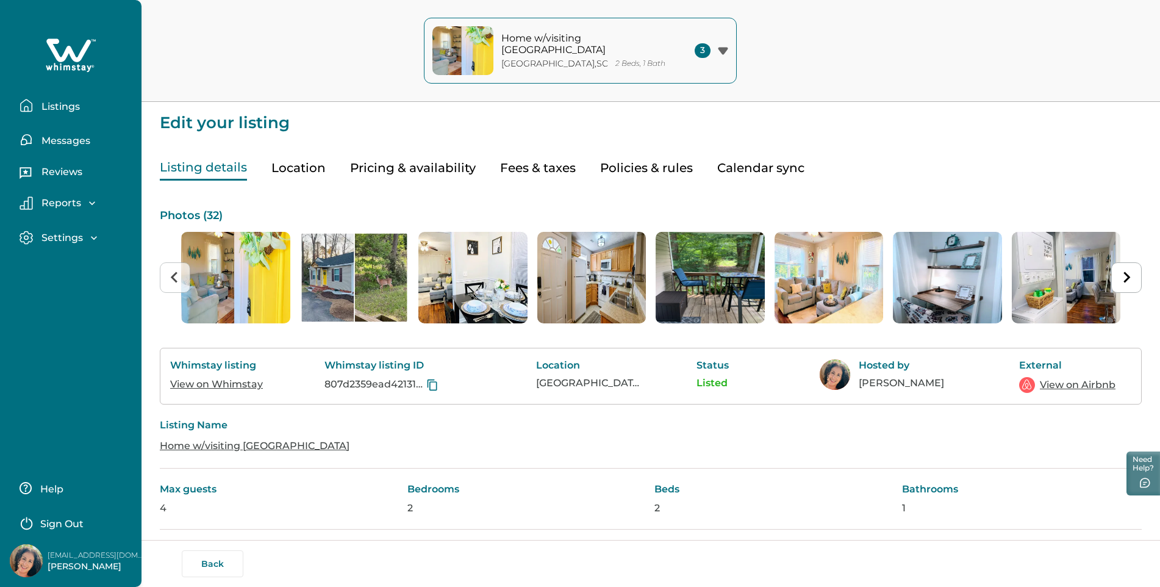
click at [60, 111] on p "Listings" at bounding box center [59, 107] width 42 height 12
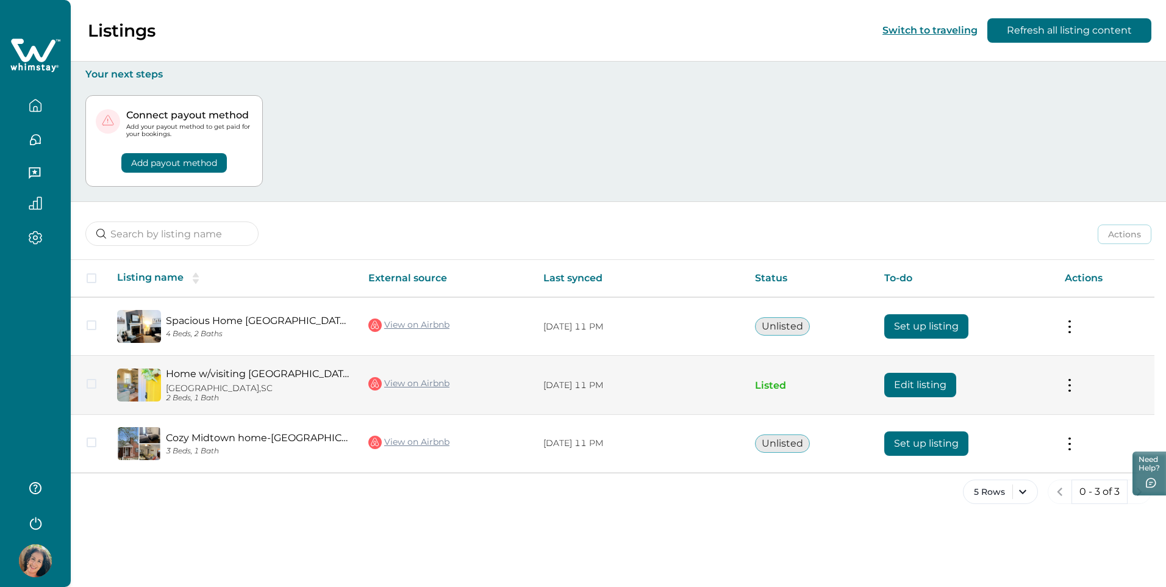
click at [166, 384] on tr "Home w/visiting Deer- AU & Medical District North Augusta, SC 2 Beds, 1 Bath Vi…" at bounding box center [613, 385] width 1084 height 59
click at [91, 382] on span at bounding box center [92, 384] width 10 height 10
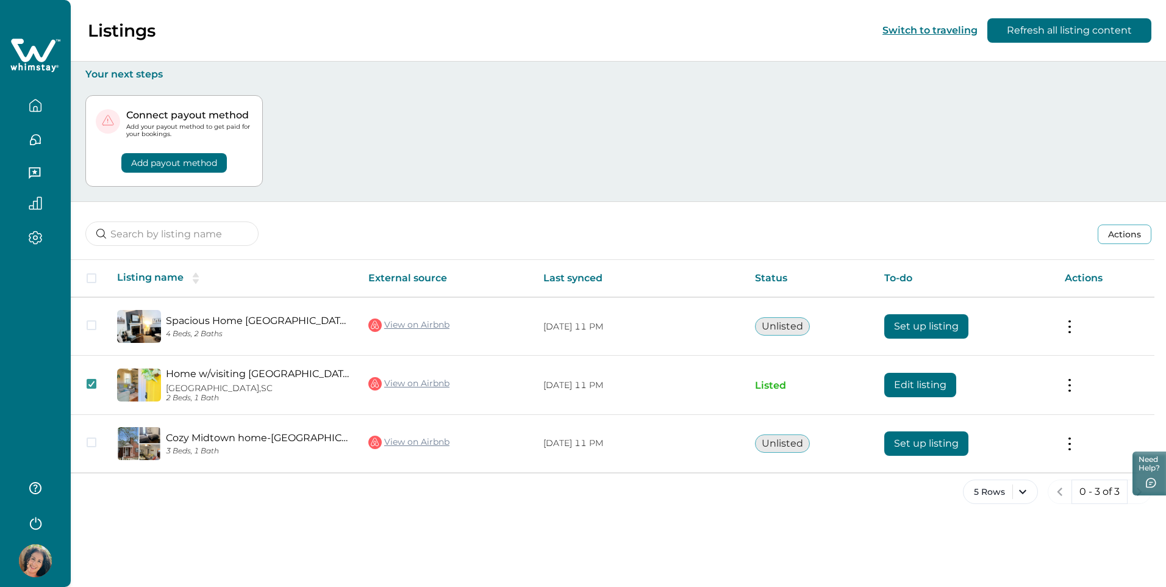
click at [1057, 31] on button "Refresh all listing content" at bounding box center [1070, 30] width 164 height 24
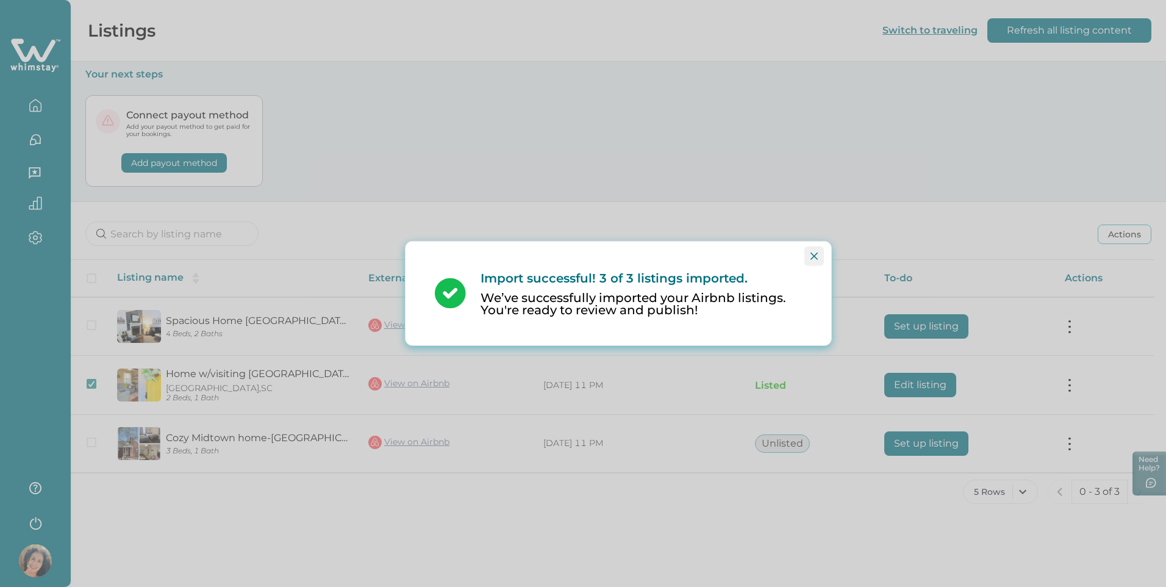
click at [814, 254] on icon "Close" at bounding box center [814, 256] width 7 height 7
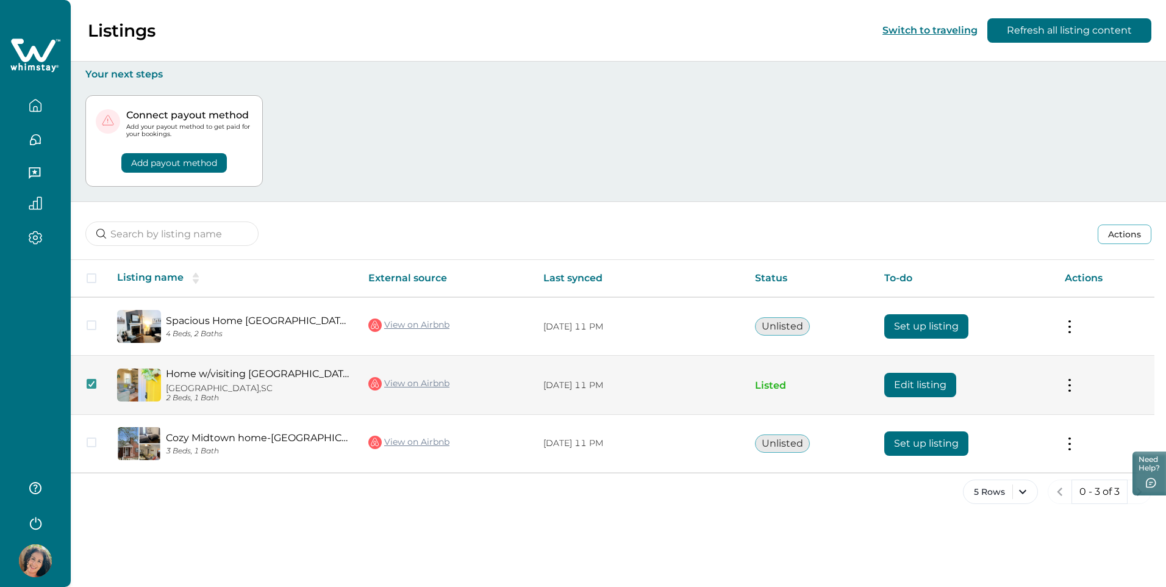
click at [241, 378] on link "Home w/visiting [GEOGRAPHIC_DATA]" at bounding box center [257, 374] width 183 height 12
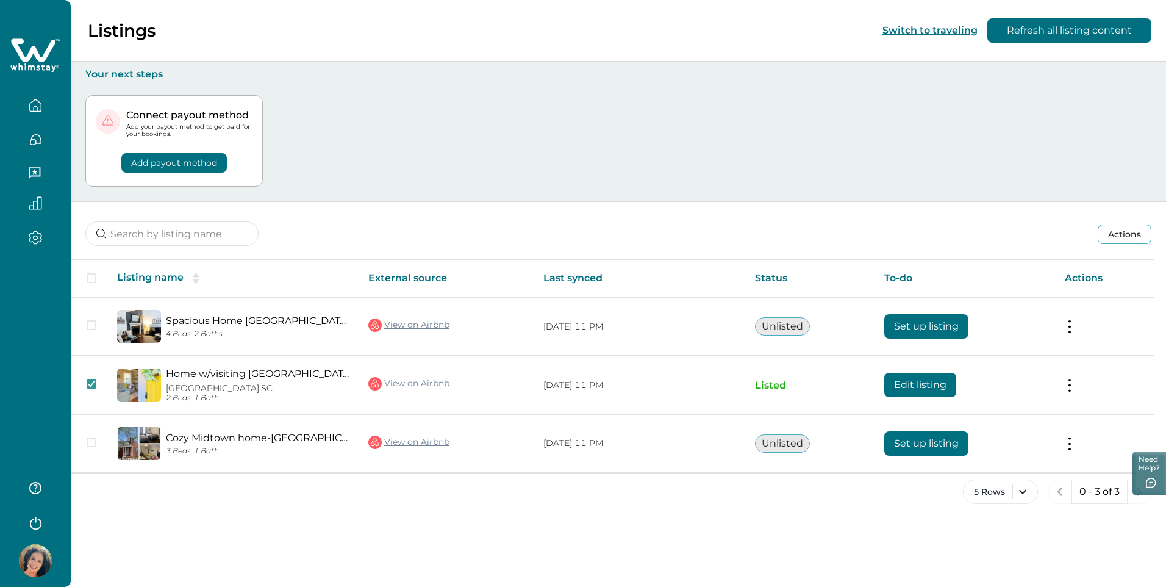
click at [31, 140] on icon "button" at bounding box center [36, 140] width 10 height 10
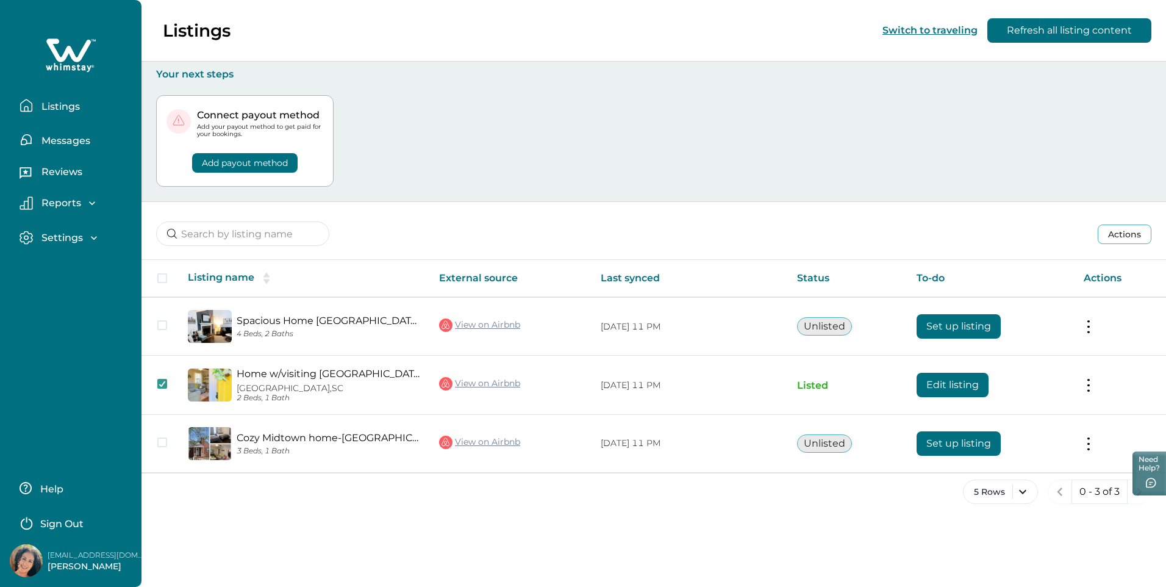
click at [60, 168] on p "Reviews" at bounding box center [60, 172] width 45 height 12
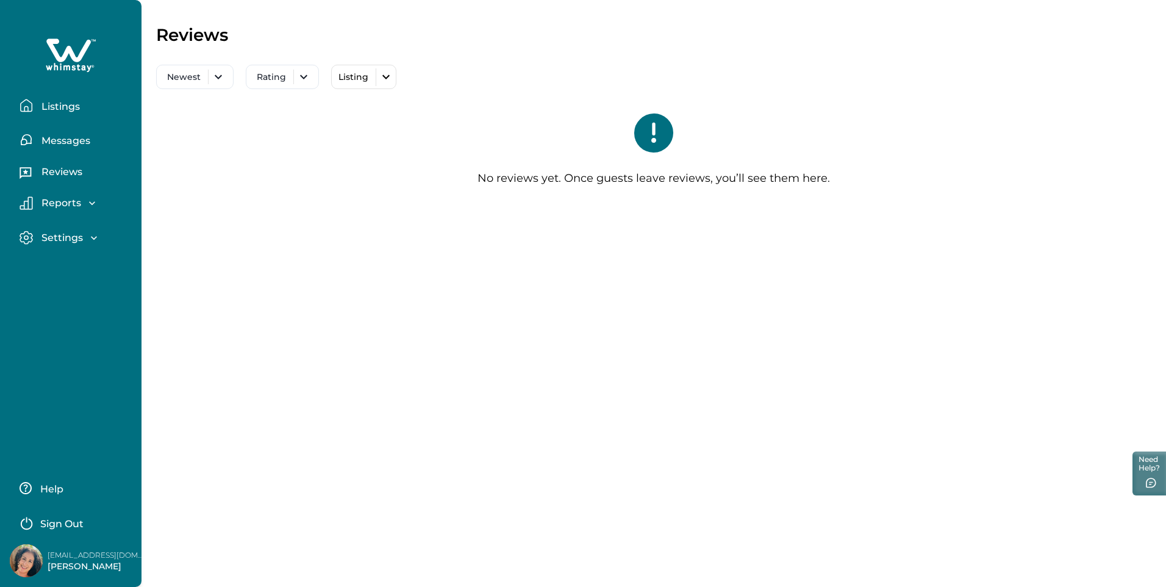
click at [76, 204] on p "Reports" at bounding box center [59, 203] width 43 height 12
click at [84, 305] on div "Settings" at bounding box center [66, 307] width 67 height 12
click at [63, 142] on p "Messages" at bounding box center [64, 141] width 52 height 12
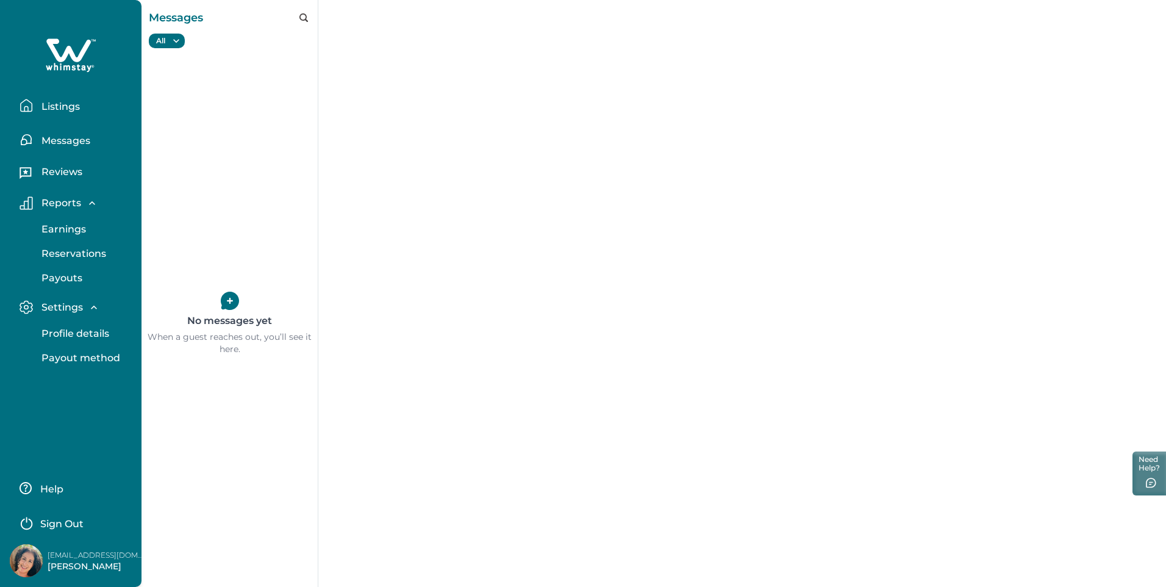
click at [229, 305] on div "No messages yet When a guest reaches out, you’ll see it here." at bounding box center [230, 323] width 176 height 527
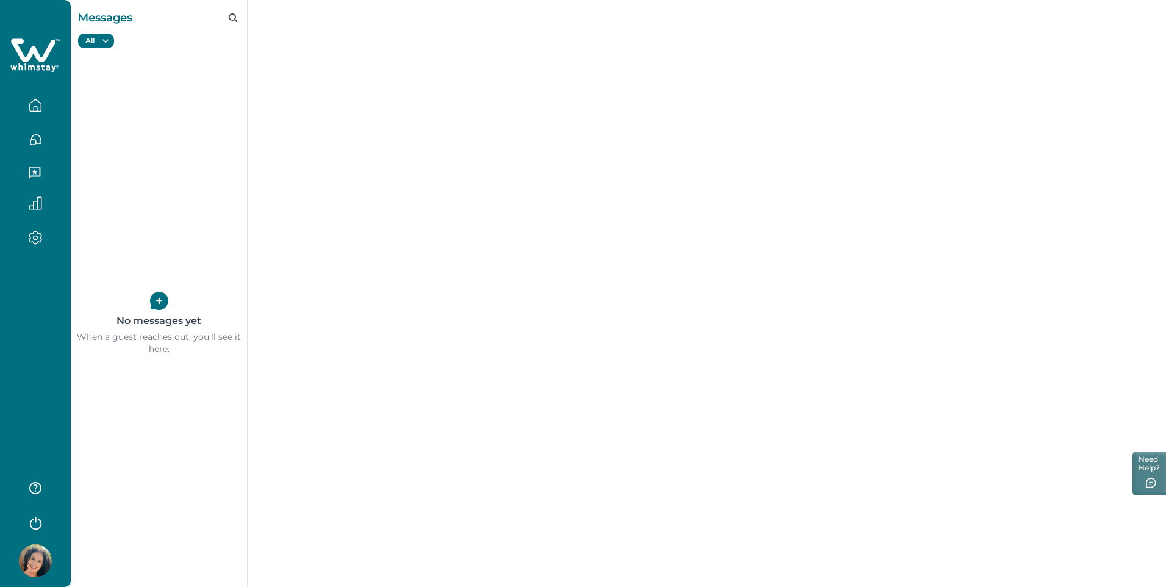
click at [153, 301] on icon at bounding box center [159, 301] width 18 height 18
click at [102, 41] on icon "button" at bounding box center [105, 41] width 12 height 12
click at [108, 92] on button "Pre-booking" at bounding box center [124, 91] width 81 height 15
click at [102, 34] on button "Pre-booking" at bounding box center [115, 41] width 74 height 15
click at [104, 111] on button "Active booking" at bounding box center [124, 111] width 81 height 15
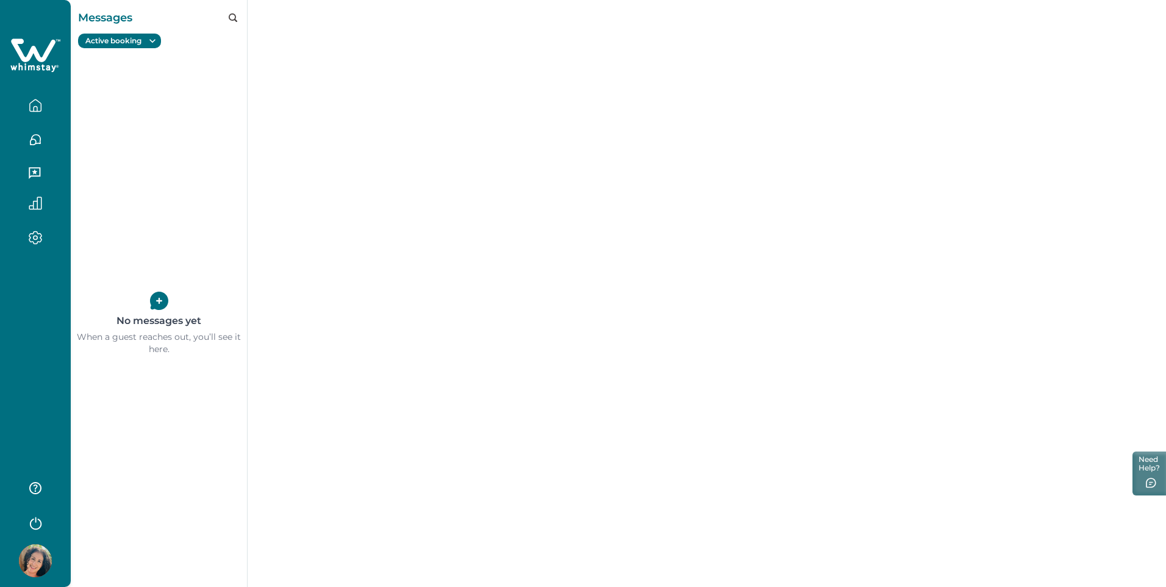
click at [108, 45] on button "Active booking" at bounding box center [119, 41] width 83 height 15
click at [99, 135] on button "Past booking" at bounding box center [124, 131] width 81 height 15
click at [120, 40] on button "Past booking" at bounding box center [116, 41] width 76 height 15
click at [38, 235] on icon "button" at bounding box center [35, 238] width 13 height 14
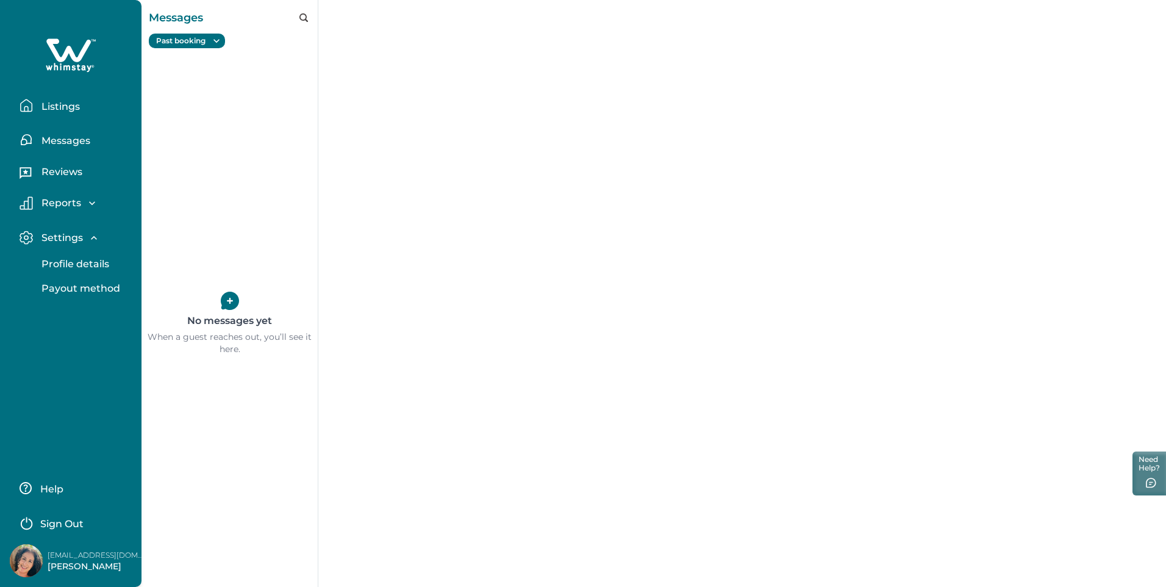
click at [60, 262] on p "Profile details" at bounding box center [73, 264] width 71 height 12
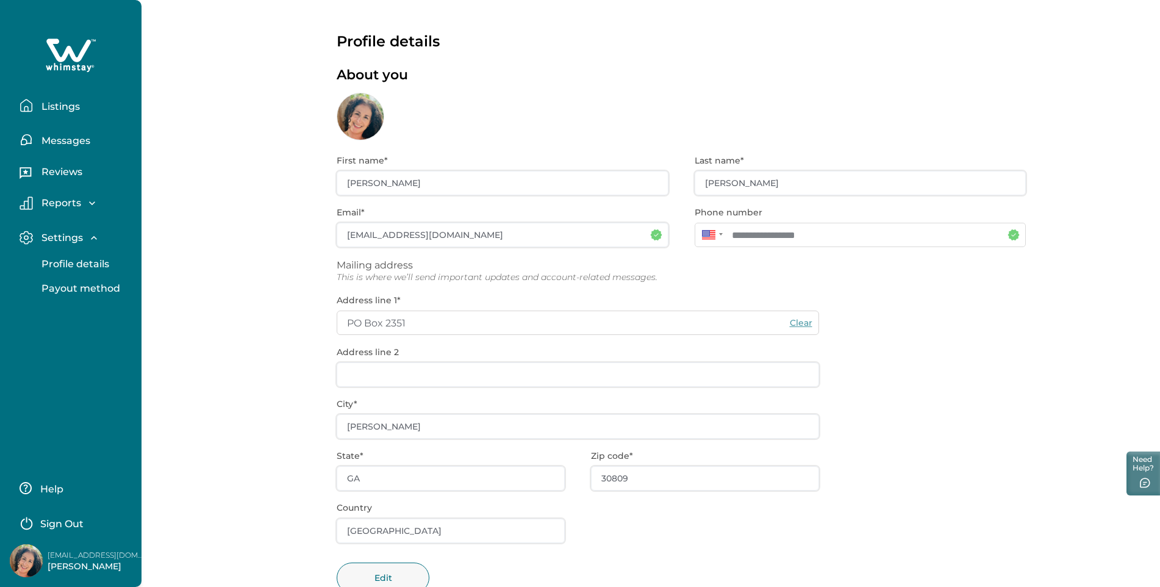
click at [60, 110] on p "Listings" at bounding box center [59, 107] width 42 height 12
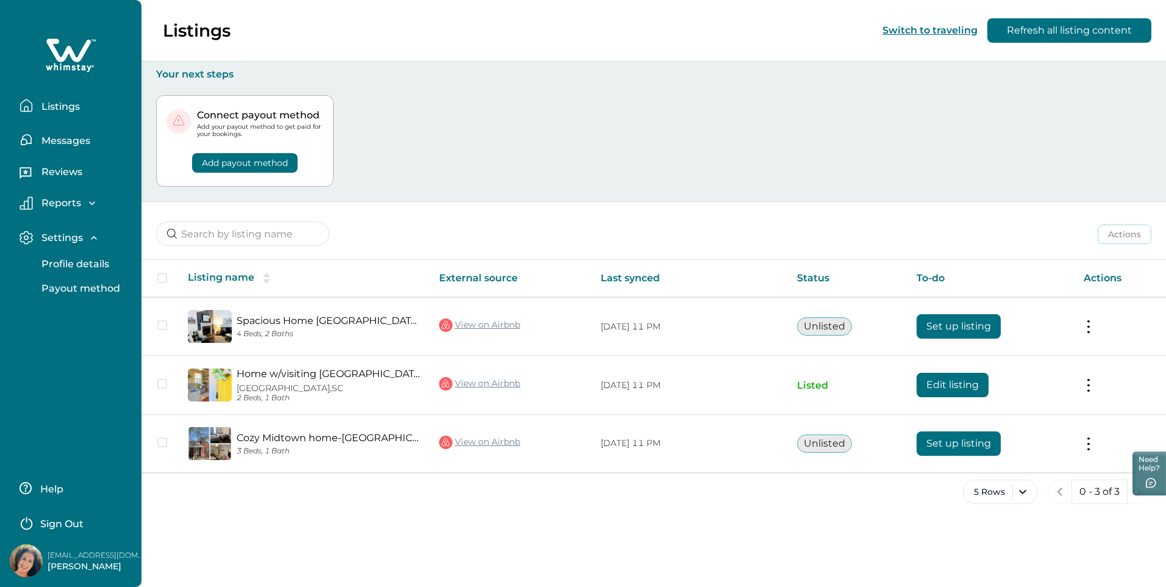
click at [68, 555] on p "[EMAIL_ADDRESS][DOMAIN_NAME]" at bounding box center [97, 555] width 98 height 12
click at [20, 559] on img at bounding box center [26, 560] width 33 height 33
drag, startPoint x: 20, startPoint y: 559, endPoint x: 419, endPoint y: 529, distance: 399.5
click at [419, 529] on div "Listings Switch to traveling Refresh all listing content Your next steps Connec…" at bounding box center [654, 293] width 1025 height 587
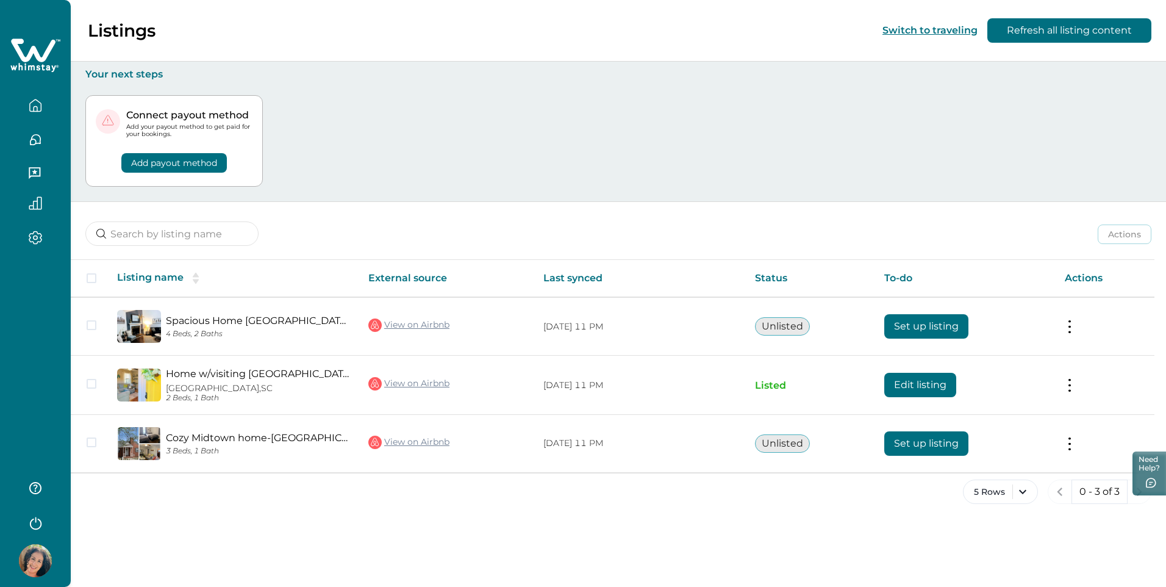
click at [33, 104] on icon "button" at bounding box center [35, 105] width 13 height 13
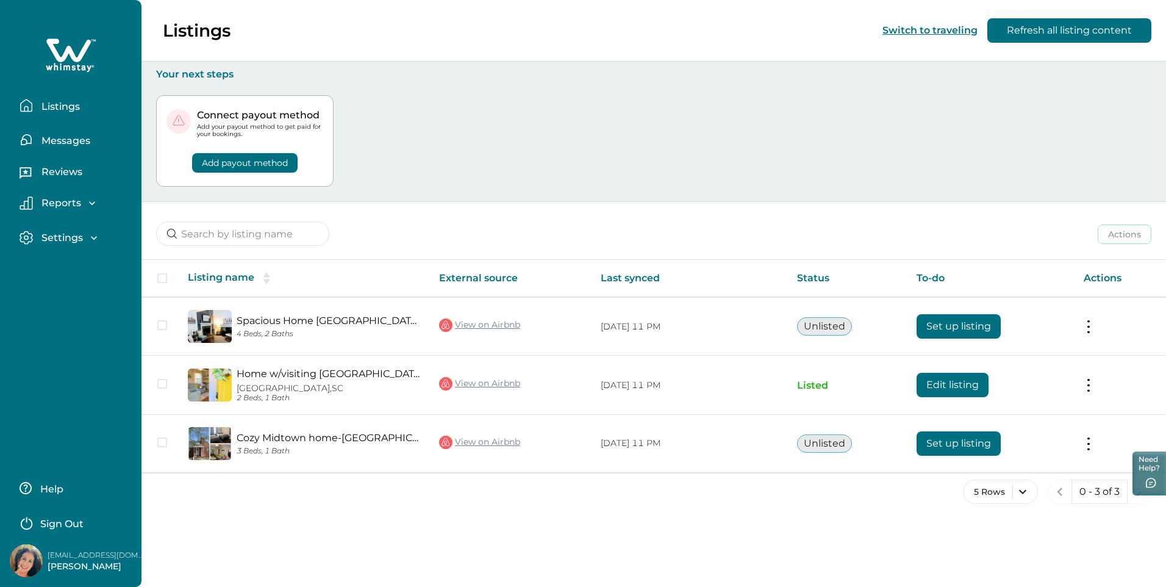
click at [49, 140] on p "Messages" at bounding box center [64, 141] width 52 height 12
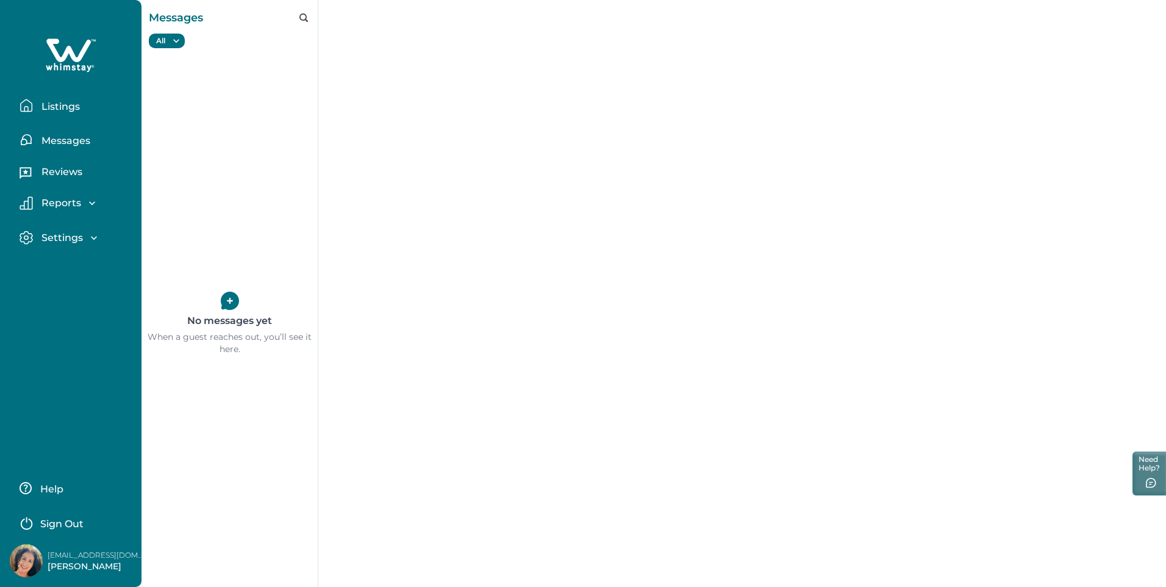
click at [49, 168] on p "Reviews" at bounding box center [60, 172] width 45 height 12
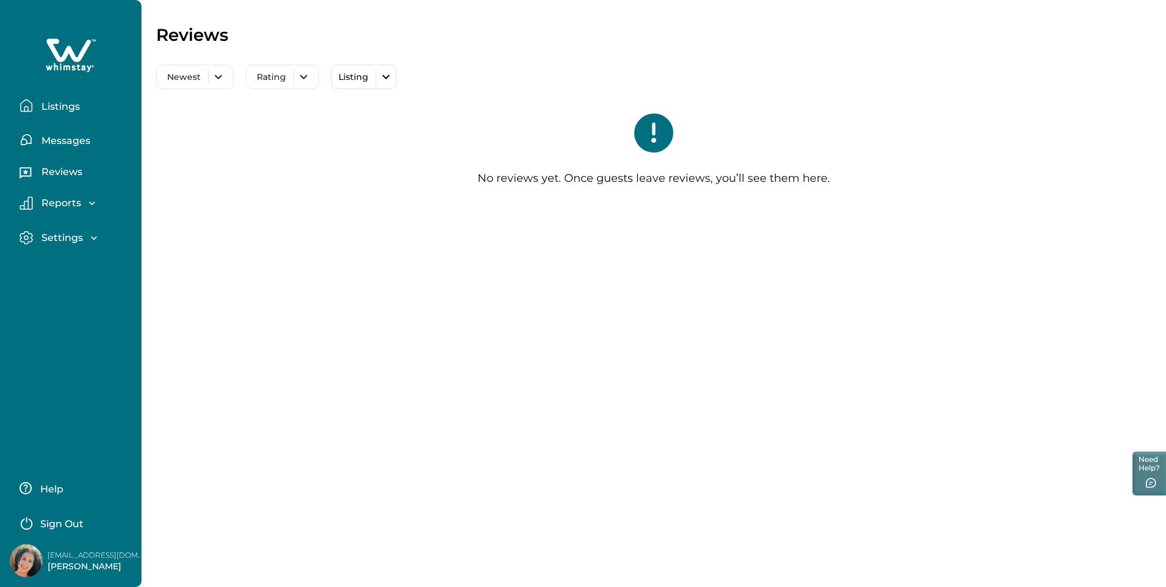
click at [54, 207] on p "Reports" at bounding box center [59, 203] width 43 height 12
click at [52, 273] on p "Payouts" at bounding box center [60, 278] width 45 height 12
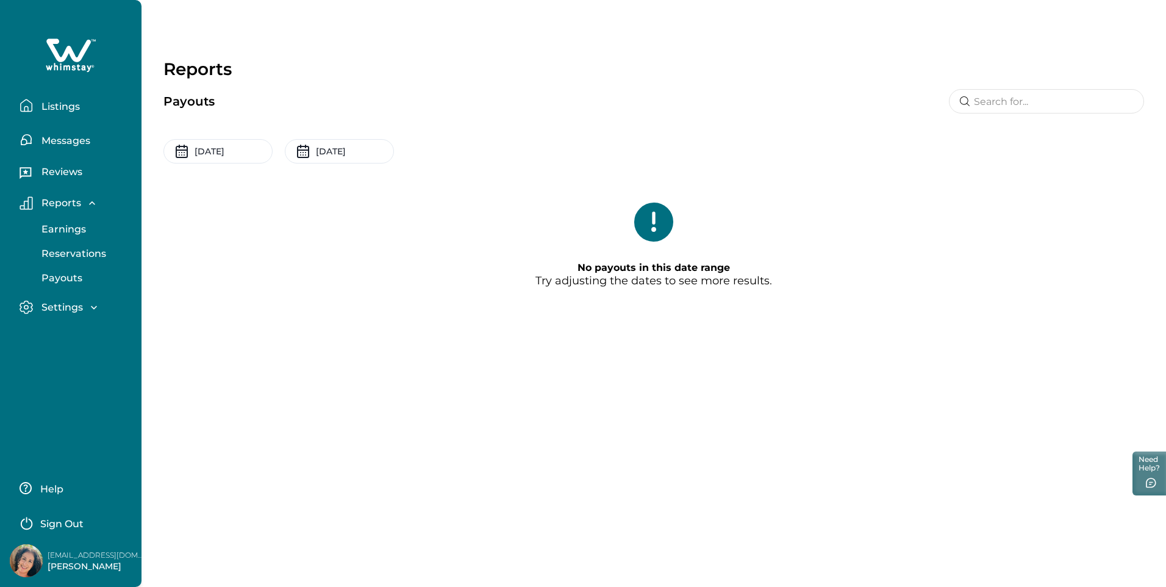
click at [64, 251] on p "Reservations" at bounding box center [72, 254] width 68 height 12
click at [63, 230] on p "Earnings" at bounding box center [62, 229] width 48 height 12
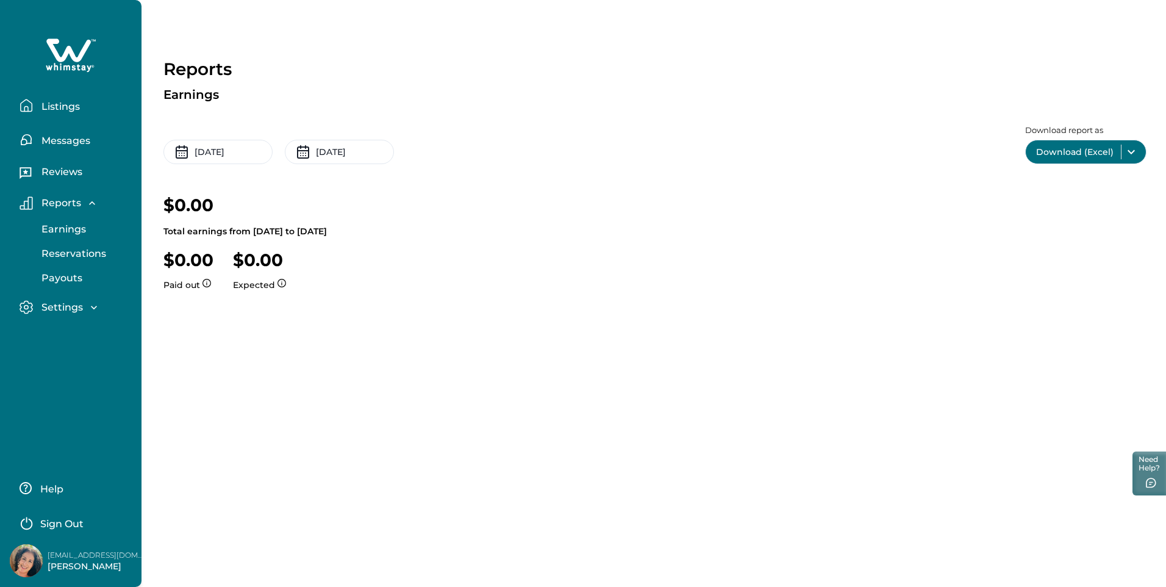
click at [56, 139] on p "Messages" at bounding box center [64, 141] width 52 height 12
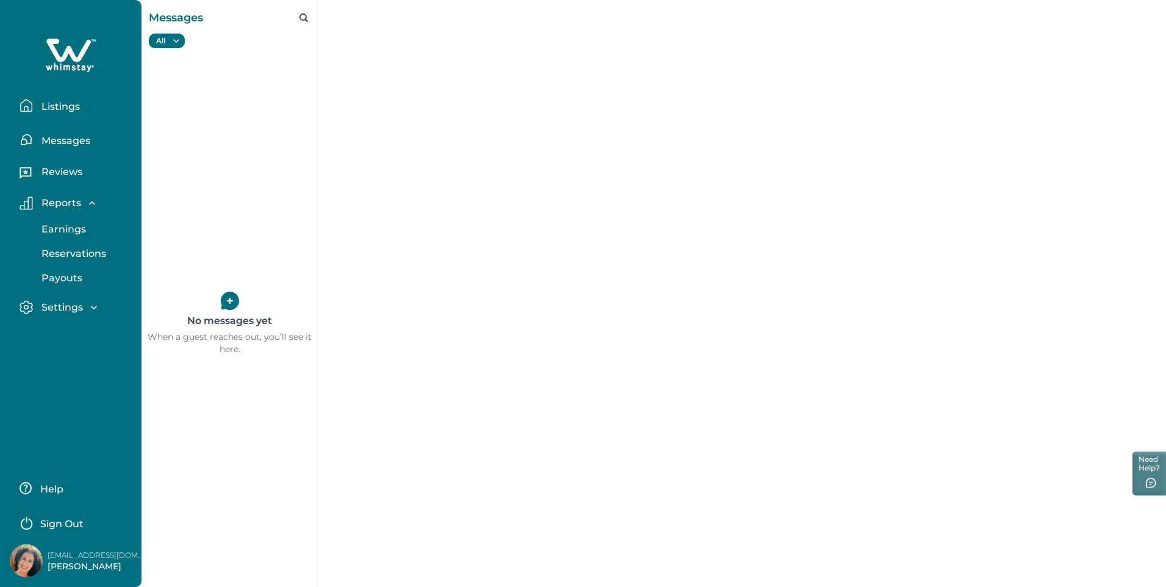
click at [60, 106] on p "Listings" at bounding box center [59, 107] width 42 height 12
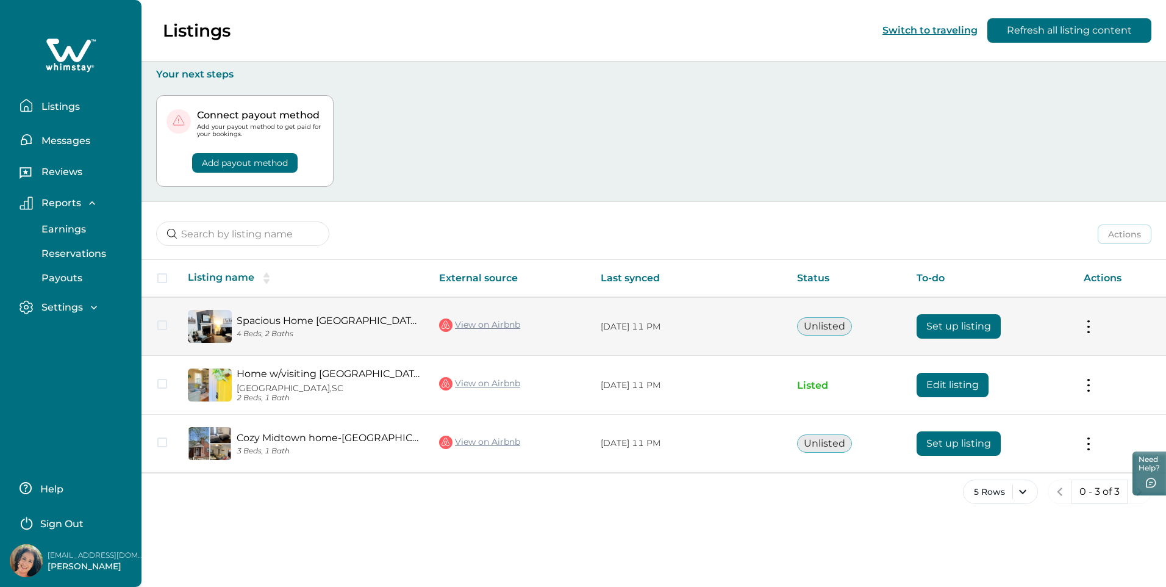
click at [935, 328] on button "Set up listing" at bounding box center [959, 326] width 84 height 24
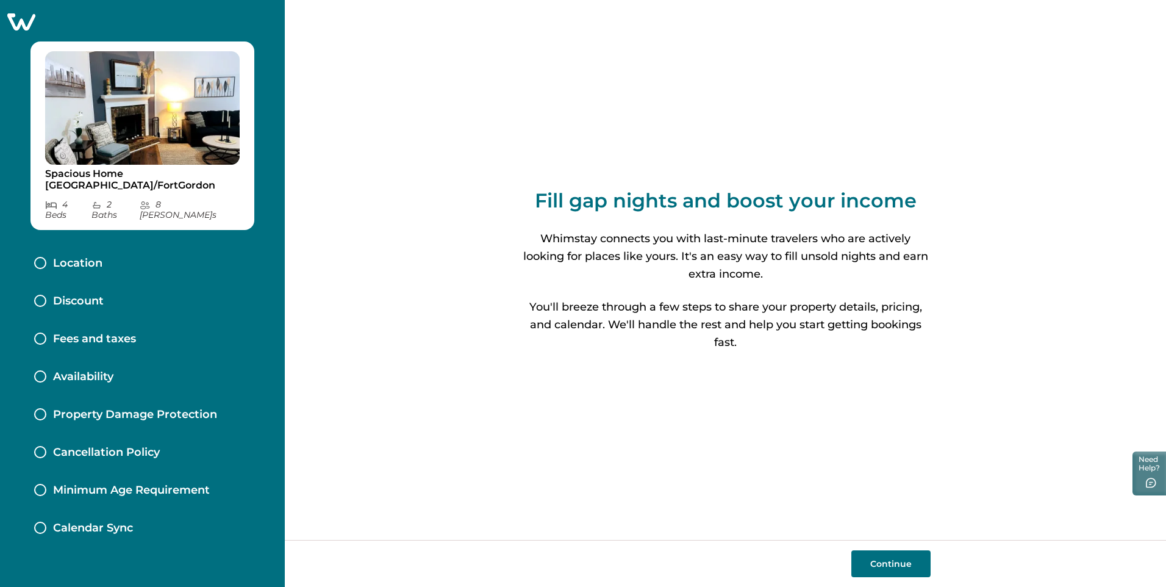
click at [900, 567] on button "Continue" at bounding box center [891, 563] width 79 height 27
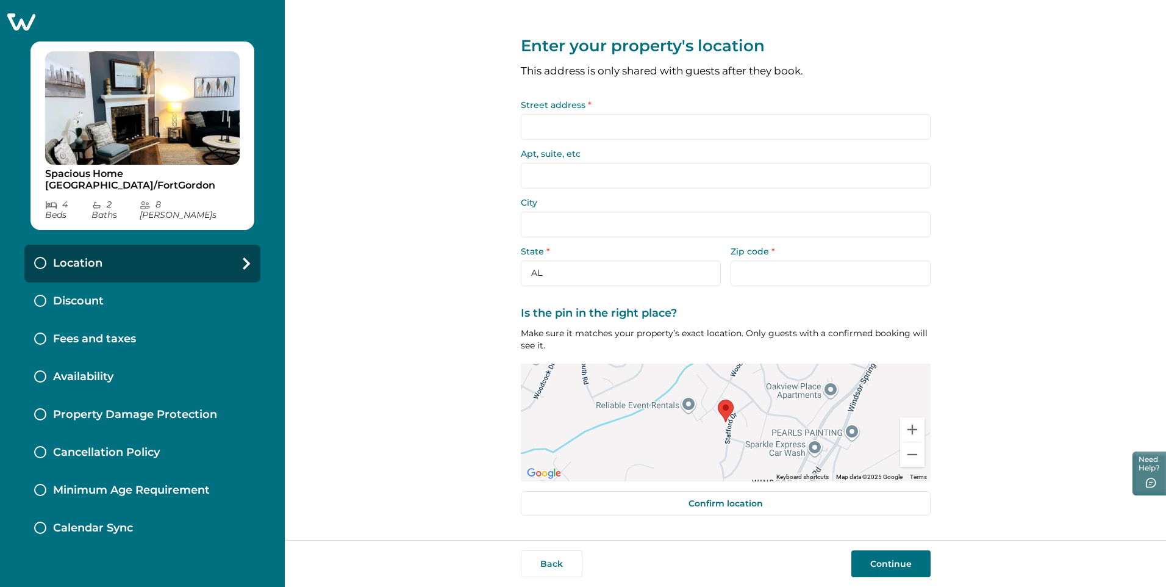
click at [578, 128] on input "Street address *" at bounding box center [726, 127] width 410 height 26
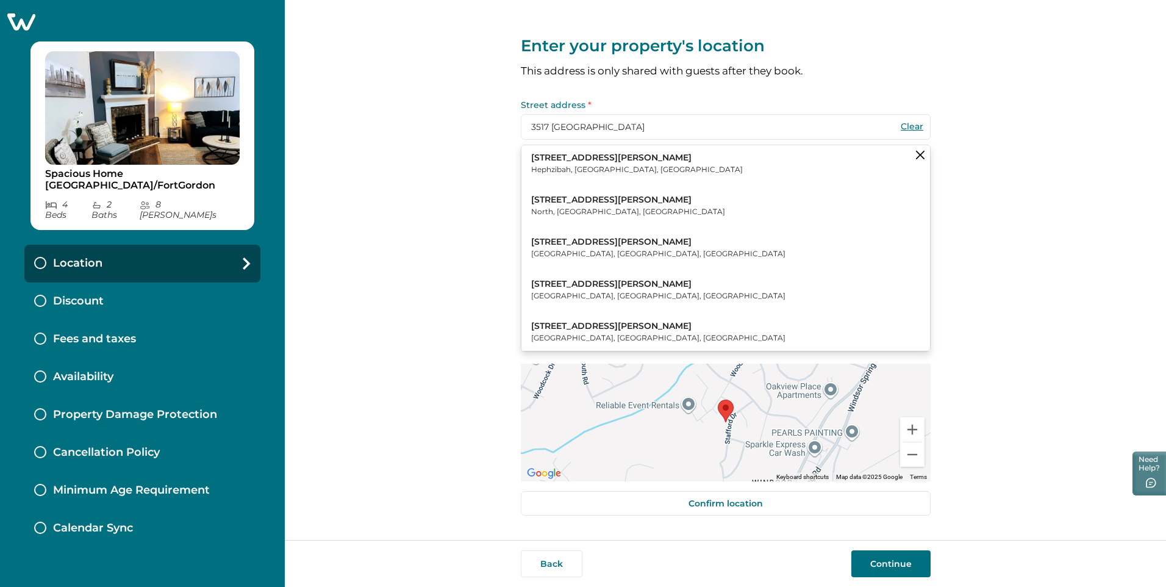
click at [570, 167] on p "Hephzibah, GA, USA" at bounding box center [637, 169] width 212 height 12
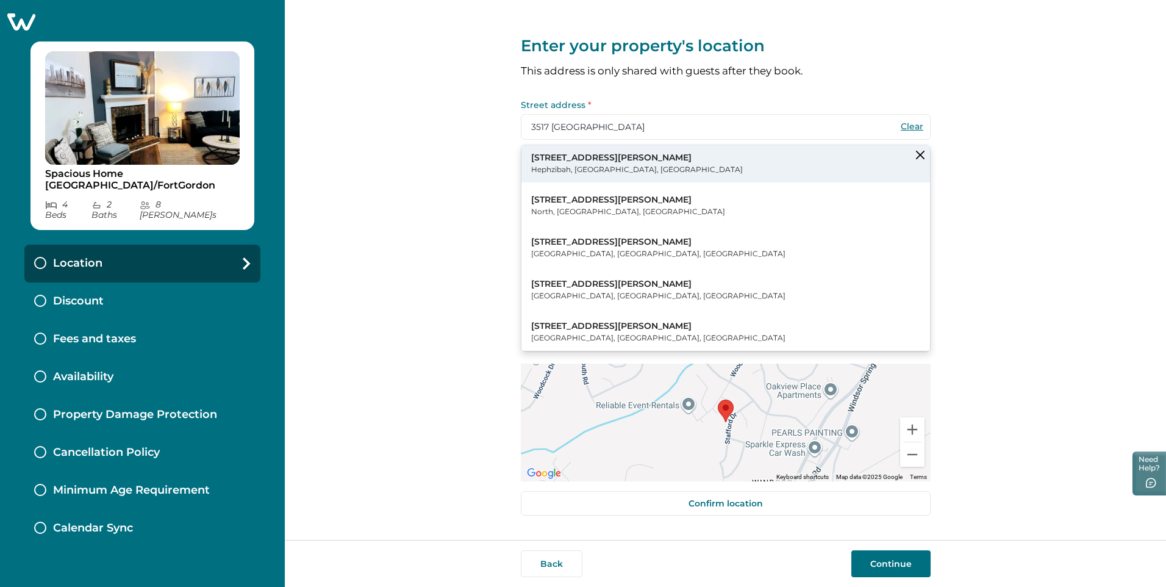
type input "3517 Stafford Dr"
type input "Hephzibah"
select select "GA"
type input "30815"
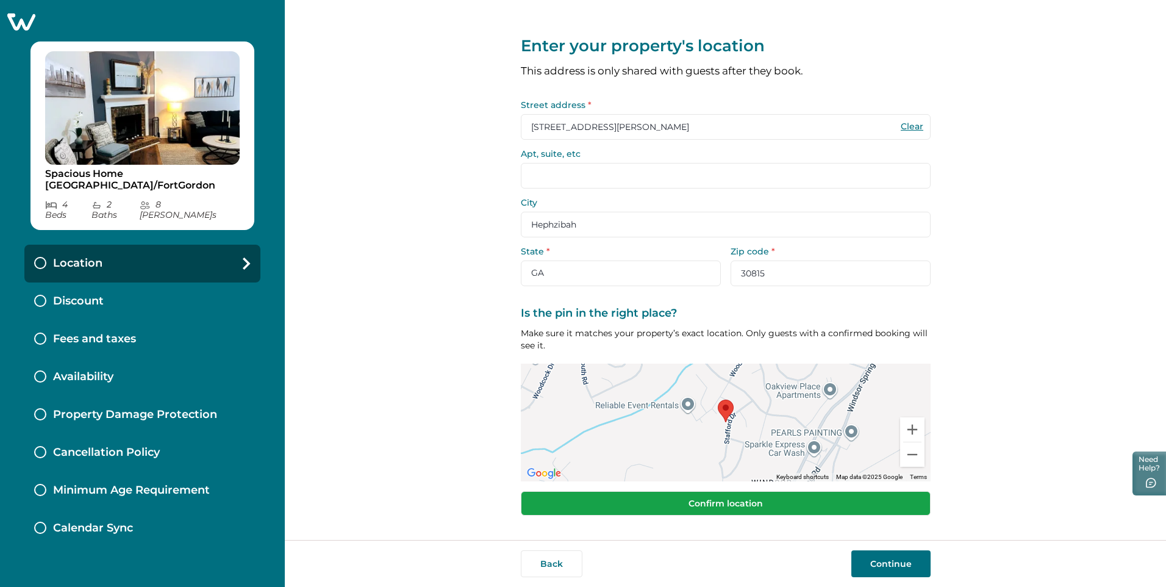
click at [821, 510] on button "Confirm location" at bounding box center [726, 503] width 410 height 24
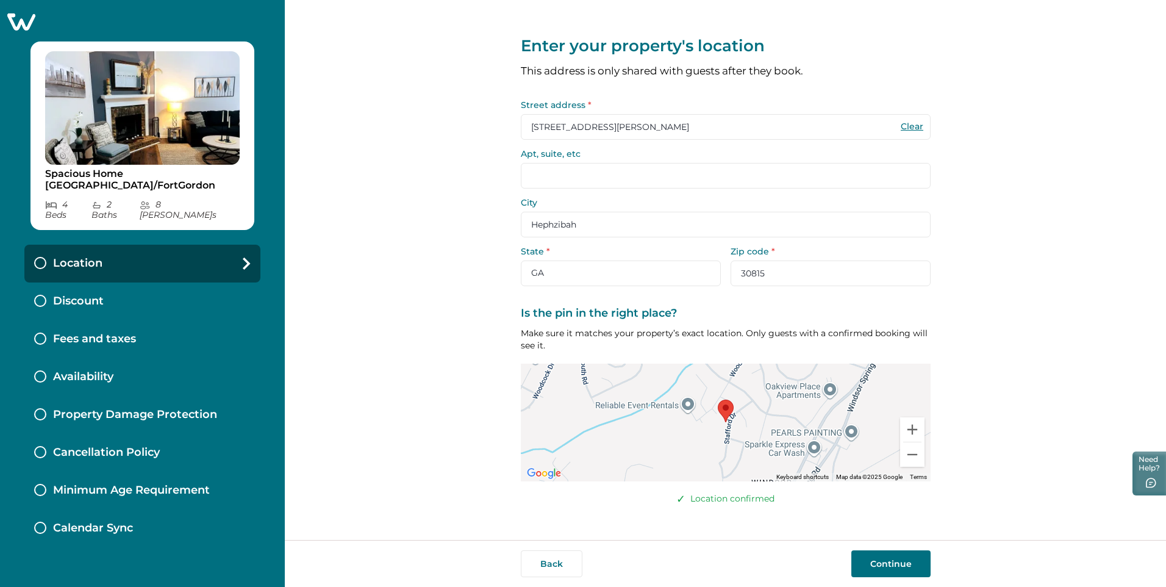
click at [887, 569] on button "Continue" at bounding box center [891, 563] width 79 height 27
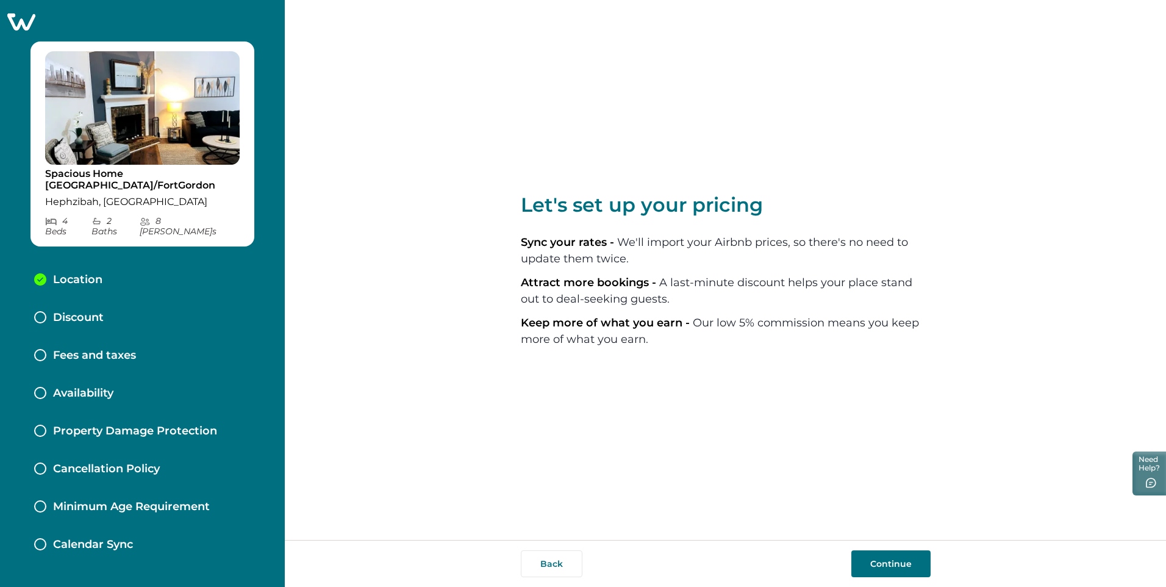
click at [872, 558] on button "Continue" at bounding box center [891, 563] width 79 height 27
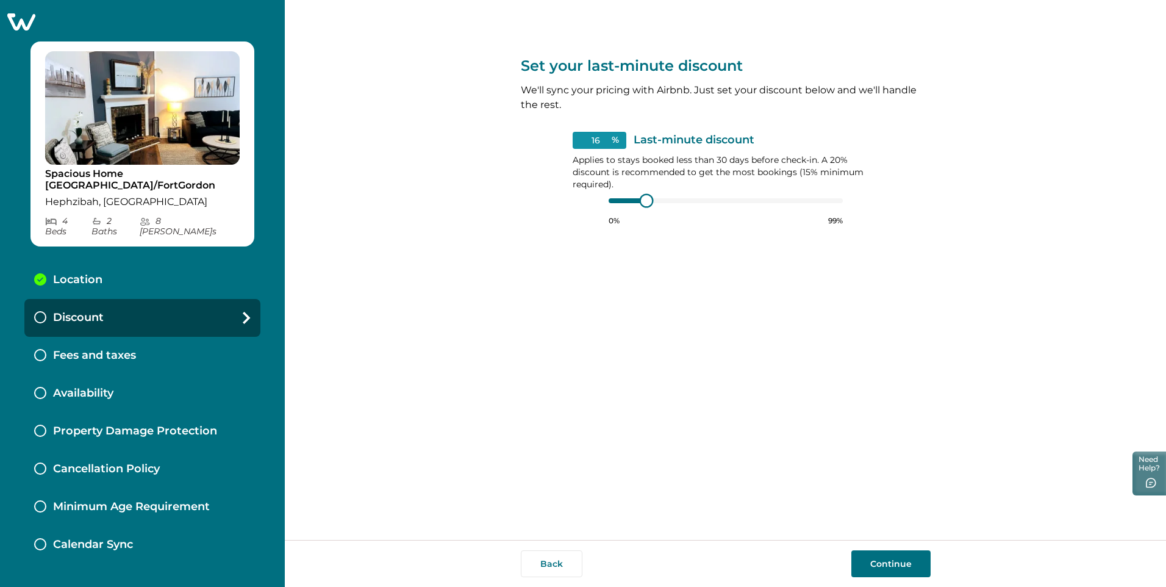
type input "15"
click at [645, 203] on div at bounding box center [643, 200] width 11 height 11
click at [913, 565] on button "Continue" at bounding box center [891, 563] width 79 height 27
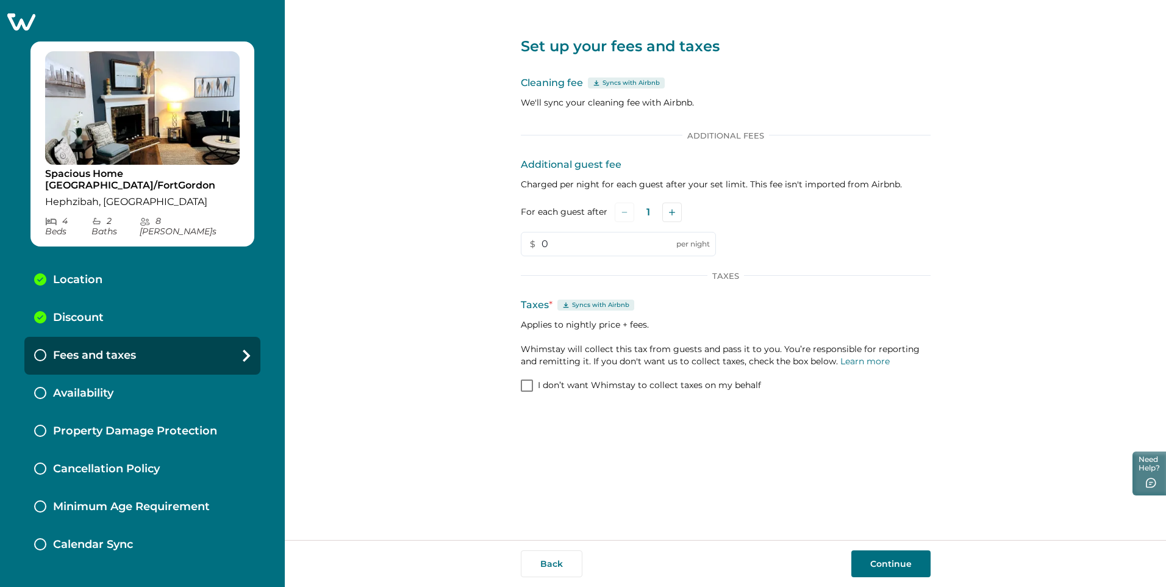
click at [526, 387] on span at bounding box center [527, 385] width 12 height 12
click at [903, 567] on button "Continue" at bounding box center [891, 563] width 79 height 27
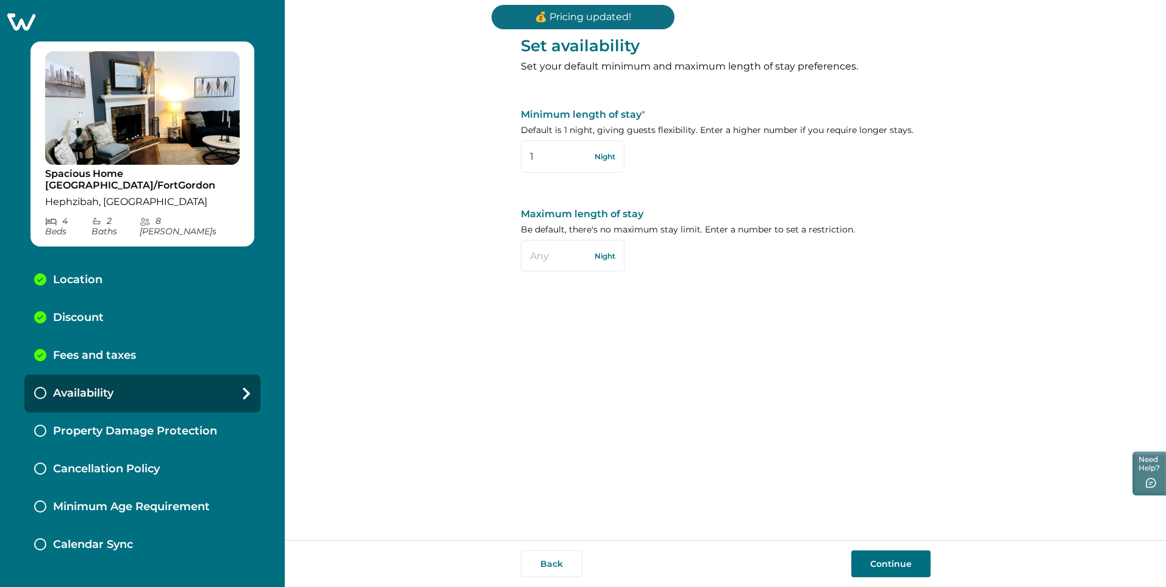
drag, startPoint x: 550, startPoint y: 160, endPoint x: 508, endPoint y: 160, distance: 42.1
click at [508, 160] on div "Set availability Set your default minimum and maximum length of stay preference…" at bounding box center [726, 270] width 882 height 540
type input "30"
click at [549, 258] on input "text" at bounding box center [573, 256] width 104 height 32
type input "30"
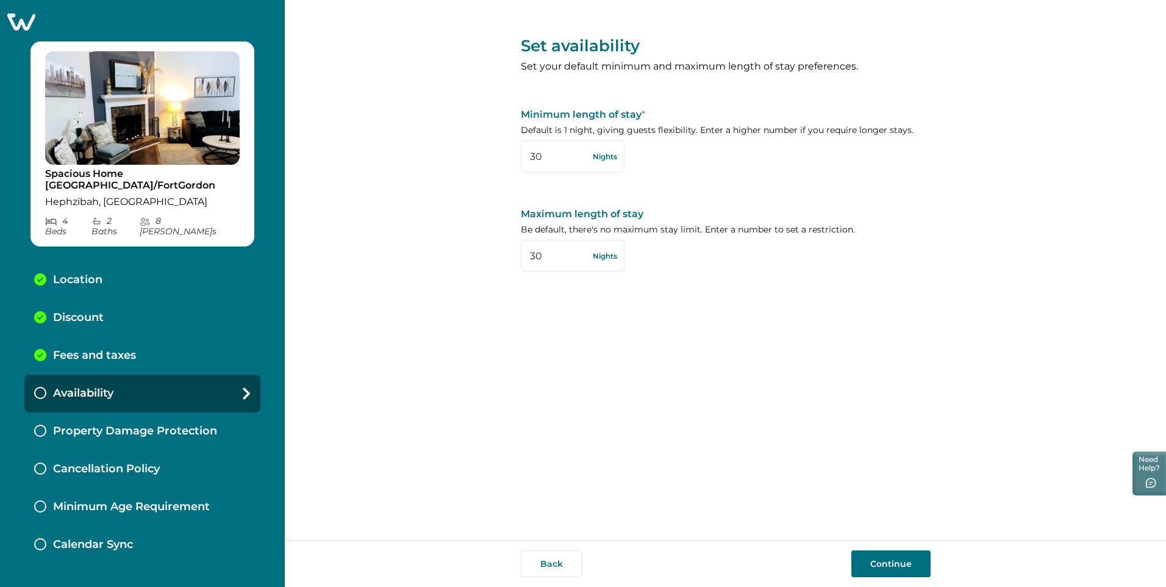
click at [875, 562] on button "Continue" at bounding box center [891, 563] width 79 height 27
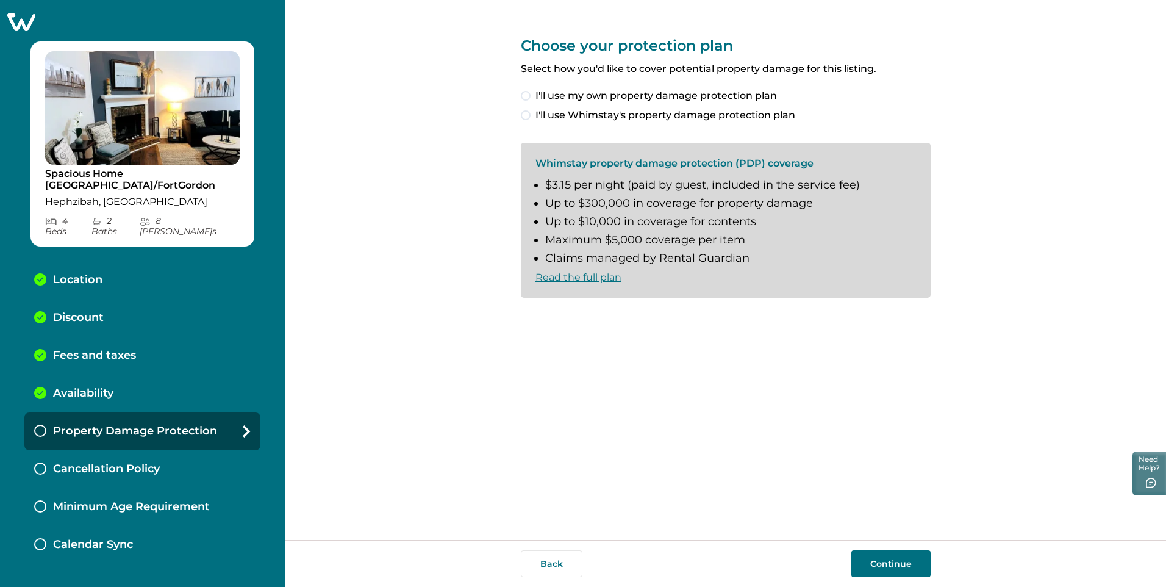
click at [528, 113] on span at bounding box center [526, 115] width 10 height 10
click at [528, 319] on span at bounding box center [526, 318] width 10 height 10
click at [863, 558] on button "Continue" at bounding box center [891, 563] width 79 height 27
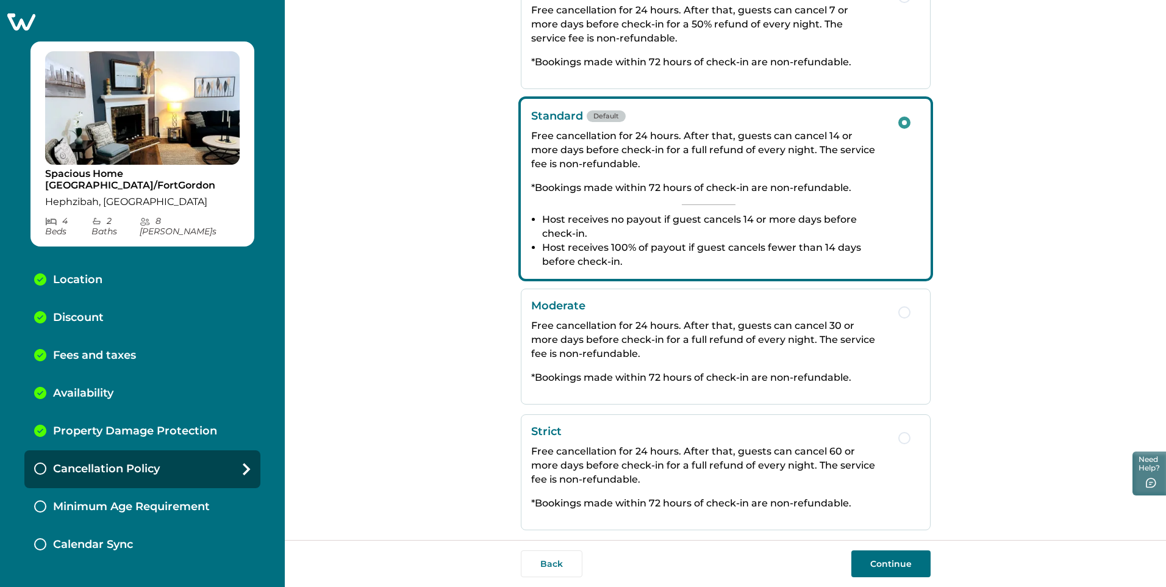
scroll to position [128, 0]
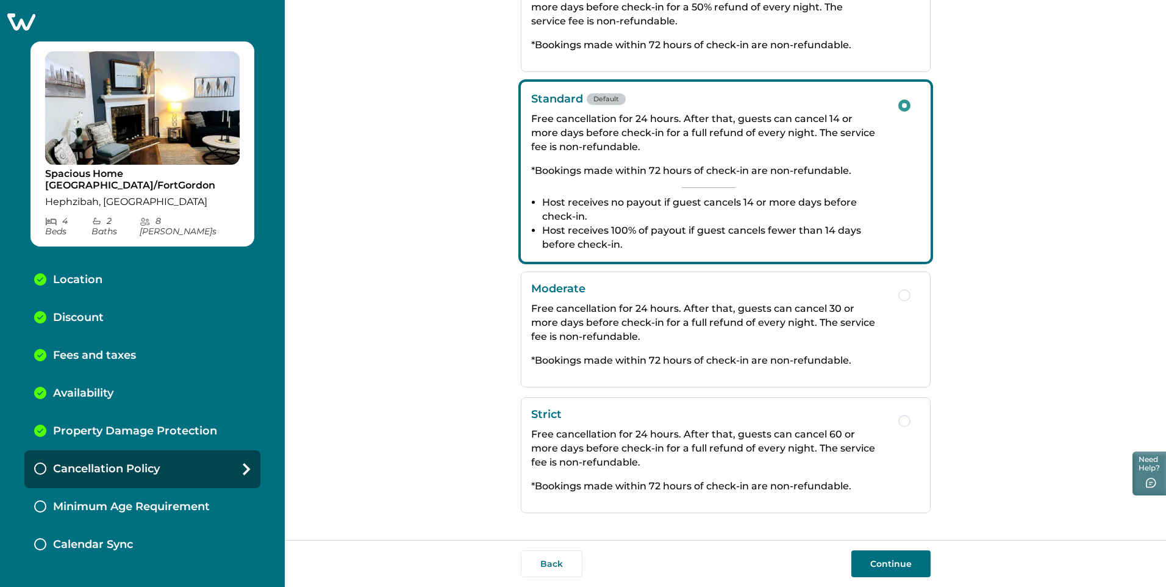
click at [888, 561] on button "Continue" at bounding box center [891, 563] width 79 height 27
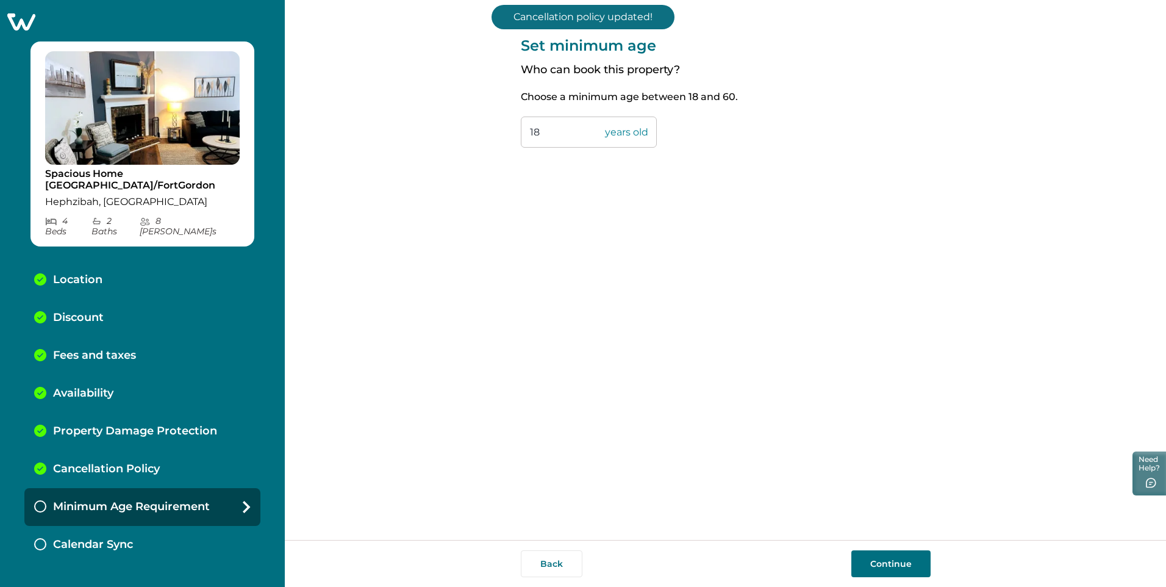
drag, startPoint x: 549, startPoint y: 136, endPoint x: 506, endPoint y: 129, distance: 43.8
click at [506, 129] on div "Set minimum age Who can book this property? Choose a minimum age between 18 and…" at bounding box center [726, 270] width 882 height 540
type input "23"
click at [889, 562] on button "Continue" at bounding box center [891, 563] width 79 height 27
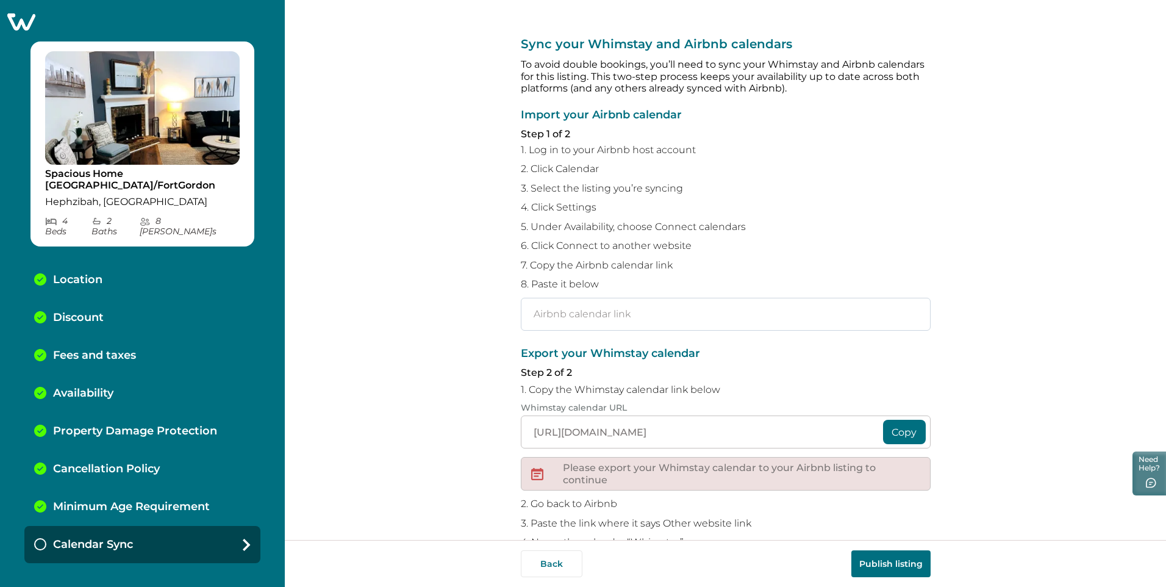
click at [588, 316] on input "text" at bounding box center [726, 314] width 410 height 33
paste input "https://www.airbnb.com/calendar/ical/939952967698180112.ics?s=3ba6ac15f7496be0f…"
type input "https://www.airbnb.com/calendar/ical/939952967698180112.ics?s=3ba6ac15f7496be0f…"
click at [896, 430] on button "Copy" at bounding box center [904, 432] width 43 height 24
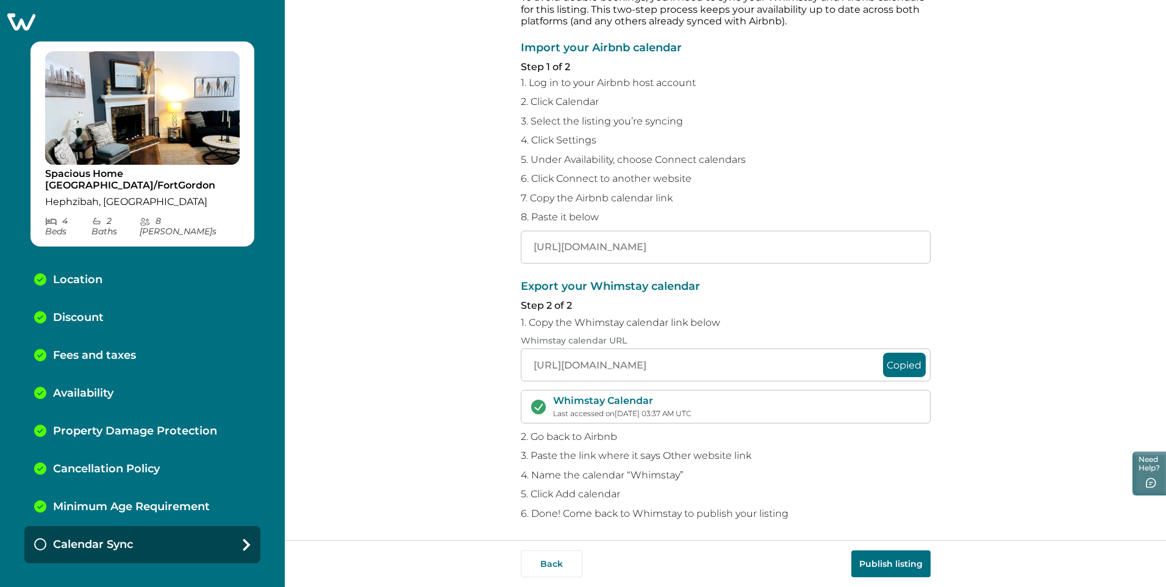
scroll to position [71, 0]
click at [878, 561] on button "Publish listing" at bounding box center [891, 563] width 79 height 27
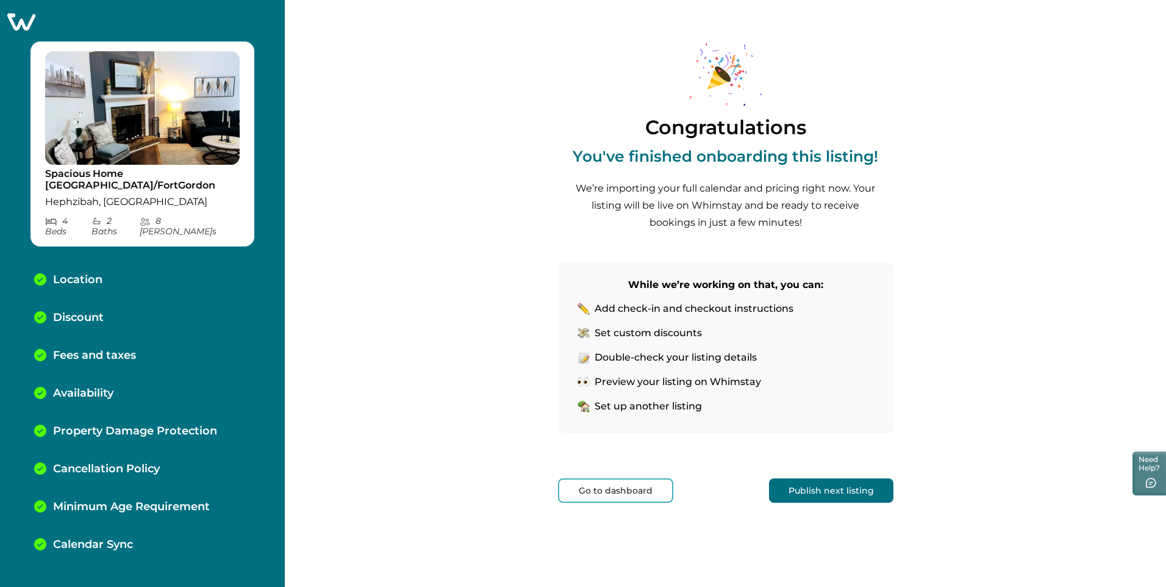
click at [608, 500] on button "Go to dashboard" at bounding box center [615, 490] width 115 height 24
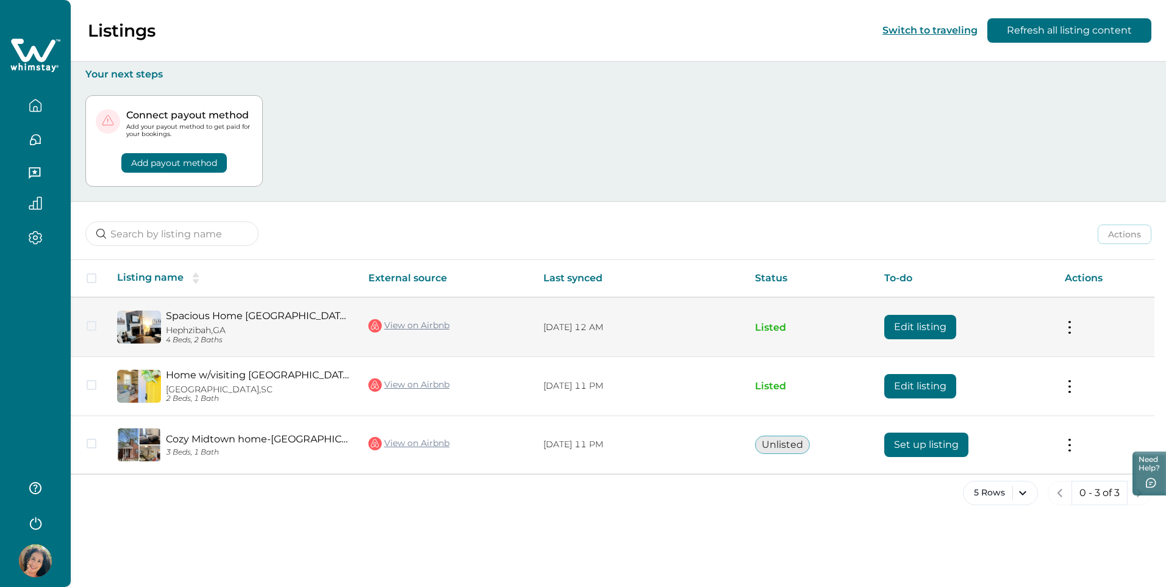
click at [924, 326] on button "Edit listing" at bounding box center [921, 327] width 72 height 24
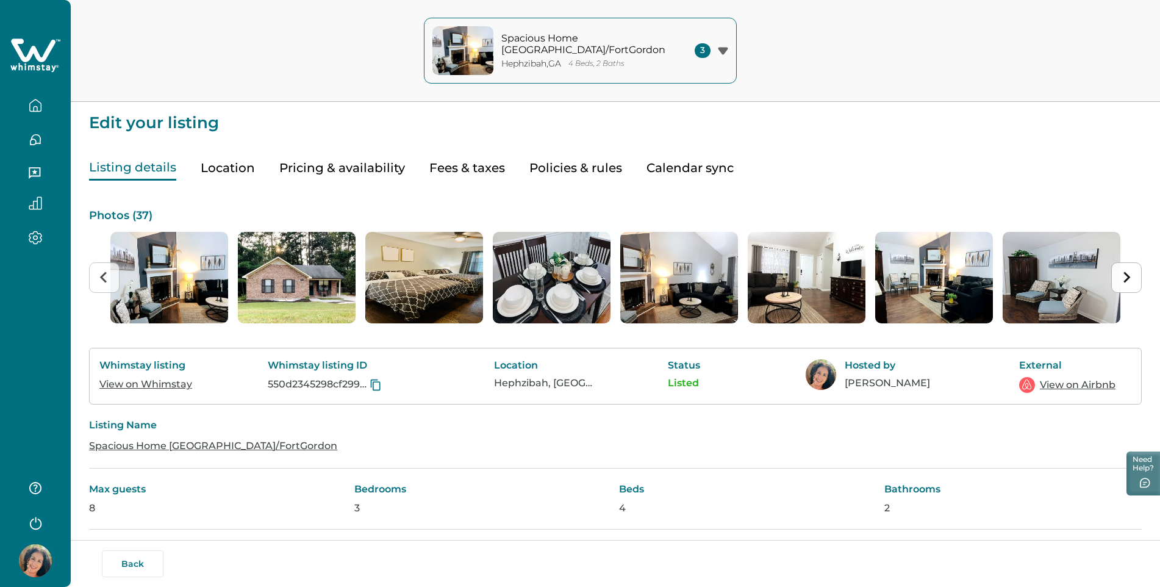
click at [1130, 283] on icon "Next slide" at bounding box center [1127, 277] width 12 height 12
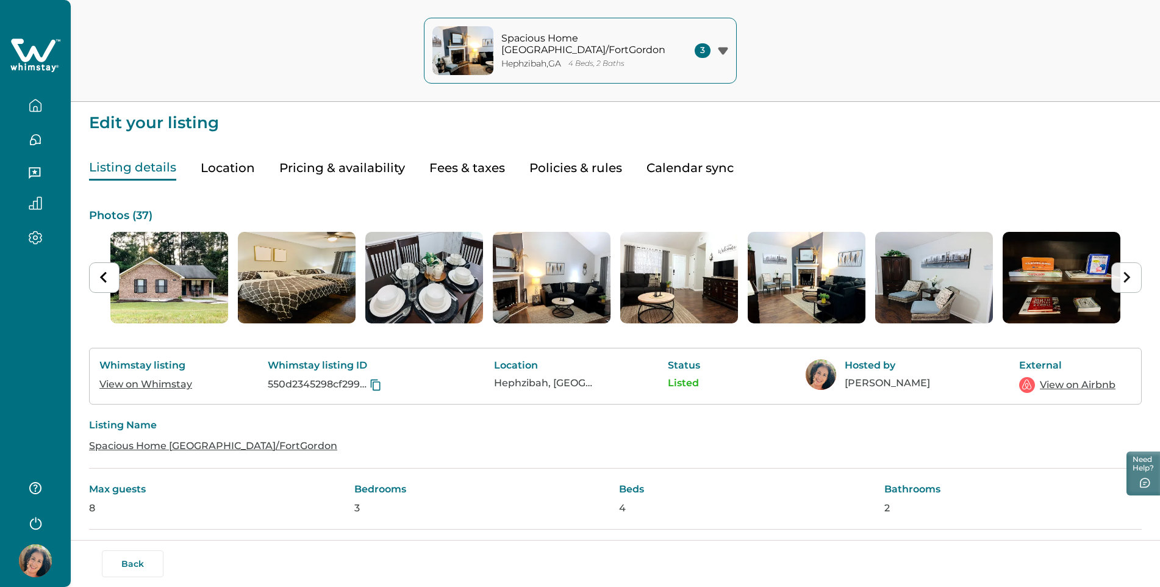
click at [1130, 279] on icon "Next slide" at bounding box center [1127, 277] width 12 height 12
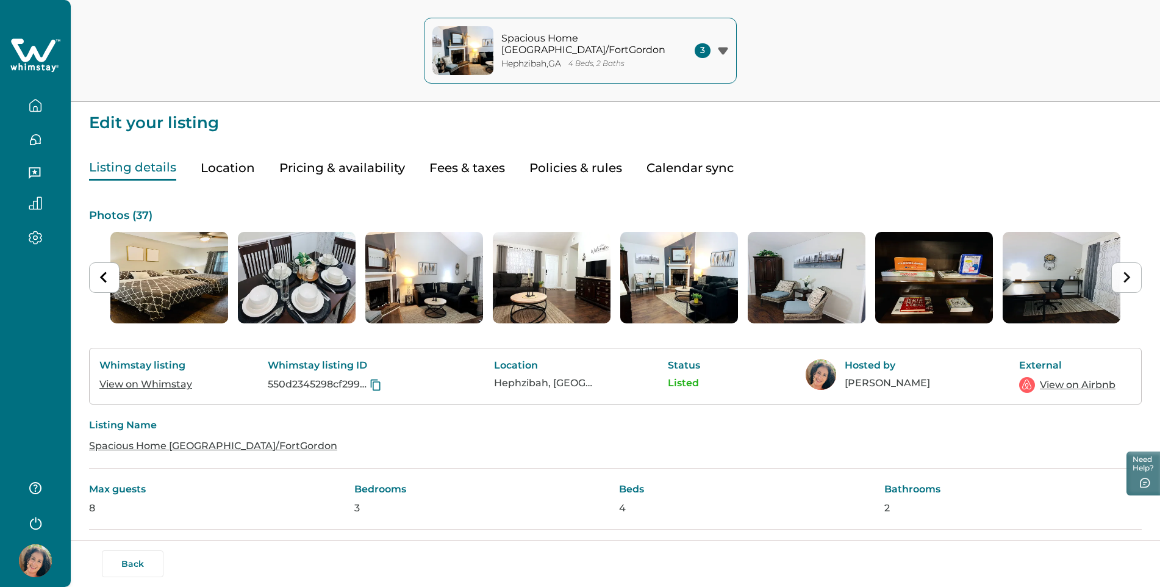
click at [1130, 279] on icon "Next slide" at bounding box center [1127, 277] width 12 height 12
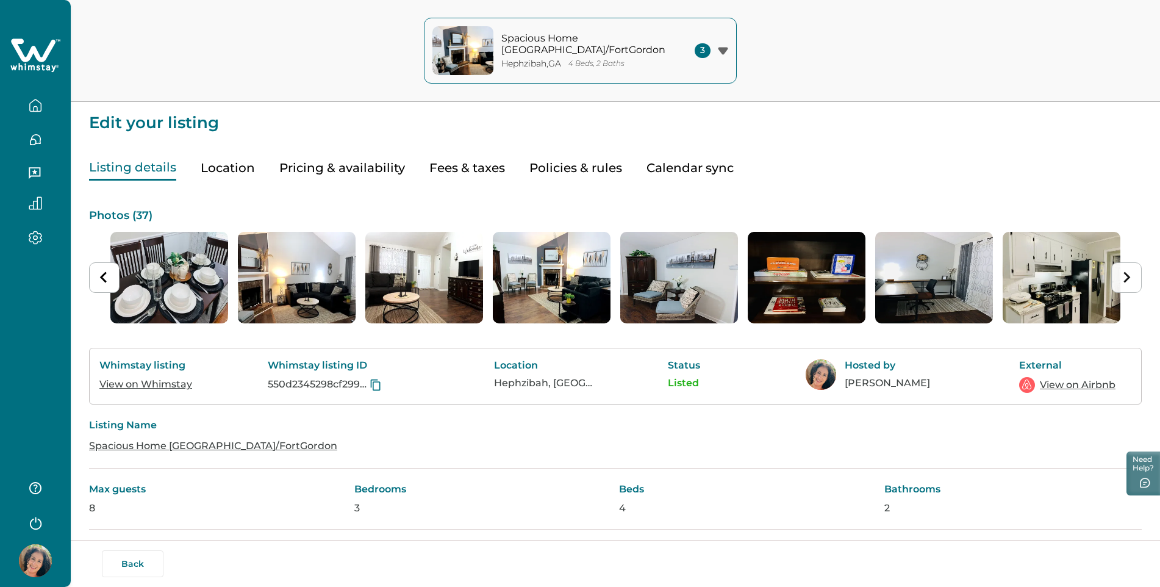
click at [1130, 279] on icon "Next slide" at bounding box center [1127, 277] width 12 height 12
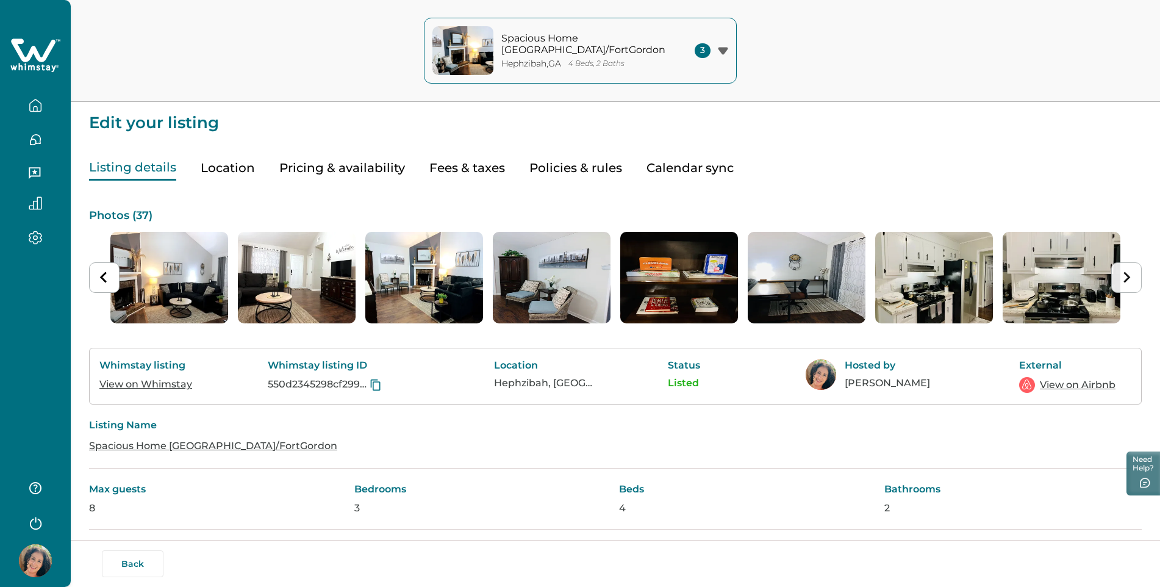
click at [1130, 279] on icon "Next slide" at bounding box center [1127, 277] width 12 height 12
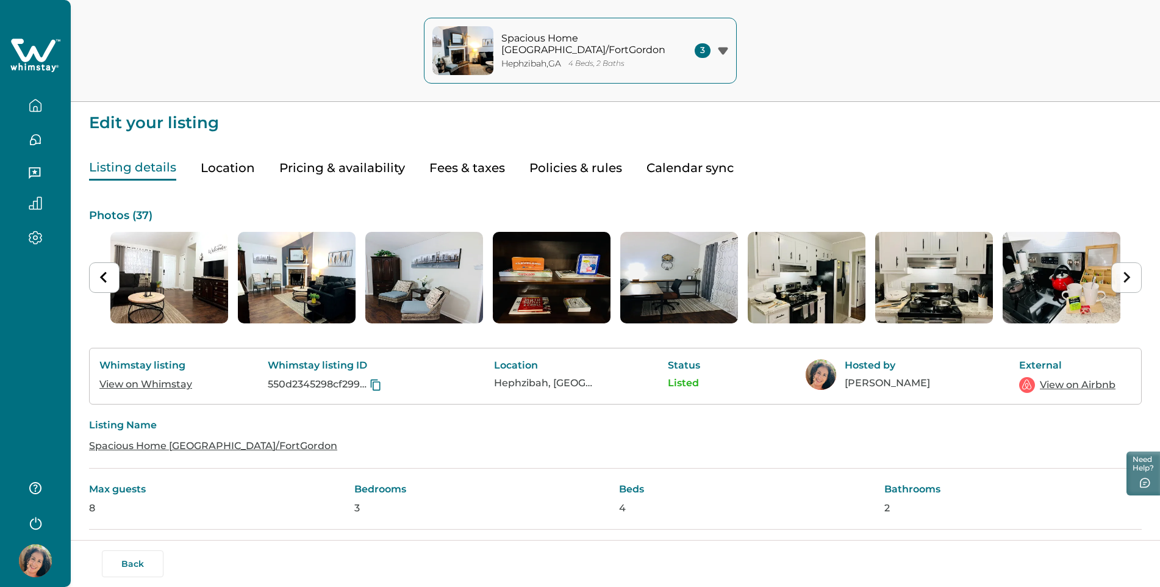
click at [1130, 279] on icon "Next slide" at bounding box center [1127, 277] width 12 height 12
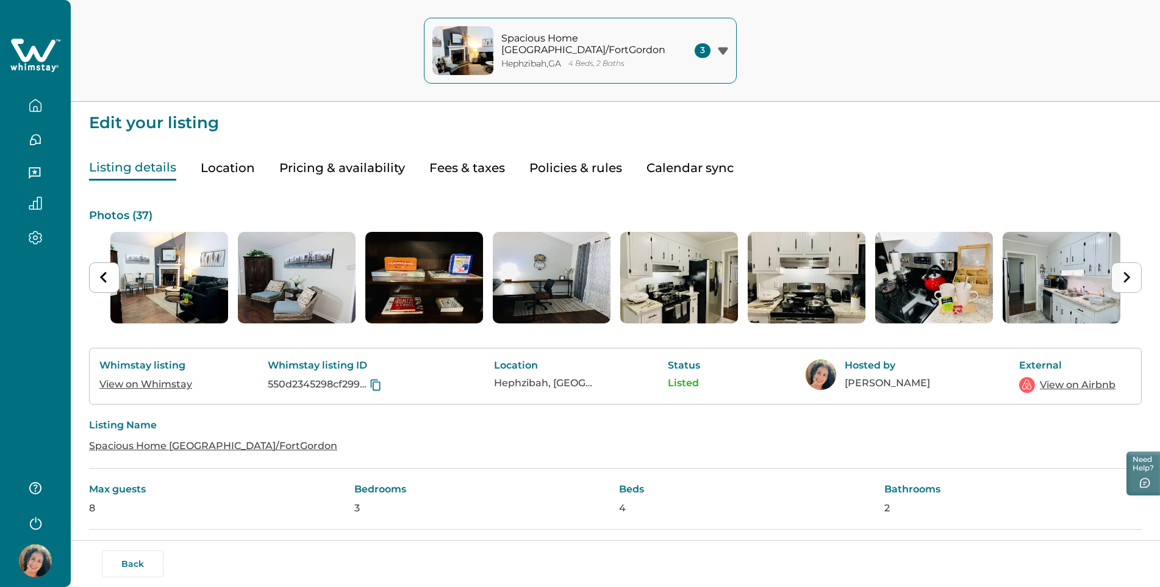
click at [1130, 279] on icon "Next slide" at bounding box center [1127, 277] width 12 height 12
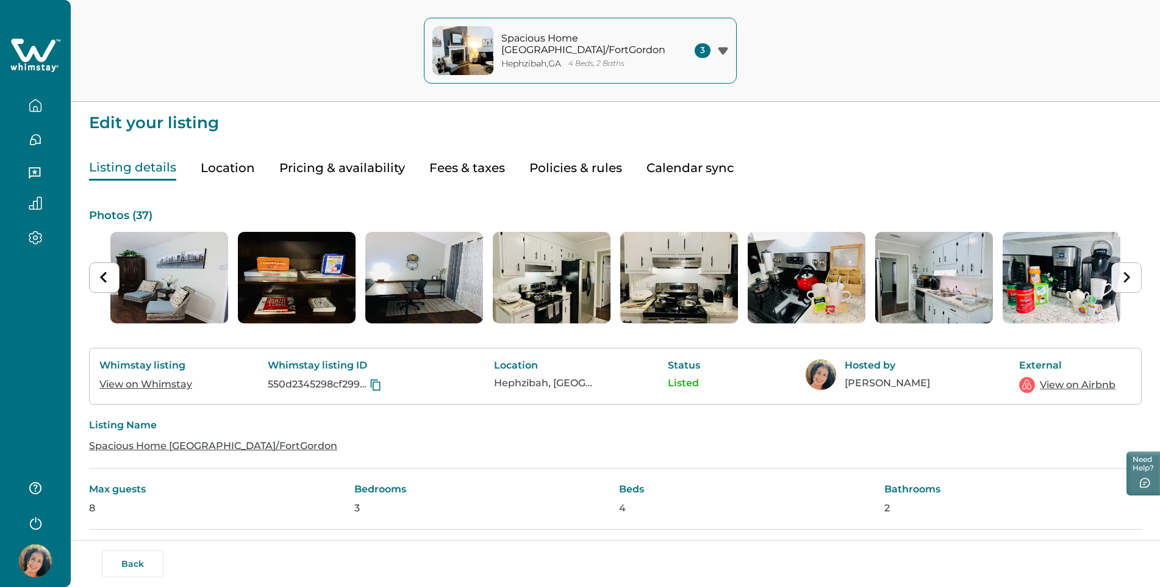
click at [1130, 279] on icon "Next slide" at bounding box center [1127, 277] width 12 height 12
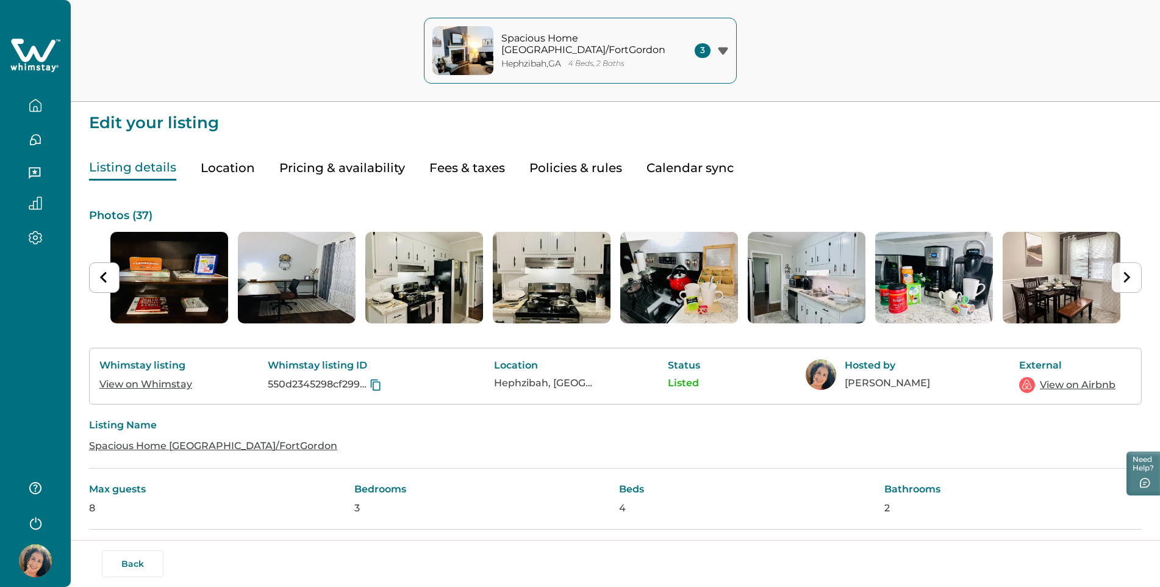
click at [1130, 279] on icon "Next slide" at bounding box center [1127, 277] width 12 height 12
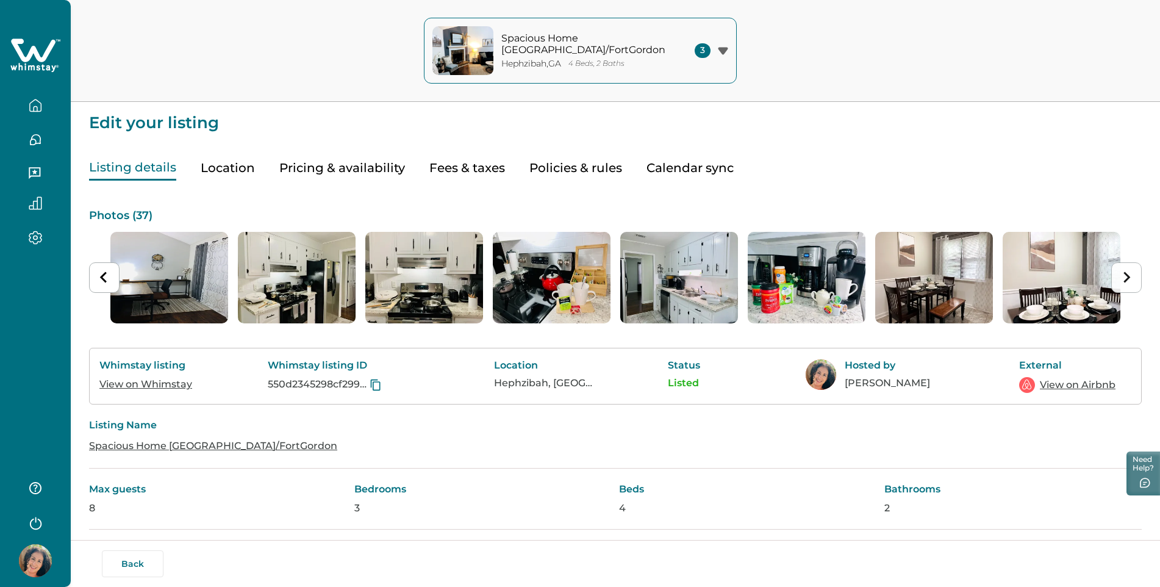
click at [1130, 279] on icon "Next slide" at bounding box center [1127, 277] width 12 height 12
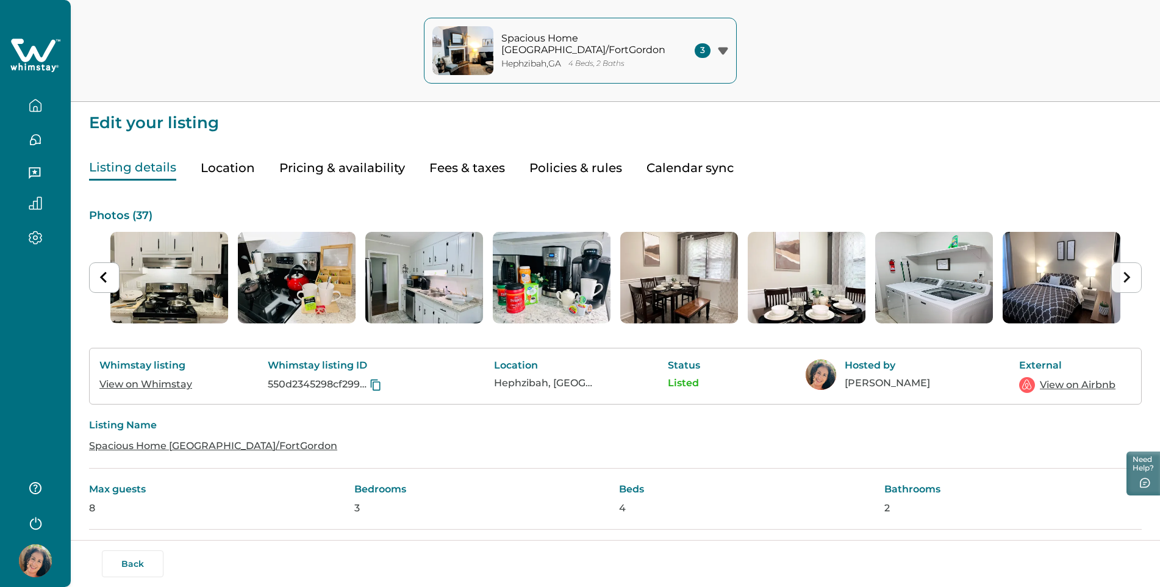
click at [1130, 279] on icon "Next slide" at bounding box center [1127, 277] width 12 height 12
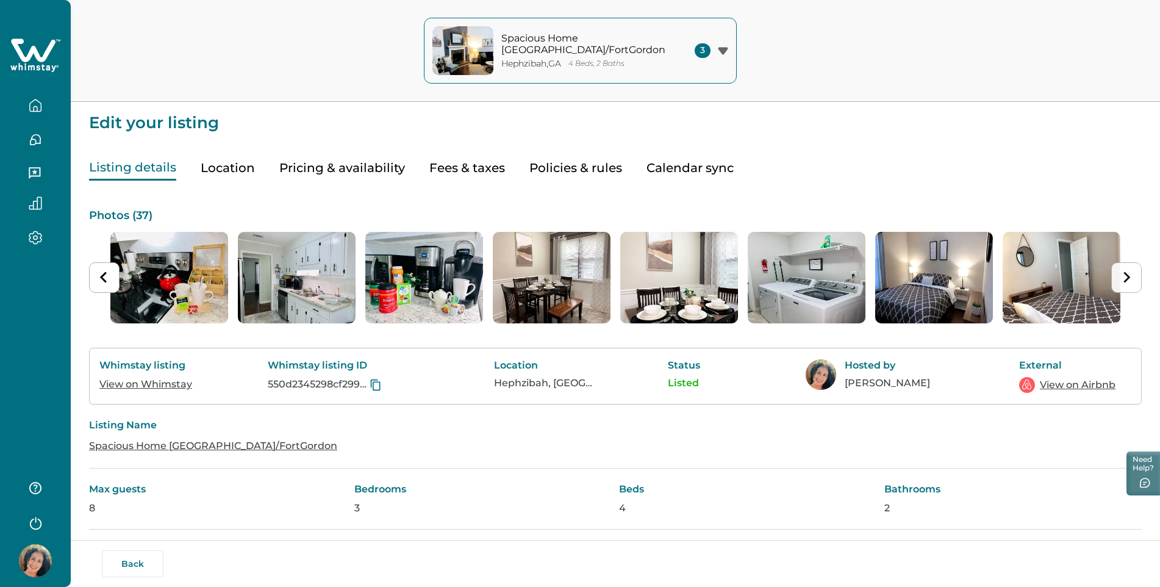
click at [1130, 278] on icon "Next slide" at bounding box center [1127, 276] width 7 height 11
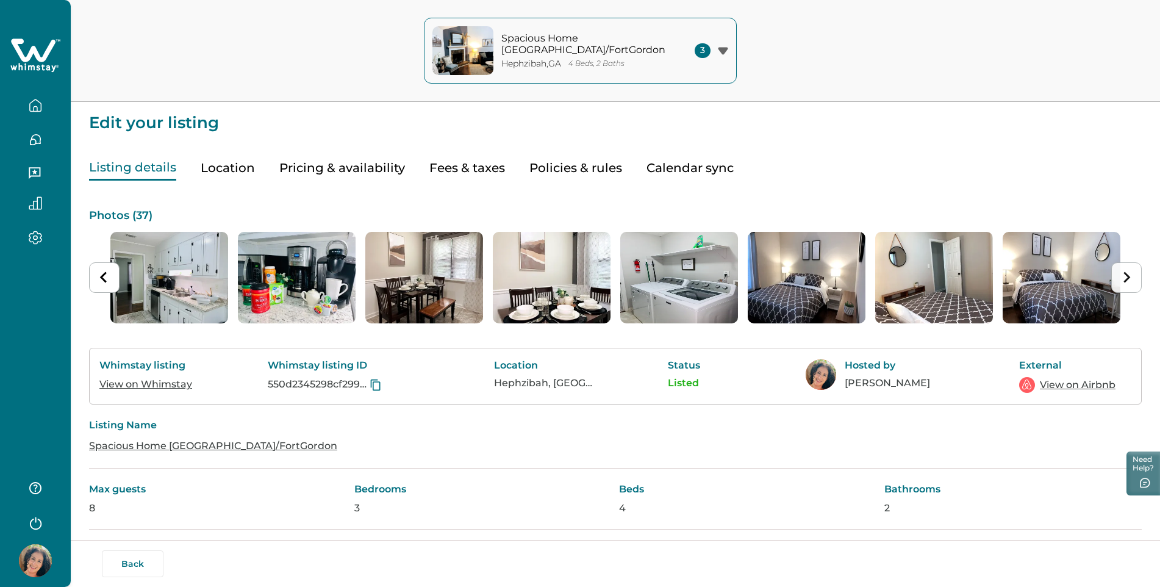
click at [1130, 278] on icon "Next slide" at bounding box center [1127, 276] width 7 height 11
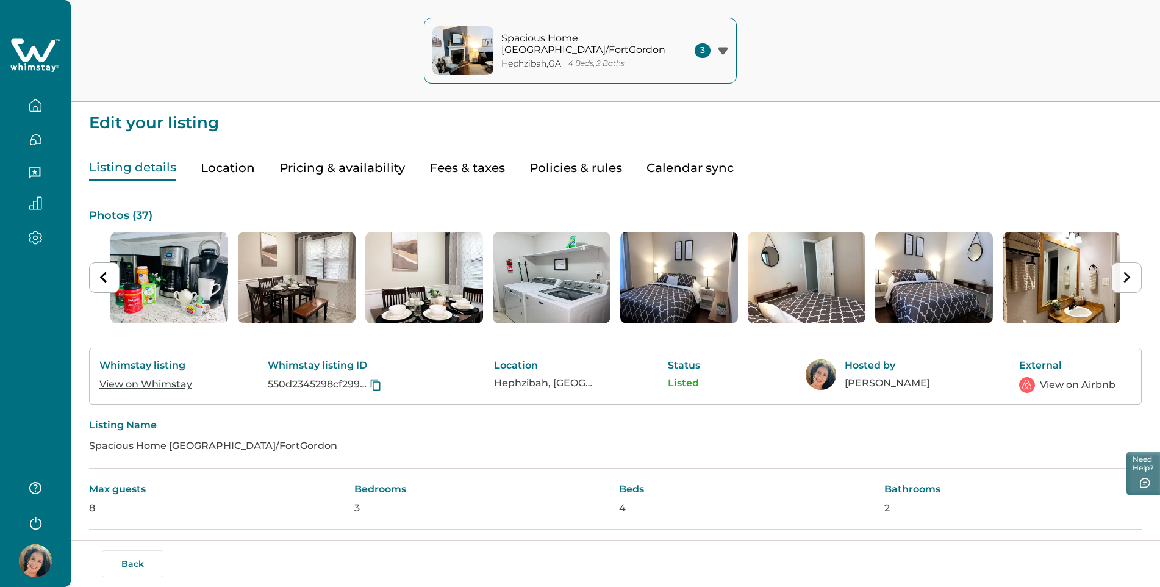
click at [1130, 278] on icon "Next slide" at bounding box center [1127, 276] width 7 height 11
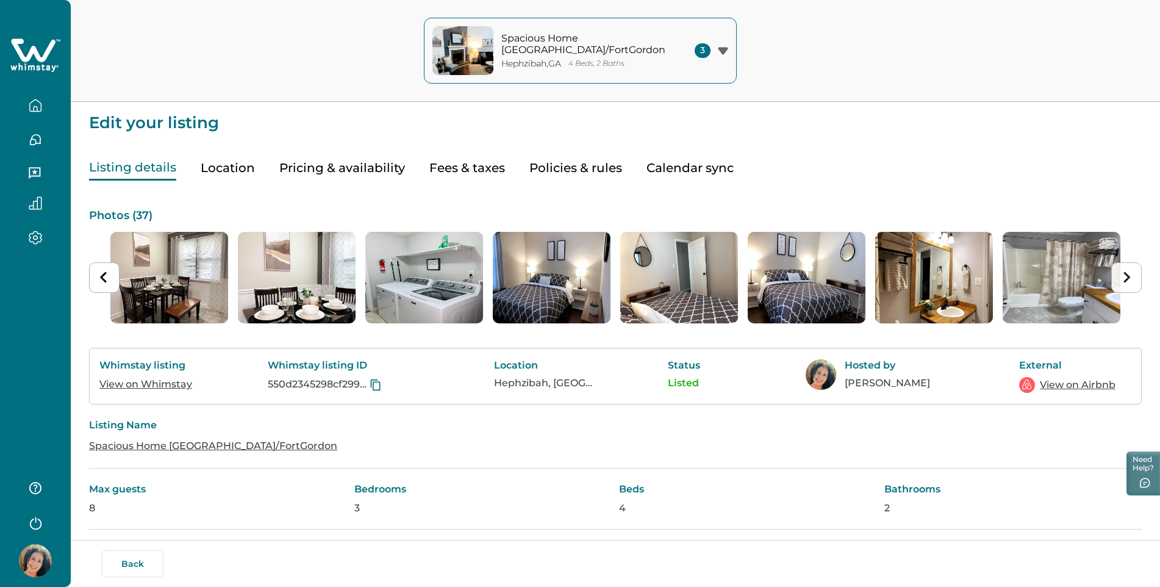
click at [1130, 278] on icon "Next slide" at bounding box center [1127, 276] width 7 height 11
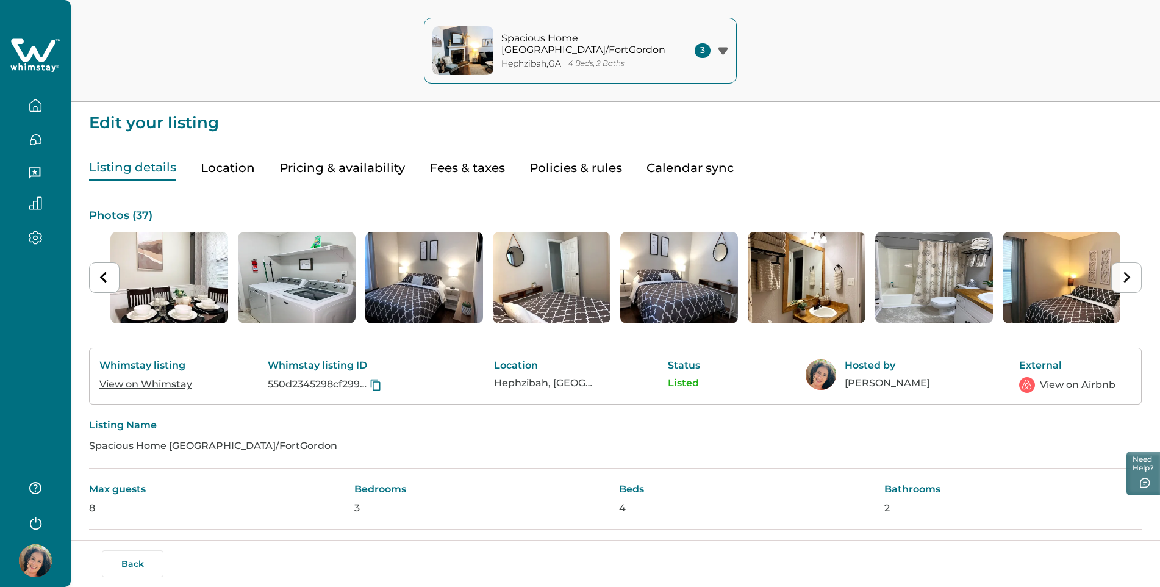
click at [1130, 278] on icon "Next slide" at bounding box center [1127, 276] width 7 height 11
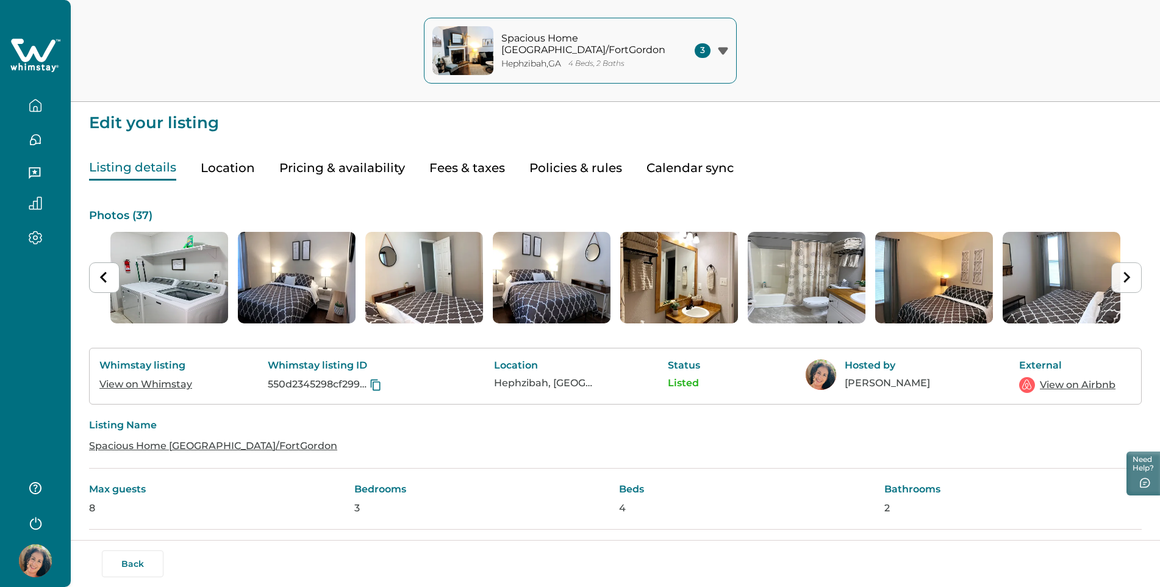
click at [1130, 278] on icon "Next slide" at bounding box center [1127, 276] width 7 height 11
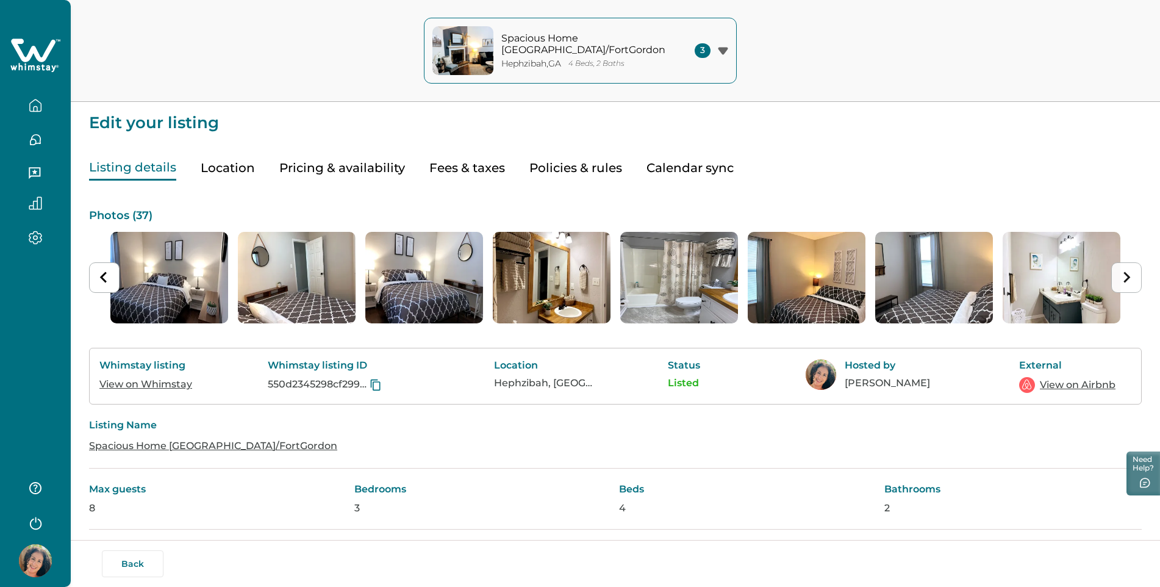
click at [1130, 278] on icon "Next slide" at bounding box center [1127, 276] width 7 height 11
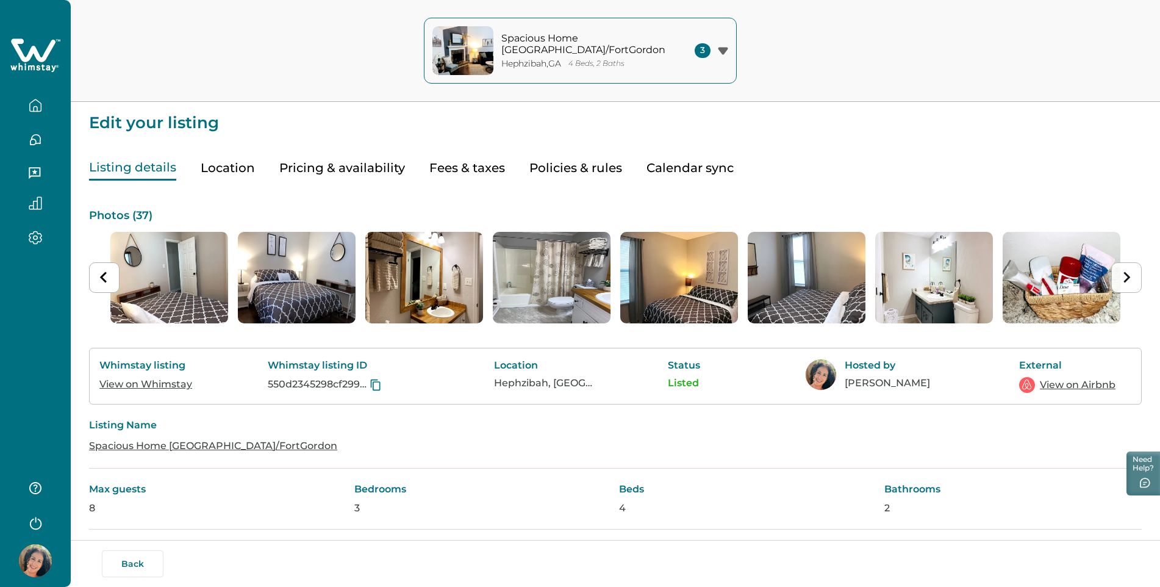
click at [1130, 278] on icon "Next slide" at bounding box center [1127, 276] width 7 height 11
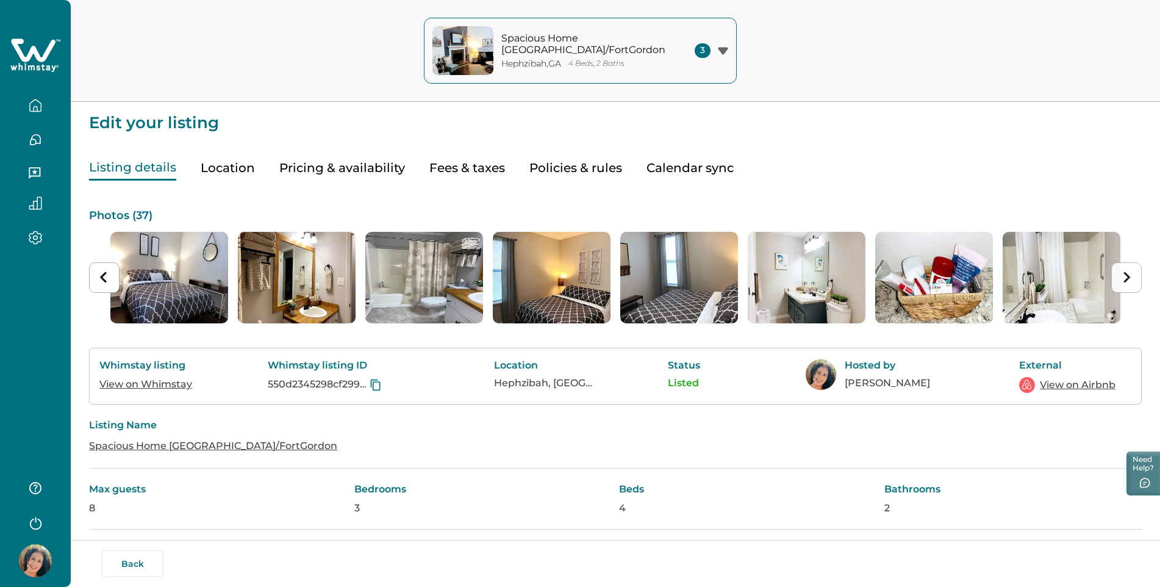
click at [1130, 278] on icon "Next slide" at bounding box center [1127, 276] width 7 height 11
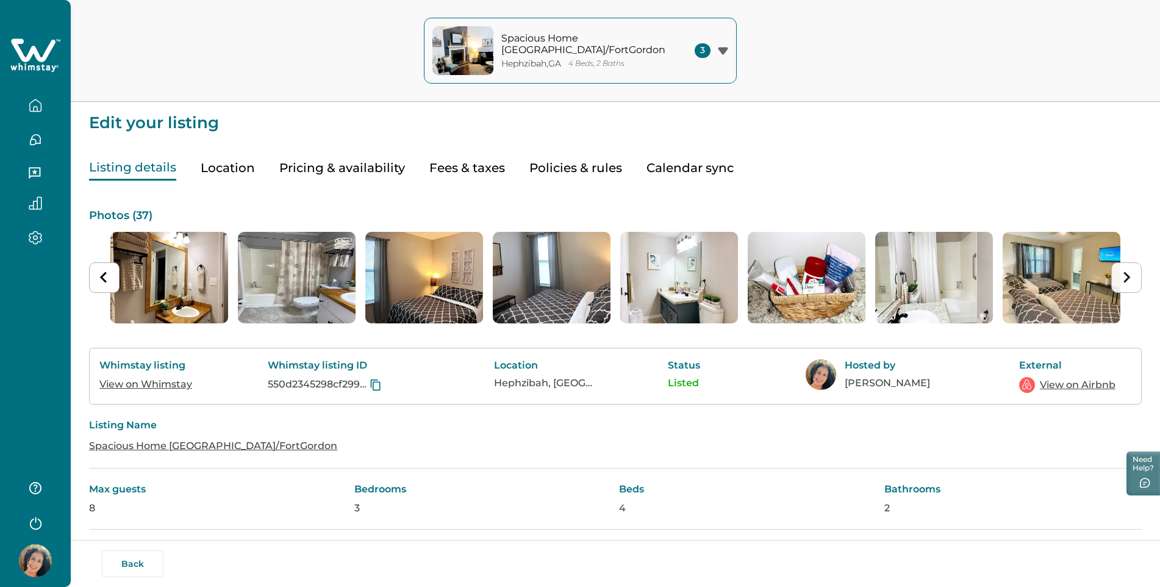
click at [1130, 278] on icon "Next slide" at bounding box center [1127, 276] width 7 height 11
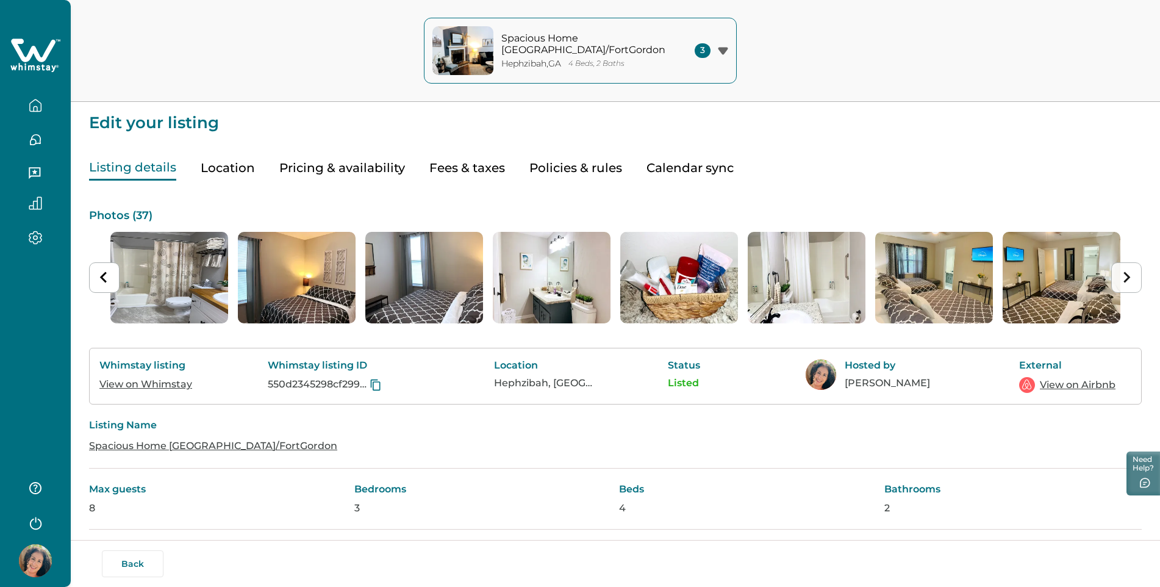
click at [1130, 278] on icon "Next slide" at bounding box center [1127, 276] width 7 height 11
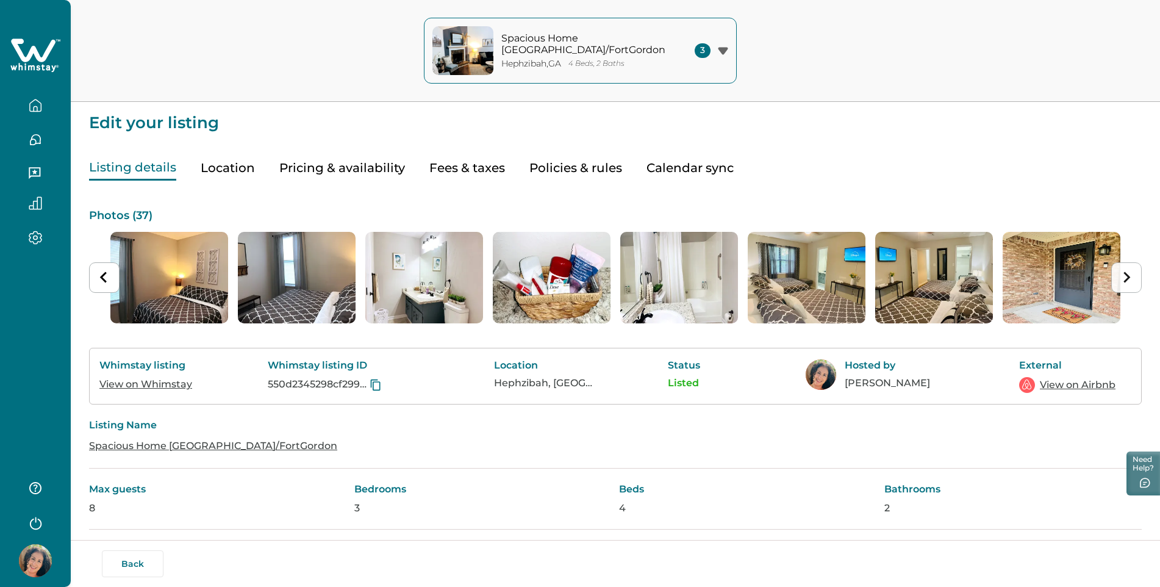
click at [1130, 278] on icon "Next slide" at bounding box center [1127, 276] width 7 height 11
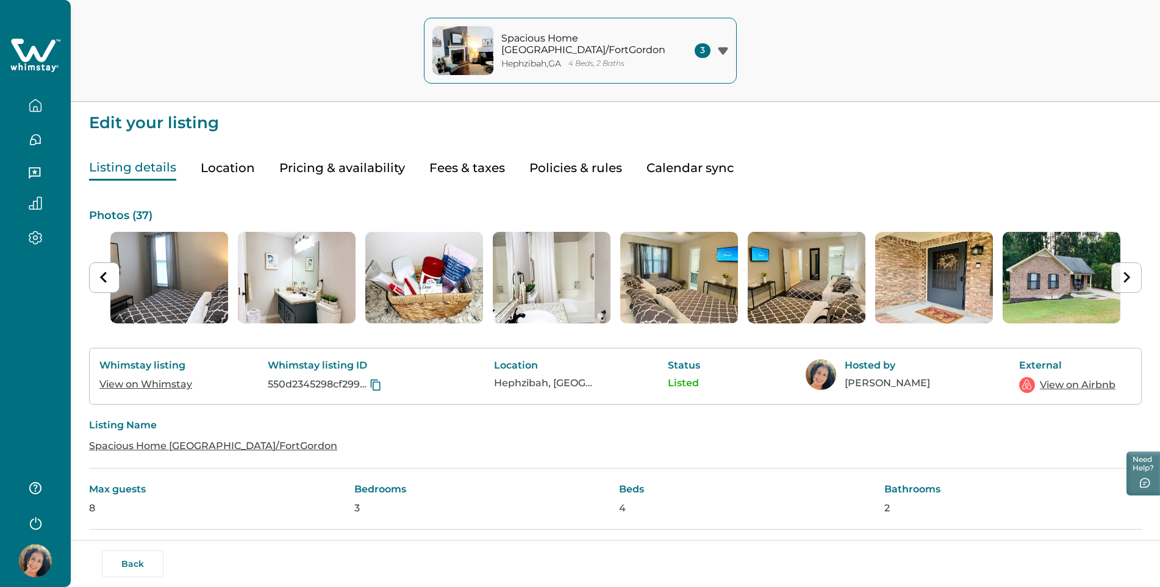
click at [1130, 278] on icon "Next slide" at bounding box center [1127, 276] width 7 height 11
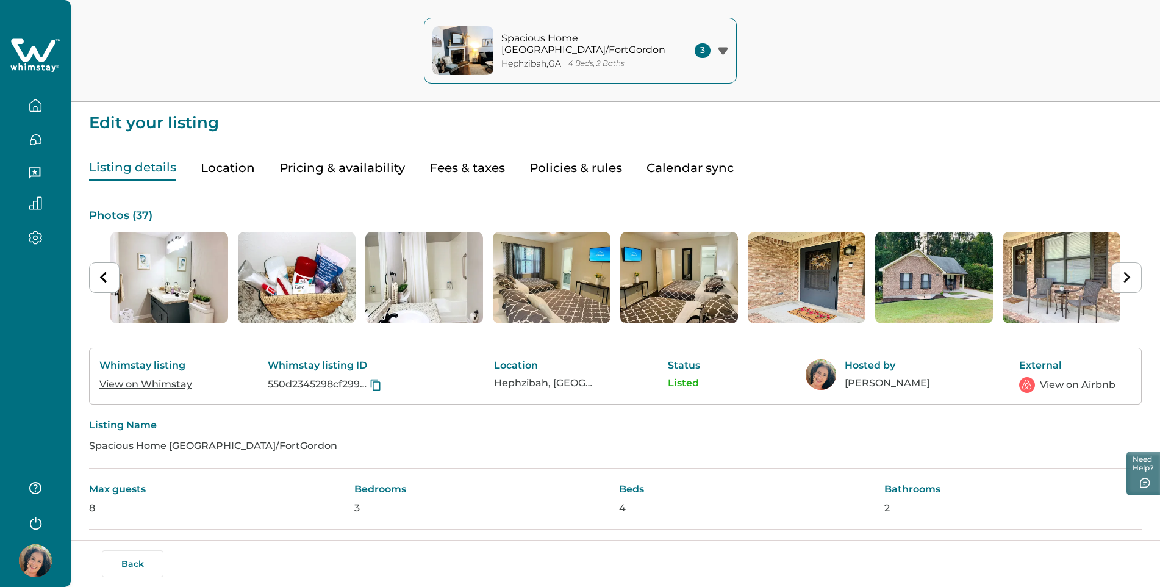
click at [1130, 278] on icon "Next slide" at bounding box center [1127, 276] width 7 height 11
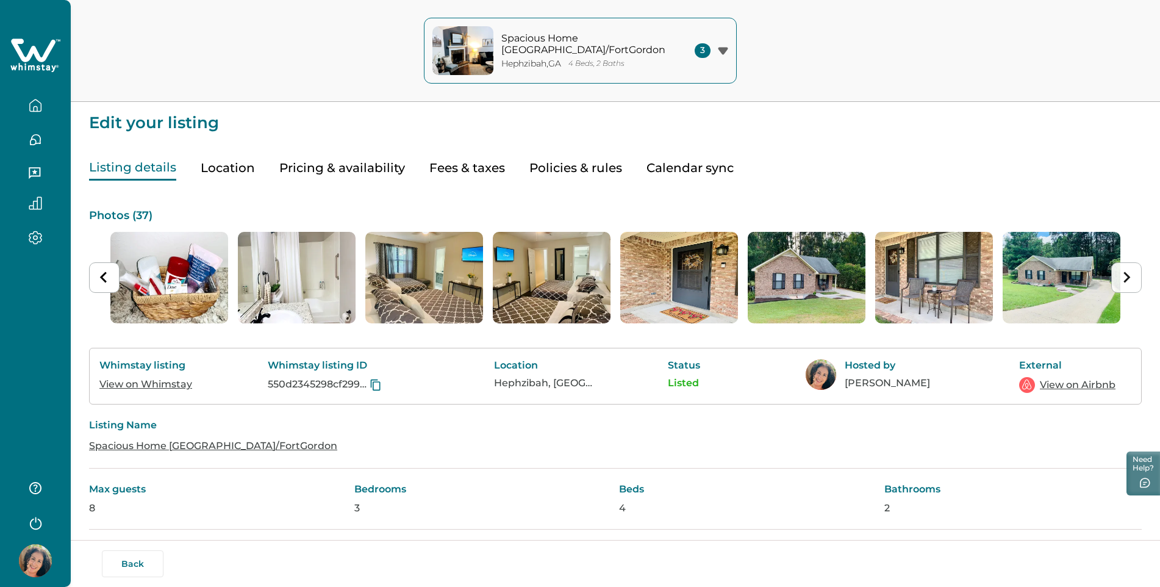
click at [1130, 278] on icon "Next slide" at bounding box center [1127, 276] width 7 height 11
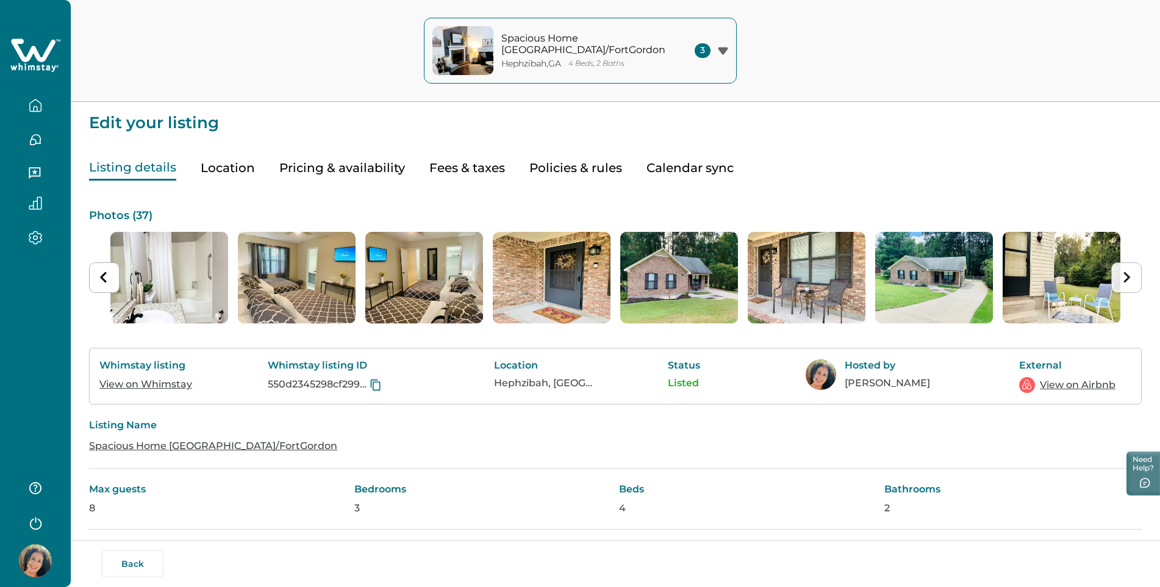
click at [1130, 278] on icon "Next slide" at bounding box center [1127, 276] width 7 height 11
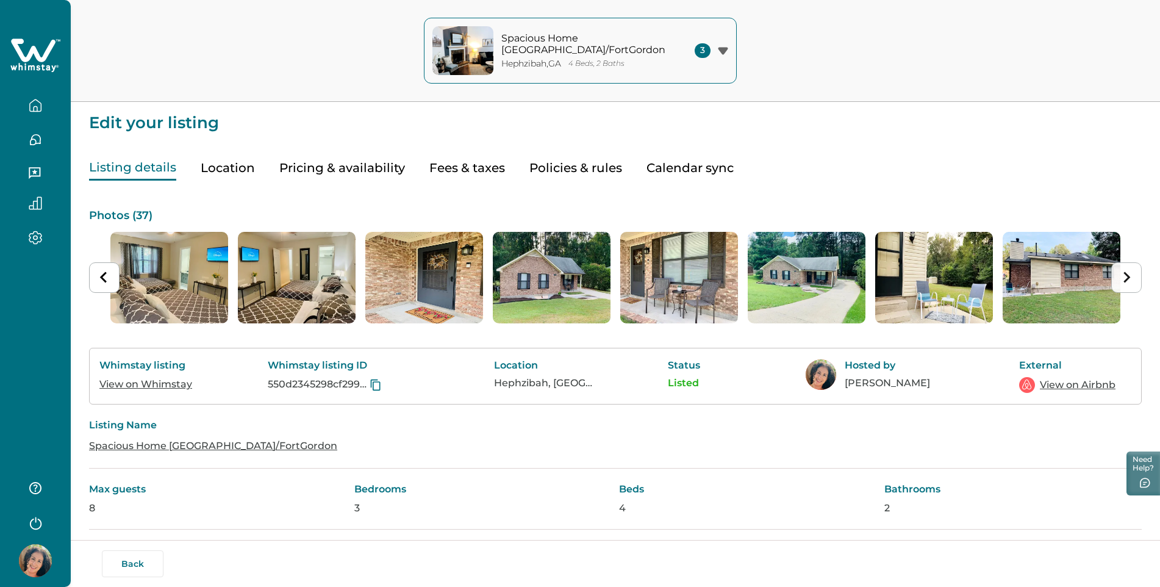
click at [1130, 278] on icon "Next slide" at bounding box center [1127, 276] width 7 height 11
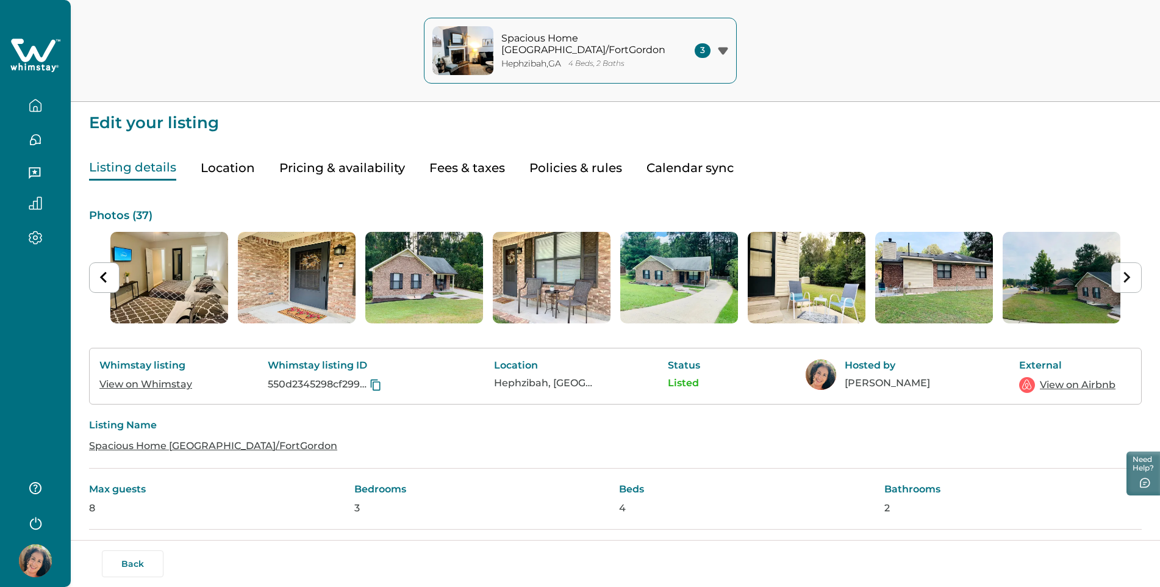
click at [1130, 278] on icon "Next slide" at bounding box center [1127, 276] width 7 height 11
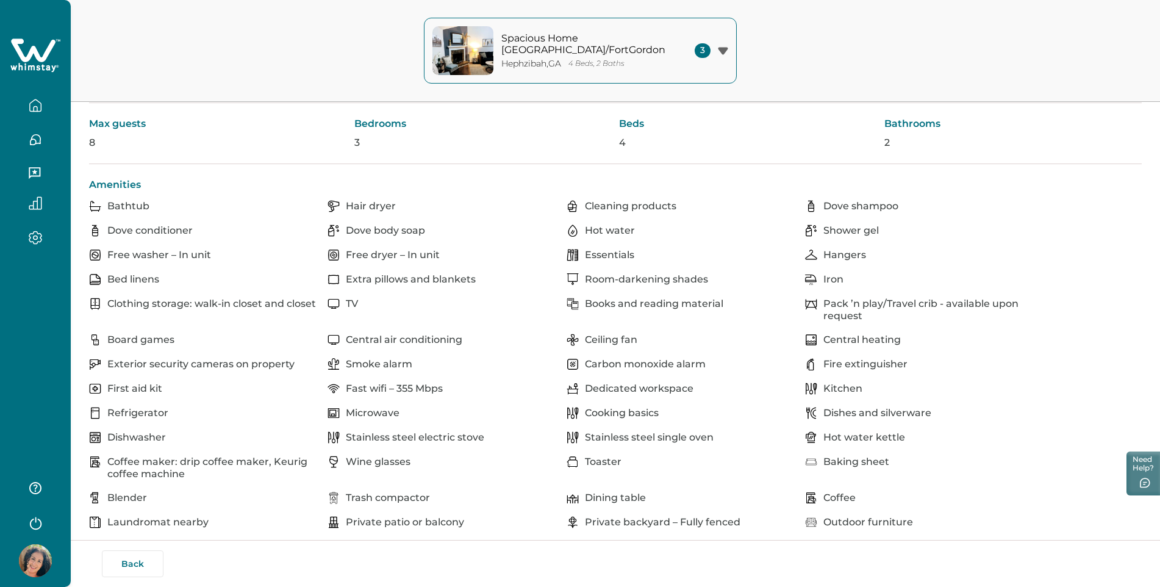
scroll to position [366, 0]
drag, startPoint x: 442, startPoint y: 431, endPoint x: 932, endPoint y: 386, distance: 492.0
drag, startPoint x: 932, startPoint y: 386, endPoint x: 1005, endPoint y: 439, distance: 90.9
click at [1005, 439] on div "Hot water kettle" at bounding box center [920, 437] width 231 height 12
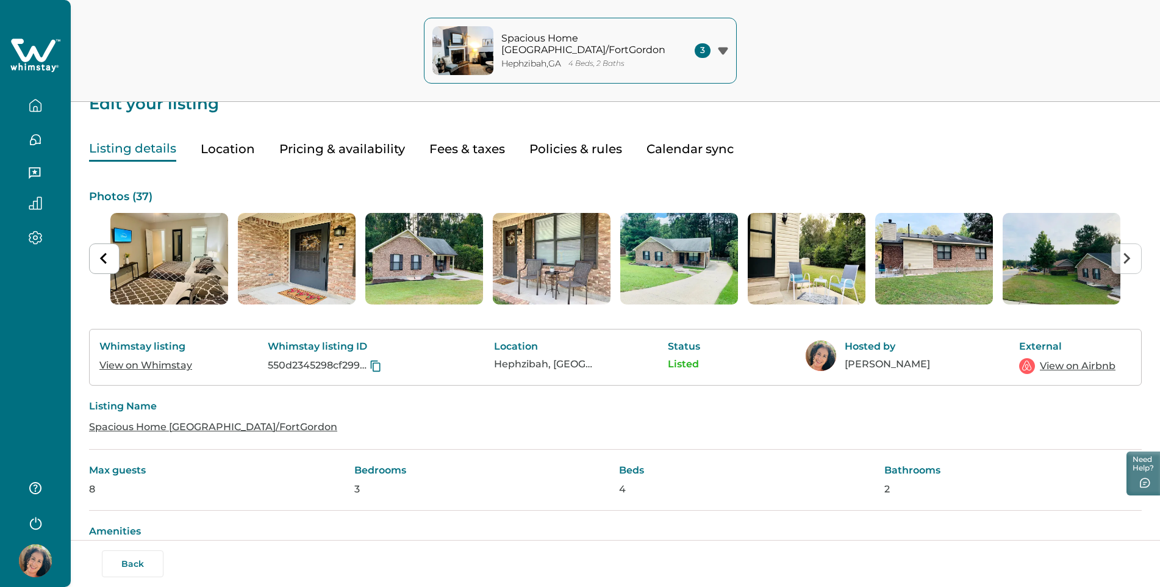
scroll to position [0, 0]
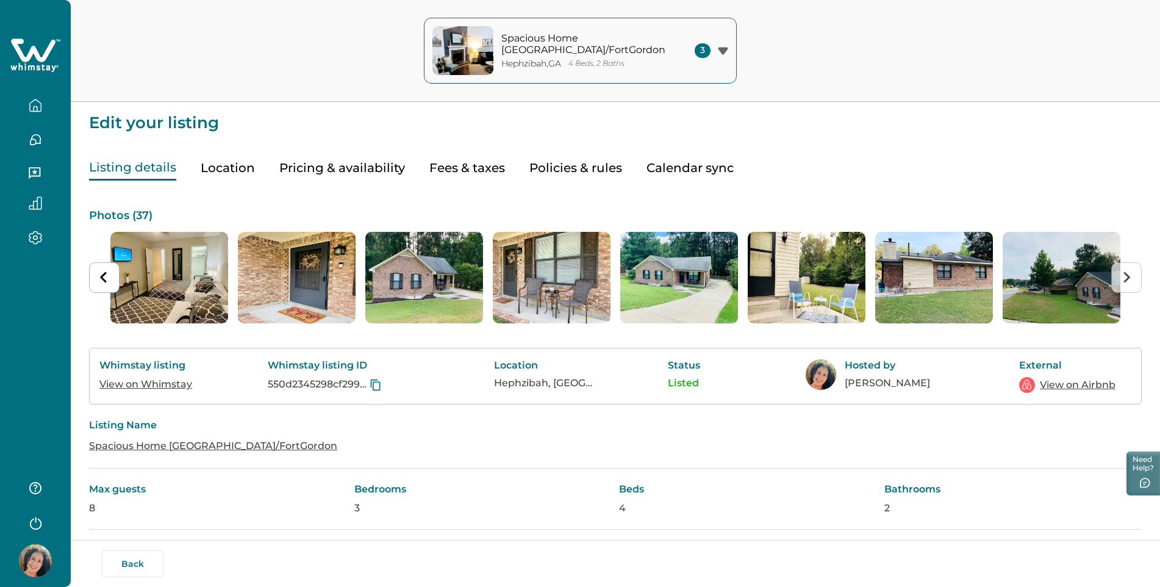
click at [226, 167] on button "Location" at bounding box center [228, 168] width 54 height 25
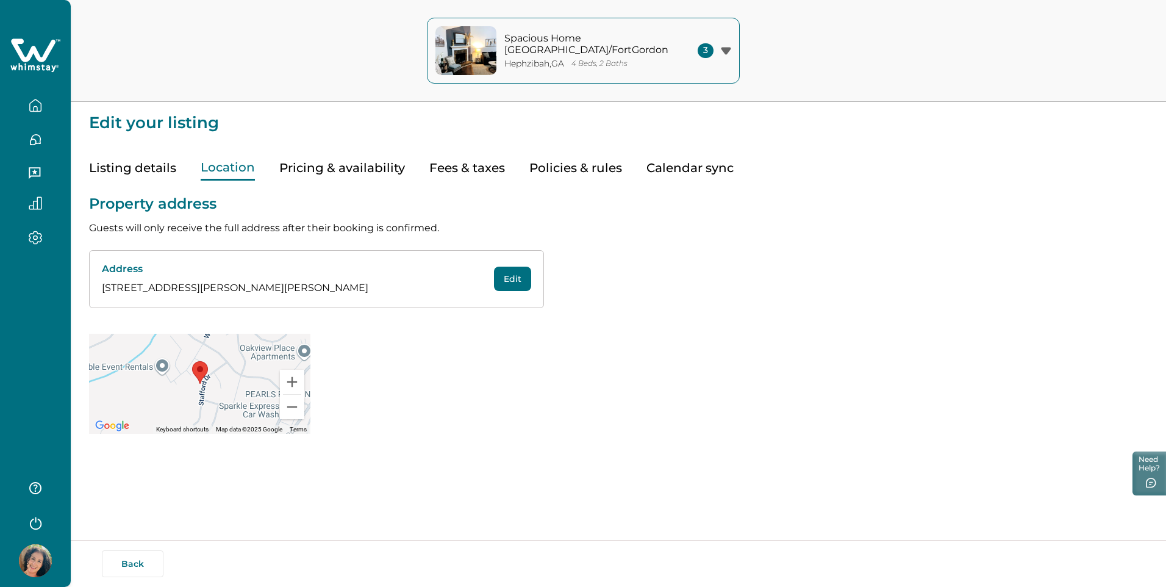
click at [309, 173] on button "Pricing & availability" at bounding box center [342, 168] width 126 height 25
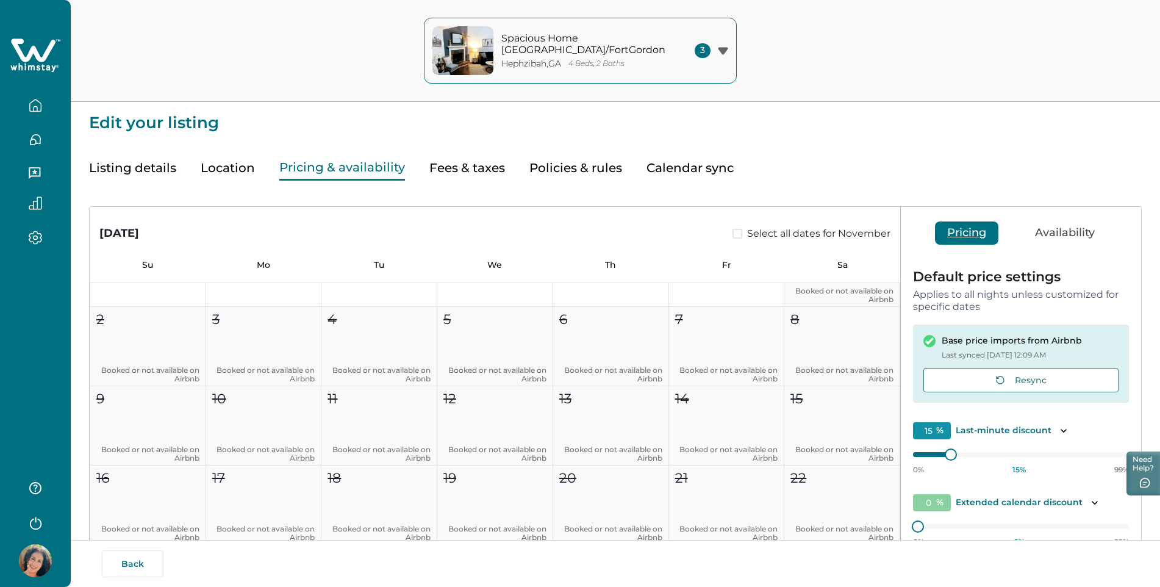
scroll to position [549, 0]
click at [451, 169] on button "Fees & taxes" at bounding box center [467, 168] width 76 height 25
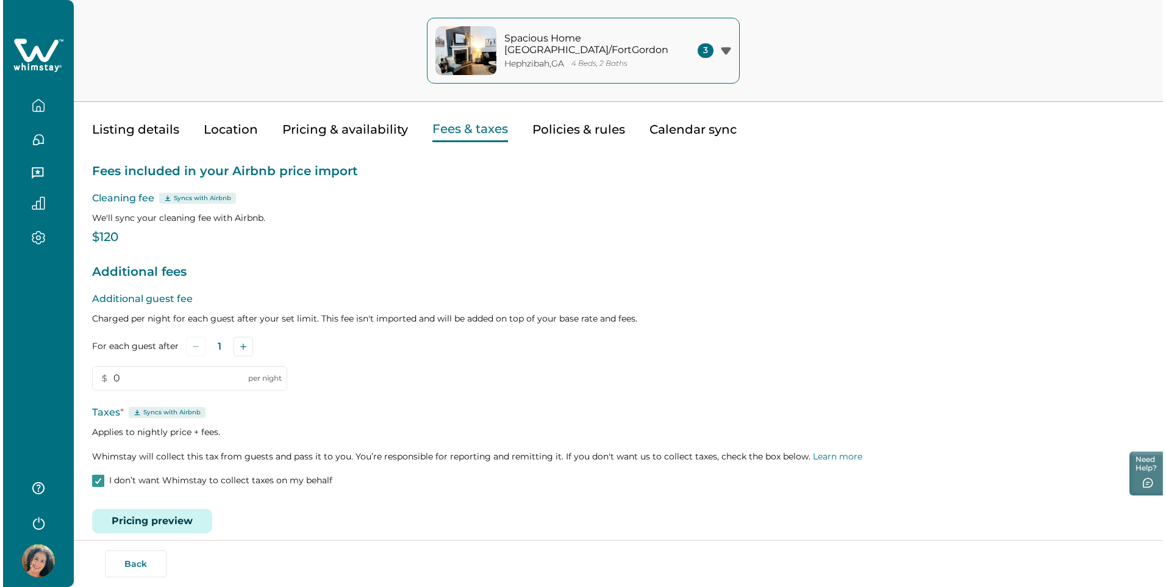
scroll to position [53, 0]
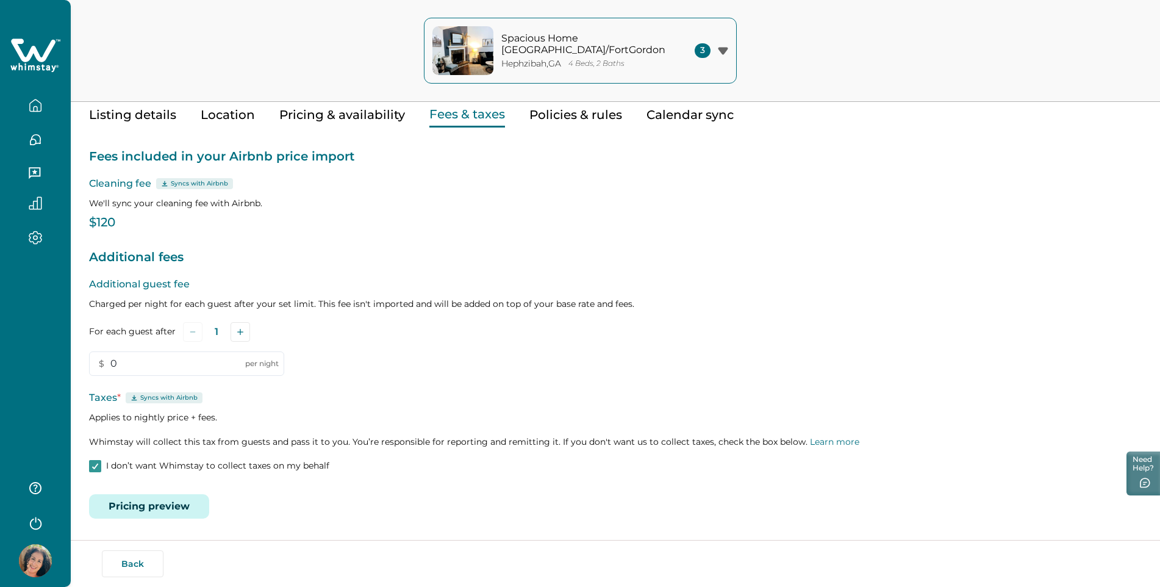
click at [570, 117] on button "Policies & rules" at bounding box center [576, 114] width 93 height 25
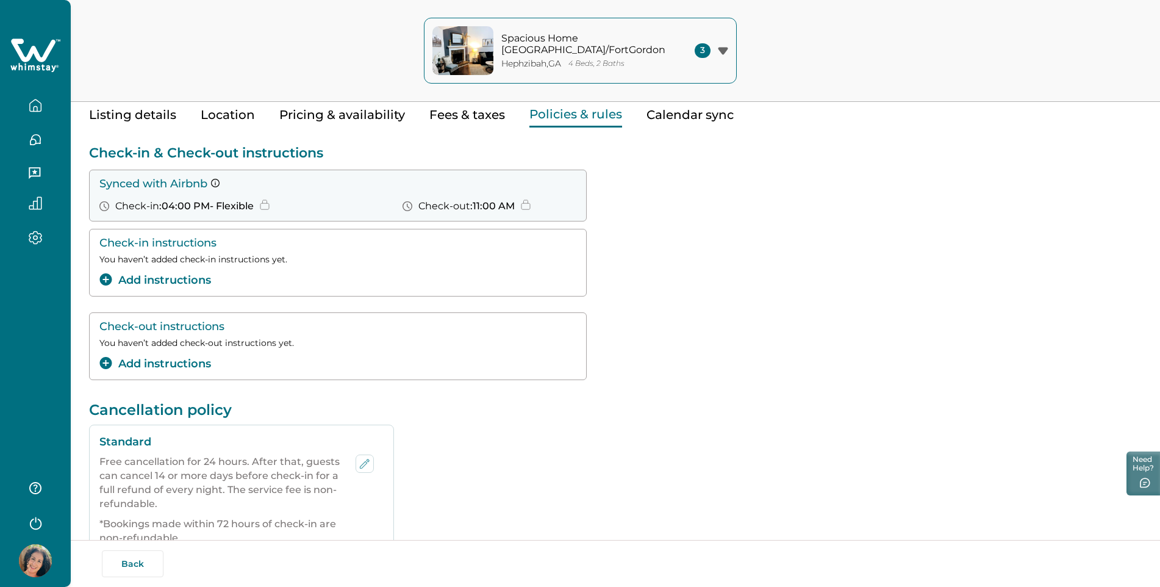
click at [105, 279] on icon "add-instructions" at bounding box center [105, 279] width 13 height 12
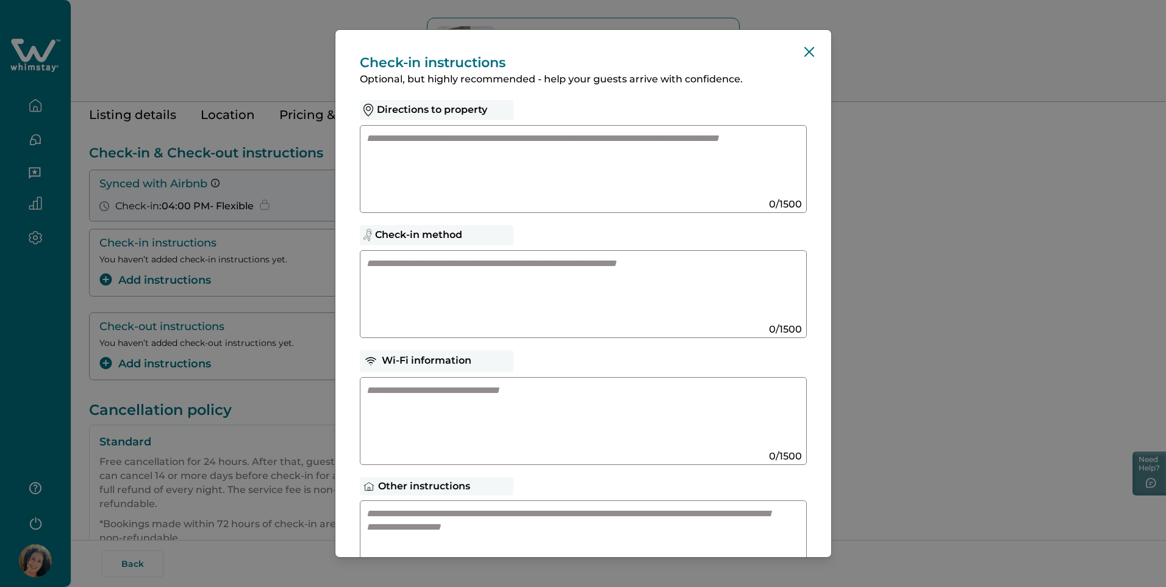
click at [376, 266] on textarea at bounding box center [572, 289] width 410 height 65
paste textarea "**********"
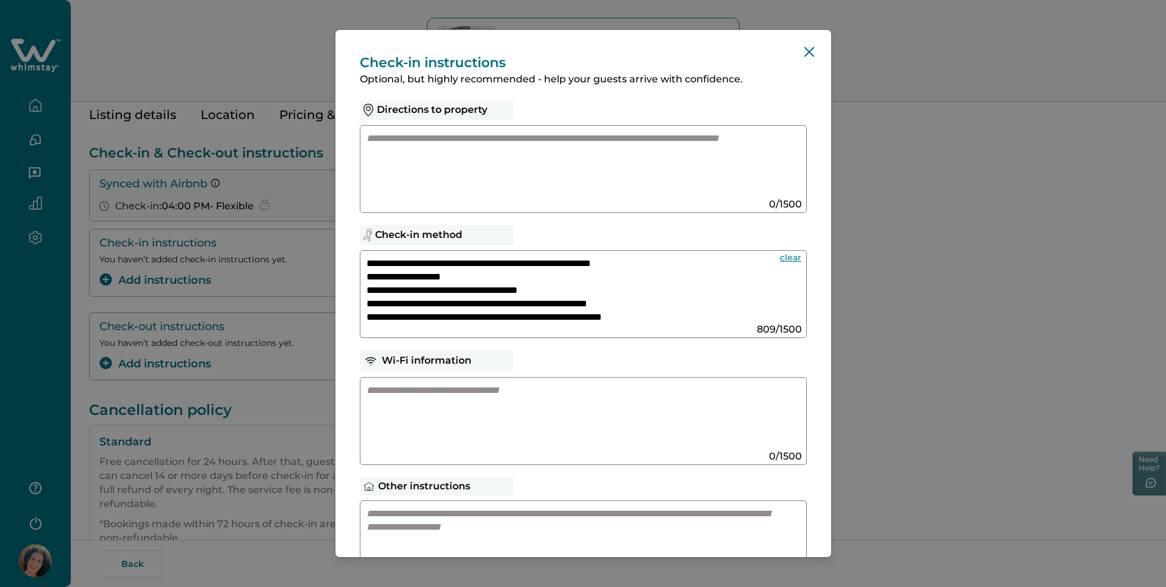
type textarea "**********"
click at [381, 138] on textarea at bounding box center [572, 164] width 410 height 65
click at [400, 145] on textarea at bounding box center [572, 164] width 410 height 65
paste textarea "**********"
type textarea "**********"
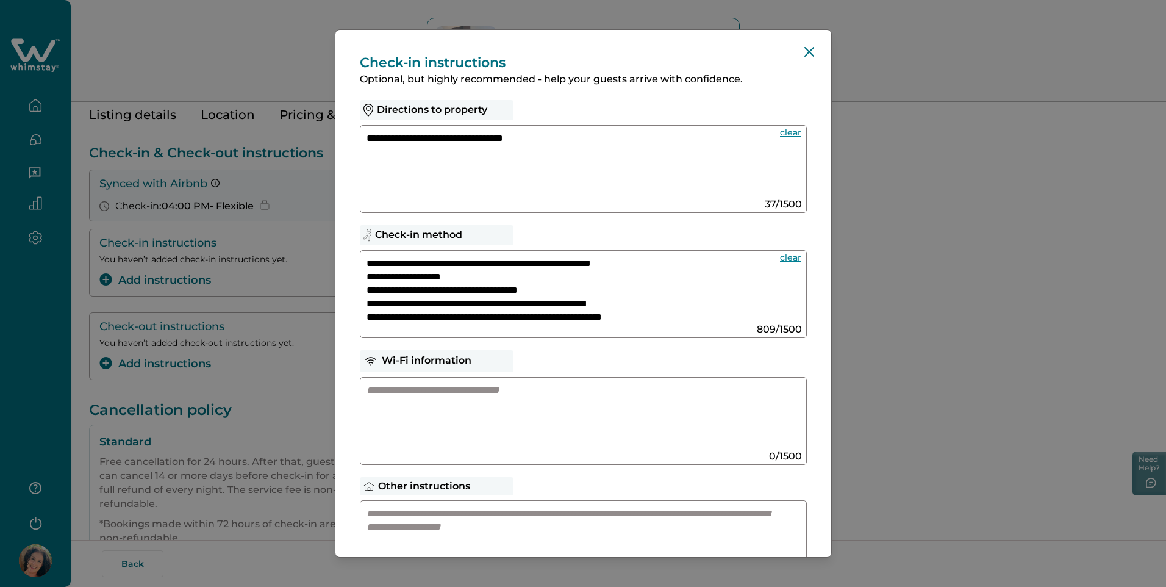
click at [407, 389] on textarea at bounding box center [572, 416] width 410 height 65
click at [390, 393] on textarea at bounding box center [572, 416] width 410 height 65
paste textarea "*********"
paste textarea "**********"
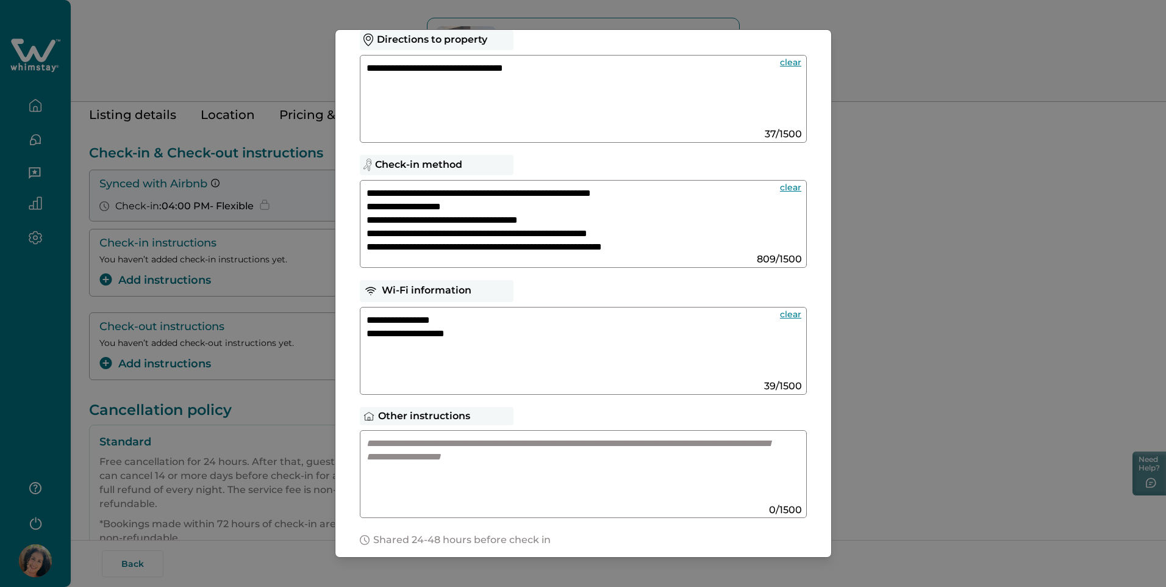
scroll to position [169, 0]
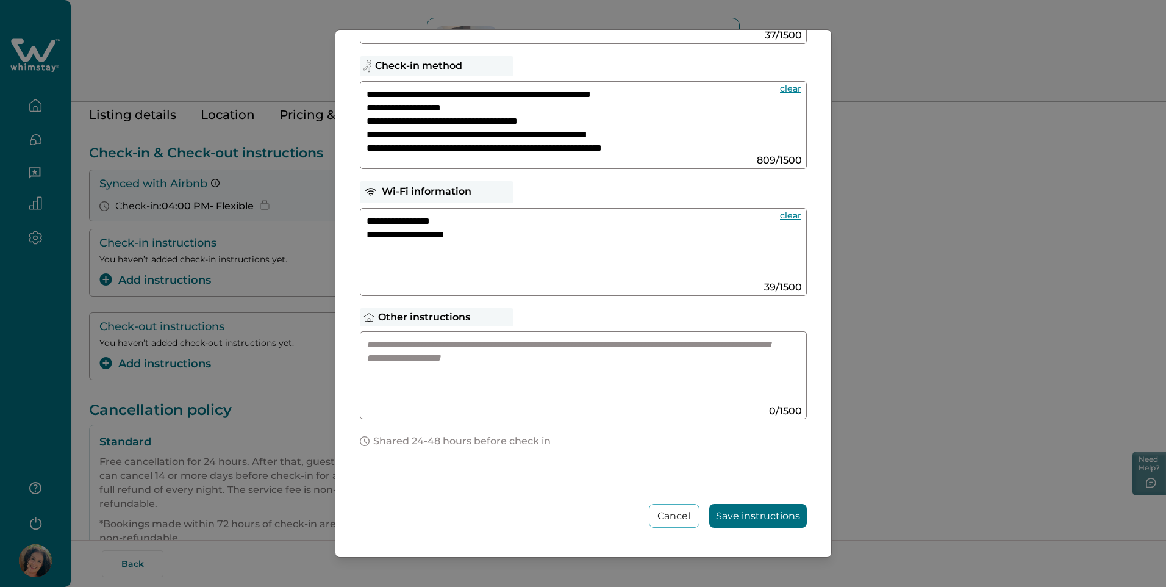
type textarea "**********"
click at [374, 350] on textarea at bounding box center [572, 370] width 410 height 65
paste textarea "**********"
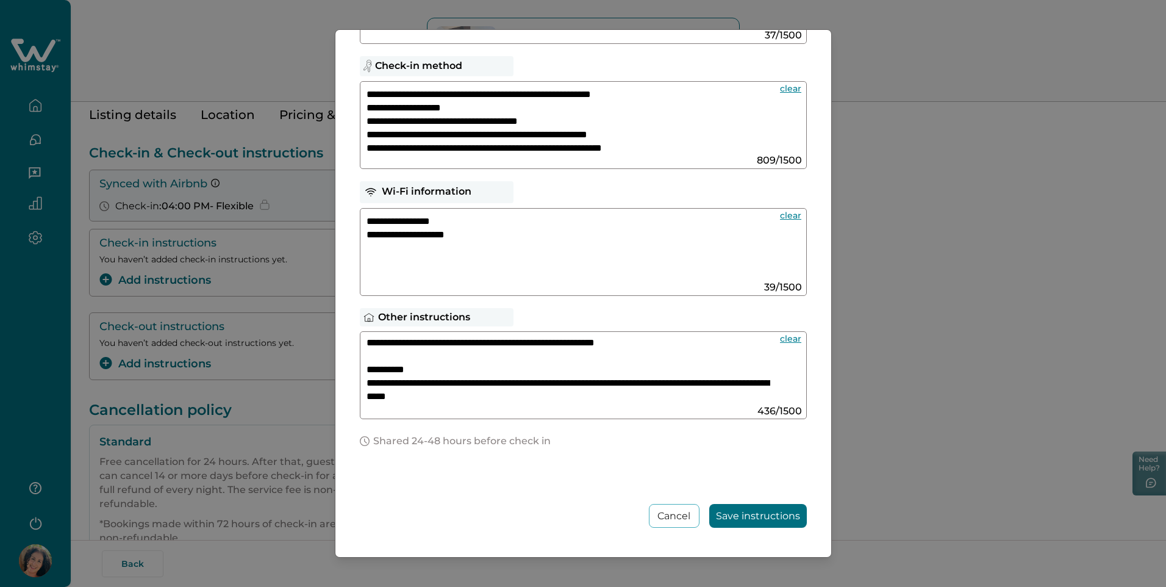
scroll to position [82, 0]
paste textarea
paste textarea "**********"
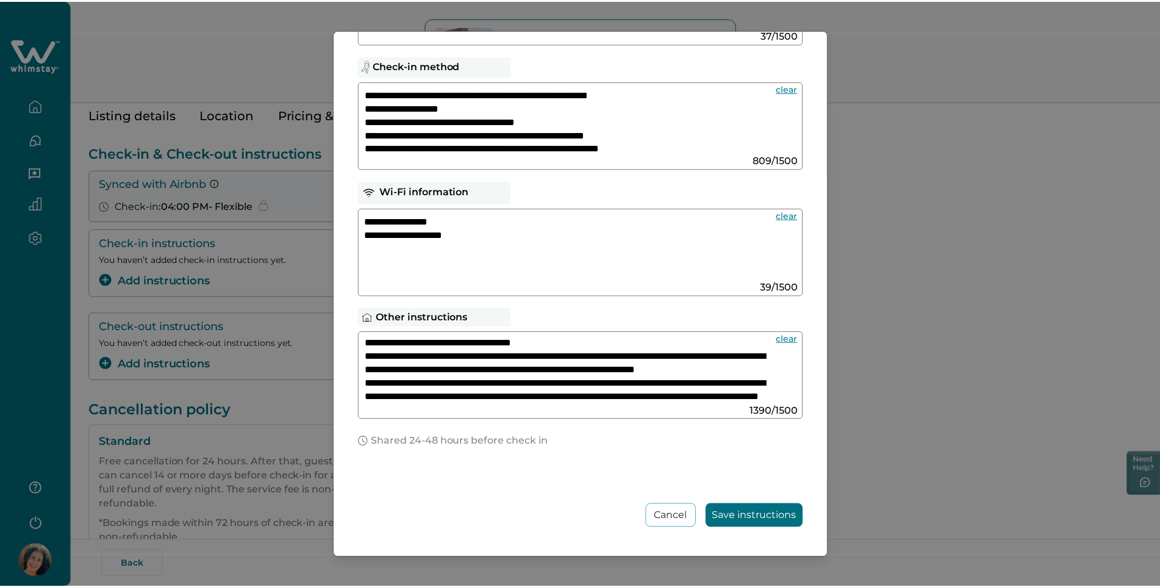
scroll to position [311, 0]
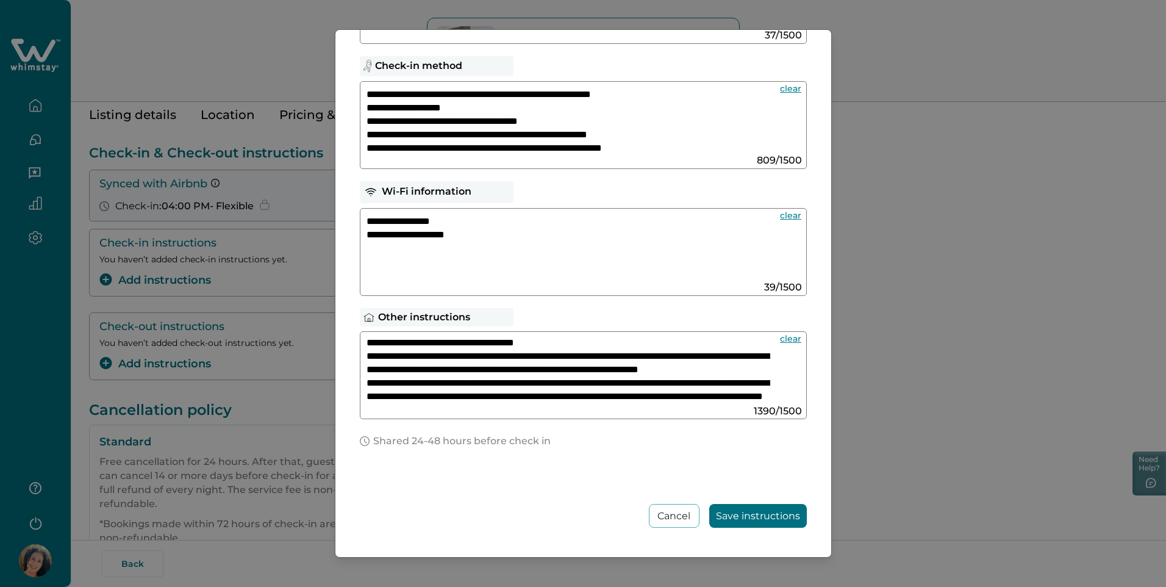
type textarea "**********"
click at [728, 517] on button "Save instructions" at bounding box center [759, 516] width 98 height 24
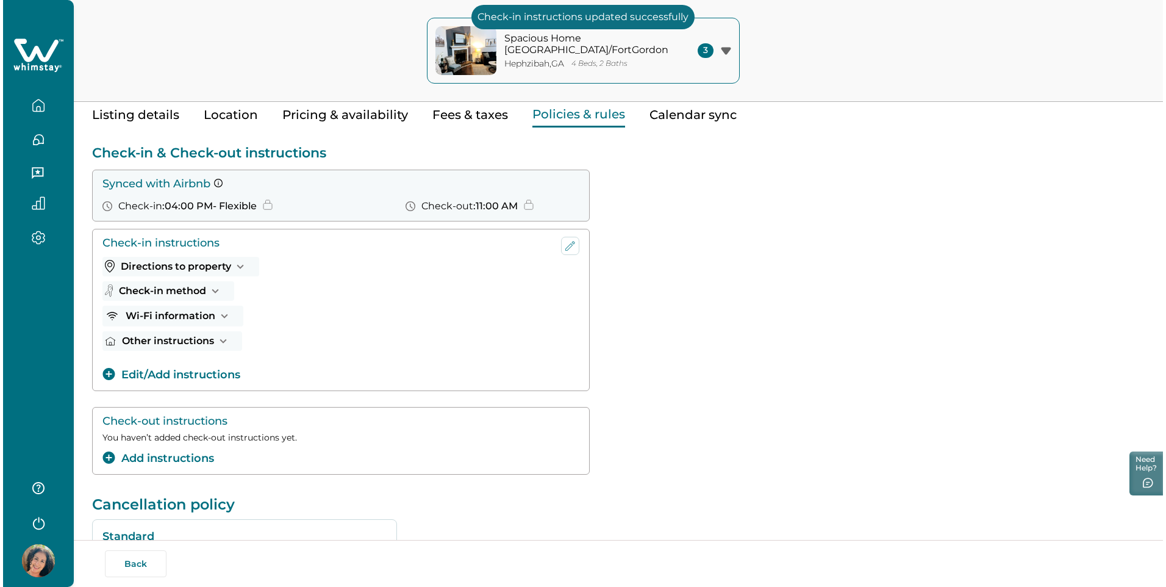
scroll to position [114, 0]
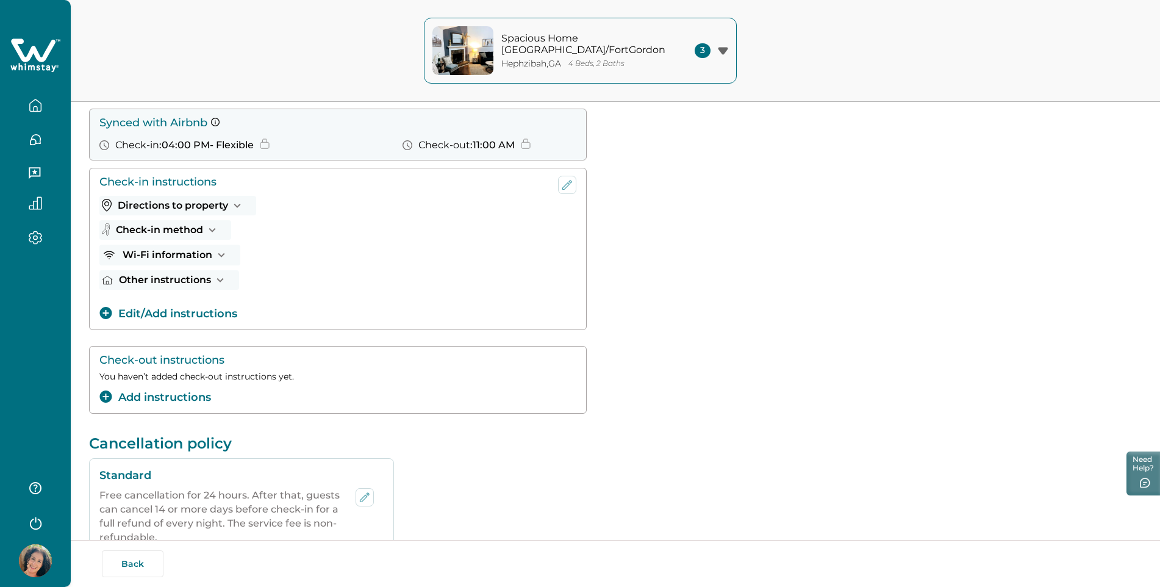
click at [159, 397] on button "Add instructions" at bounding box center [155, 397] width 112 height 16
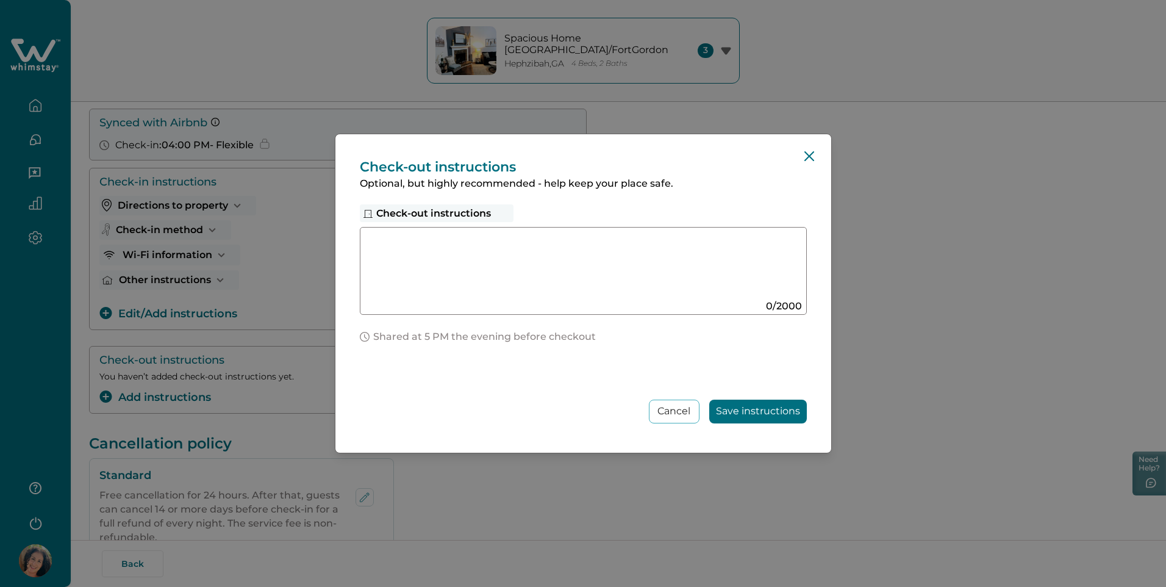
click at [385, 241] on textarea at bounding box center [572, 266] width 410 height 65
paste textarea "**********"
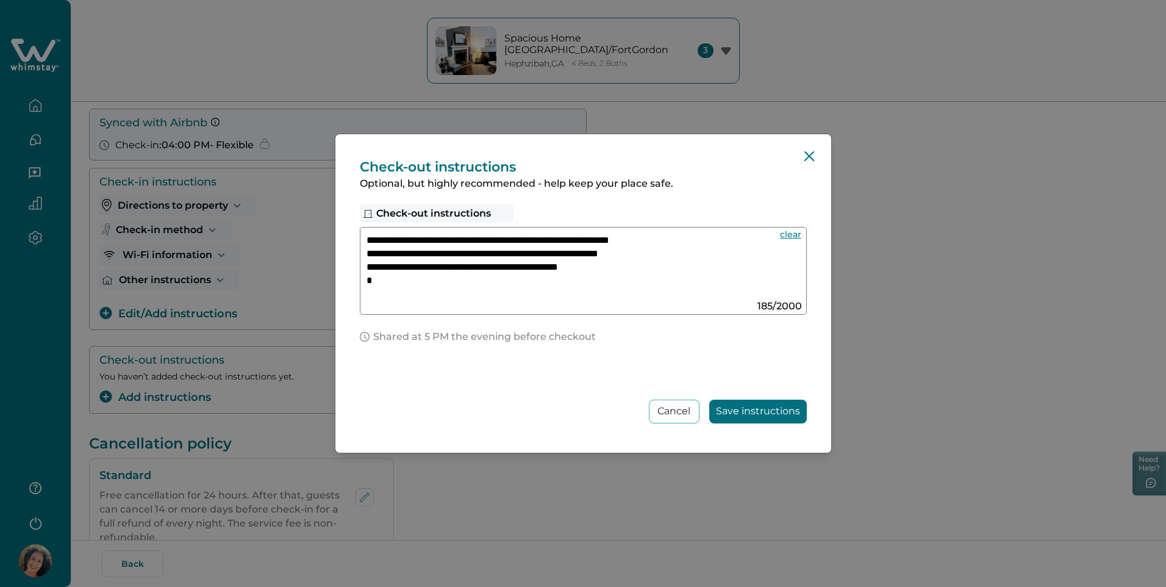
paste textarea "**********"
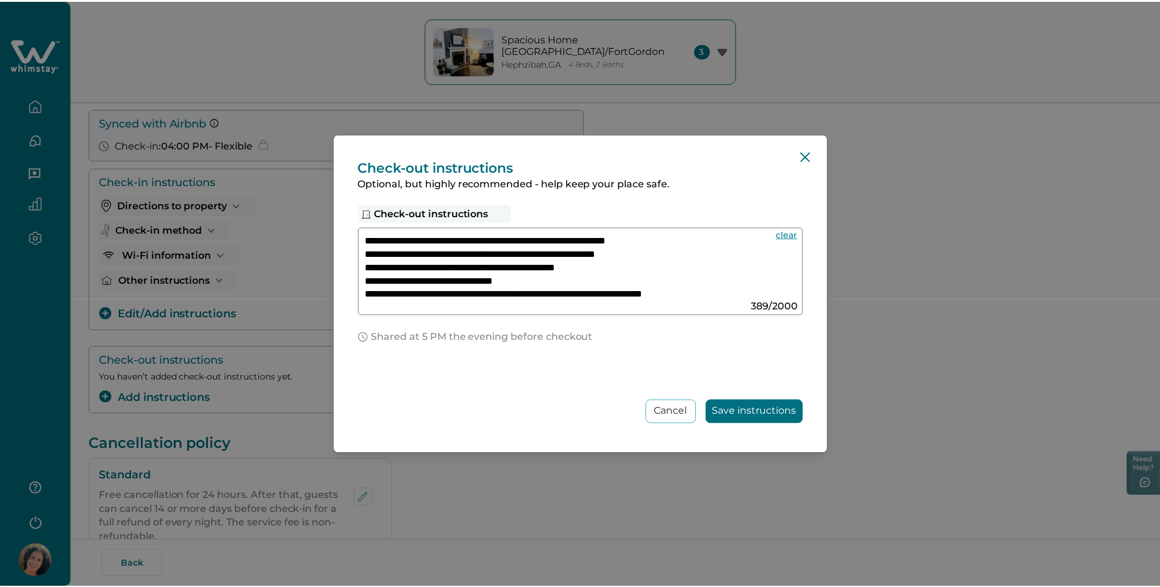
scroll to position [27, 0]
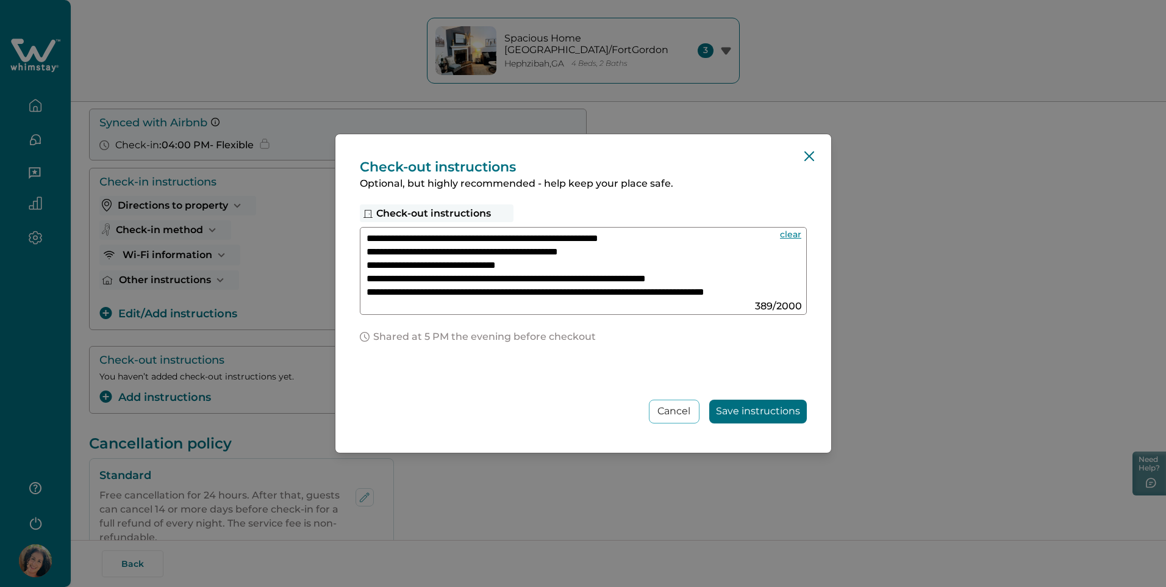
click at [384, 257] on textarea "**********" at bounding box center [572, 266] width 410 height 65
click at [389, 277] on textarea "**********" at bounding box center [572, 266] width 410 height 65
type textarea "**********"
click at [763, 411] on button "Save instructions" at bounding box center [759, 412] width 98 height 24
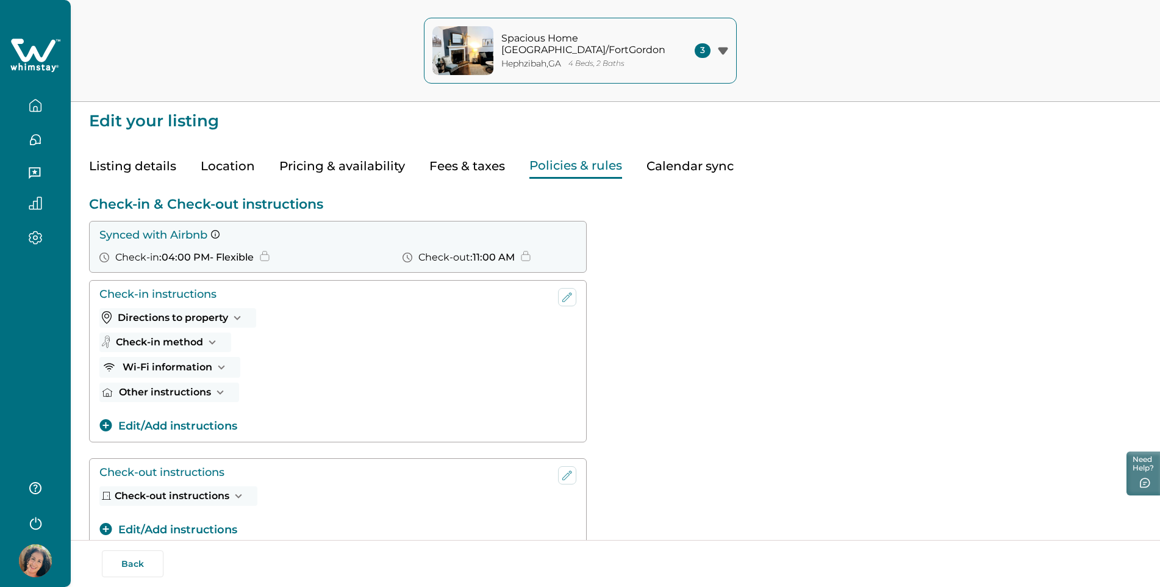
scroll to position [0, 0]
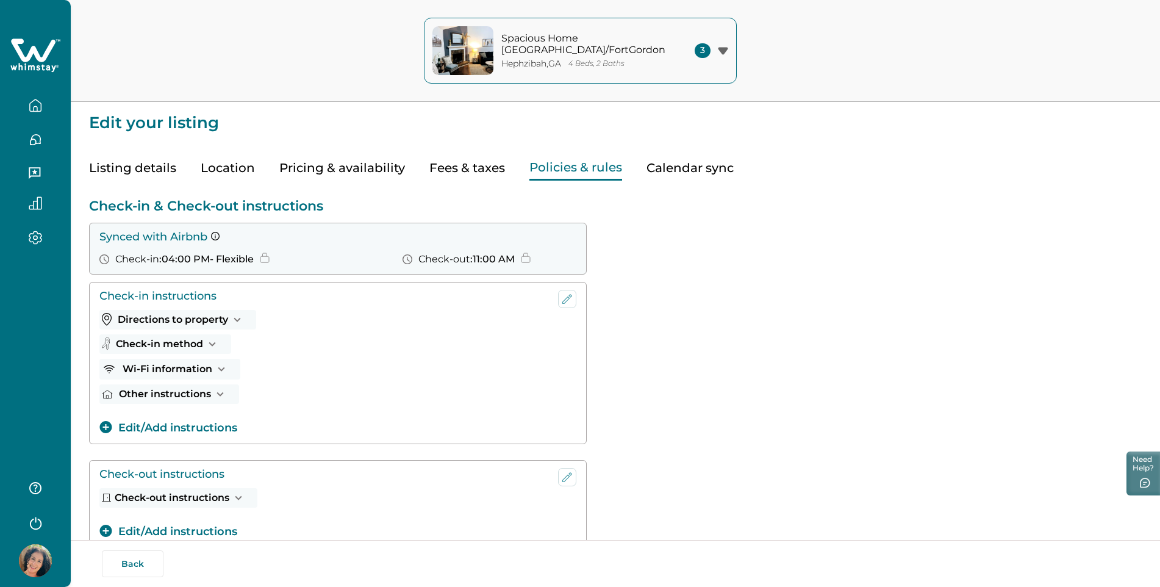
click at [680, 172] on button "Calendar sync" at bounding box center [690, 168] width 87 height 25
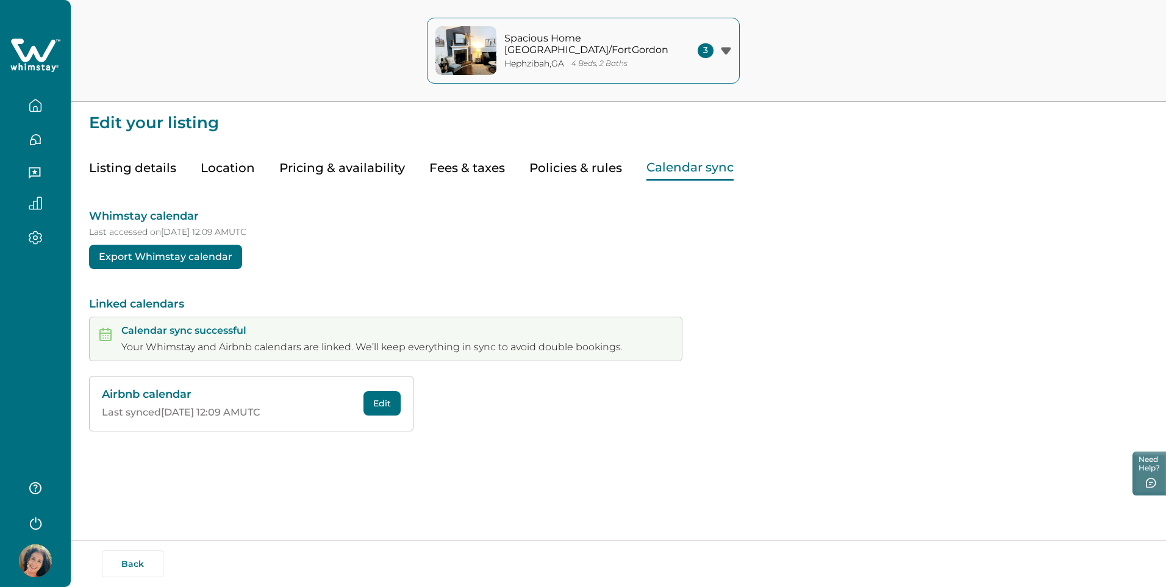
click at [137, 170] on button "Listing details" at bounding box center [132, 168] width 87 height 25
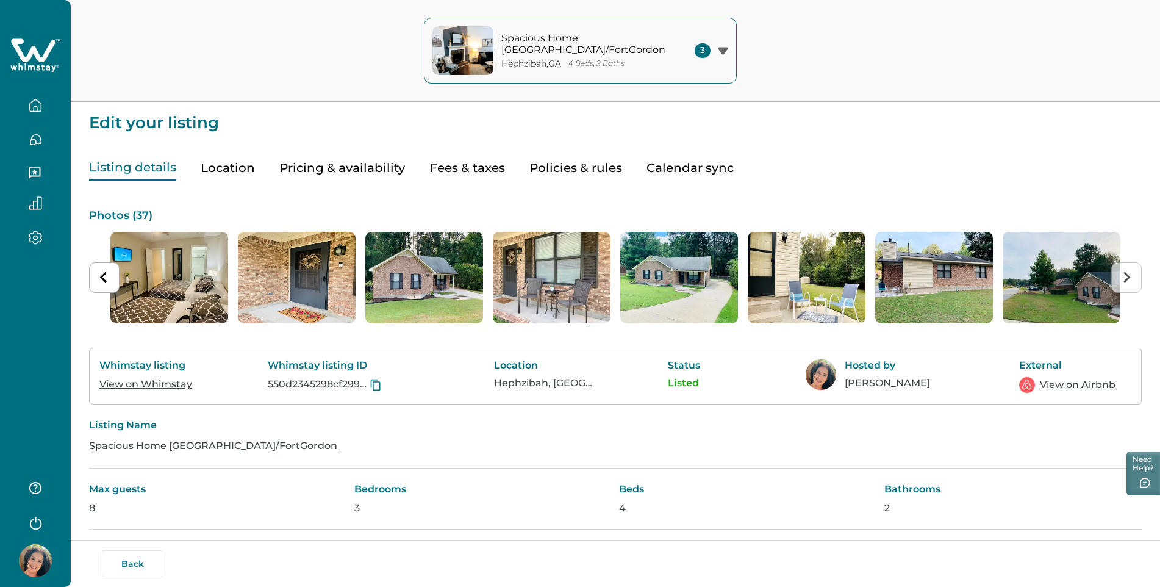
click at [228, 171] on button "Location" at bounding box center [228, 168] width 54 height 25
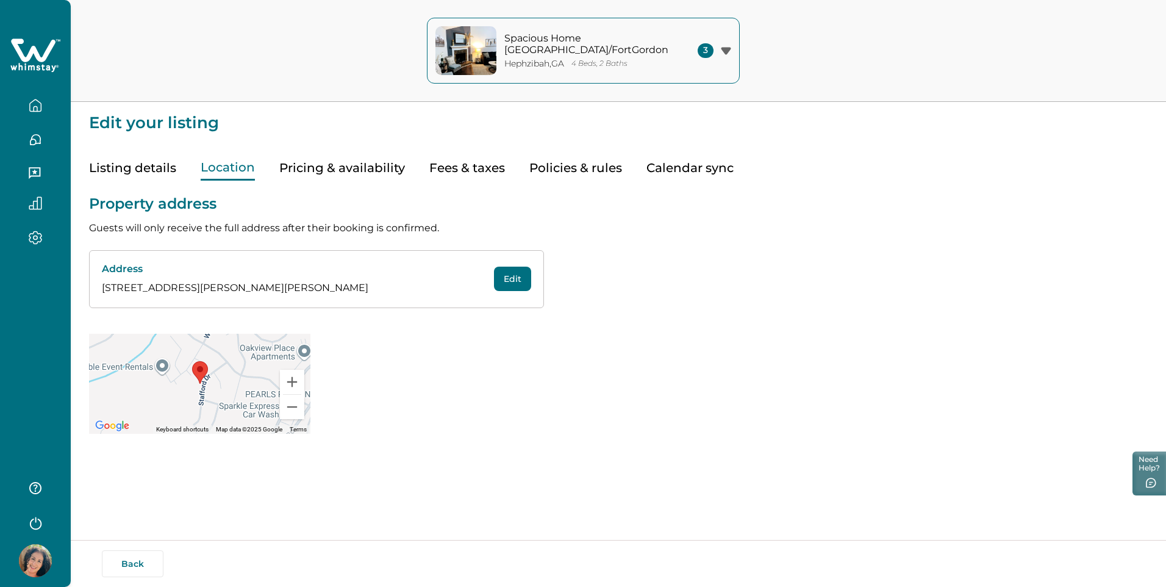
click at [352, 167] on button "Pricing & availability" at bounding box center [342, 168] width 126 height 25
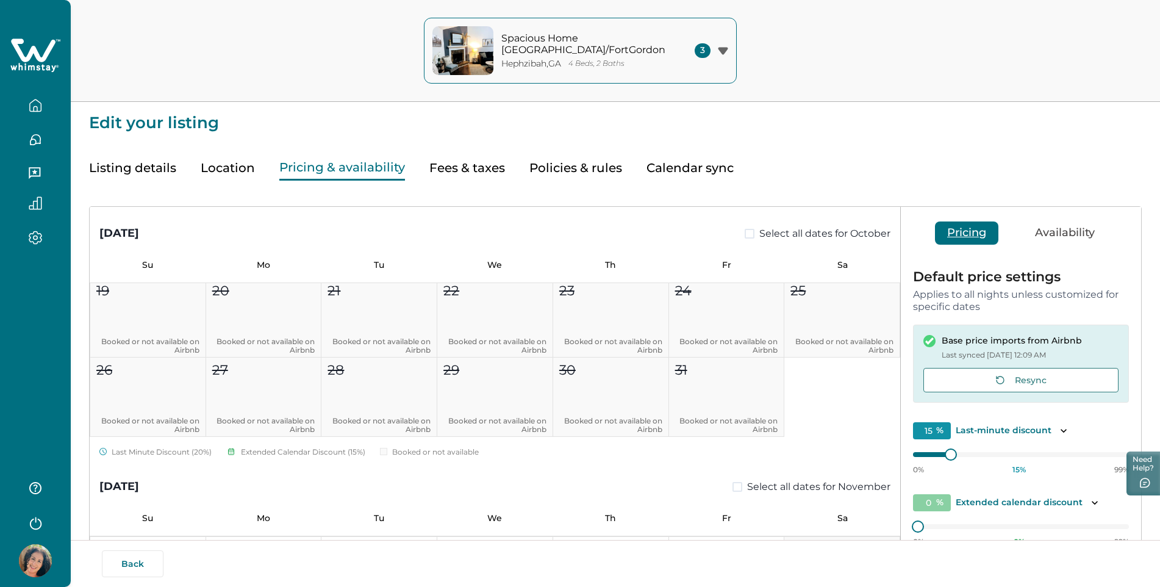
scroll to position [305, 0]
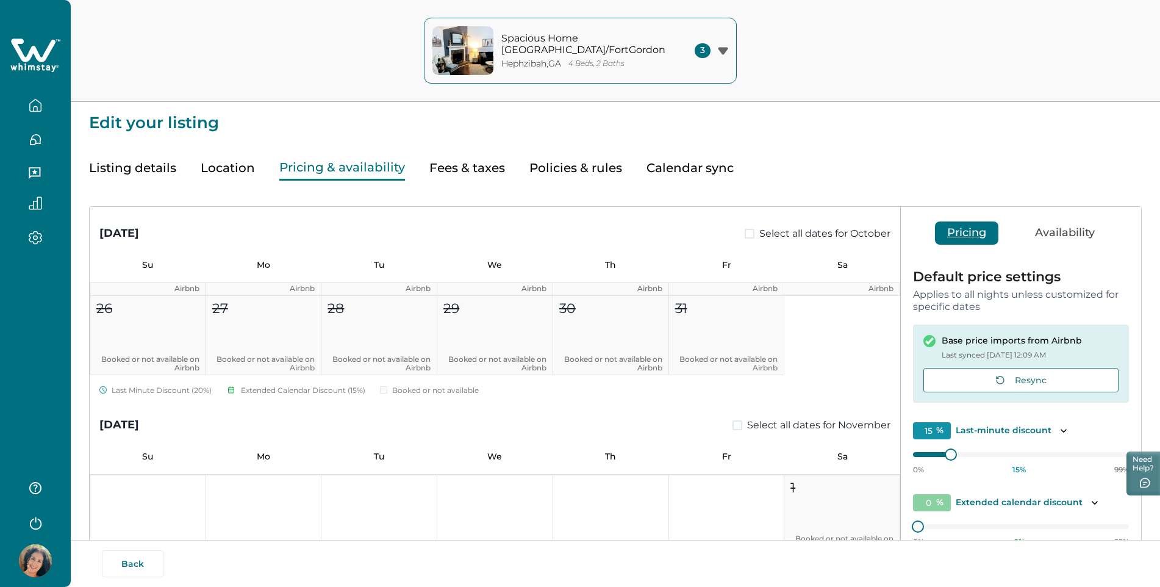
click at [476, 170] on button "Fees & taxes" at bounding box center [467, 168] width 76 height 25
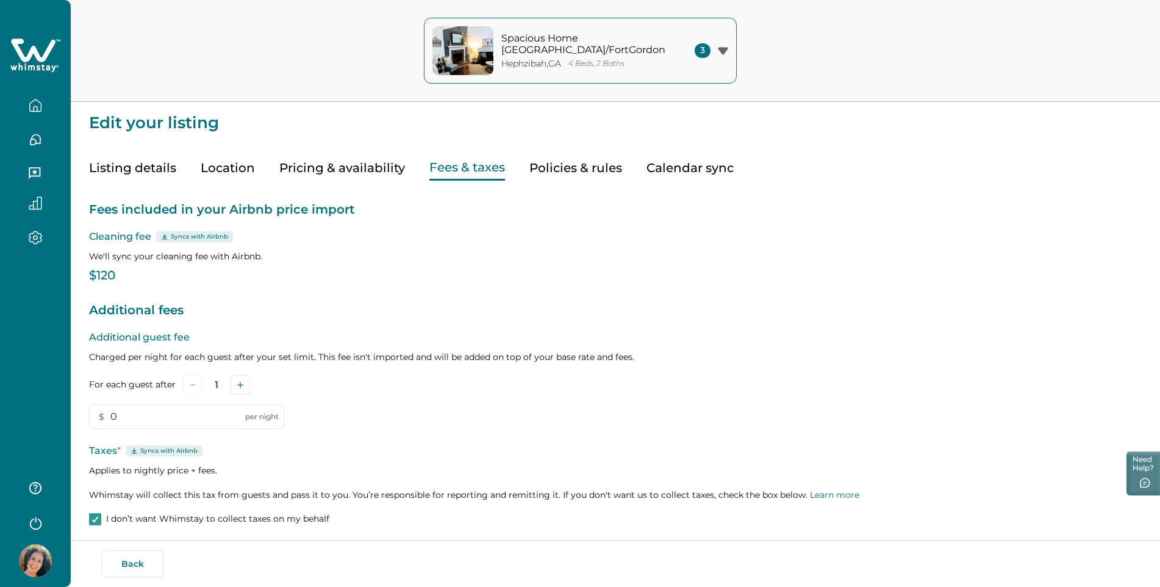
click at [573, 167] on button "Policies & rules" at bounding box center [576, 168] width 93 height 25
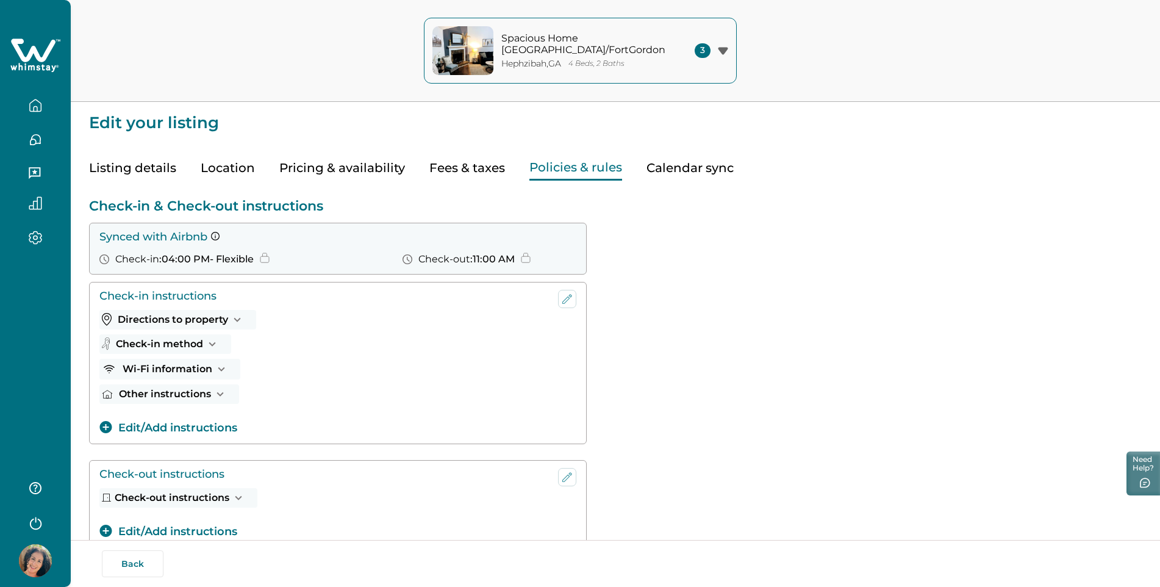
click at [678, 165] on button "Calendar sync" at bounding box center [690, 168] width 87 height 25
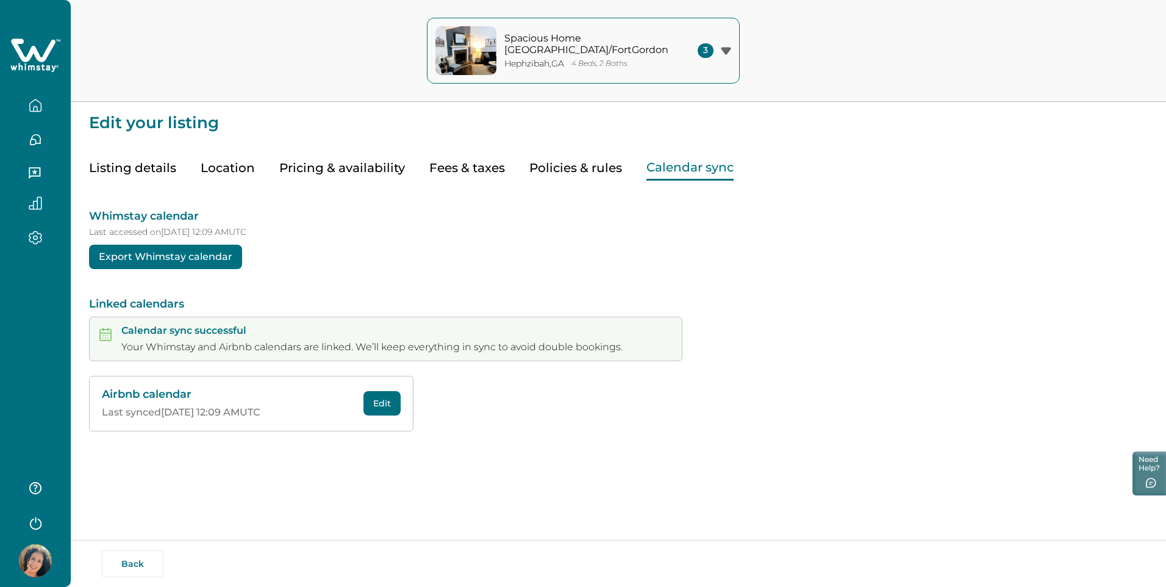
click at [156, 170] on button "Listing details" at bounding box center [132, 168] width 87 height 25
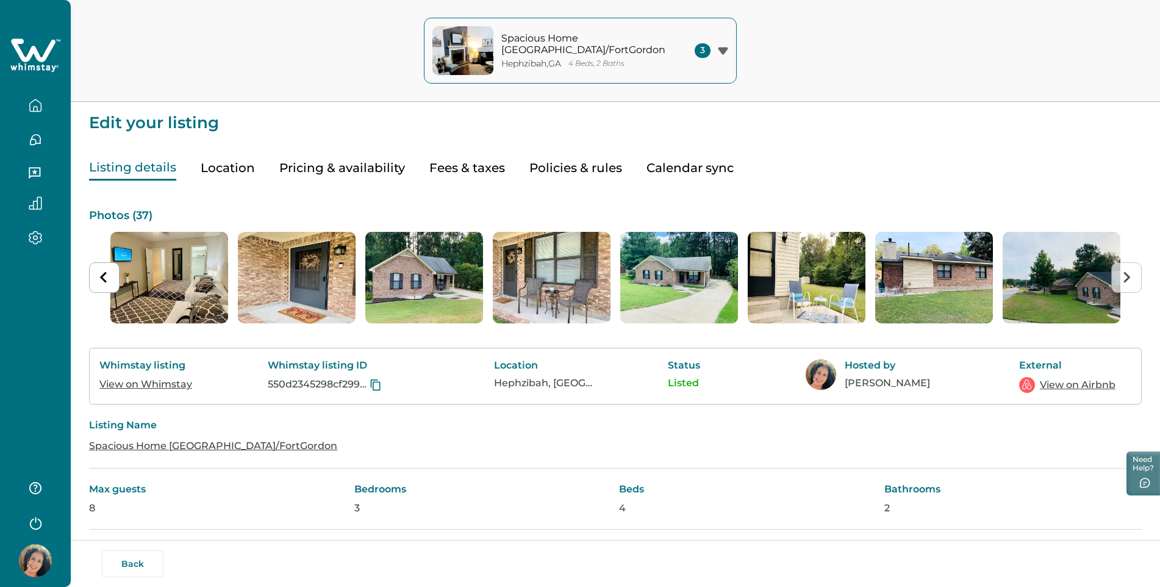
click at [594, 62] on p "4 Beds, 2 Baths" at bounding box center [597, 63] width 56 height 9
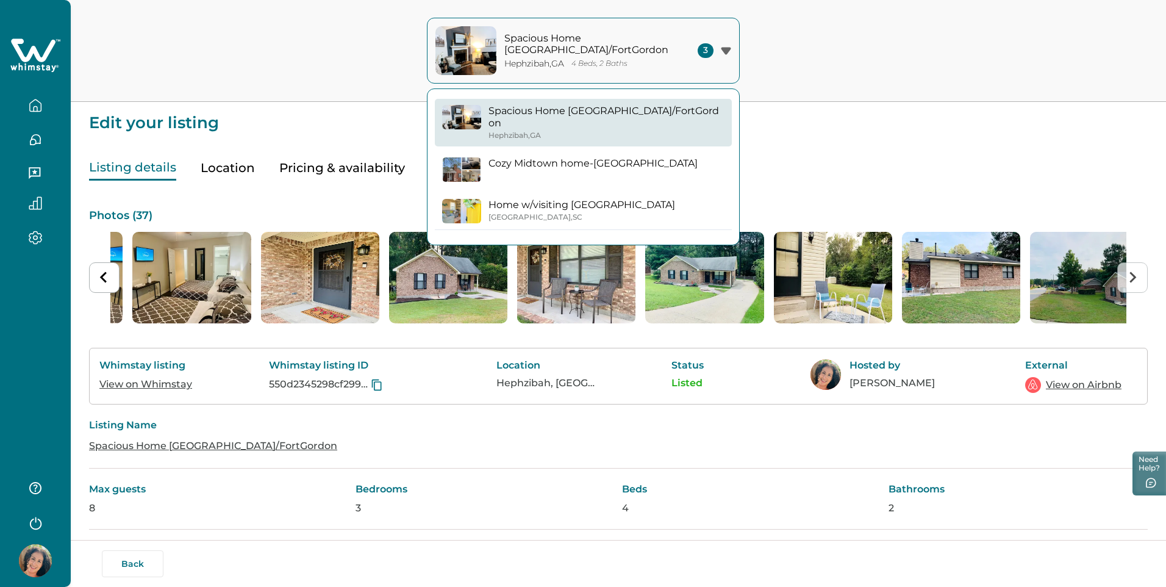
click at [37, 104] on icon "button" at bounding box center [35, 105] width 13 height 13
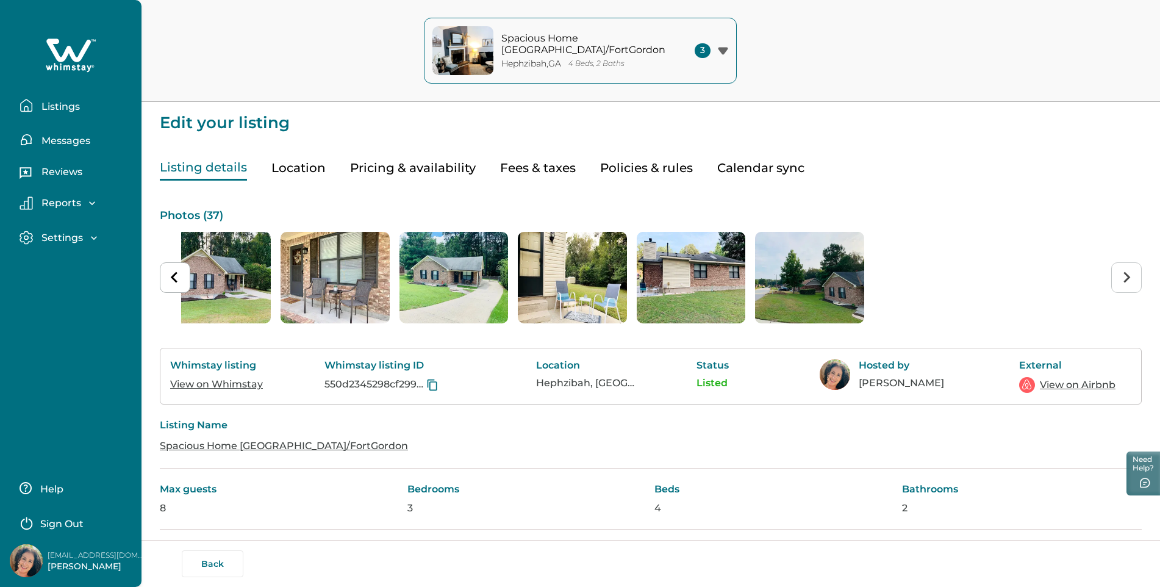
click at [234, 383] on link "View on Whimstay" at bounding box center [216, 384] width 93 height 12
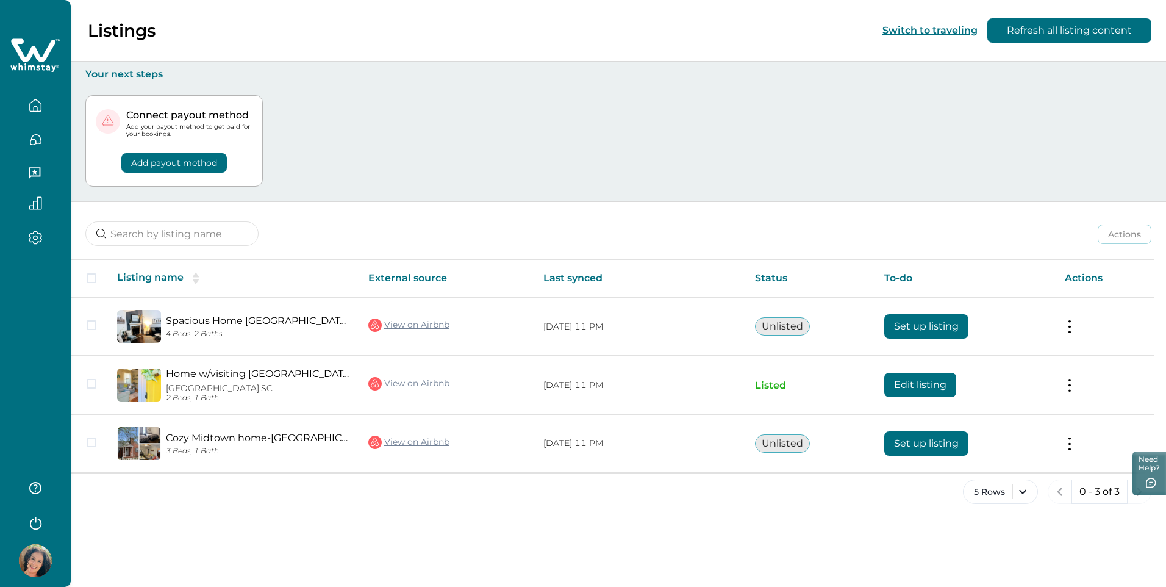
click at [31, 559] on img at bounding box center [35, 560] width 33 height 33
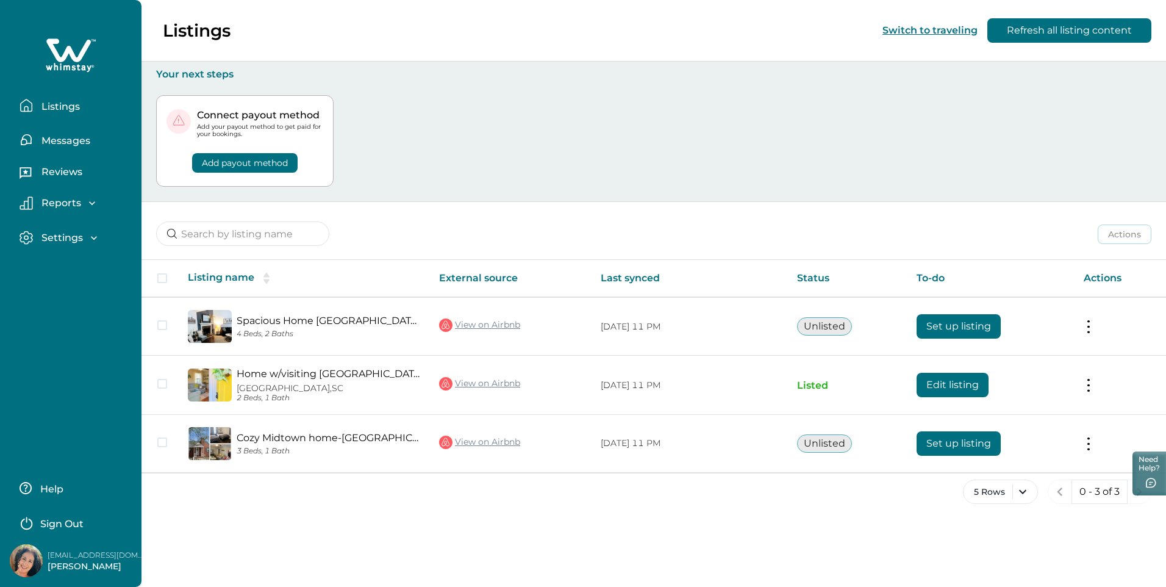
click at [49, 488] on p "Help" at bounding box center [50, 489] width 27 height 12
click at [45, 525] on p "Sign Out" at bounding box center [61, 524] width 43 height 12
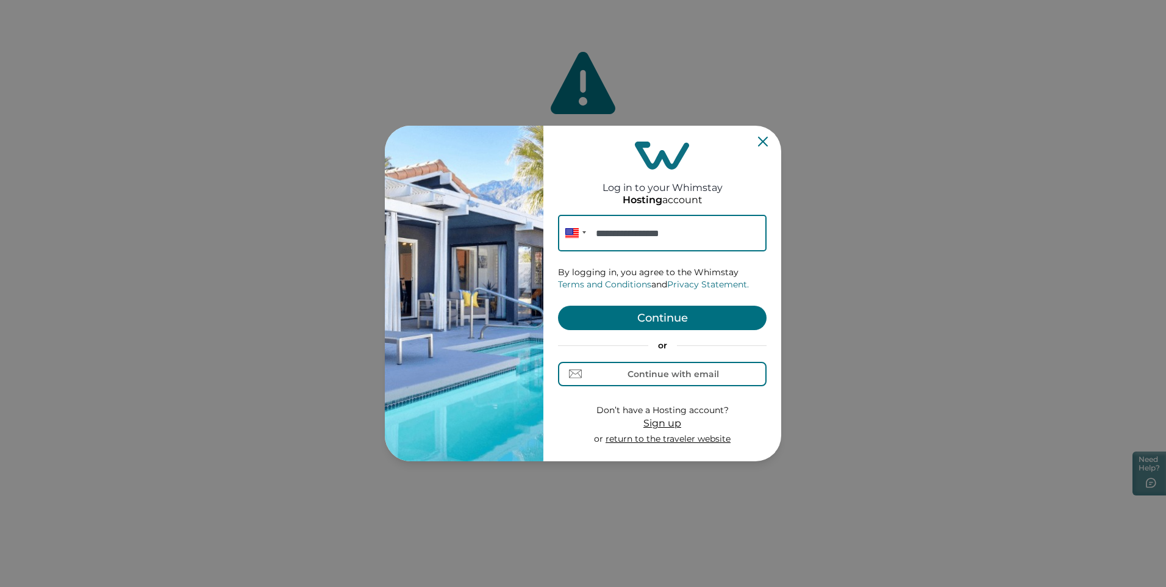
type input "**********"
click at [692, 323] on button "Continue" at bounding box center [662, 318] width 209 height 24
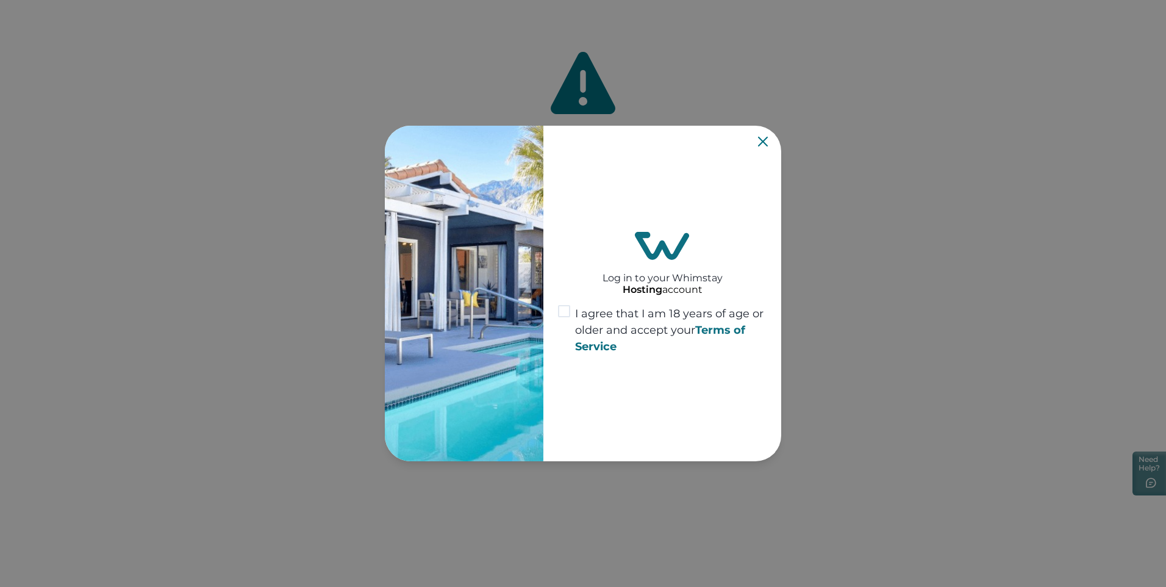
click at [563, 312] on span at bounding box center [564, 311] width 12 height 12
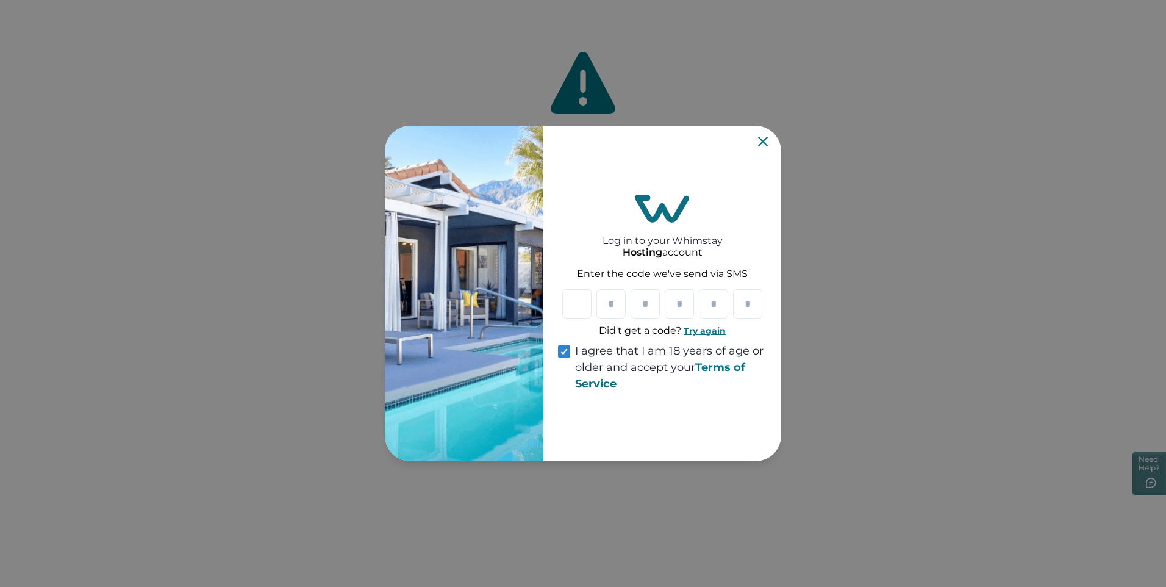
type input "*"
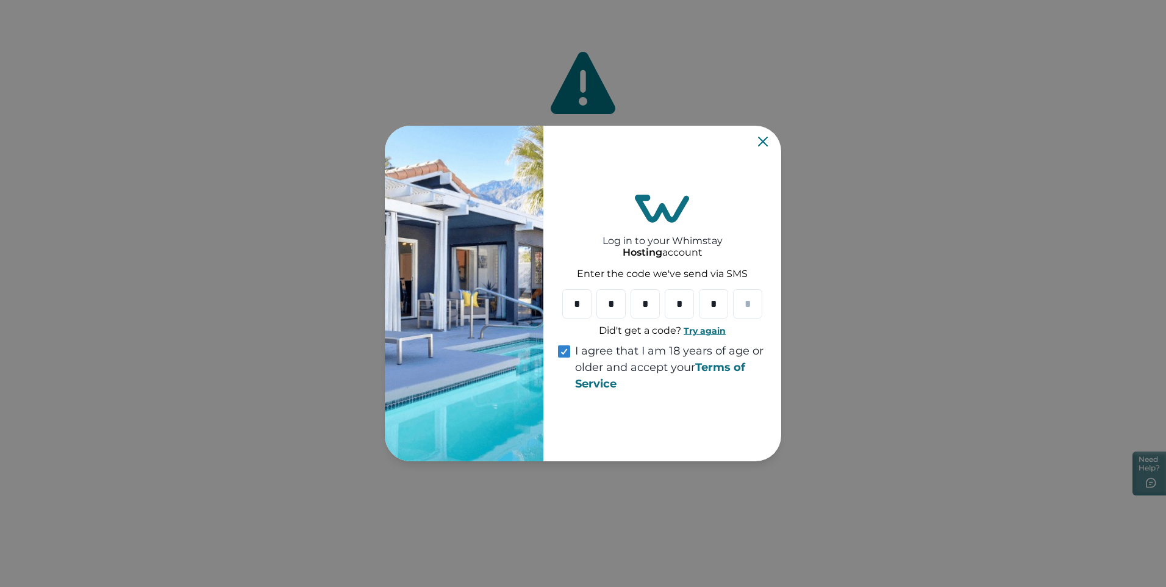
type input "*"
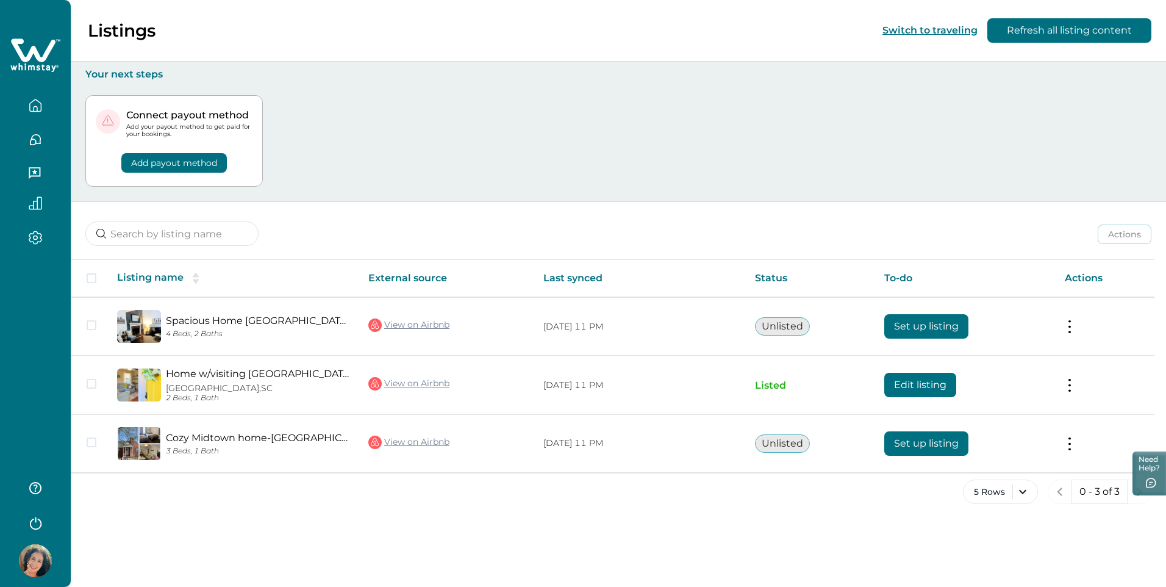
click at [31, 526] on icon "button" at bounding box center [36, 523] width 12 height 13
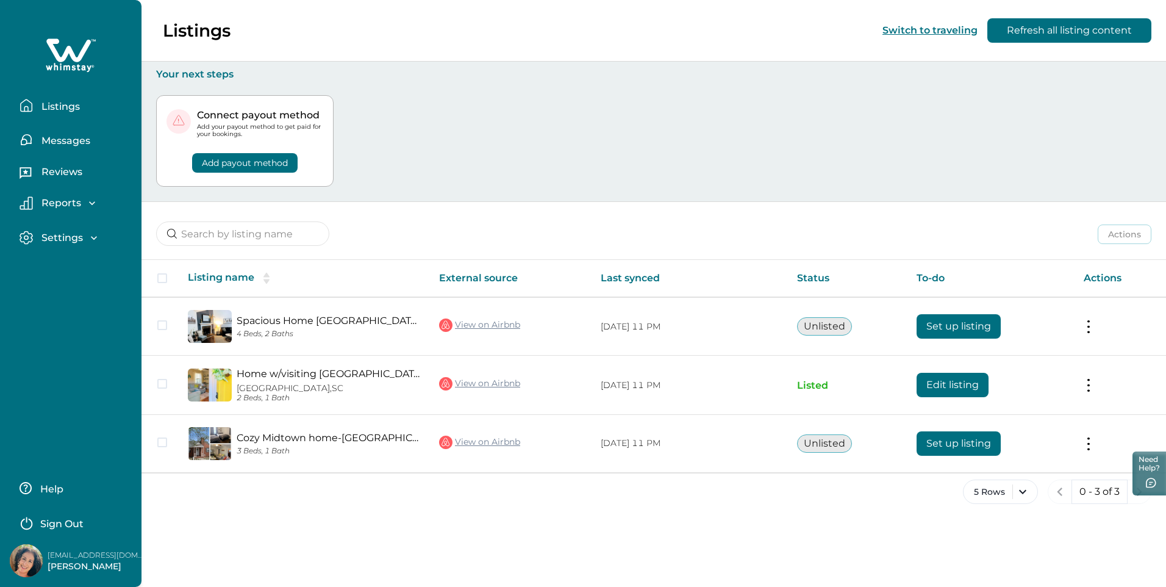
click at [60, 525] on p "Sign Out" at bounding box center [61, 524] width 43 height 12
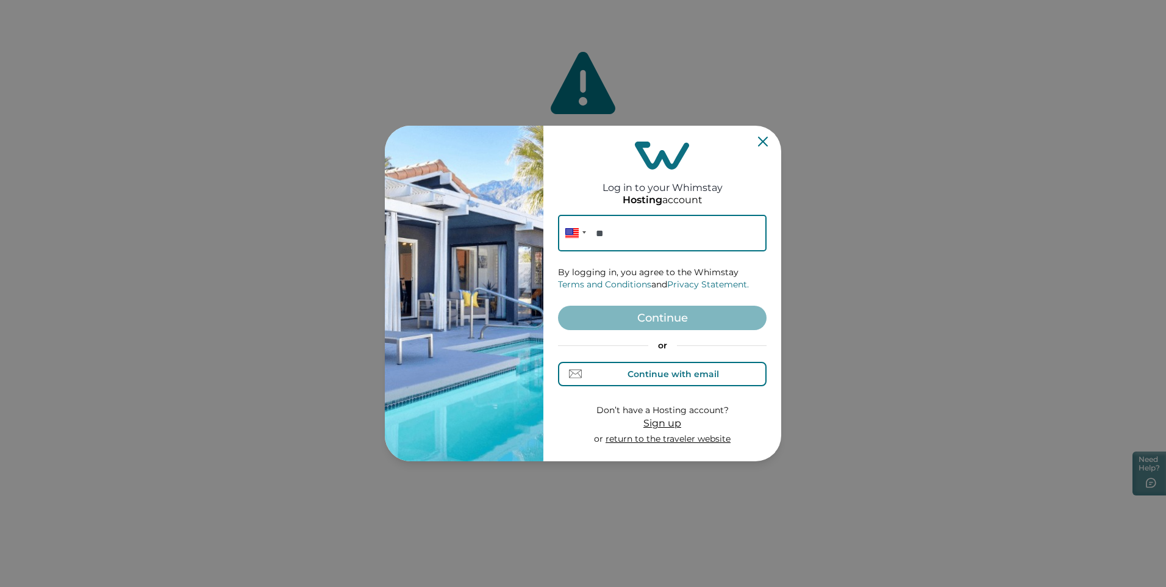
click at [674, 373] on div "Continue with email" at bounding box center [674, 374] width 92 height 10
click at [603, 232] on input at bounding box center [662, 233] width 209 height 37
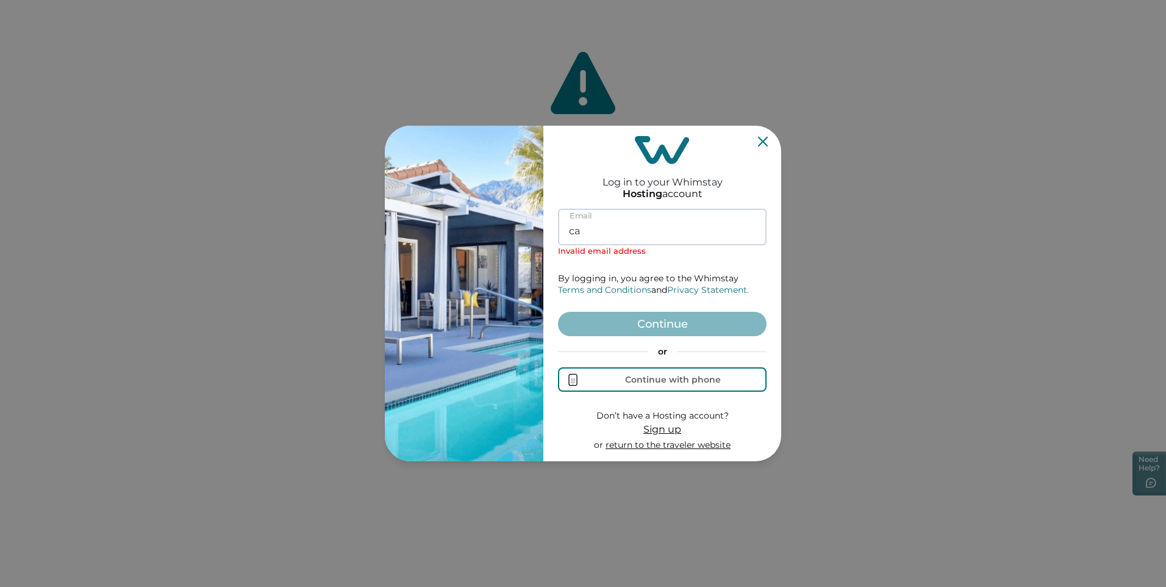
type input "c"
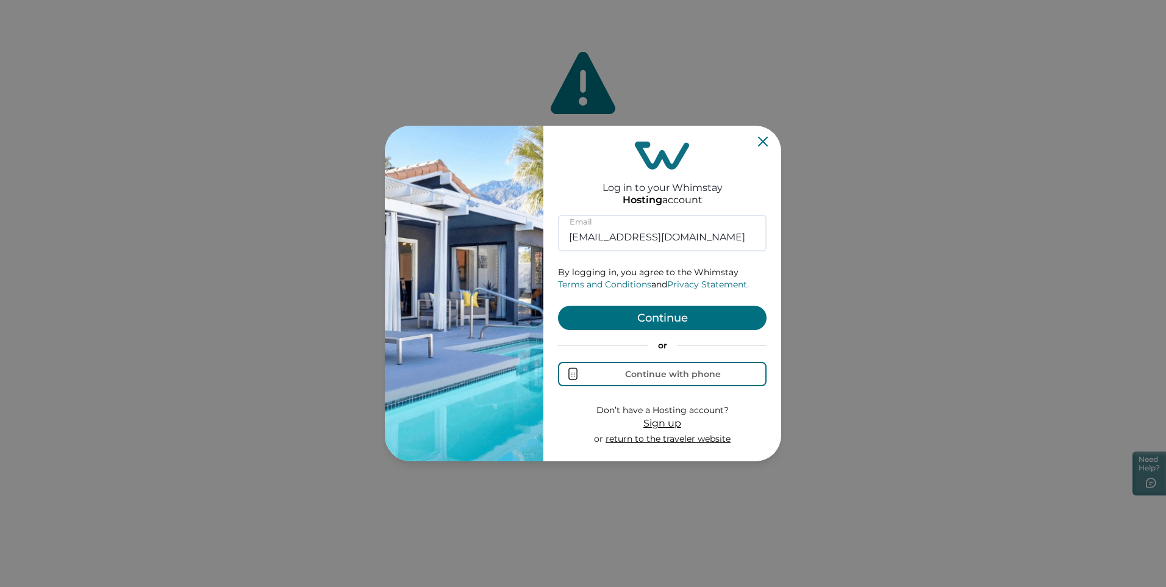
type input "[EMAIL_ADDRESS][DOMAIN_NAME]"
click at [610, 315] on button "Continue" at bounding box center [662, 318] width 209 height 24
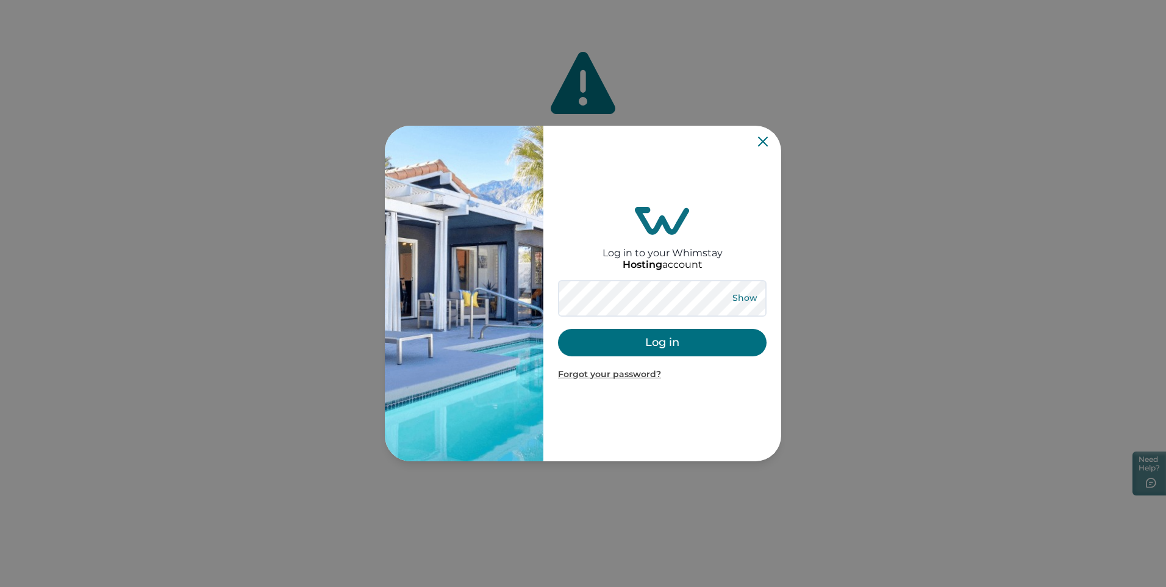
click at [747, 298] on button "Show" at bounding box center [745, 298] width 44 height 17
click at [703, 342] on button "Log in" at bounding box center [662, 342] width 209 height 27
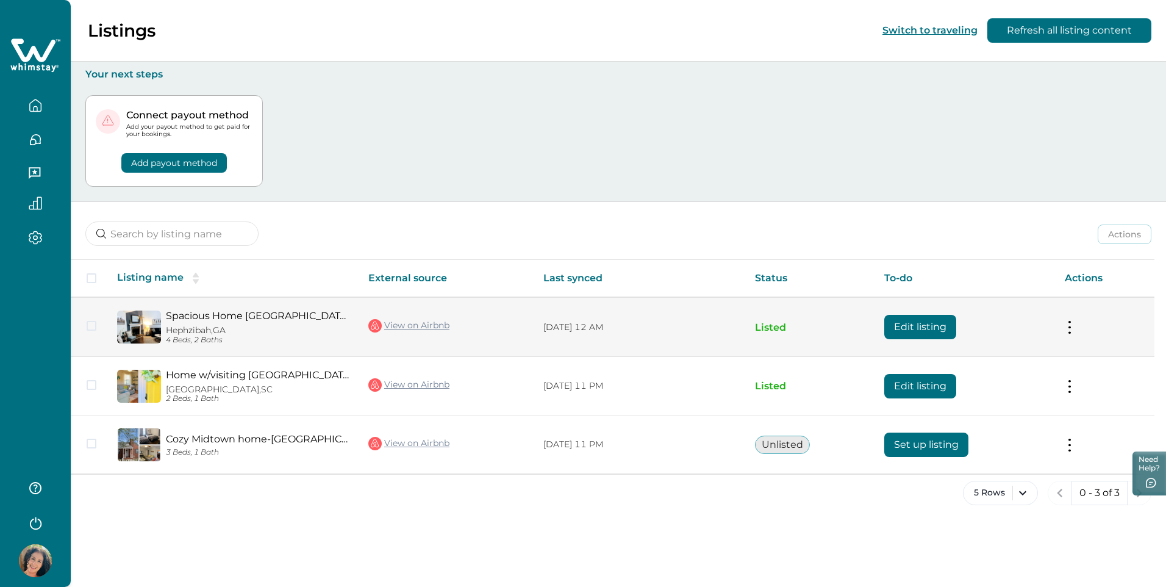
click at [922, 327] on button "Edit listing" at bounding box center [921, 327] width 72 height 24
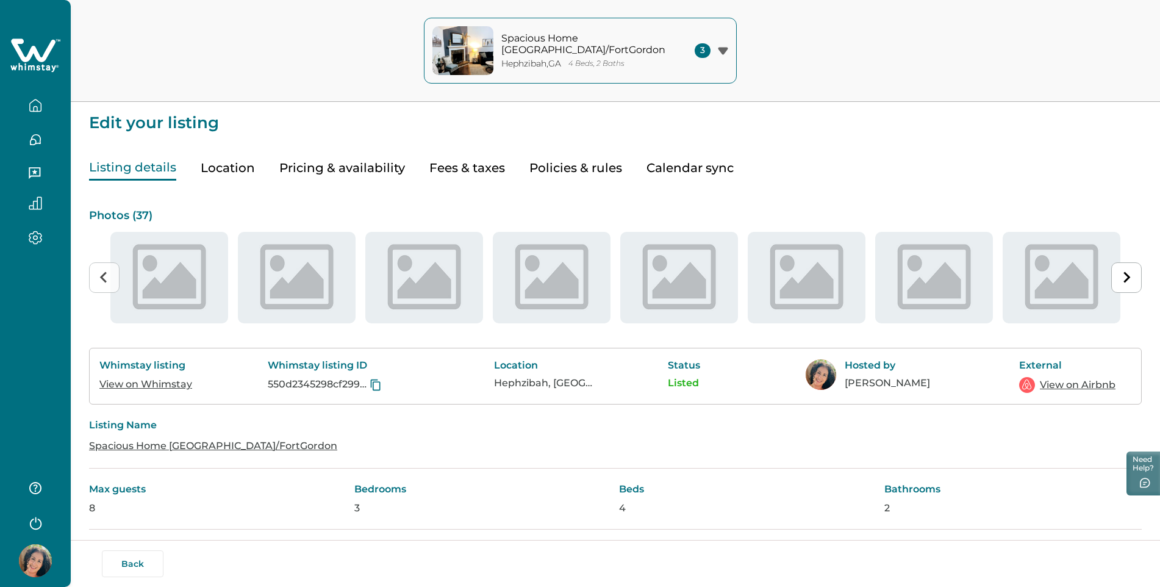
type input "15"
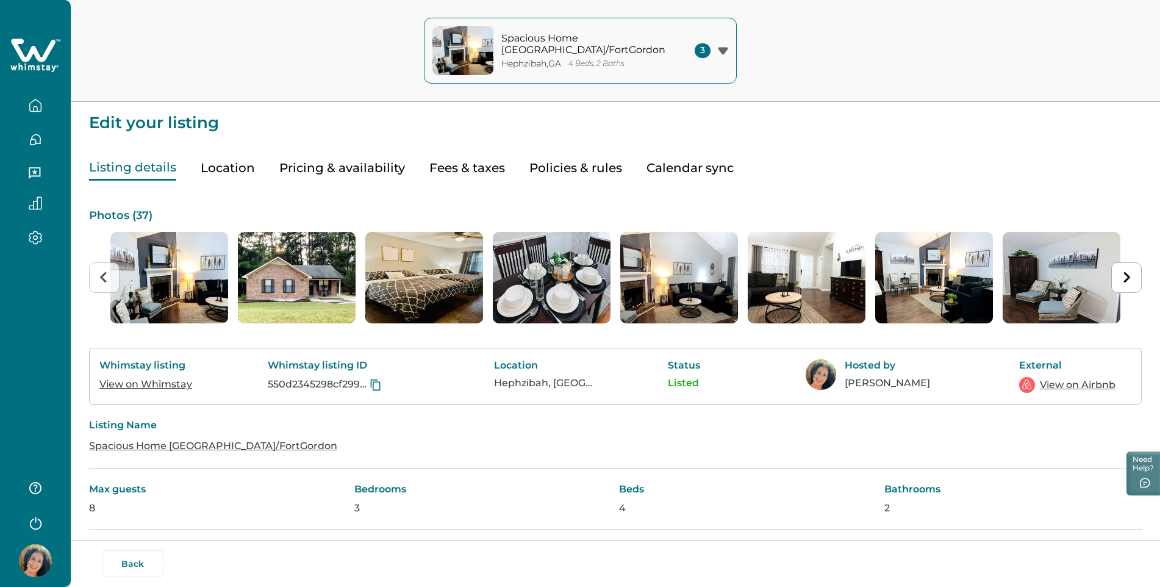
click at [311, 174] on button "Pricing & availability" at bounding box center [342, 168] width 126 height 25
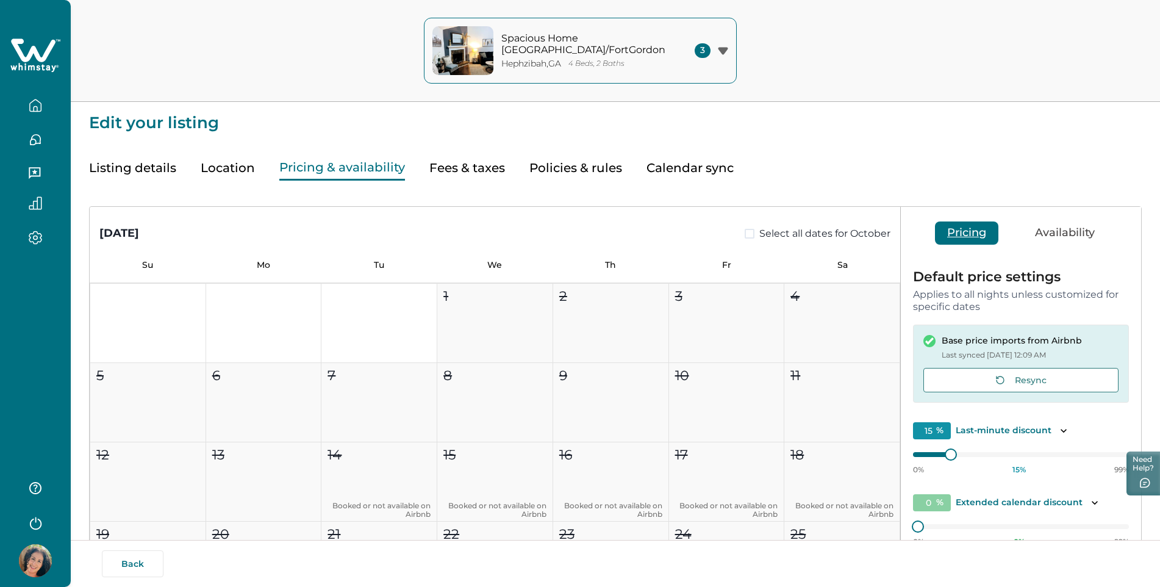
click at [1049, 232] on button "Availability" at bounding box center [1065, 232] width 84 height 23
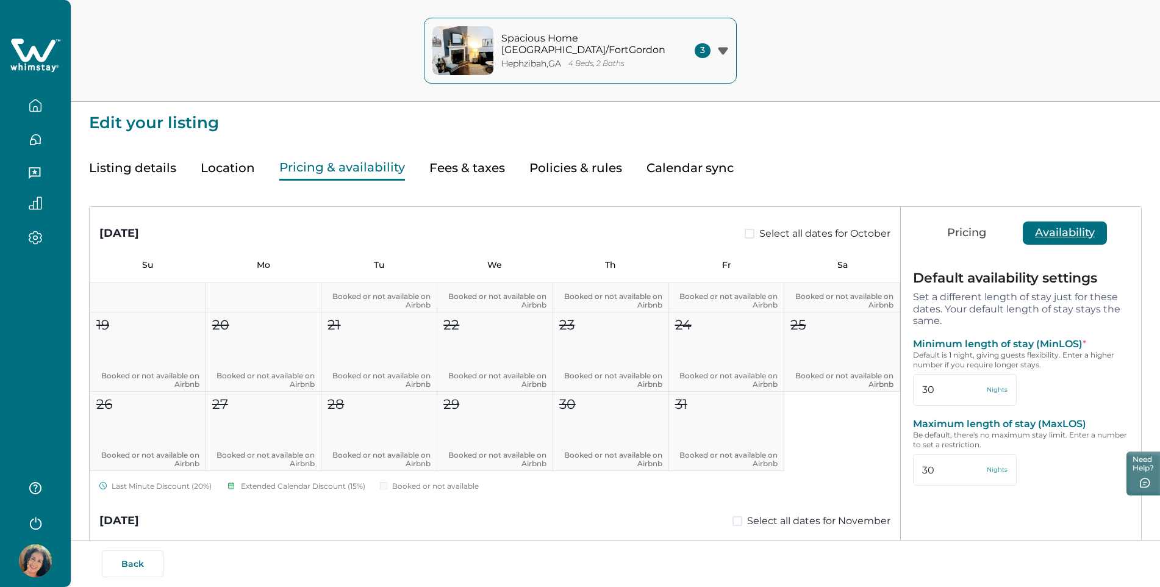
scroll to position [244, 0]
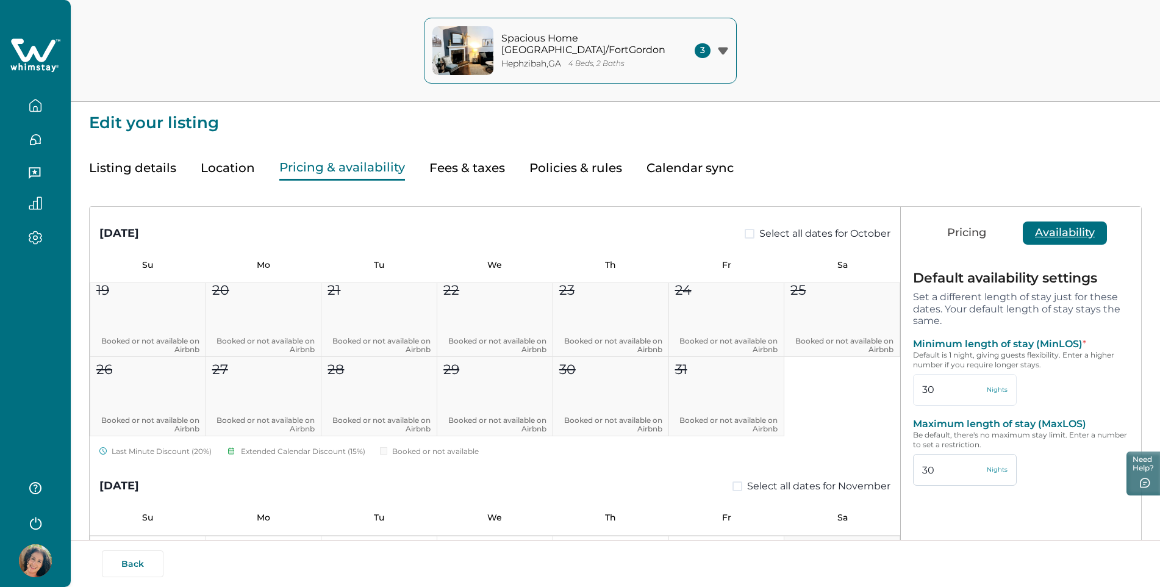
drag, startPoint x: 940, startPoint y: 473, endPoint x: 920, endPoint y: 472, distance: 20.2
click at [920, 472] on input "30" at bounding box center [965, 470] width 104 height 32
drag, startPoint x: 933, startPoint y: 473, endPoint x: 919, endPoint y: 475, distance: 14.8
click at [919, 475] on input "60" at bounding box center [965, 470] width 104 height 32
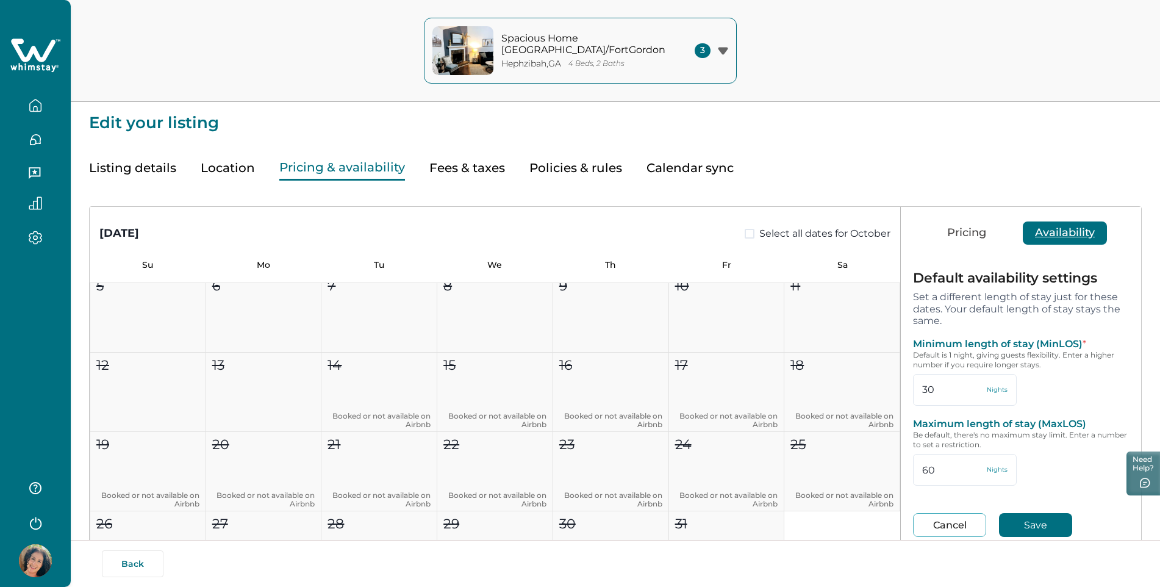
scroll to position [61, 0]
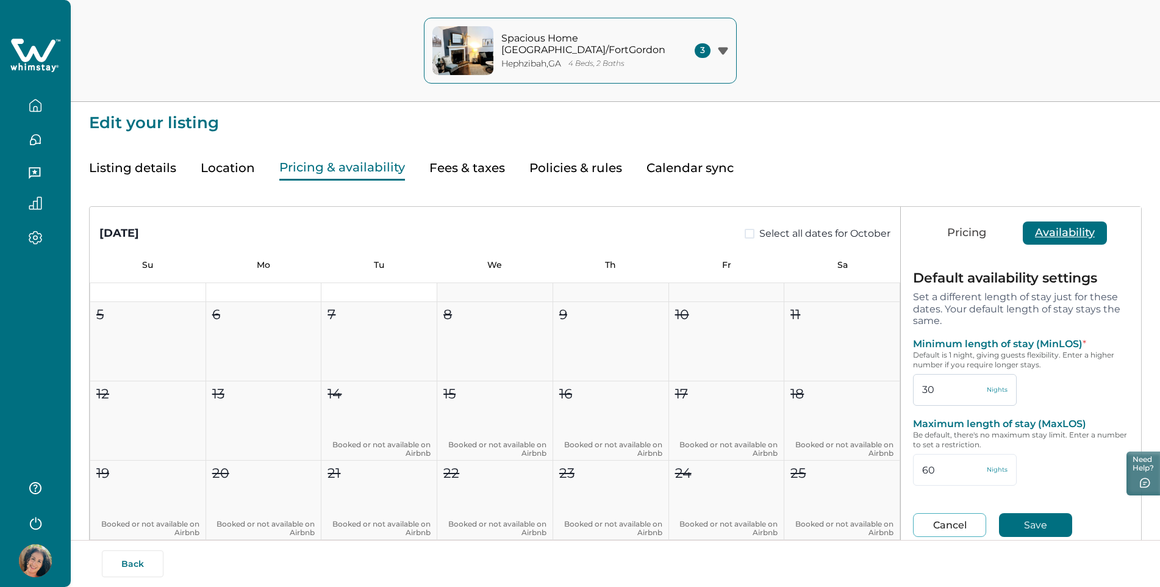
type input "60"
drag, startPoint x: 935, startPoint y: 393, endPoint x: 915, endPoint y: 393, distance: 20.1
click at [915, 393] on input "30" at bounding box center [965, 390] width 104 height 32
type input "28"
drag, startPoint x: 938, startPoint y: 473, endPoint x: 899, endPoint y: 468, distance: 40.0
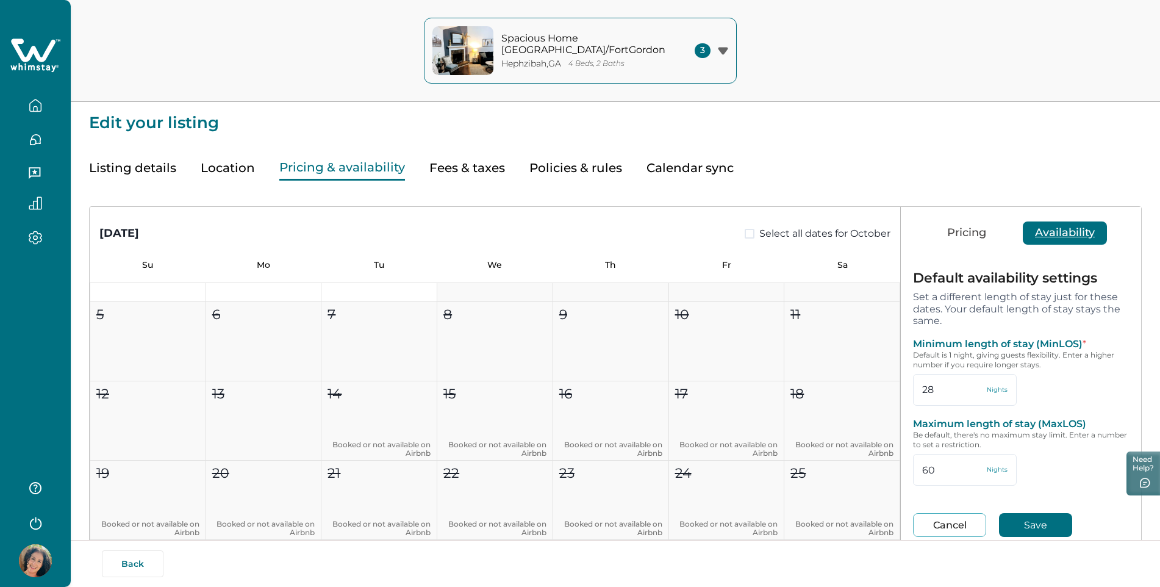
click at [899, 468] on div "[DATE] Select all dates for October Su Mo Tu We Th Fr Sa 1 2 3 4 5 6 7 8 9 10 1…" at bounding box center [616, 471] width 1052 height 528
type input "31"
click at [1028, 523] on button "Save" at bounding box center [1035, 525] width 73 height 24
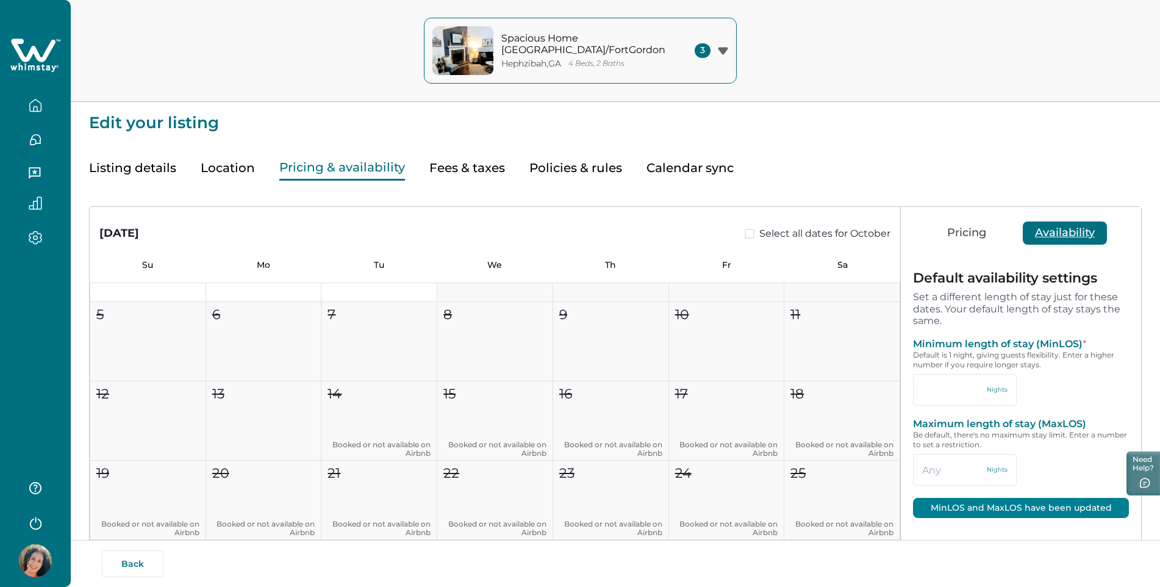
type input "28"
type input "31"
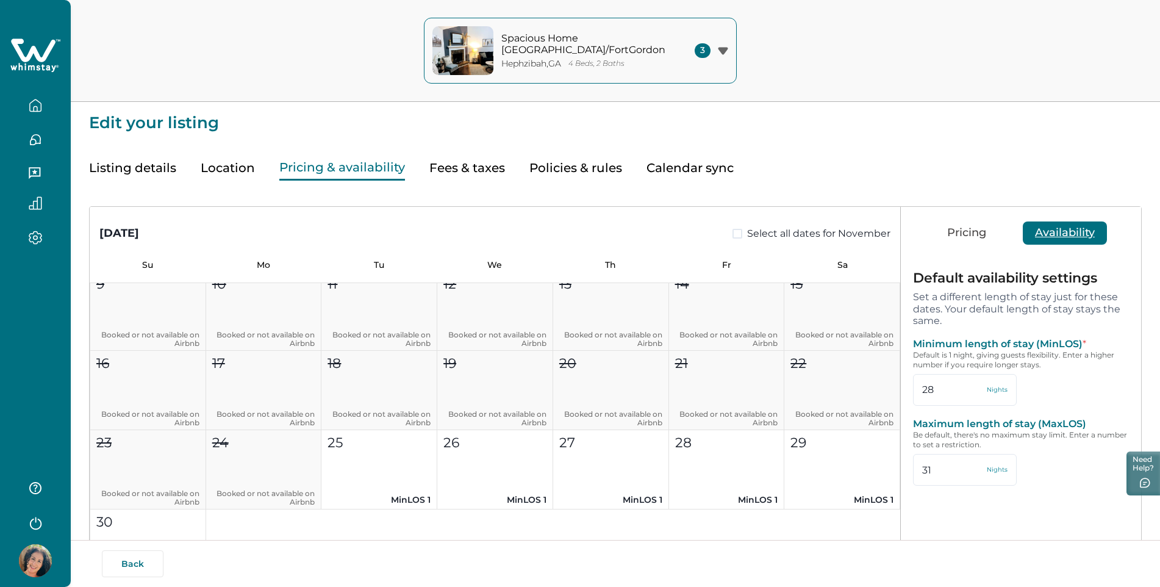
scroll to position [671, 0]
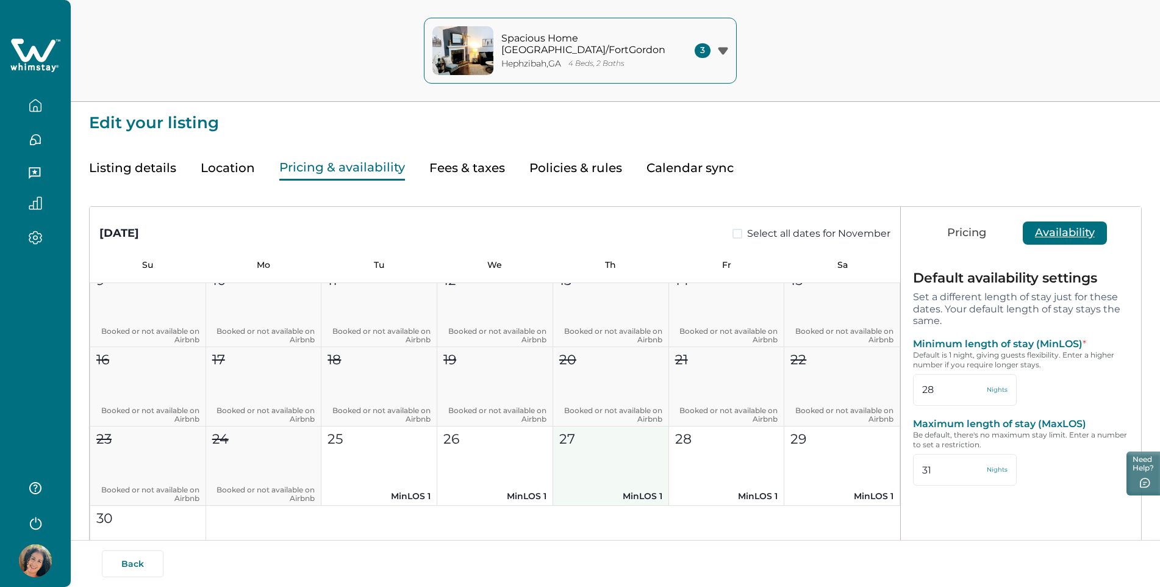
click at [628, 495] on p "MinLOS 1" at bounding box center [610, 496] width 103 height 13
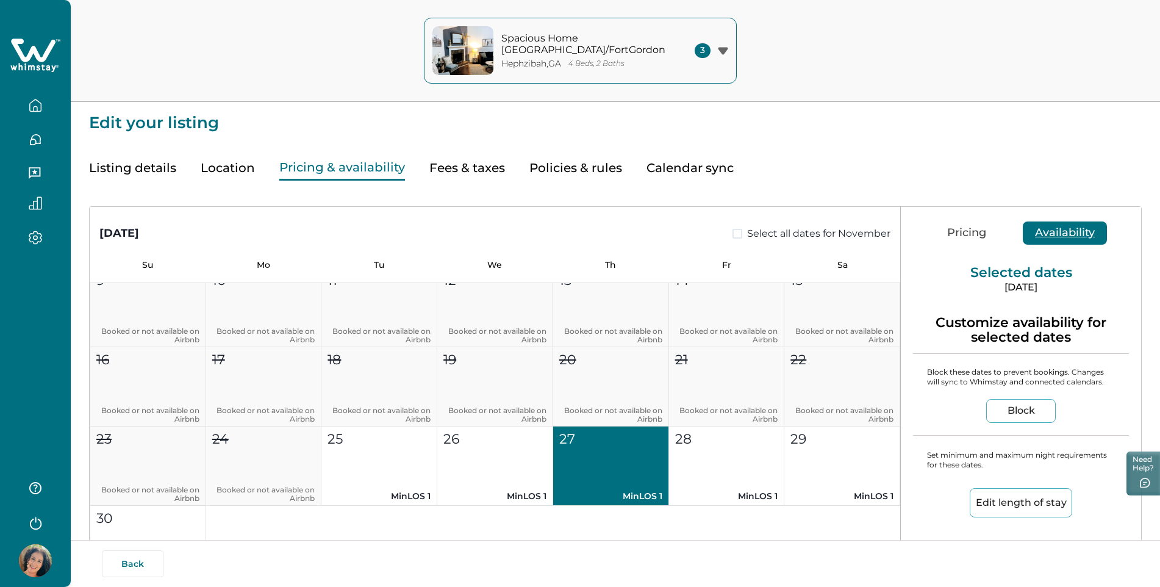
type input "1"
click at [1016, 502] on button "Edit length of stay" at bounding box center [1021, 502] width 102 height 29
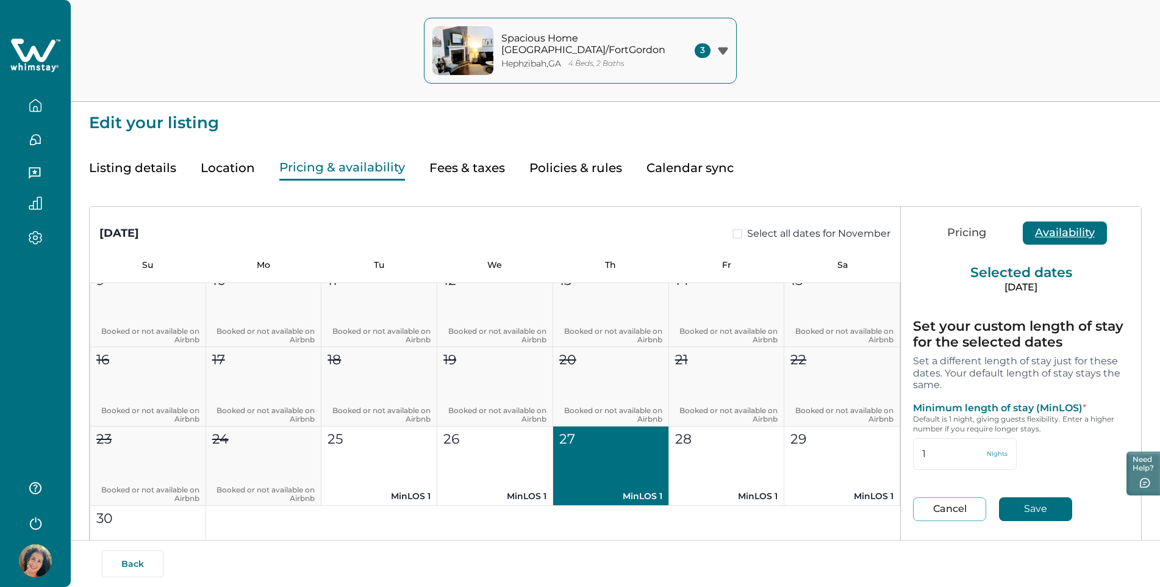
click at [943, 511] on button "Cancel" at bounding box center [949, 509] width 73 height 24
type input "28"
type input "31"
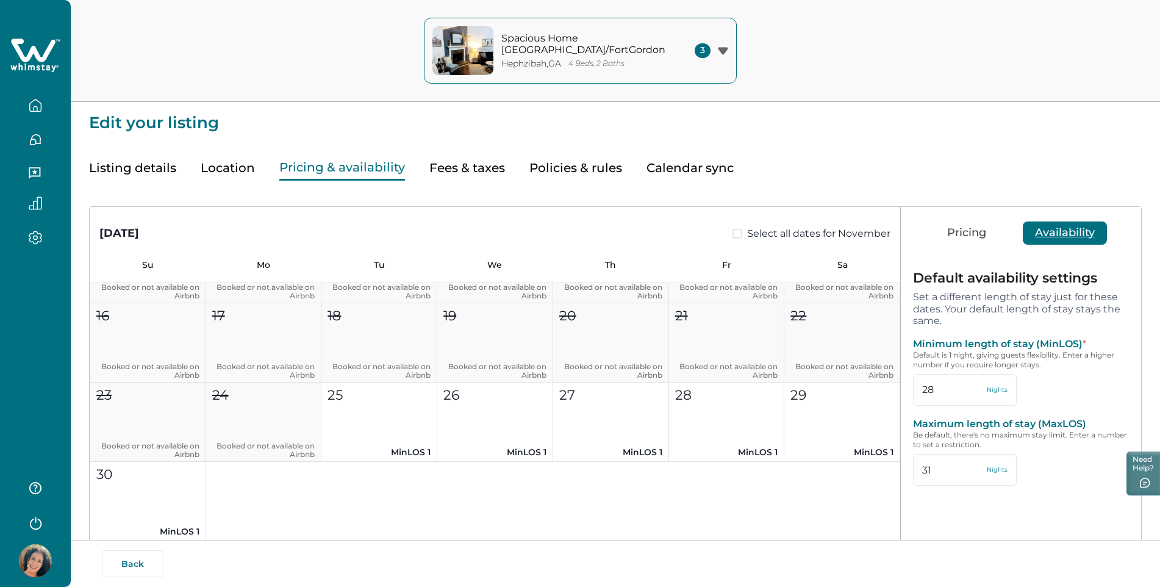
scroll to position [732, 0]
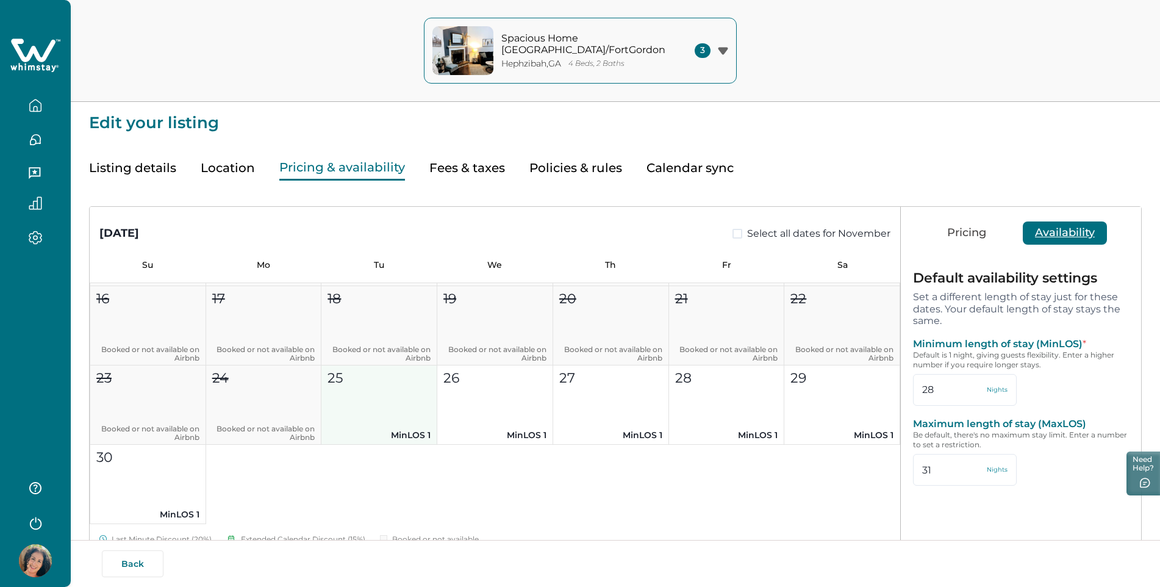
click at [400, 432] on p "MinLOS 1" at bounding box center [379, 435] width 103 height 13
type input "1"
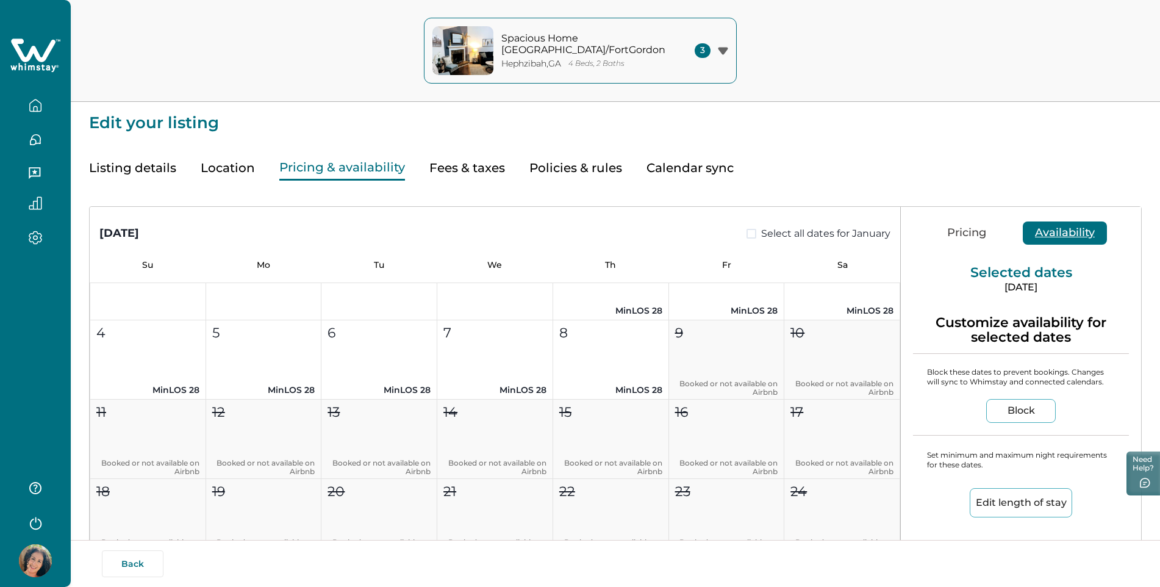
scroll to position [1586, 0]
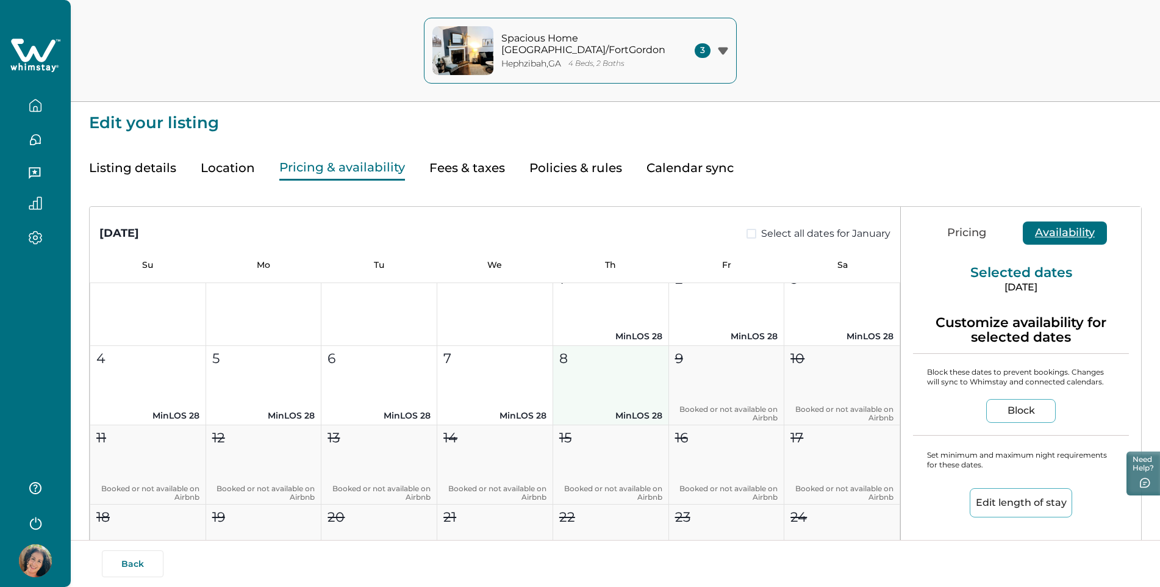
click at [616, 391] on button "8 MinLOS 28" at bounding box center [611, 385] width 116 height 79
type input "31"
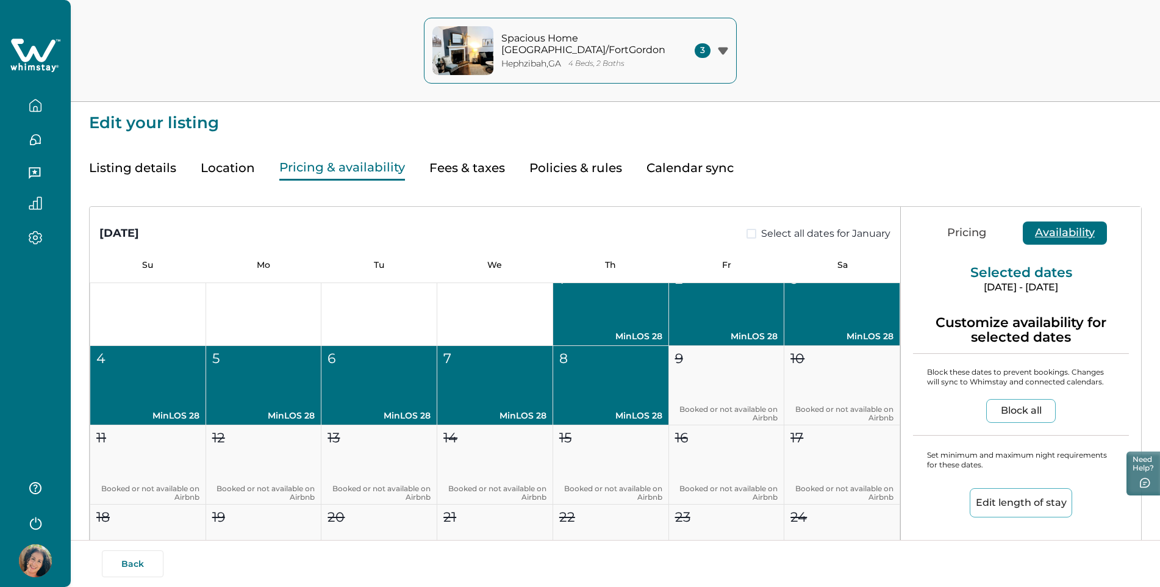
click at [999, 508] on button "Edit length of stay" at bounding box center [1021, 502] width 102 height 29
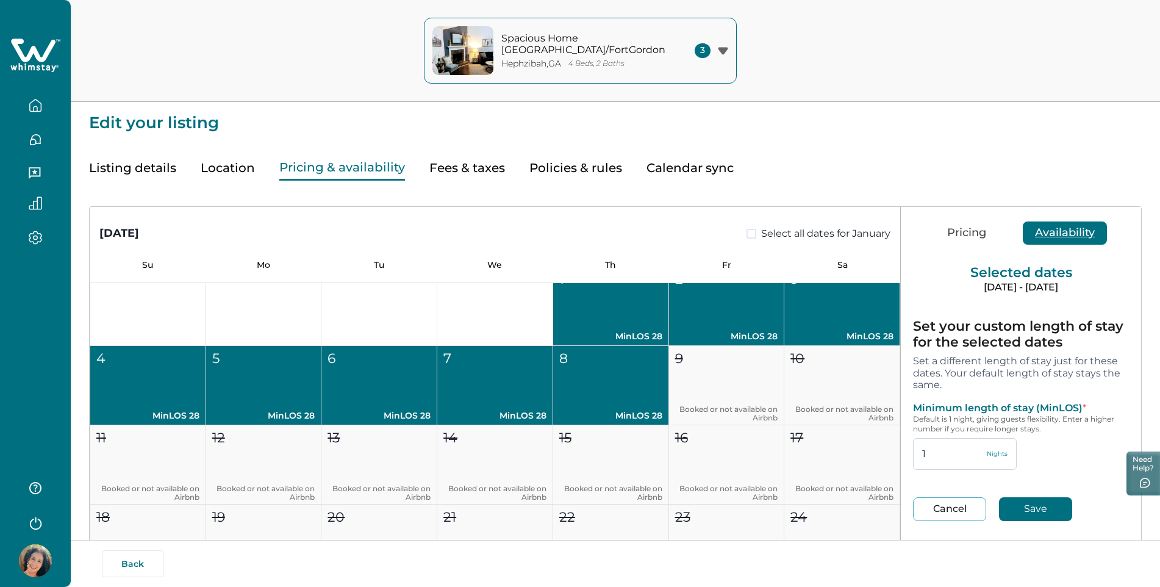
click at [939, 447] on input "1" at bounding box center [965, 454] width 104 height 32
click at [933, 448] on input "1" at bounding box center [965, 454] width 104 height 32
drag, startPoint x: 930, startPoint y: 454, endPoint x: 904, endPoint y: 454, distance: 26.8
click at [904, 454] on div "Set your custom length of stay for the selected dates Set a different length of…" at bounding box center [1021, 427] width 240 height 242
type input "3"
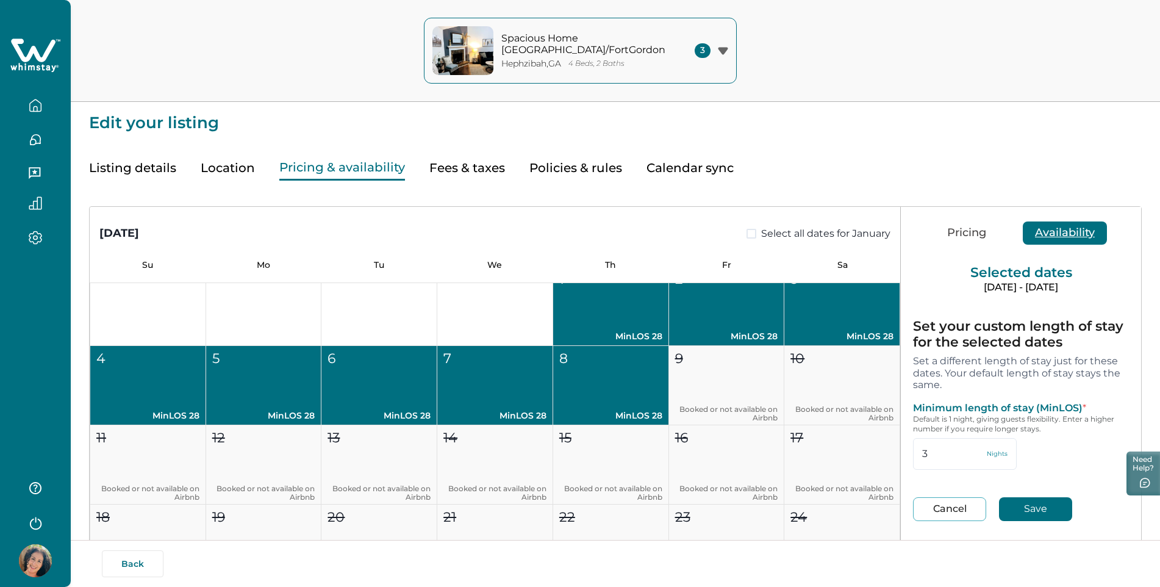
type input "30"
click at [1035, 514] on button "Save" at bounding box center [1035, 509] width 73 height 24
type input "30"
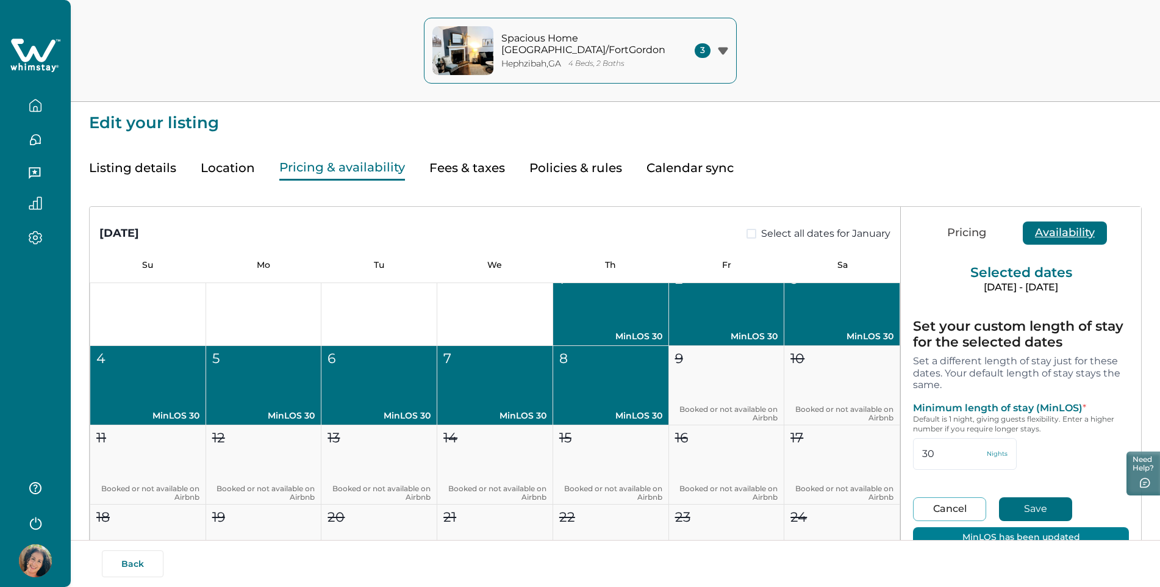
type input "28"
type input "31"
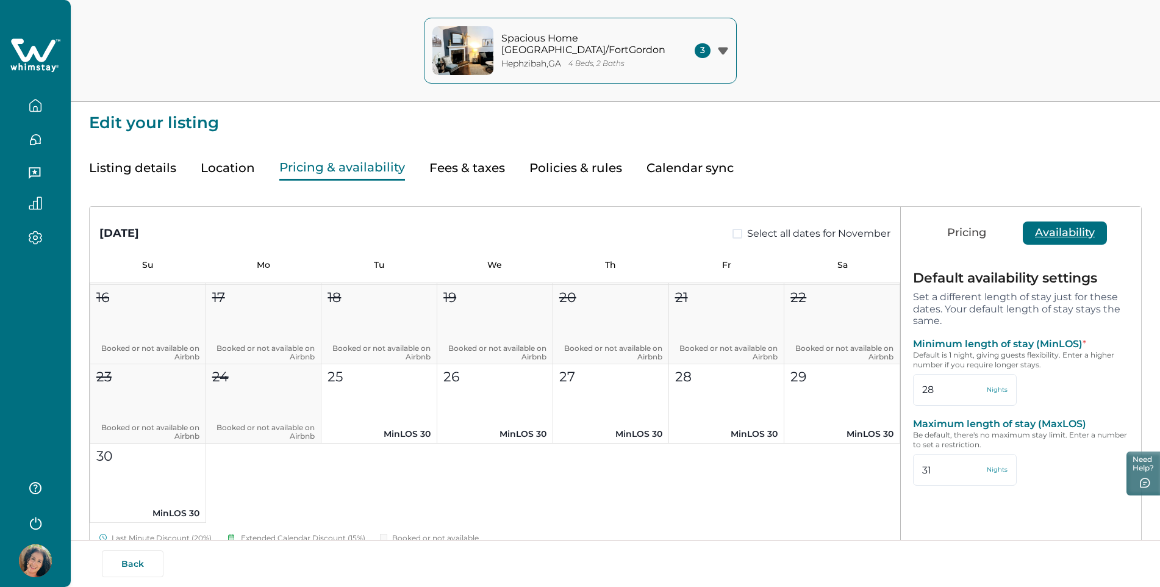
scroll to position [732, 0]
click at [717, 52] on div "3" at bounding box center [712, 50] width 34 height 15
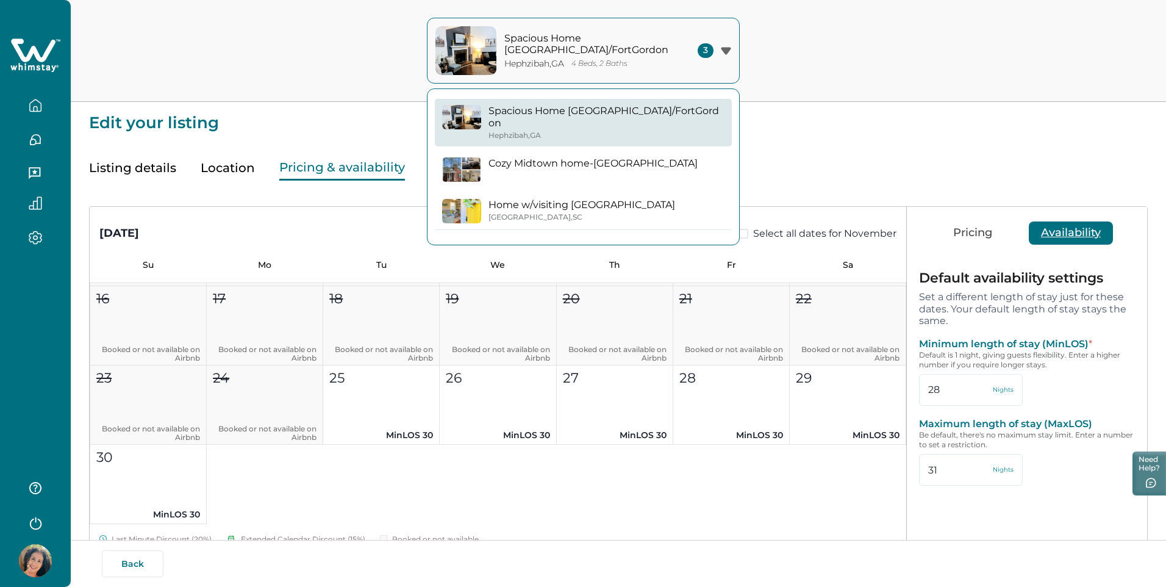
click at [561, 199] on p "Home w/visiting [GEOGRAPHIC_DATA]" at bounding box center [582, 205] width 187 height 12
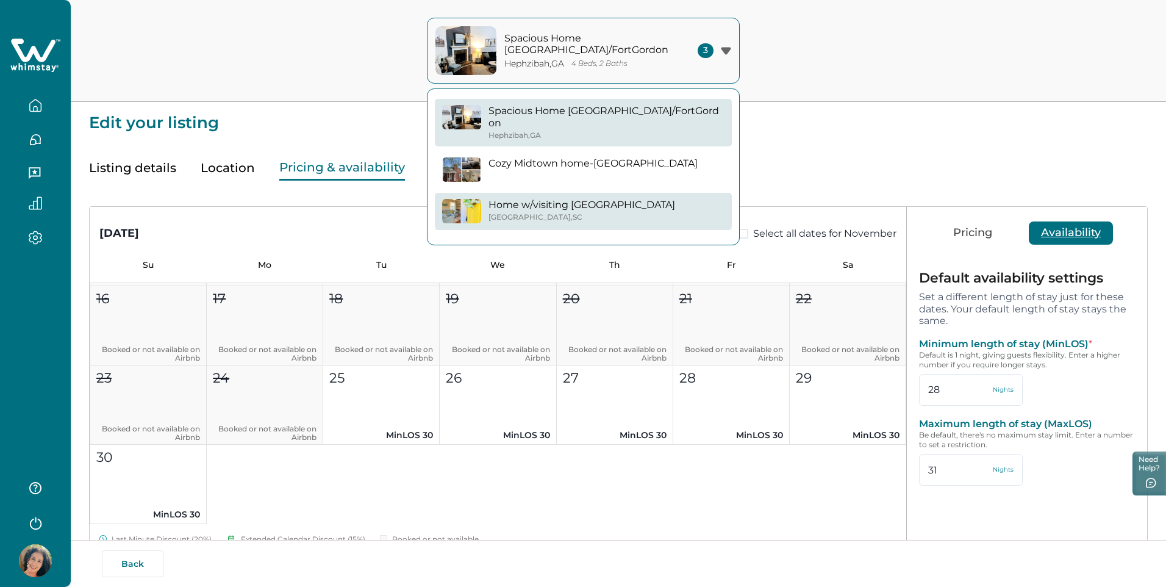
type input "1"
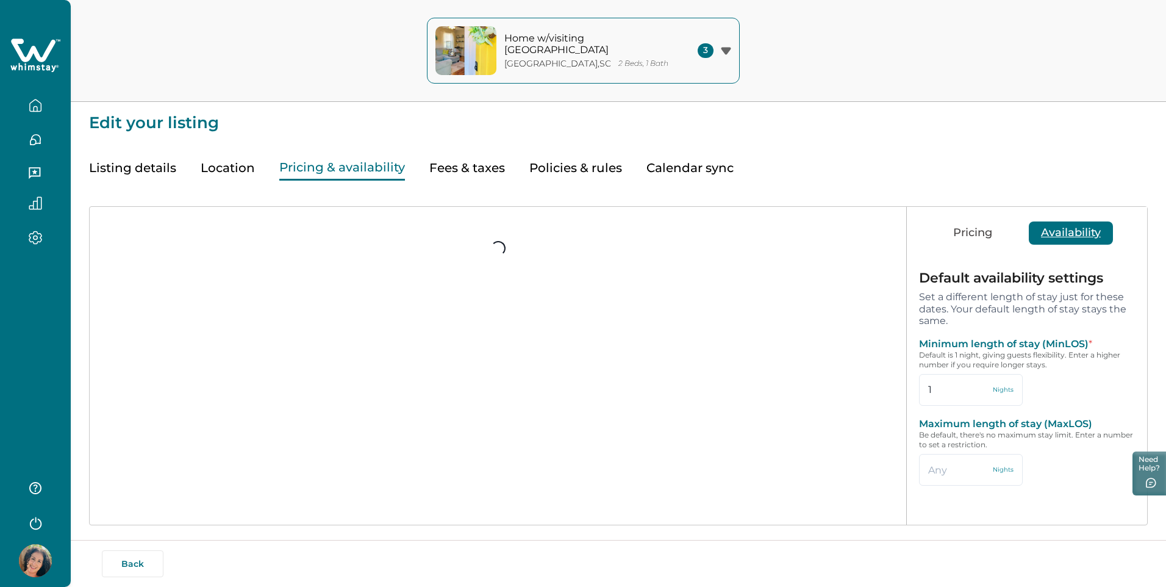
type input "30"
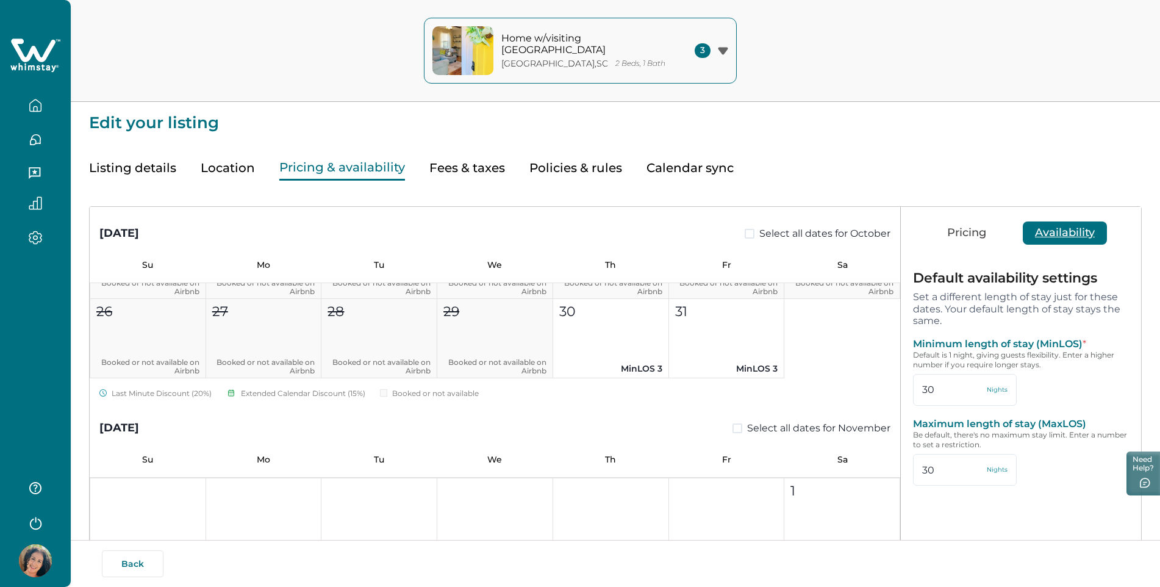
scroll to position [305, 0]
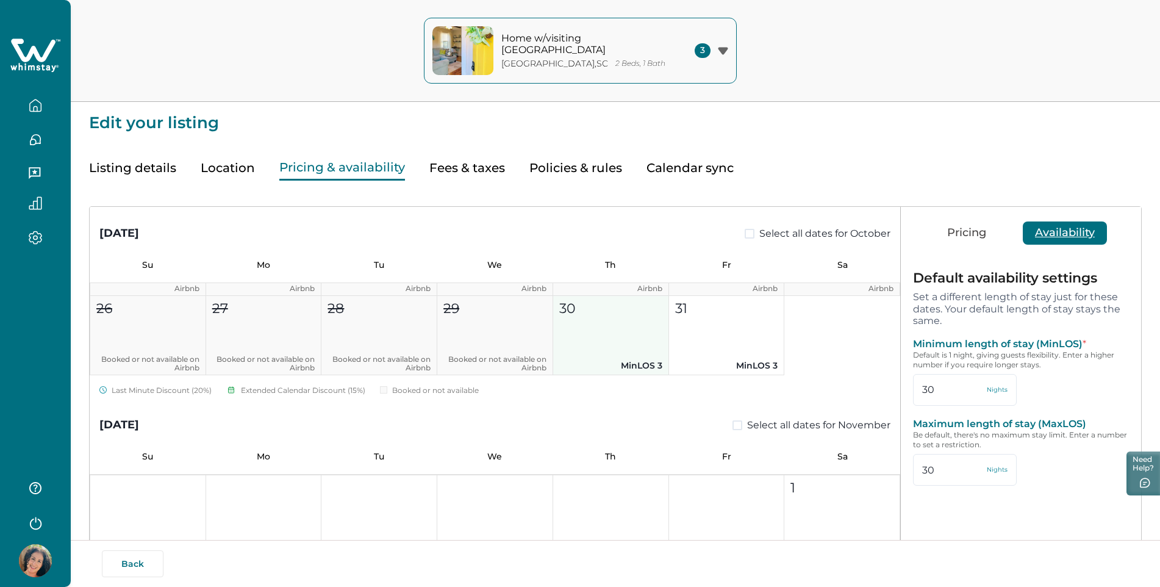
click at [639, 337] on button "30 MinLOS 3" at bounding box center [611, 335] width 116 height 79
type input "3"
type input "28"
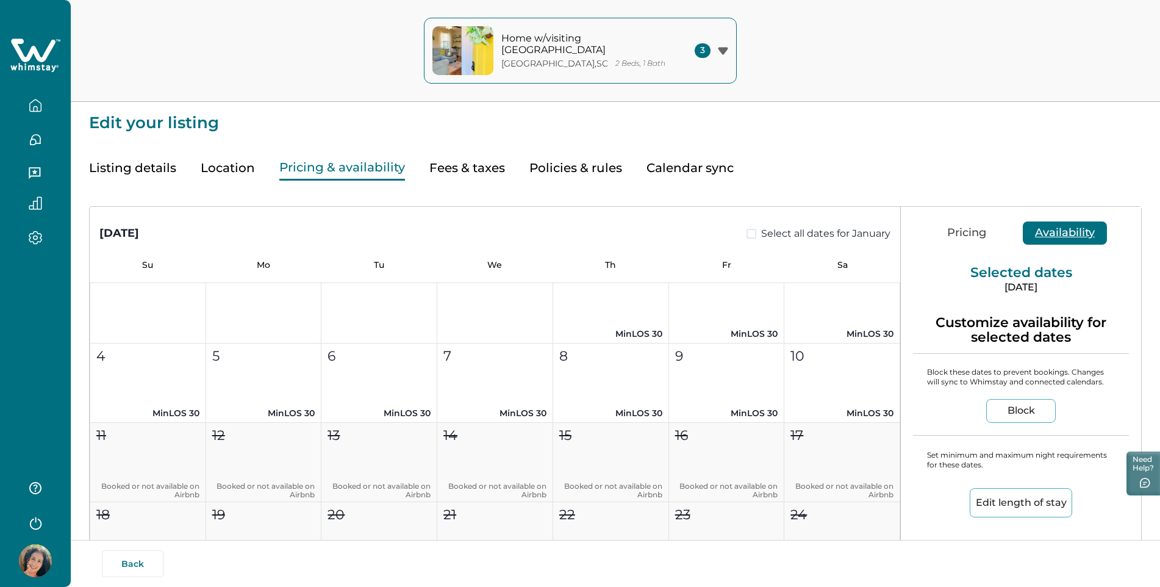
scroll to position [1525, 0]
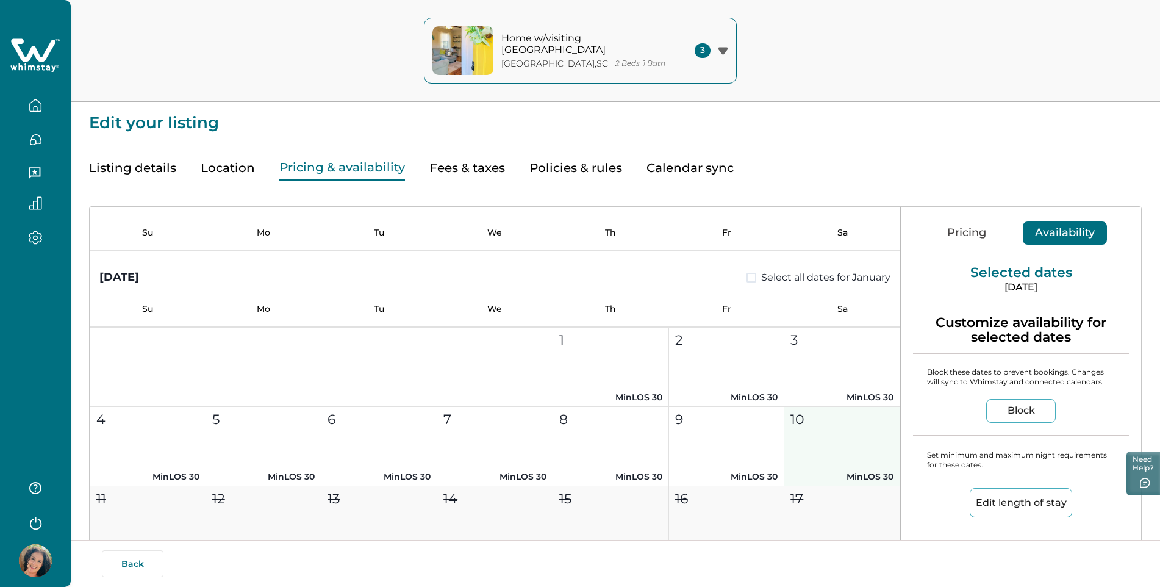
click at [822, 444] on button "10 MinLOS 30" at bounding box center [843, 446] width 116 height 79
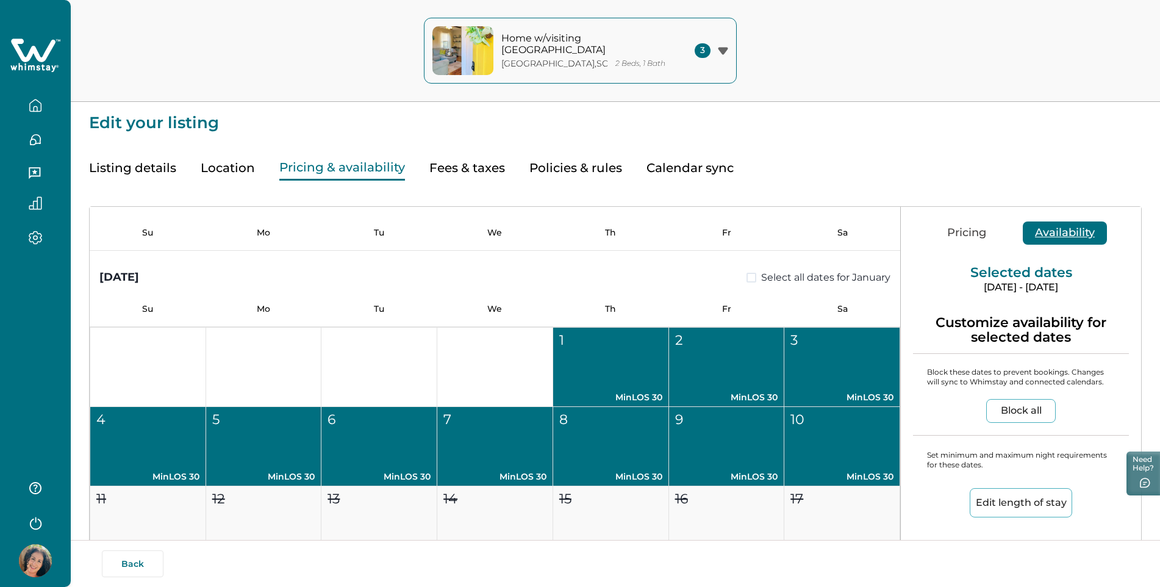
type input "1"
click at [1051, 505] on button "Edit length of stay" at bounding box center [1021, 502] width 102 height 29
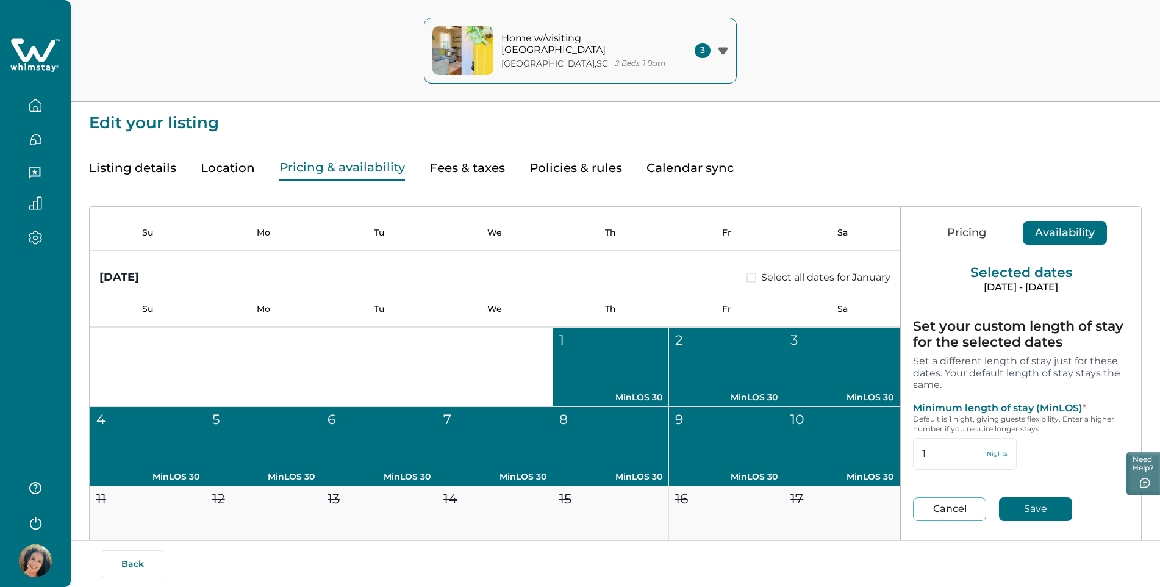
drag, startPoint x: 937, startPoint y: 456, endPoint x: 900, endPoint y: 459, distance: 37.3
click at [900, 459] on div "[DATE] Select all dates for October Su Mo Tu We Th Fr Sa 1 2 3 4 5 6 7 8 9 10 1…" at bounding box center [616, 471] width 1052 height 528
type input "30"
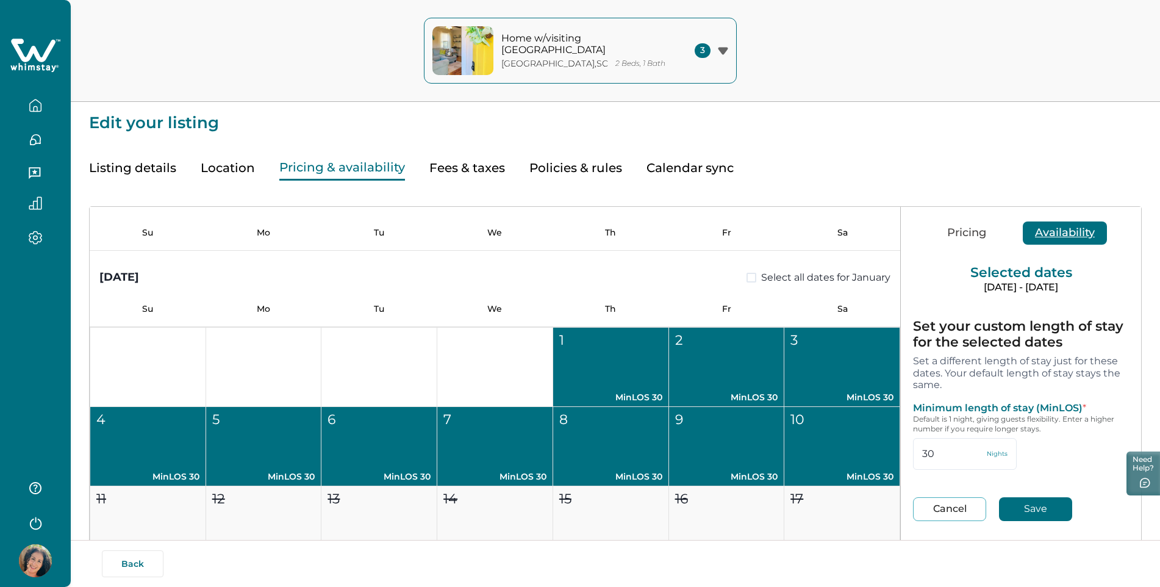
click at [1035, 520] on button "Save" at bounding box center [1035, 509] width 73 height 24
type input "30"
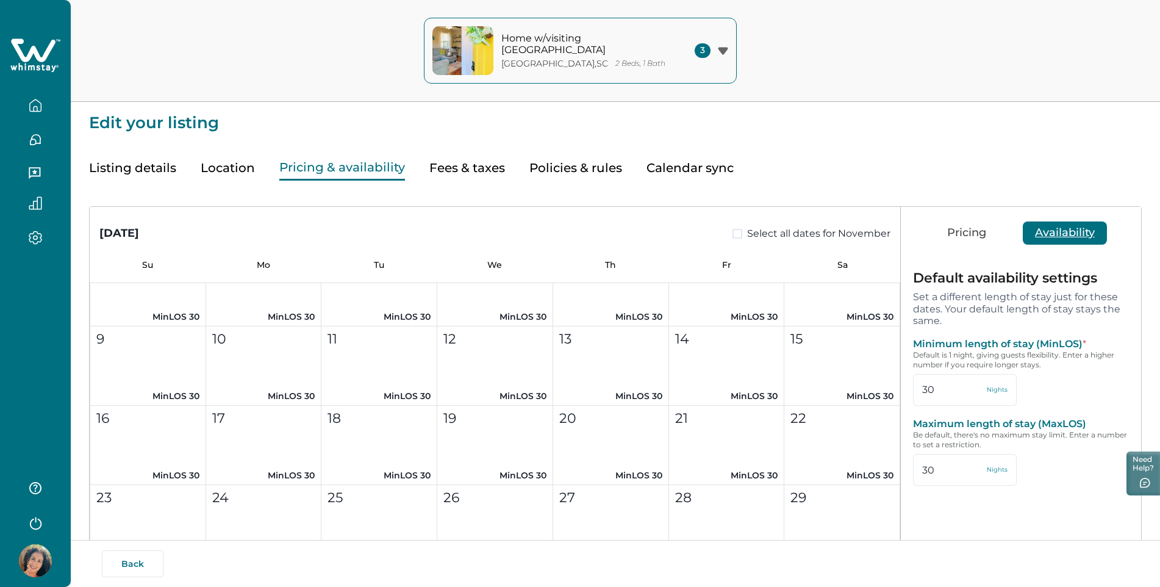
scroll to position [610, 0]
click at [131, 157] on button "Listing details" at bounding box center [132, 168] width 87 height 25
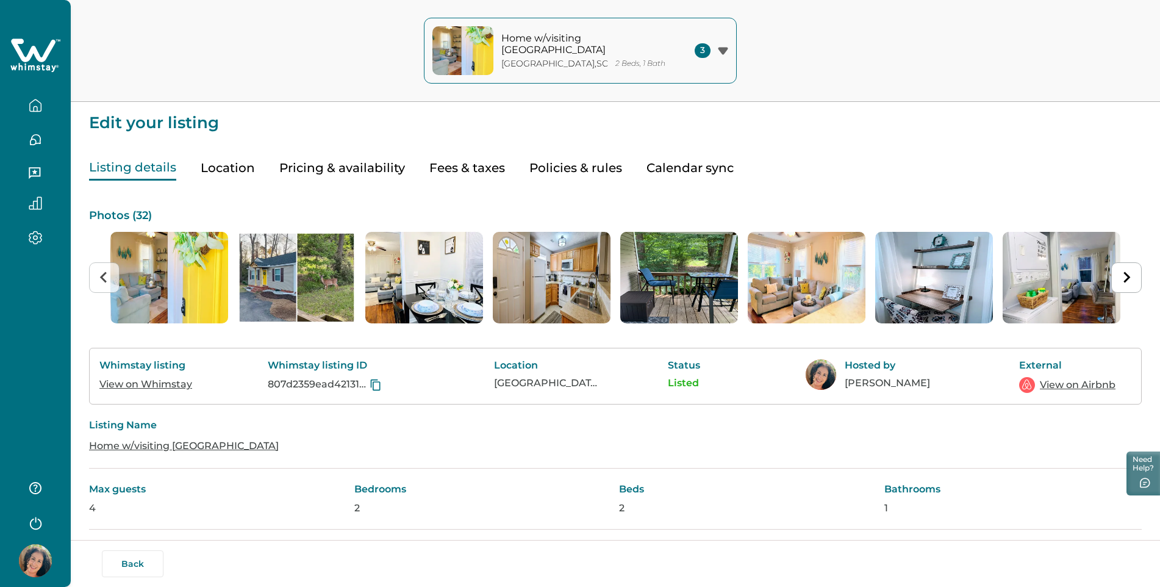
click at [151, 393] on div "Whimstay listing View on Whimstay Whimstay listing ID 807d2359ead42131b22d20421…" at bounding box center [615, 376] width 1053 height 57
click at [149, 384] on link "View on Whimstay" at bounding box center [145, 384] width 93 height 12
click at [720, 53] on icon "button" at bounding box center [723, 51] width 10 height 8
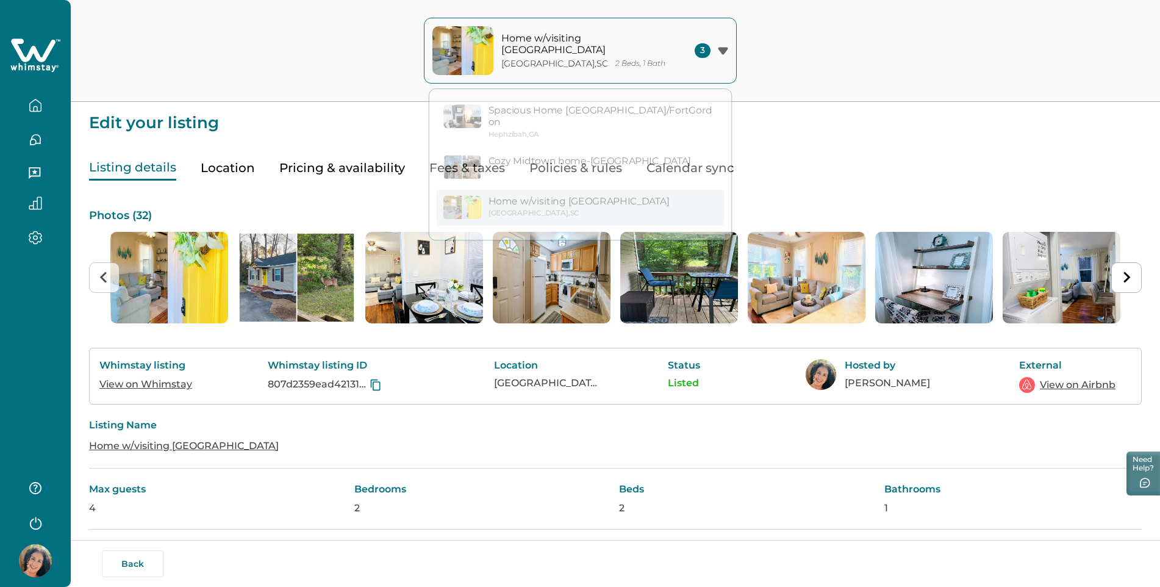
click at [38, 100] on icon "button" at bounding box center [35, 105] width 13 height 13
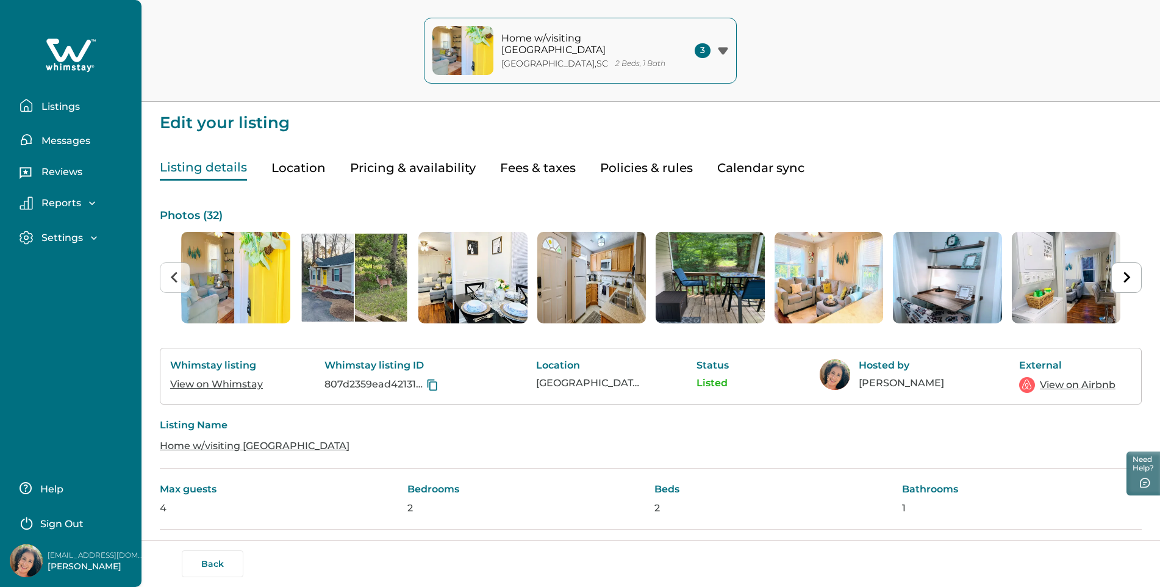
click at [710, 54] on span "3" at bounding box center [703, 50] width 16 height 15
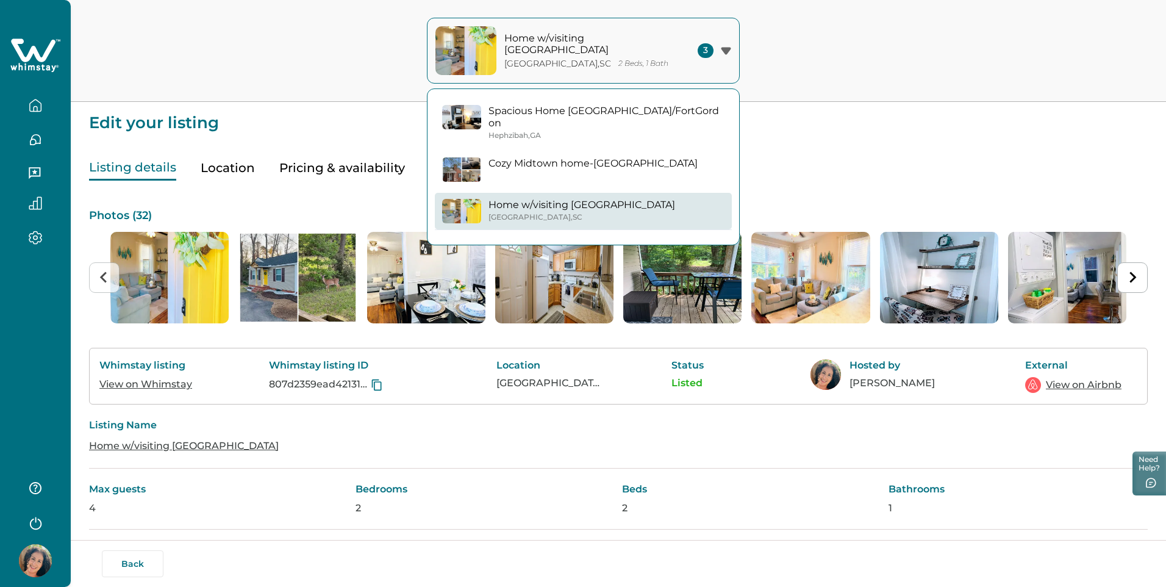
click at [500, 115] on p "Spacious Home [GEOGRAPHIC_DATA]/FortGordon" at bounding box center [607, 117] width 236 height 24
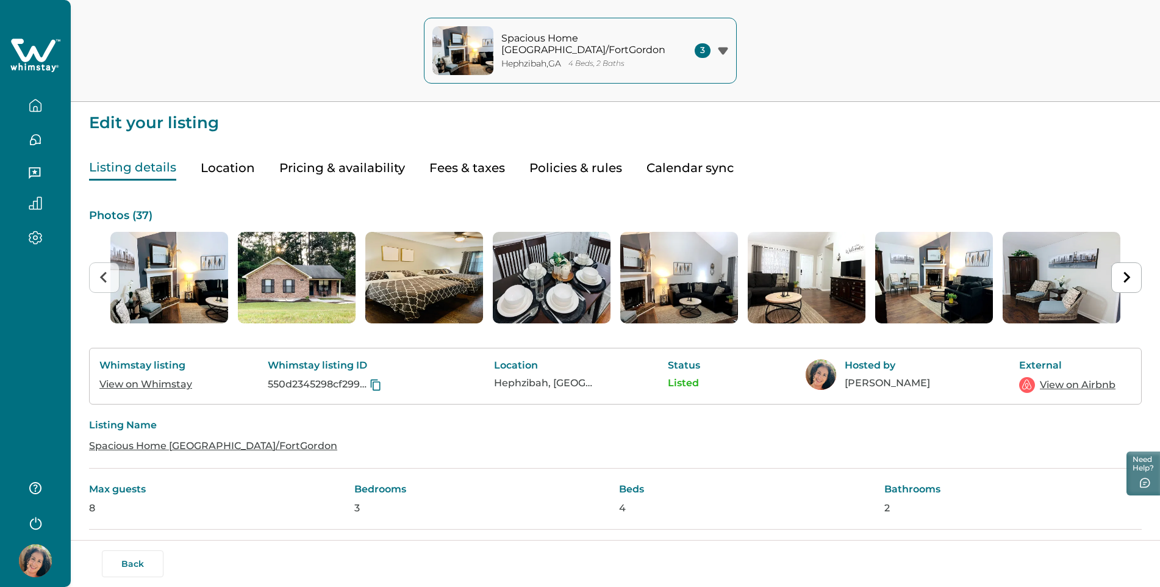
click at [372, 172] on button "Pricing & availability" at bounding box center [342, 168] width 126 height 25
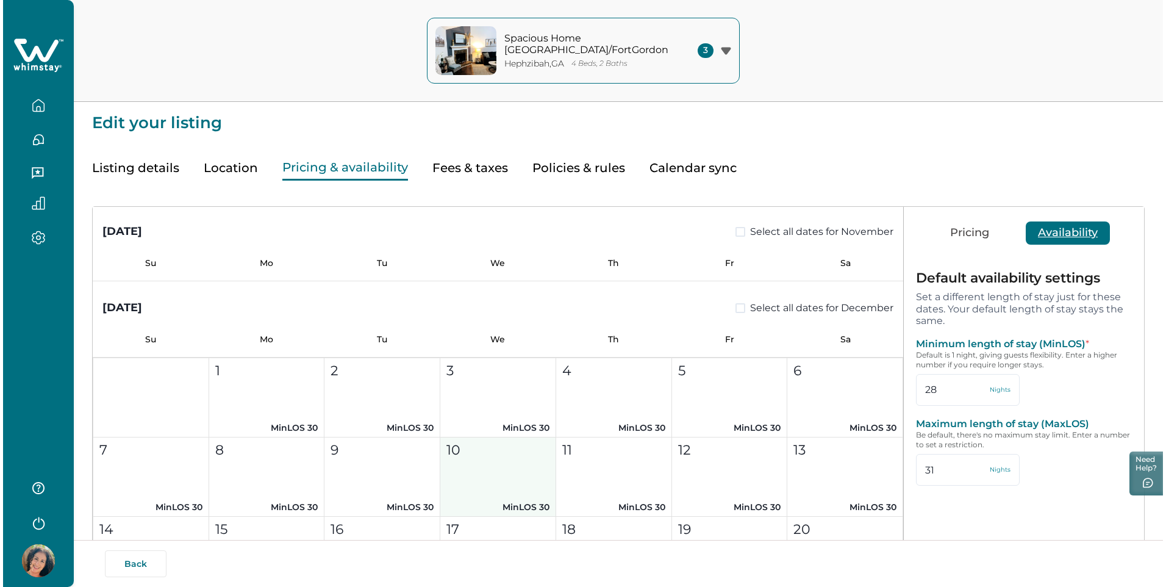
scroll to position [976, 0]
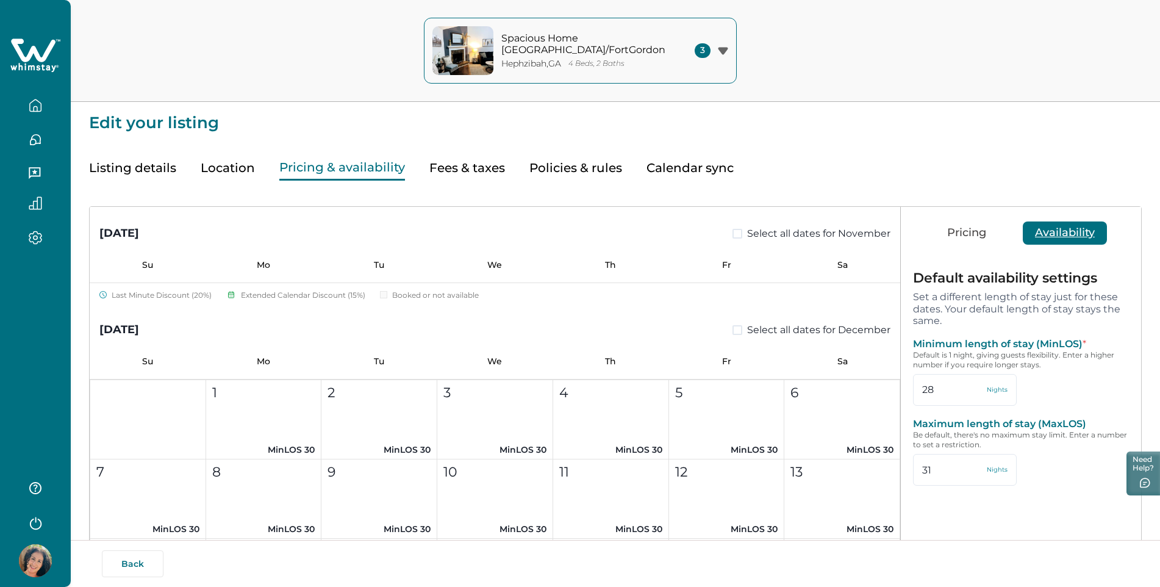
click at [892, 71] on div "Spacious Home [GEOGRAPHIC_DATA]/[GEOGRAPHIC_DATA] , [GEOGRAPHIC_DATA] 4 Beds, 2…" at bounding box center [580, 51] width 1160 height 102
click at [29, 104] on icon "button" at bounding box center [35, 105] width 13 height 13
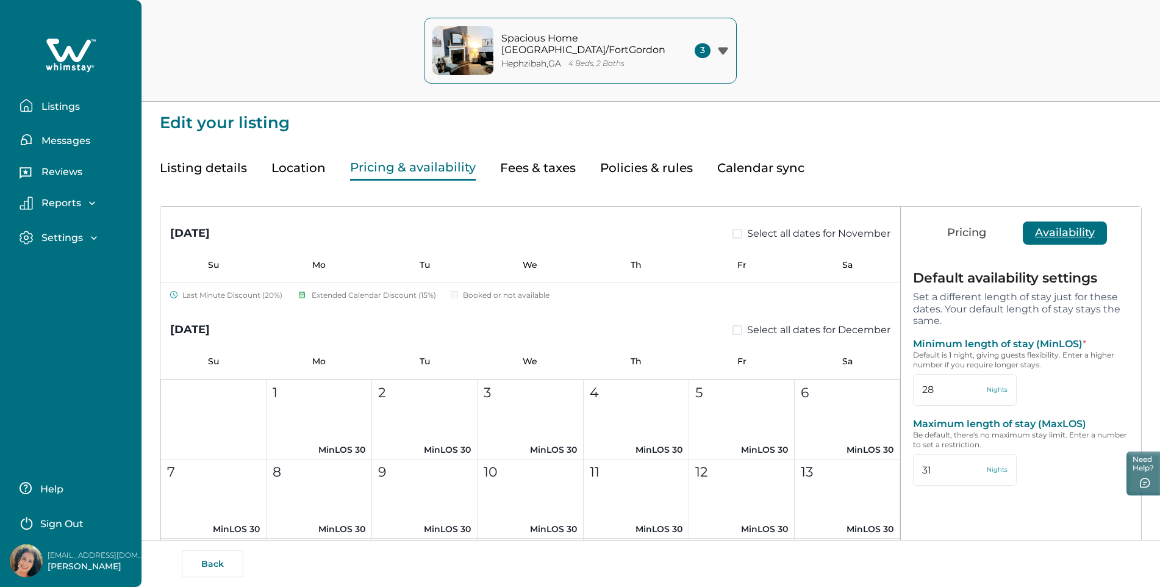
click at [45, 108] on p "Listings" at bounding box center [59, 107] width 42 height 12
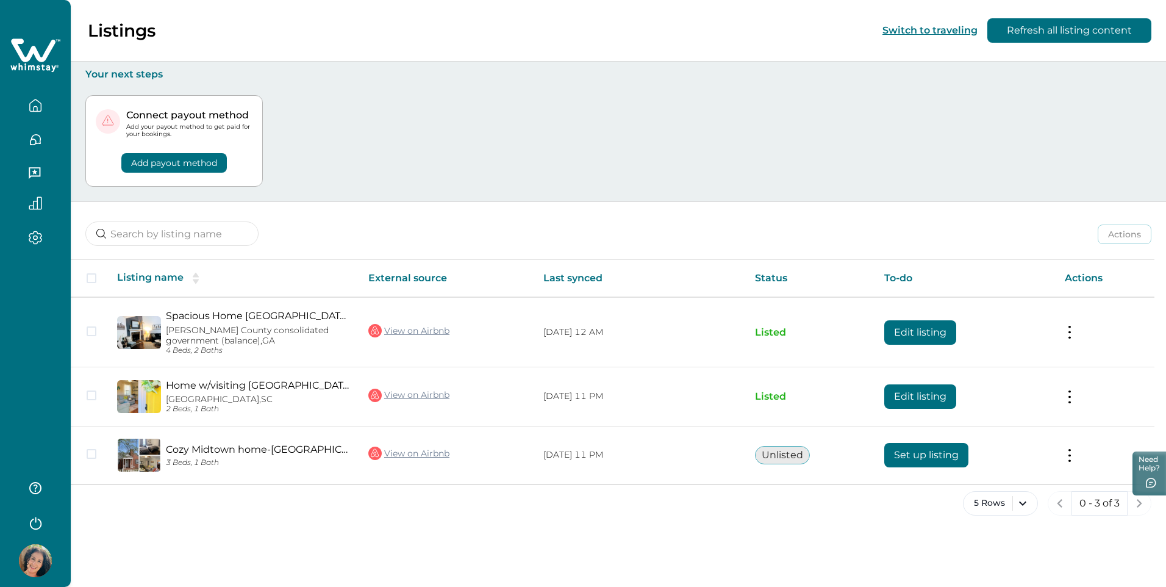
click at [227, 163] on button "Add payout method" at bounding box center [174, 163] width 106 height 20
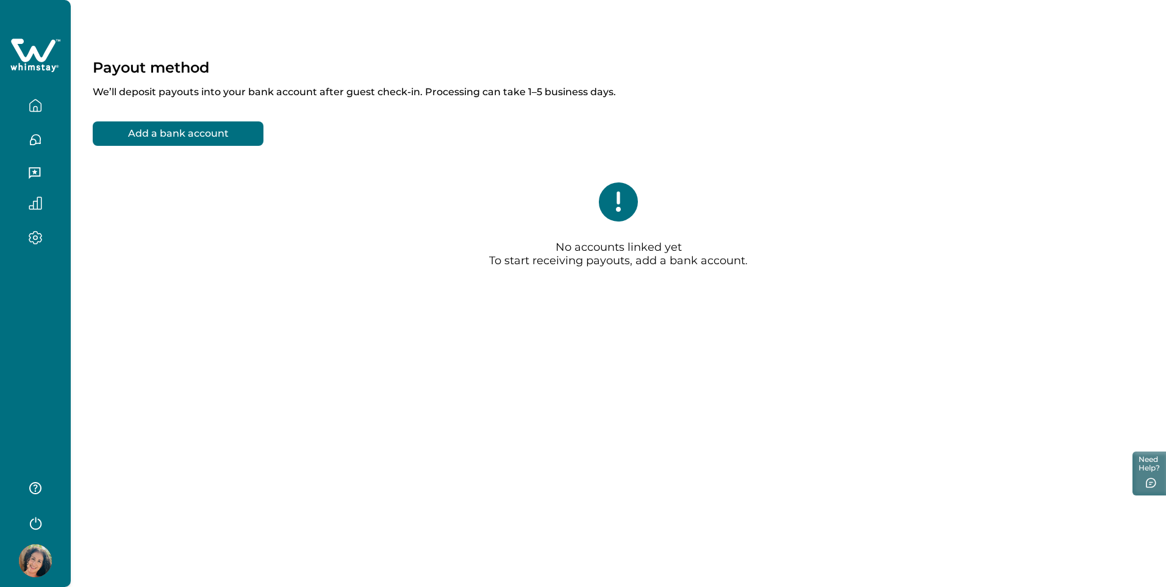
click at [220, 125] on button "Add a bank account" at bounding box center [178, 133] width 171 height 24
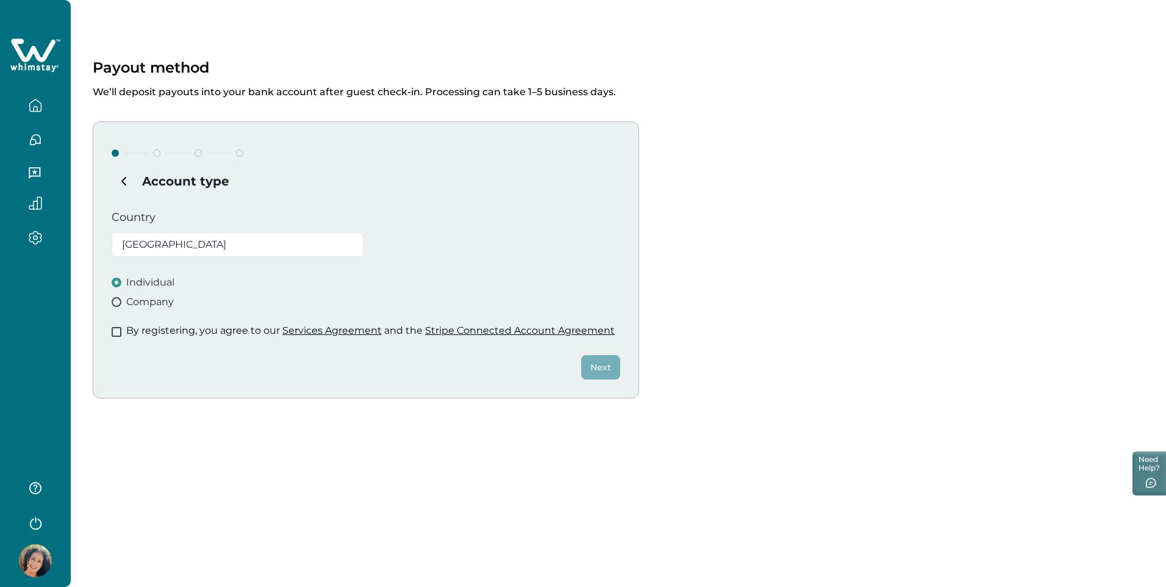
click at [119, 299] on span at bounding box center [117, 302] width 10 height 10
click at [118, 334] on span at bounding box center [117, 332] width 10 height 10
click at [595, 365] on button "Next" at bounding box center [600, 367] width 39 height 24
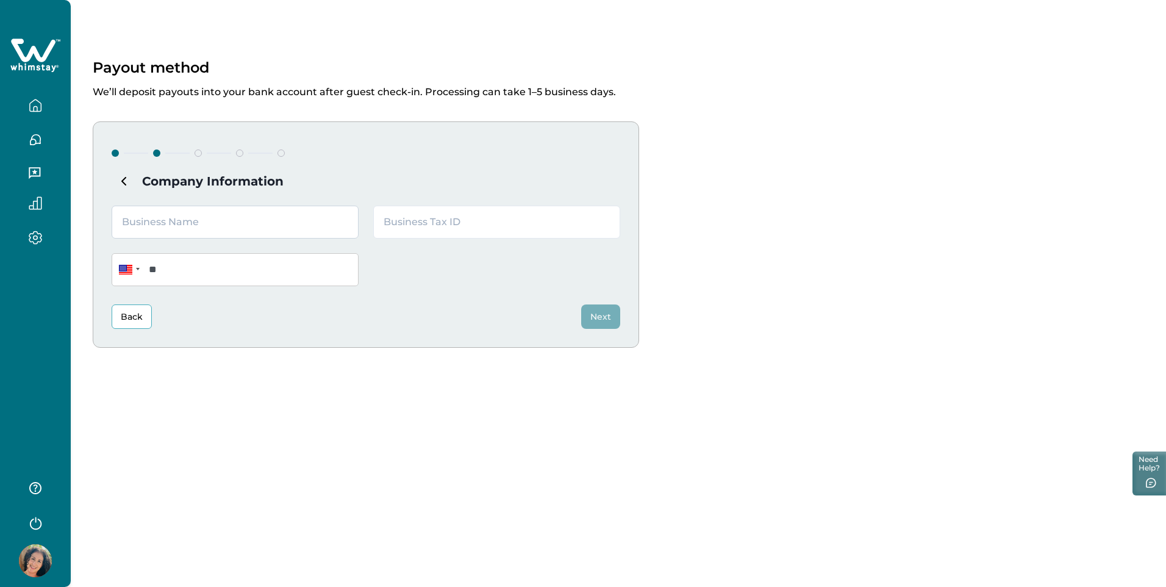
click at [192, 225] on input "text" at bounding box center [235, 222] width 247 height 33
type input "[PERSON_NAME] Solutions LLC"
click at [413, 225] on input "text" at bounding box center [496, 222] width 247 height 33
type input "811532827"
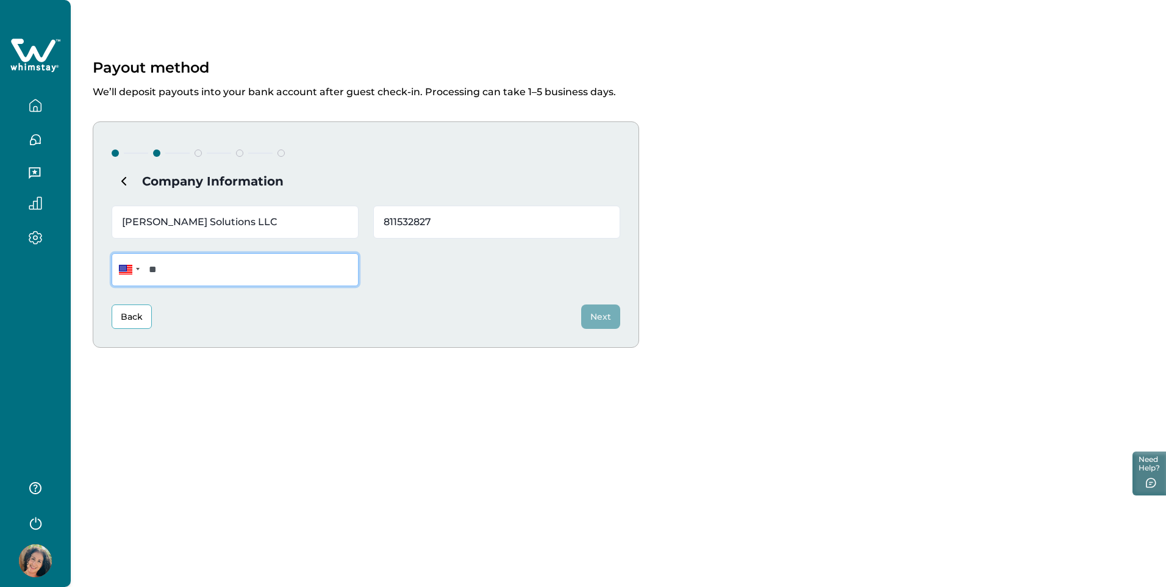
click at [181, 273] on input "**" at bounding box center [235, 269] width 247 height 33
type input "**********"
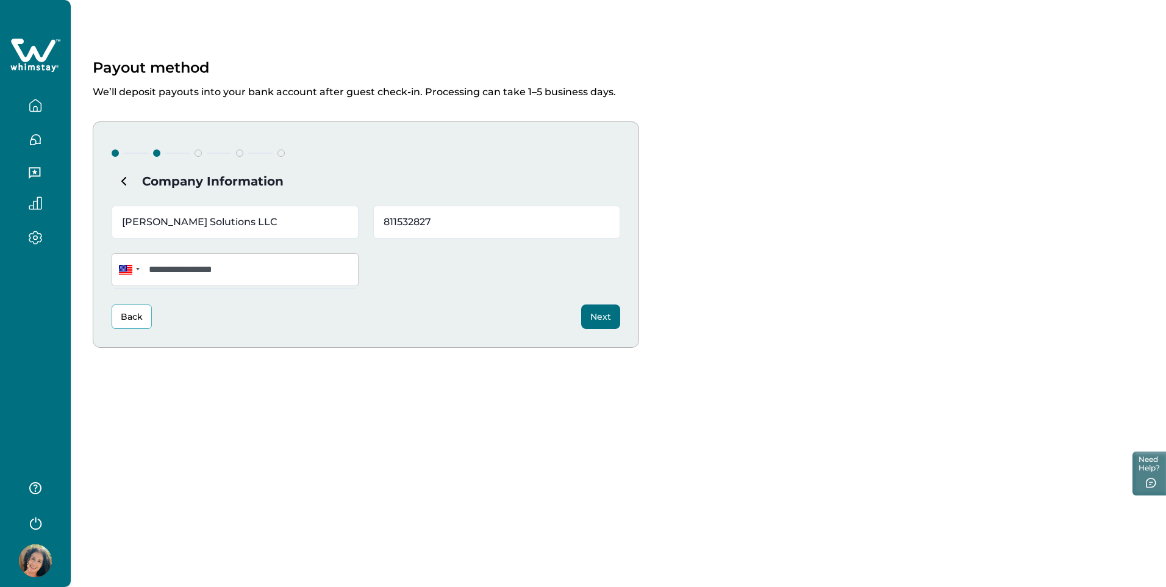
click at [607, 317] on button "Next" at bounding box center [600, 316] width 39 height 24
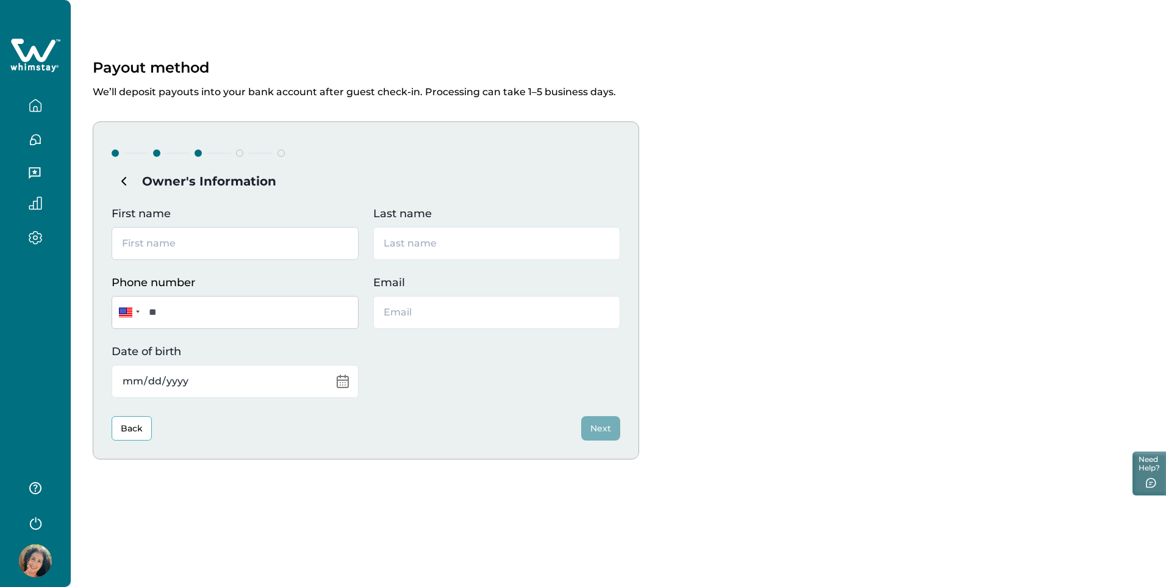
click at [173, 245] on input "First name" at bounding box center [235, 243] width 247 height 33
type input "[PERSON_NAME]"
click at [414, 239] on input "Last name" at bounding box center [496, 243] width 247 height 33
type input "[PERSON_NAME]"
click at [193, 313] on input "**" at bounding box center [235, 312] width 247 height 33
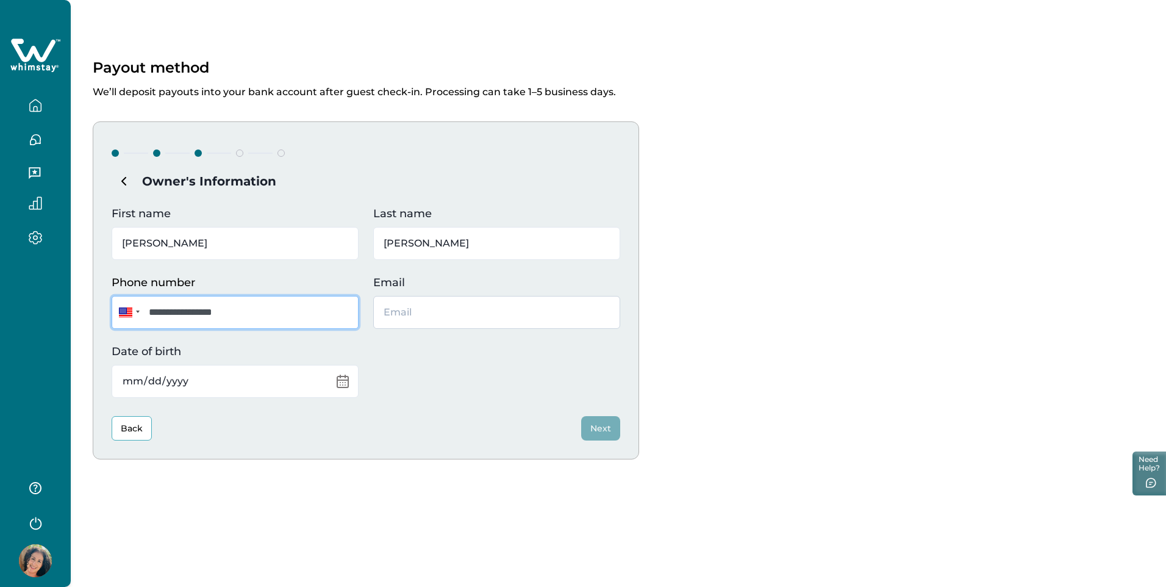
type input "**********"
click at [414, 312] on input "Email" at bounding box center [496, 312] width 247 height 33
type input "[EMAIL_ADDRESS][DOMAIN_NAME]"
click at [340, 378] on div "Date of birth" at bounding box center [235, 370] width 247 height 54
click at [124, 378] on input "Date of birth" at bounding box center [235, 381] width 247 height 33
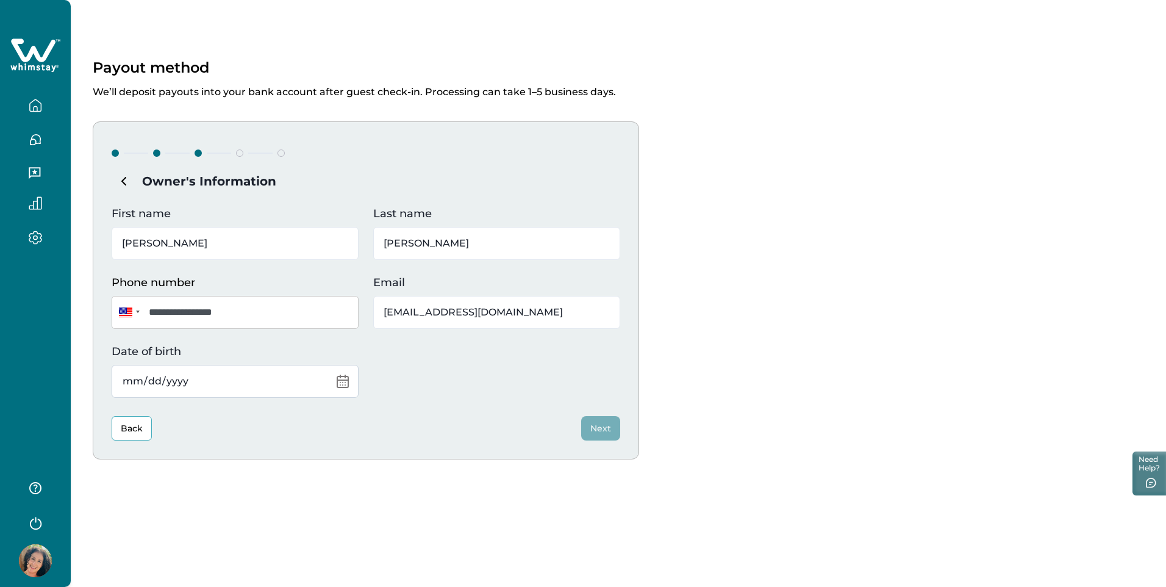
click at [129, 384] on input "Date of birth" at bounding box center [235, 381] width 247 height 33
type input "[PHONE_NUMBER]"
type input "[DATE]"
click at [597, 431] on button "Next" at bounding box center [600, 428] width 39 height 24
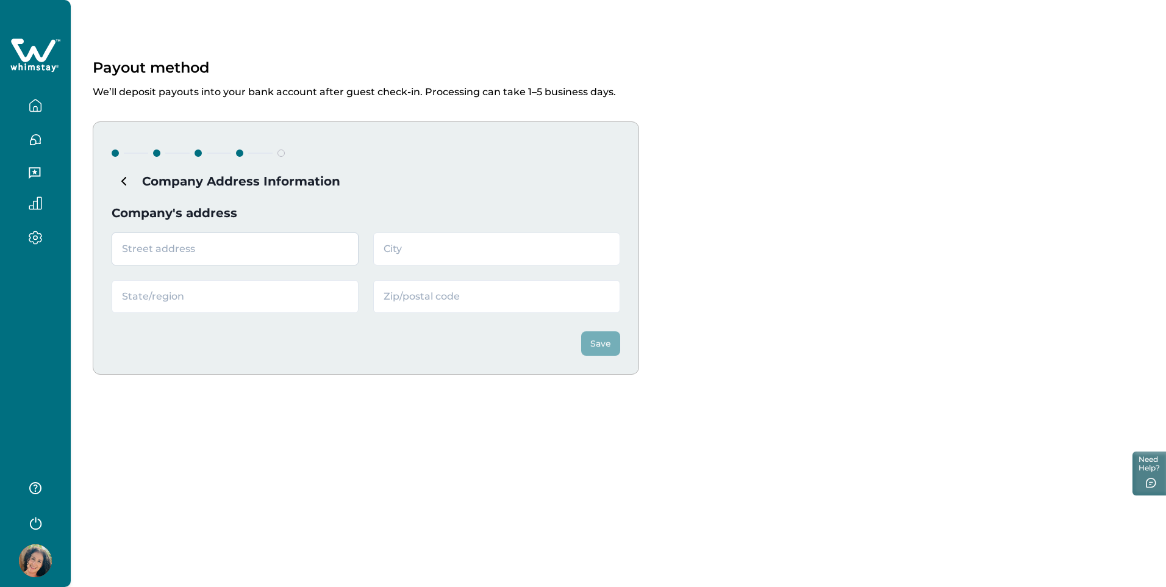
click at [157, 248] on input "text" at bounding box center [235, 248] width 247 height 33
type input "PO Box 2351"
click at [470, 254] on input "text" at bounding box center [496, 248] width 247 height 33
type input "[PERSON_NAME]"
click at [193, 302] on input "text" at bounding box center [235, 296] width 247 height 33
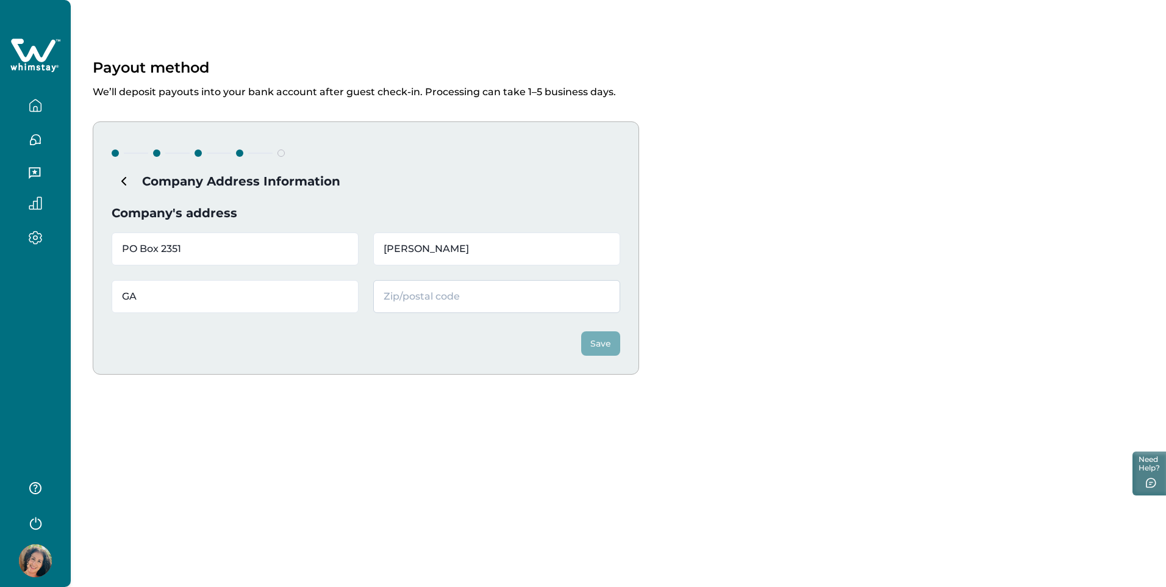
type input "GA"
click at [393, 295] on input "text" at bounding box center [496, 296] width 247 height 33
type input "30809"
click at [599, 341] on button "Save" at bounding box center [600, 343] width 39 height 24
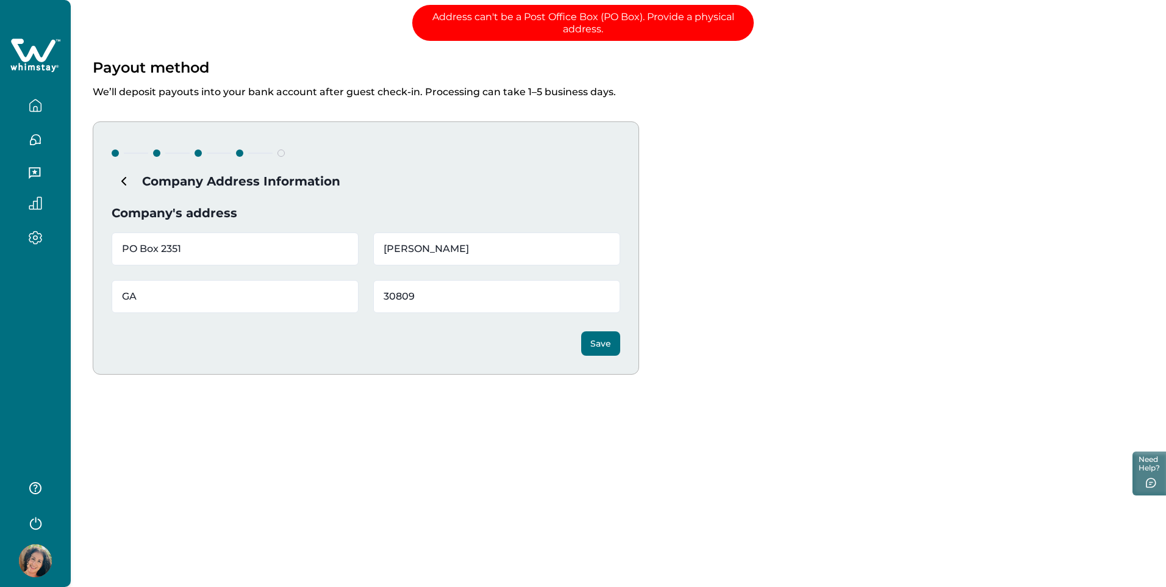
drag, startPoint x: 193, startPoint y: 248, endPoint x: 73, endPoint y: 248, distance: 119.6
click at [73, 248] on div "Payout method We’ll deposit payouts into your bank account after guest check-in…" at bounding box center [619, 233] width 1096 height 466
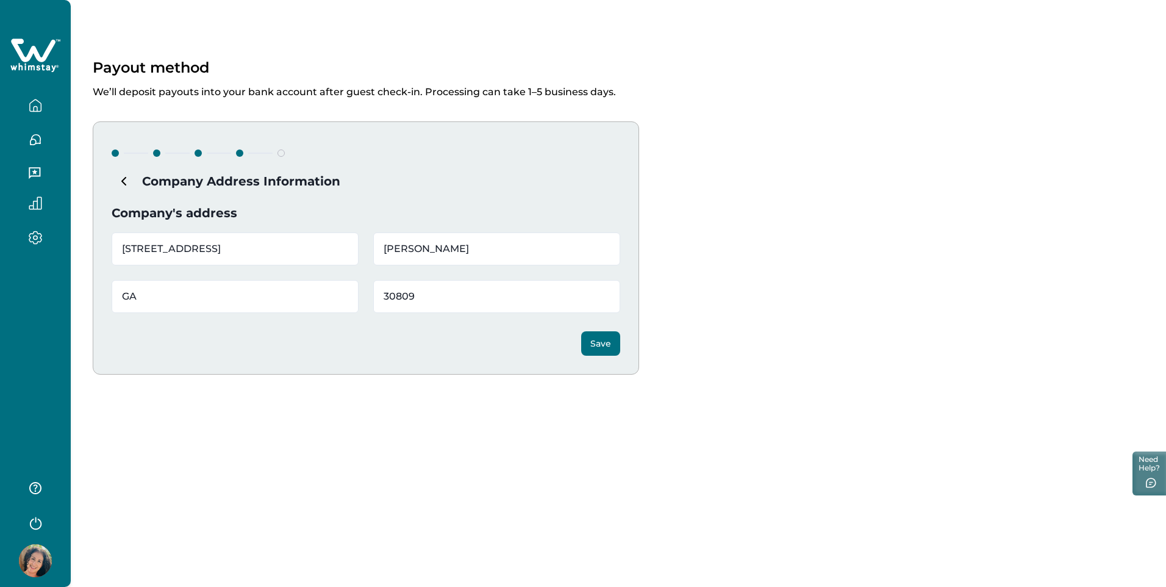
type input "[STREET_ADDRESS]"
click at [609, 346] on button "Save" at bounding box center [600, 343] width 39 height 24
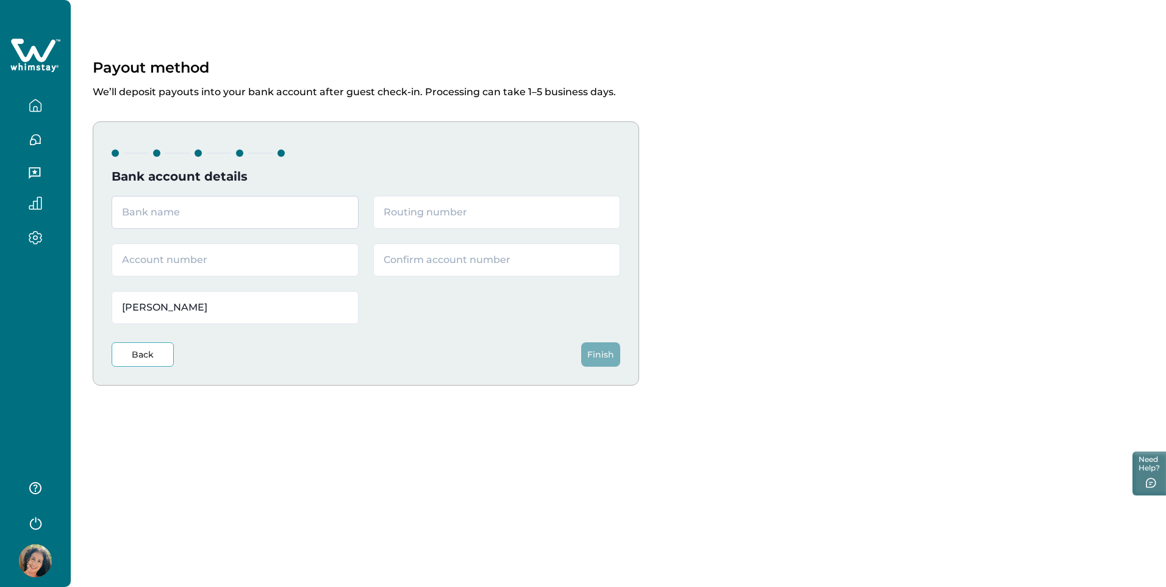
click at [142, 214] on input "text" at bounding box center [235, 212] width 247 height 33
type input "Amerant"
click at [439, 212] on input "text" at bounding box center [496, 212] width 247 height 33
click at [157, 307] on input "[PERSON_NAME]" at bounding box center [235, 307] width 247 height 33
drag, startPoint x: 179, startPoint y: 308, endPoint x: 80, endPoint y: 304, distance: 99.5
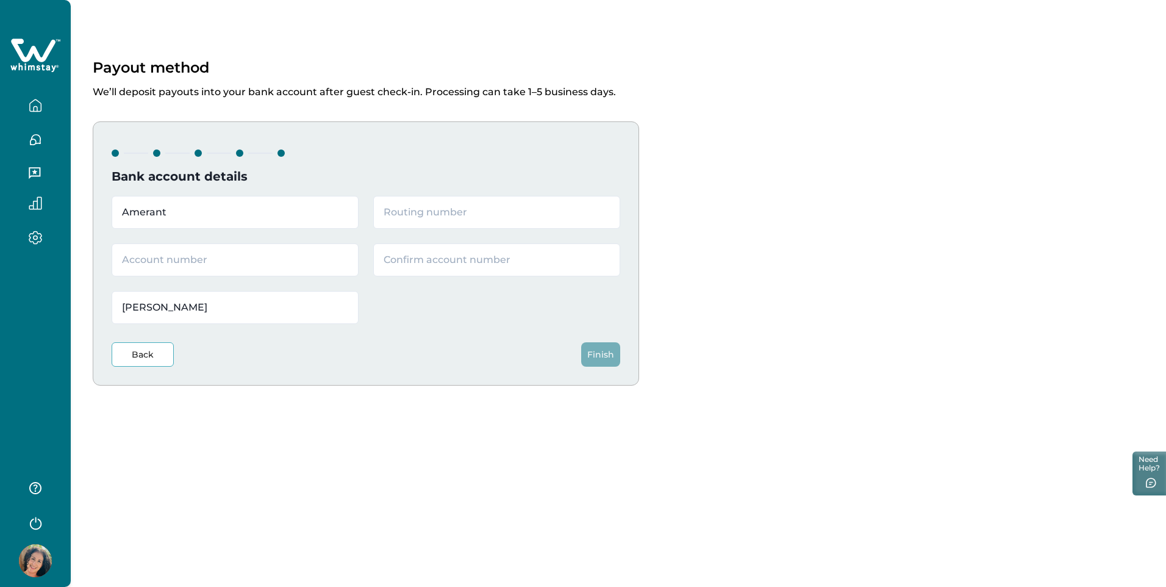
click at [79, 307] on div "Payout method We’ll deposit payouts into your bank account after guest check-in…" at bounding box center [619, 238] width 1096 height 477
type input "[PERSON_NAME] Solutions LLC"
click at [446, 209] on input "text" at bounding box center [496, 212] width 247 height 33
click at [190, 265] on input "text" at bounding box center [235, 259] width 247 height 33
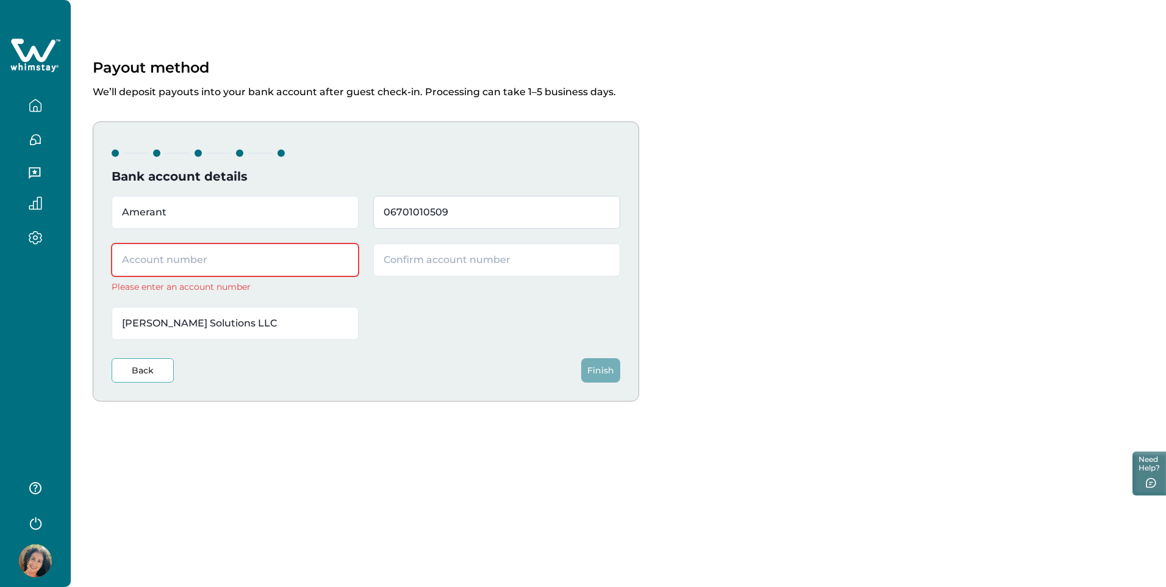
click at [429, 212] on input "06701010509" at bounding box center [496, 212] width 247 height 33
type input "067010509"
click at [173, 256] on input "text" at bounding box center [235, 259] width 247 height 33
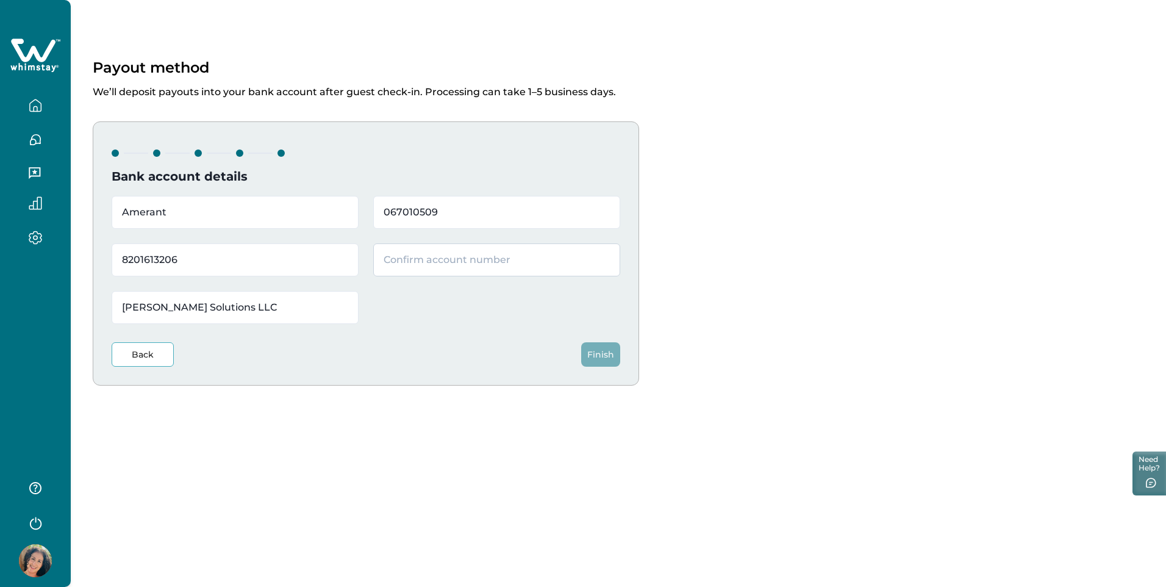
type input "8201613206"
click at [406, 262] on input "text" at bounding box center [496, 259] width 247 height 33
type input "8201613206"
click at [608, 354] on button "Finish" at bounding box center [600, 354] width 39 height 24
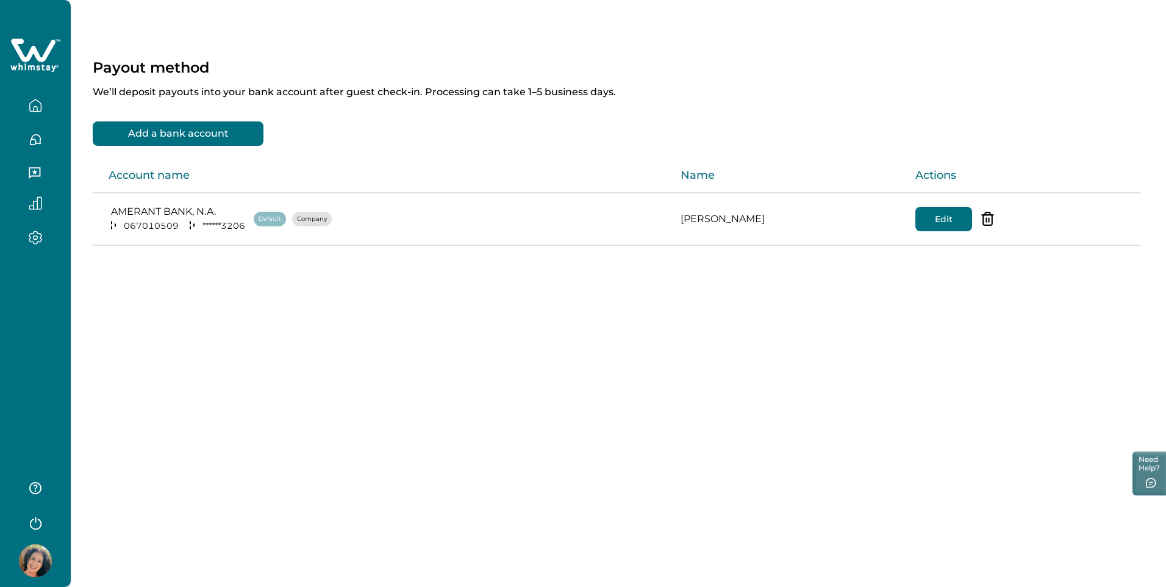
click at [939, 217] on button "Edit" at bounding box center [944, 219] width 57 height 24
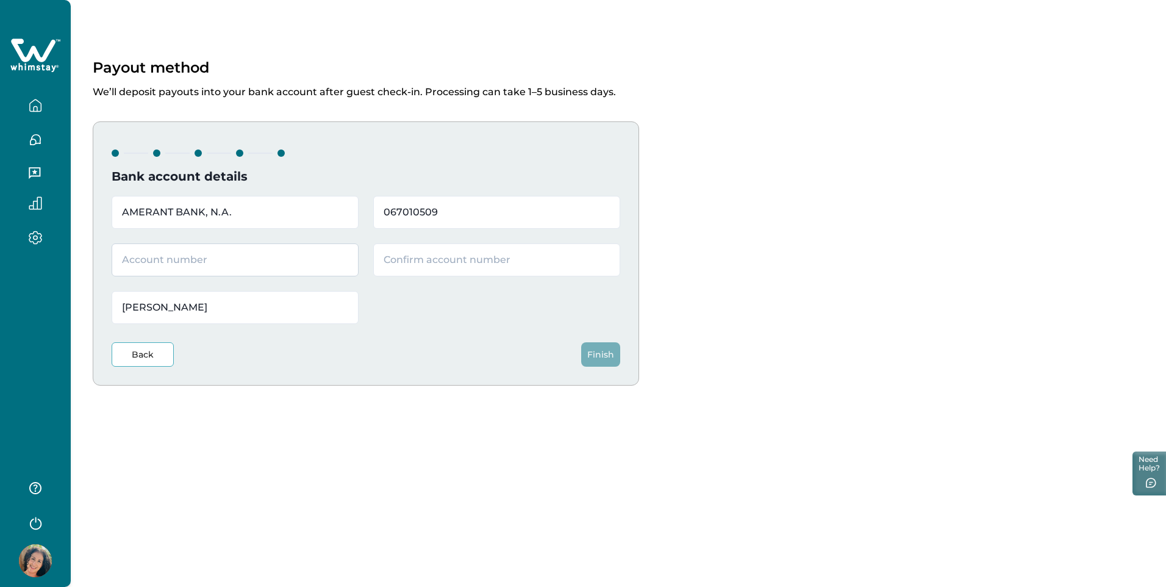
click at [208, 260] on input "text" at bounding box center [235, 259] width 247 height 33
type input "8201613206"
click at [415, 261] on input "text" at bounding box center [496, 259] width 247 height 33
type input "8201613206"
drag, startPoint x: 204, startPoint y: 306, endPoint x: 0, endPoint y: 308, distance: 203.8
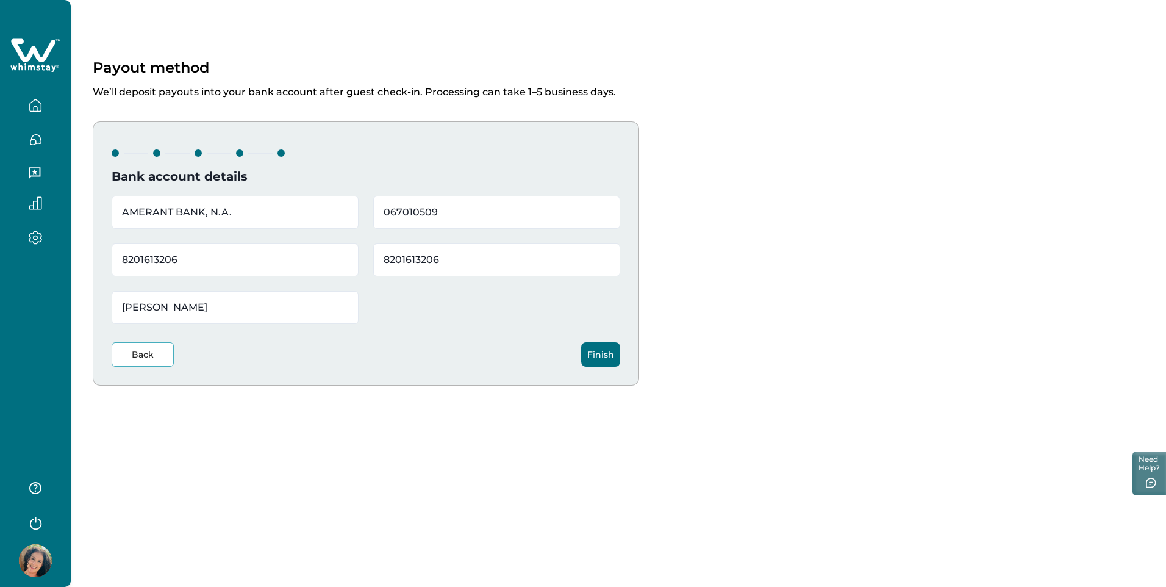
click at [0, 308] on html "Skip to Content Payout method We’ll deposit payouts into your bank account afte…" at bounding box center [583, 293] width 1166 height 587
type input "[PERSON_NAME] Solutions LLC"
click at [605, 348] on button "Finish" at bounding box center [600, 354] width 39 height 24
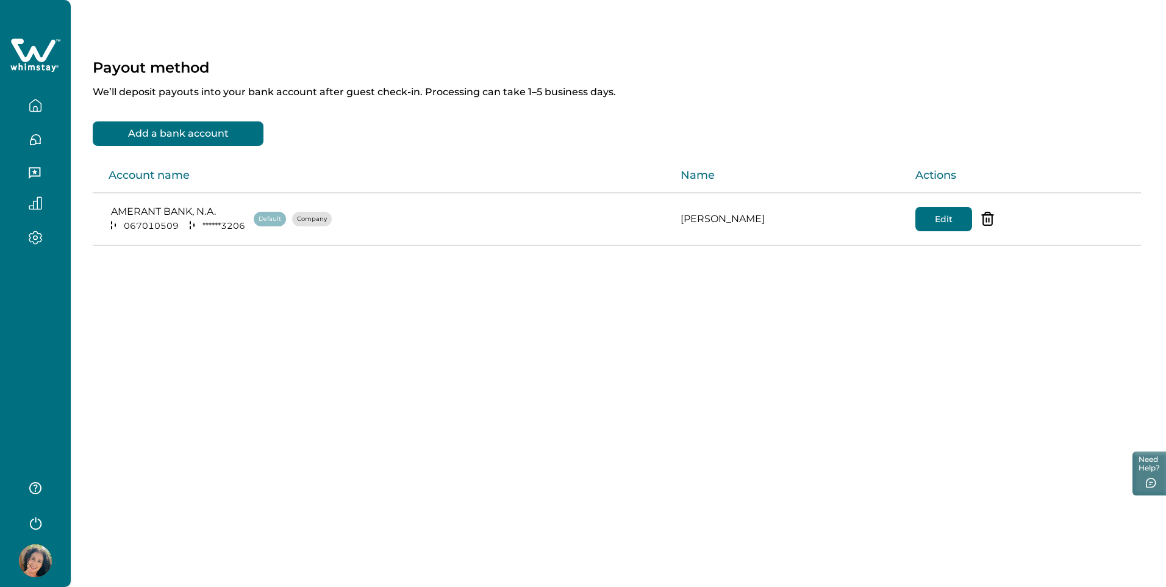
click at [309, 218] on p "Company" at bounding box center [312, 219] width 30 height 12
